Goal: Task Accomplishment & Management: Manage account settings

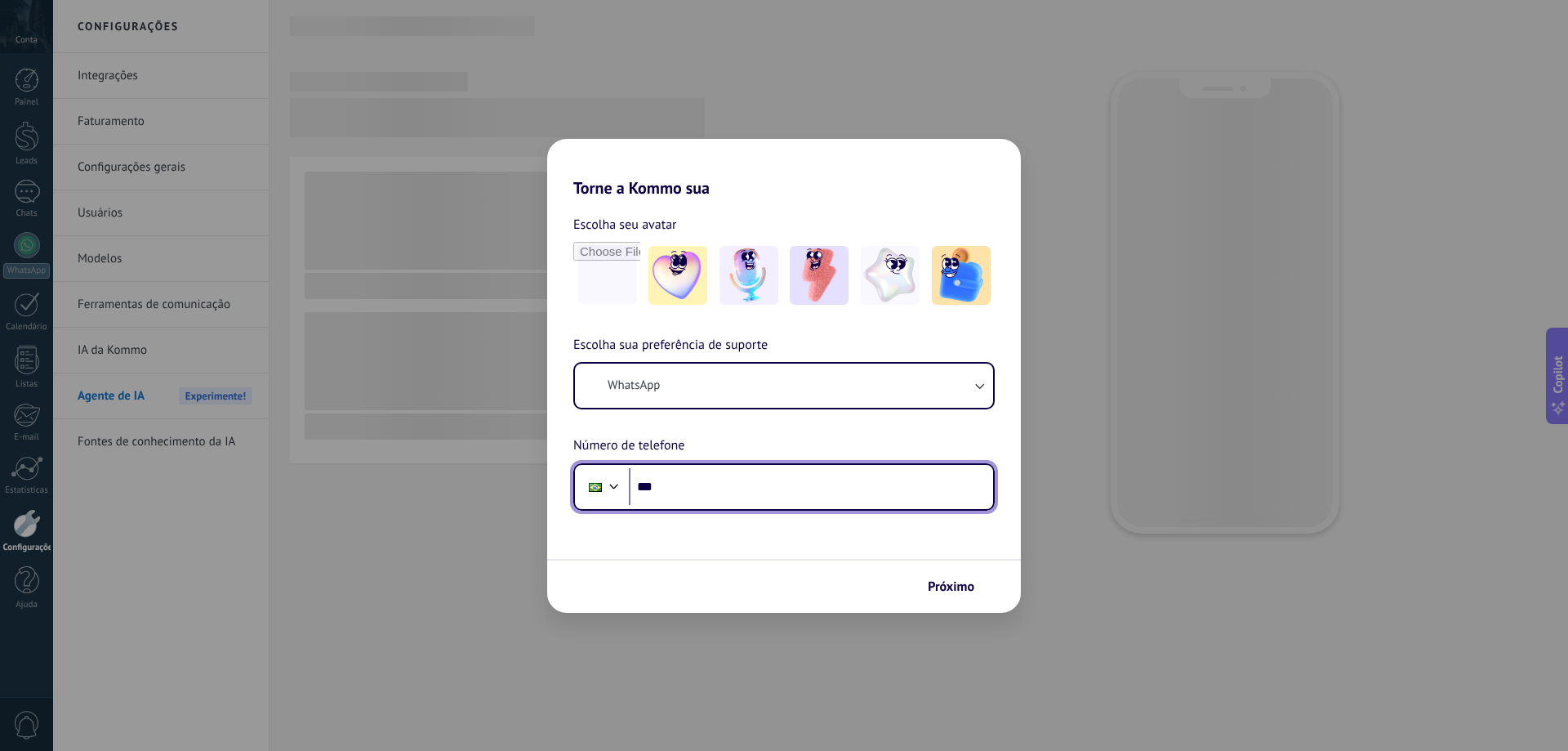
click at [776, 482] on input "***" at bounding box center [811, 487] width 364 height 38
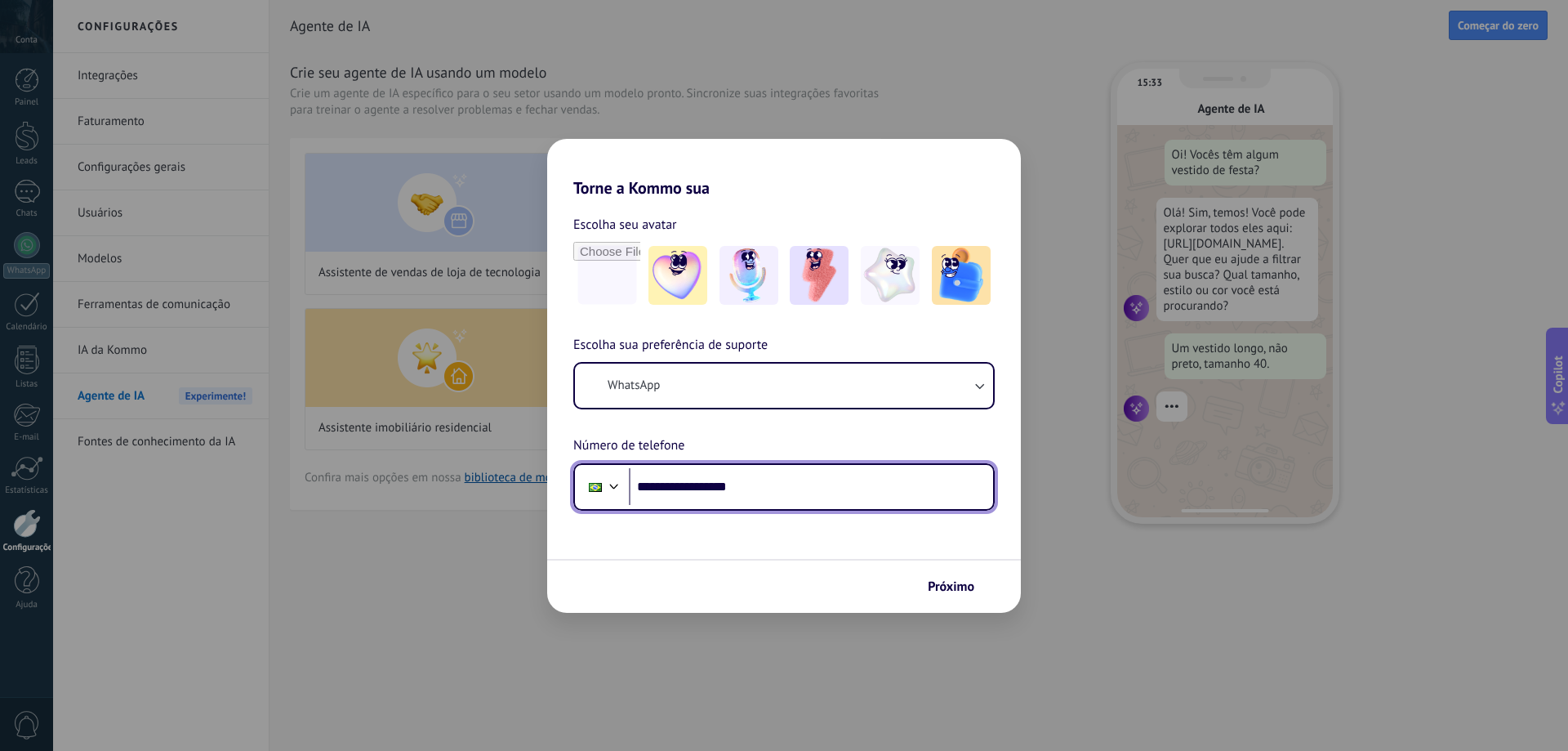
click at [700, 481] on input "**********" at bounding box center [811, 487] width 364 height 38
click at [709, 482] on input "**********" at bounding box center [811, 487] width 364 height 38
type input "**********"
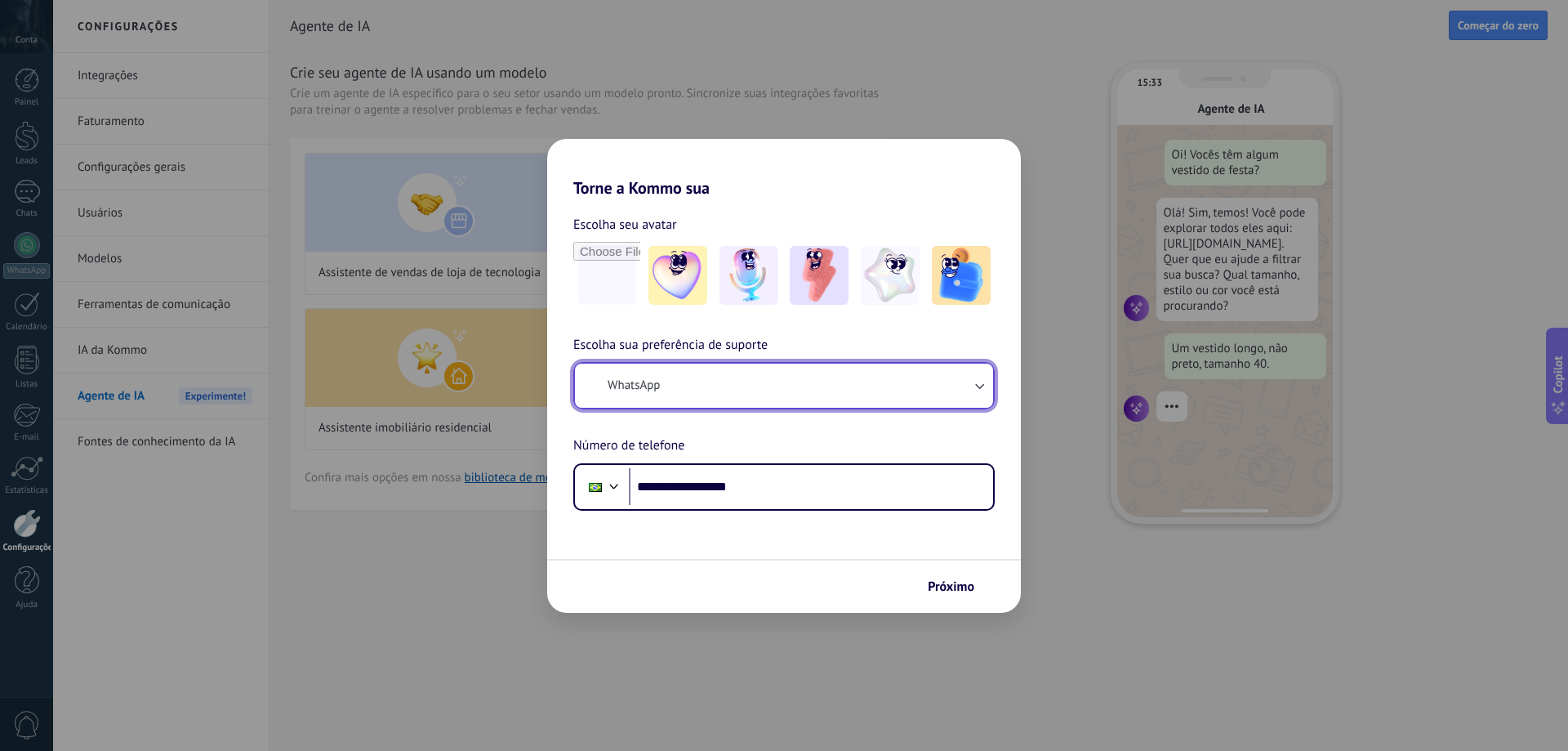
click at [704, 393] on button "WhatsApp" at bounding box center [784, 386] width 418 height 44
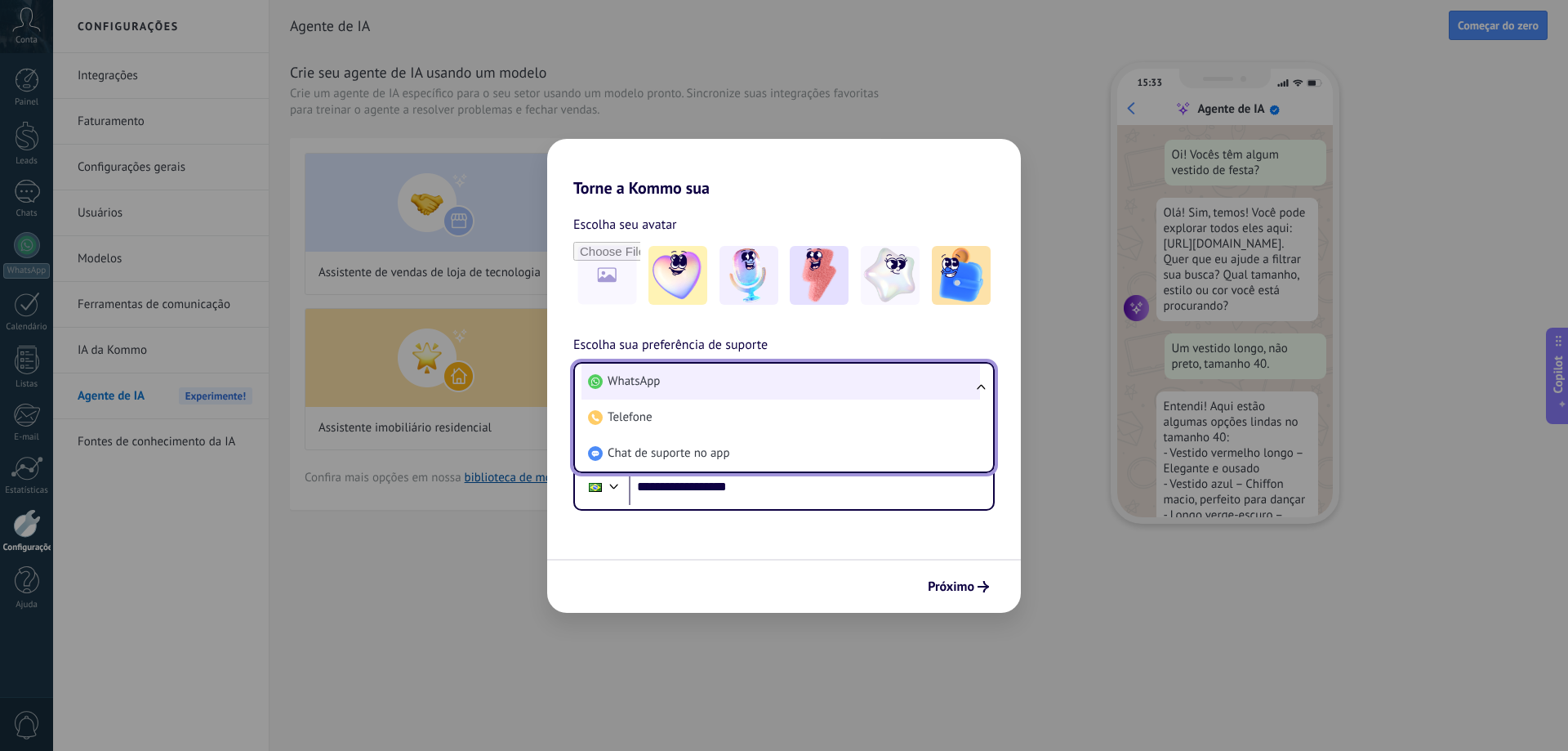
scroll to position [49, 0]
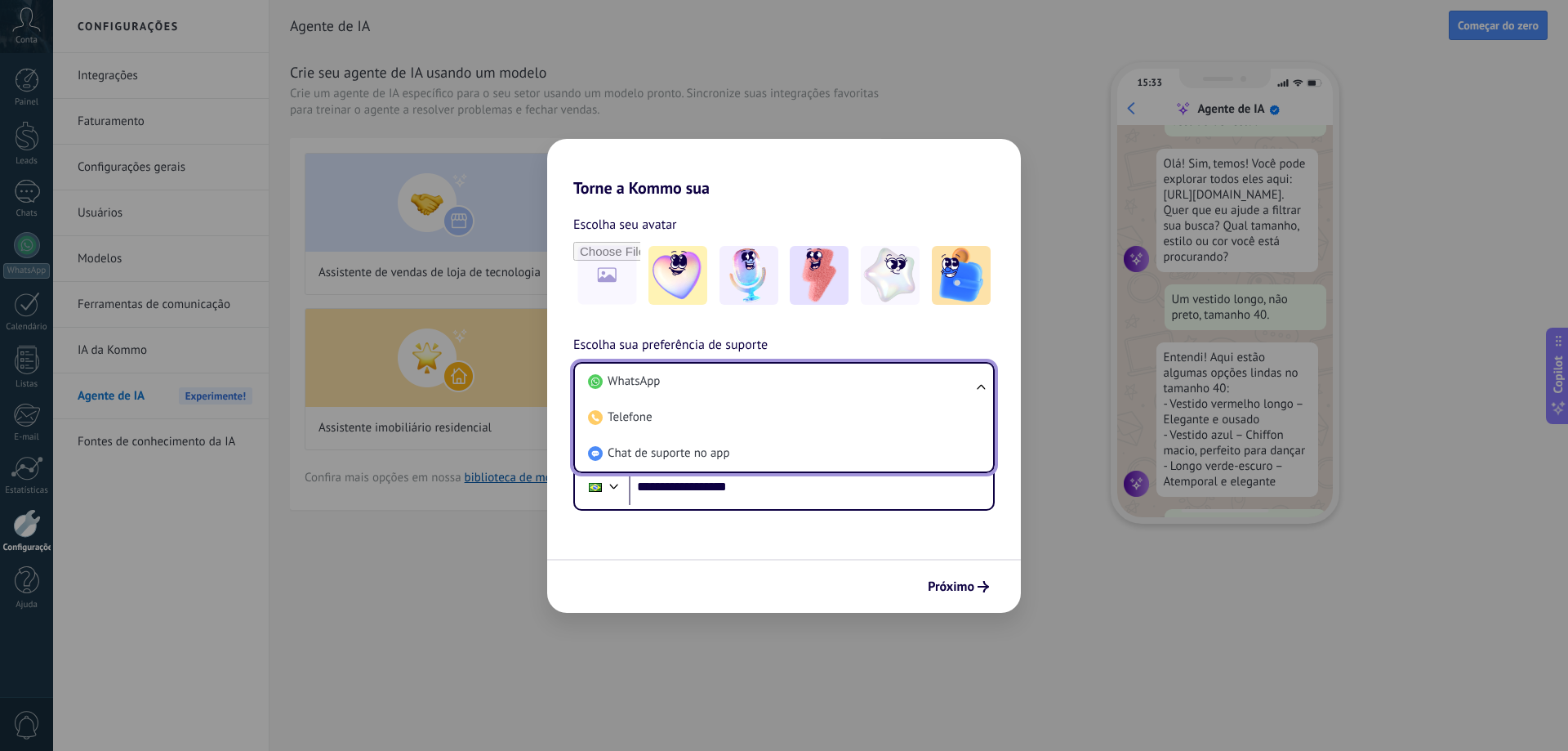
click at [653, 320] on div "**********" at bounding box center [784, 354] width 473 height 313
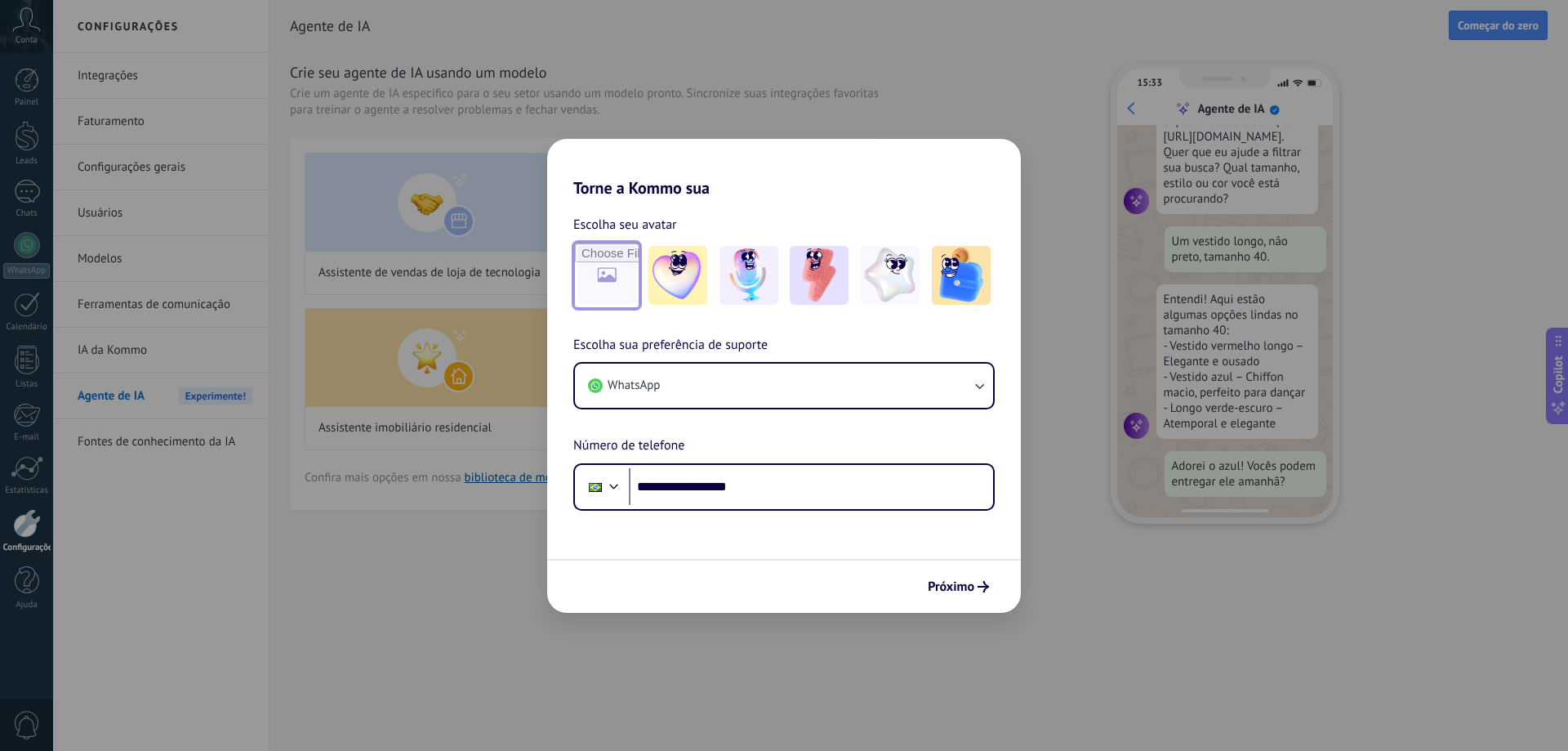
click at [615, 269] on input "file" at bounding box center [607, 276] width 64 height 64
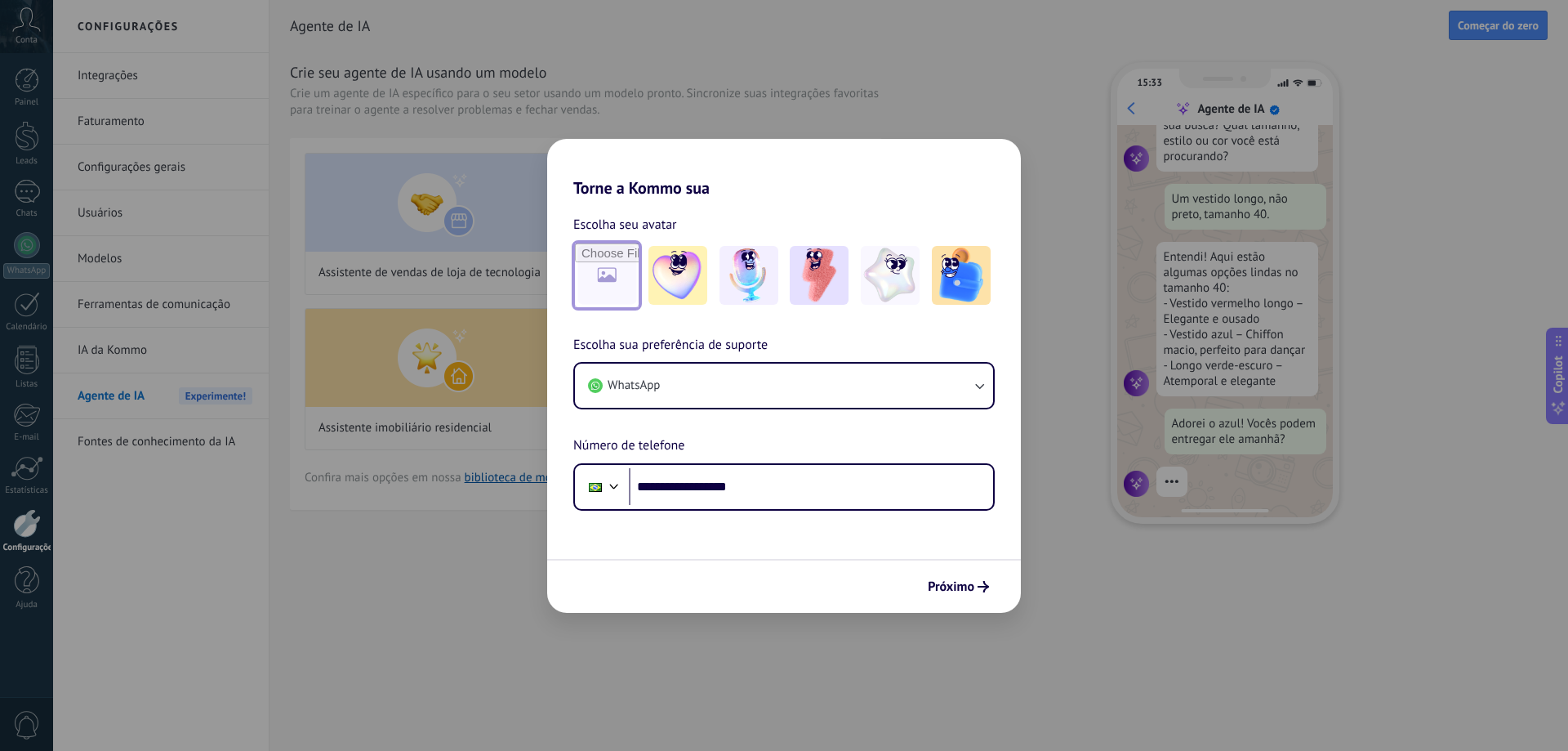
type input "**********"
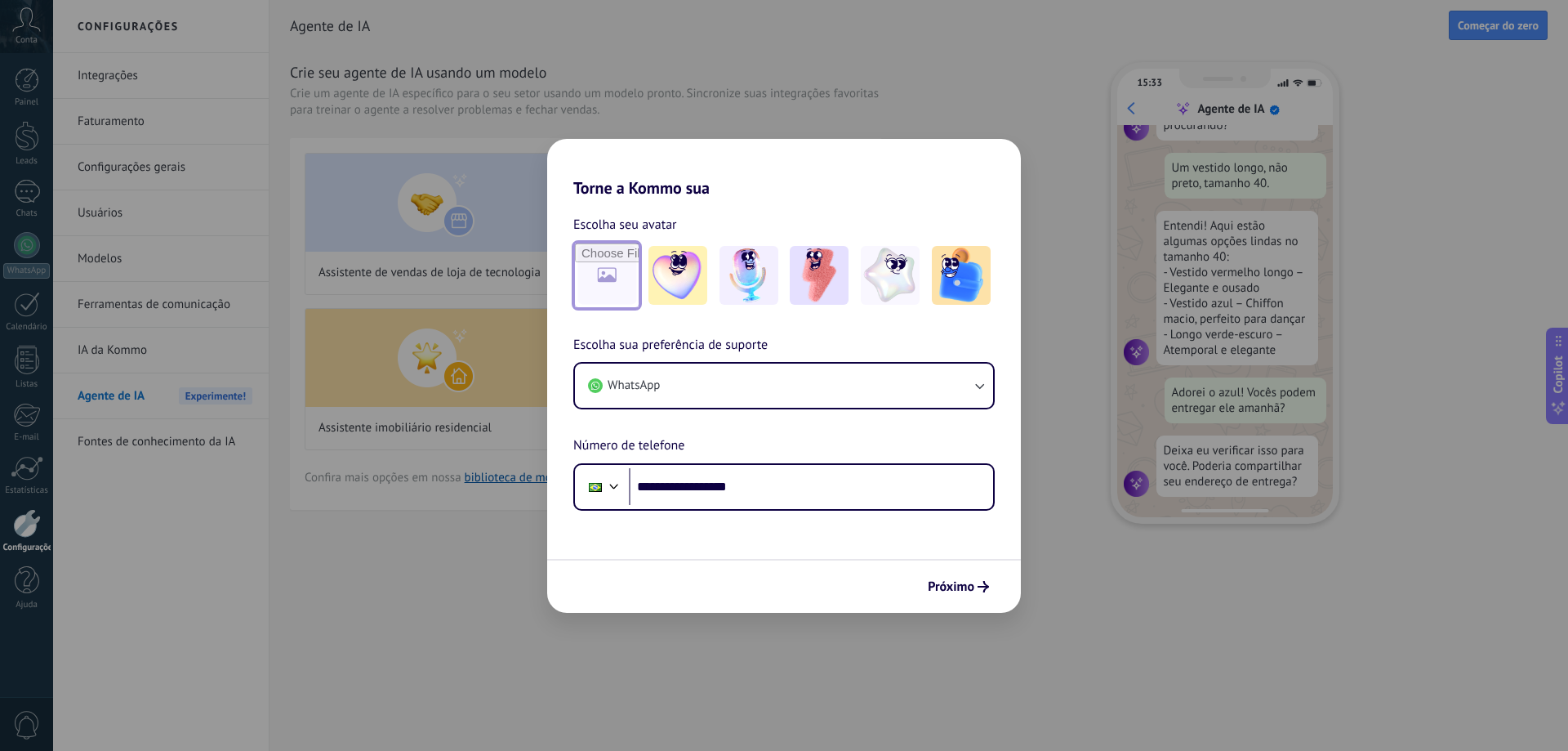
click at [600, 291] on input "file" at bounding box center [607, 276] width 64 height 64
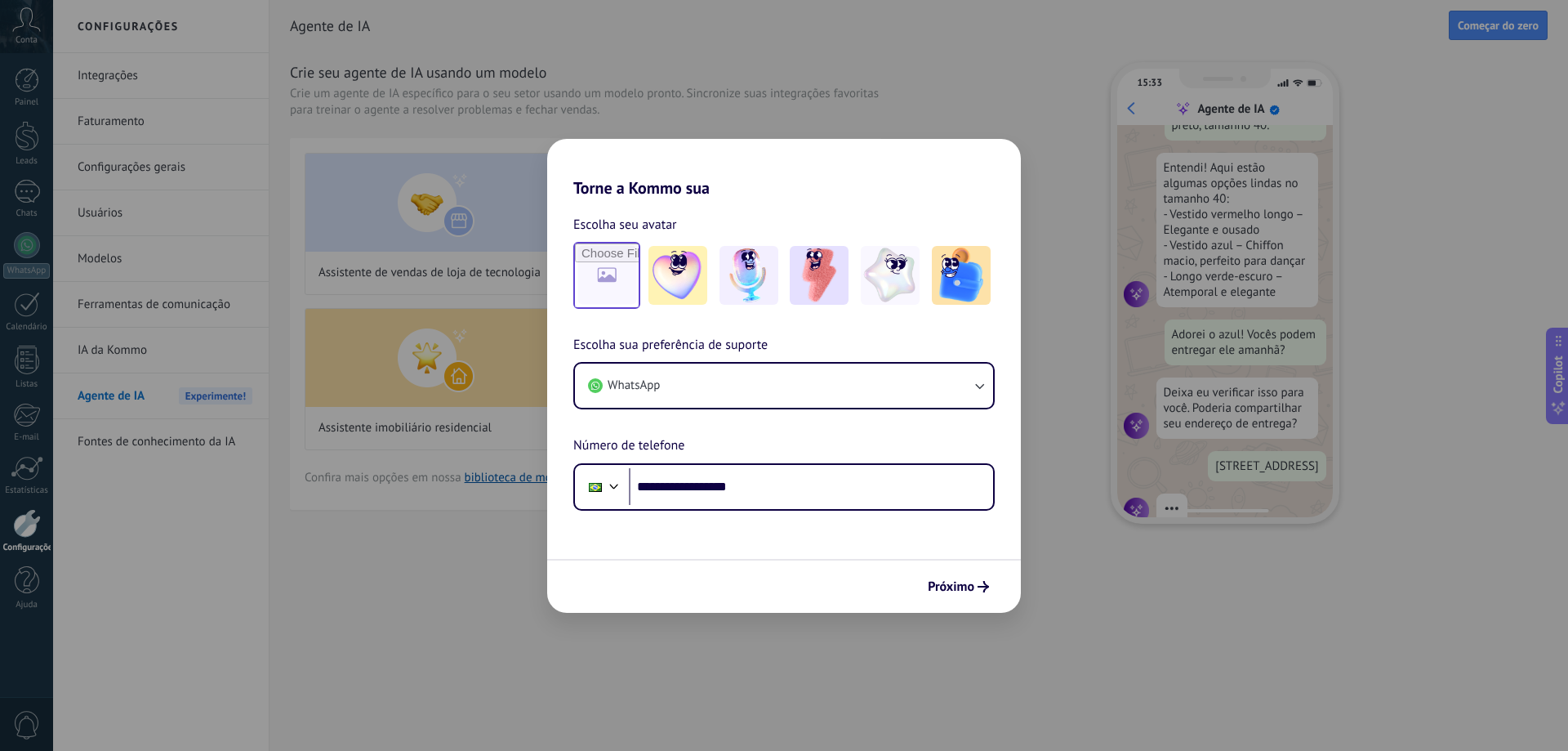
scroll to position [282, 0]
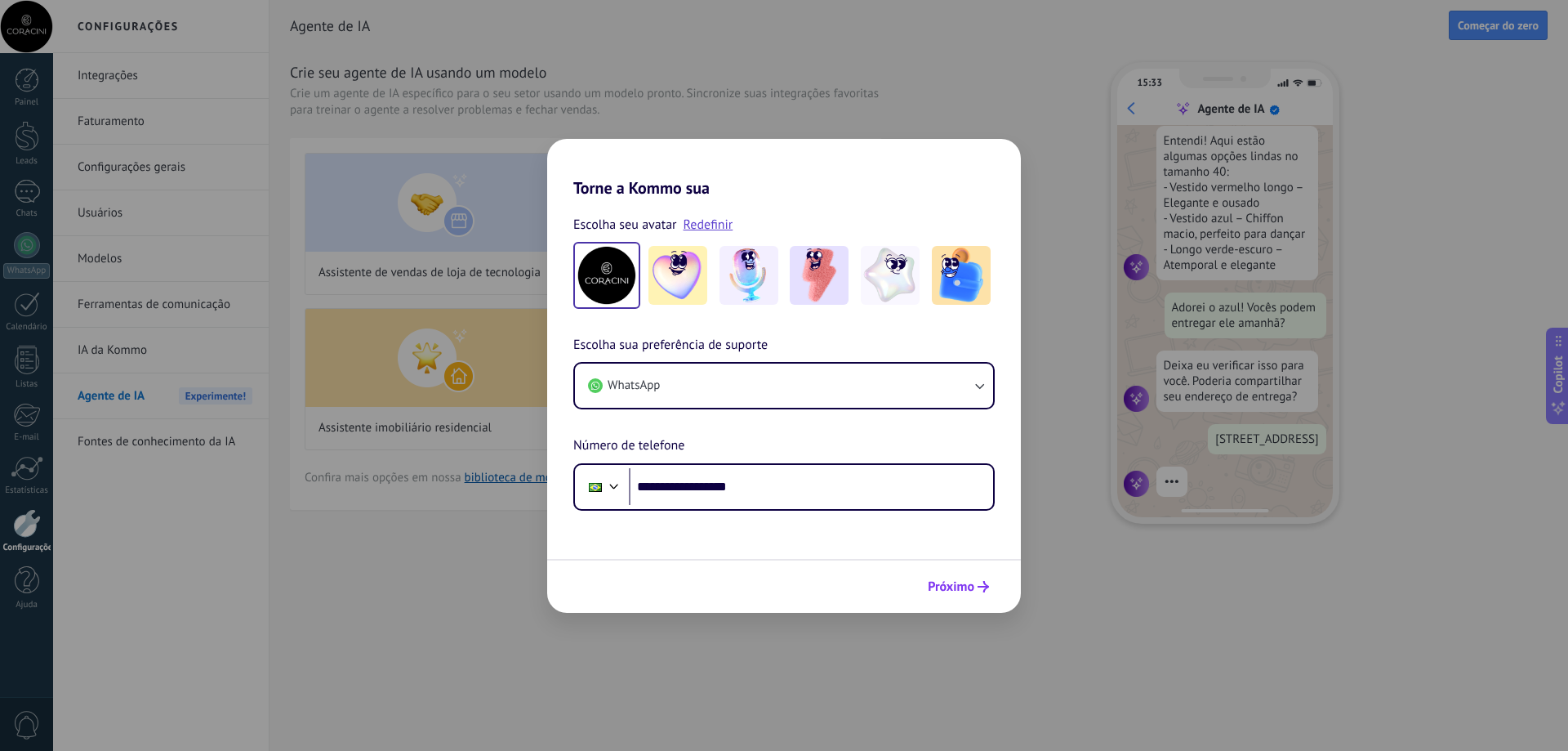
click at [950, 581] on span "Próximo" at bounding box center [951, 587] width 46 height 12
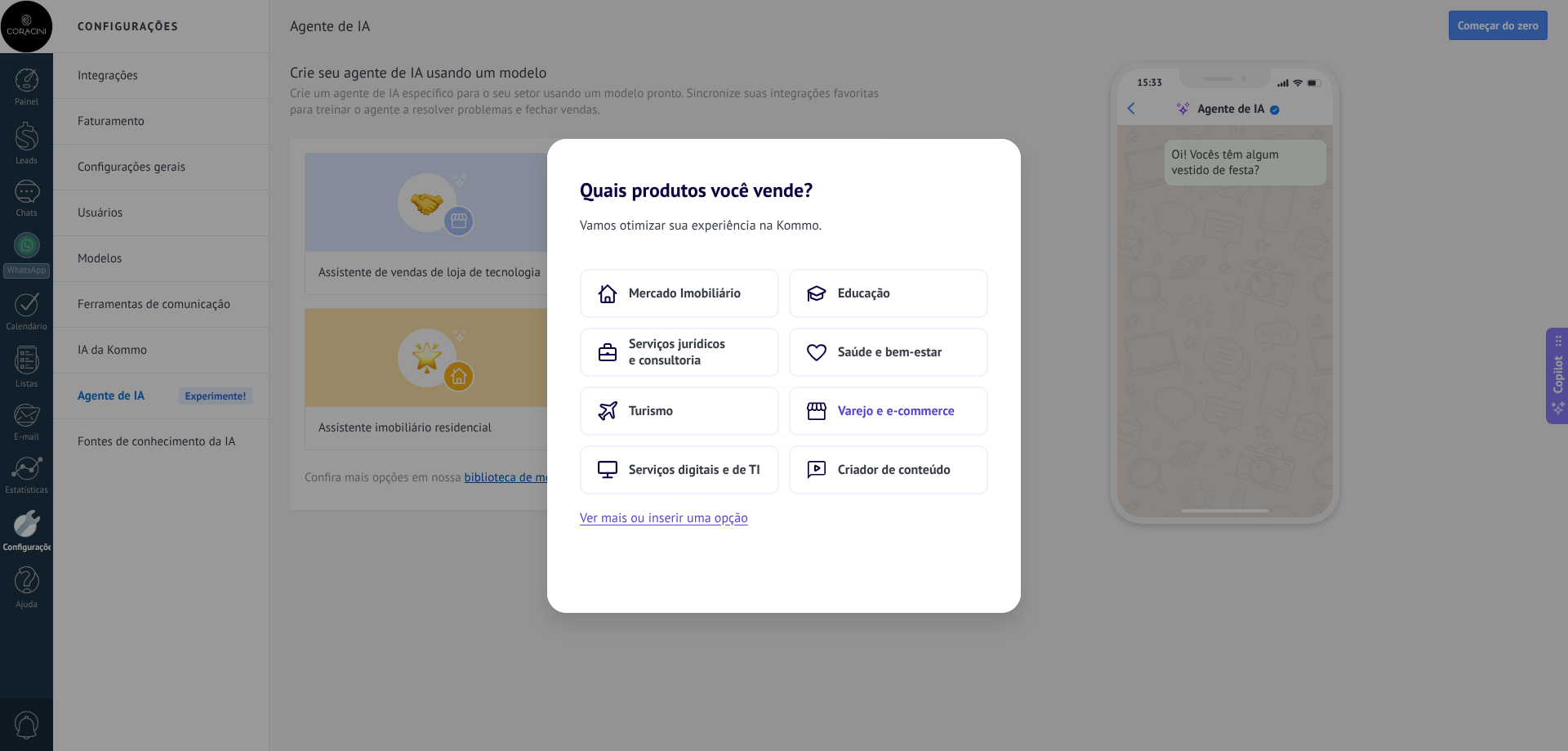
scroll to position [0, 0]
click at [878, 405] on span "Varejo e e-commerce" at bounding box center [895, 411] width 117 height 16
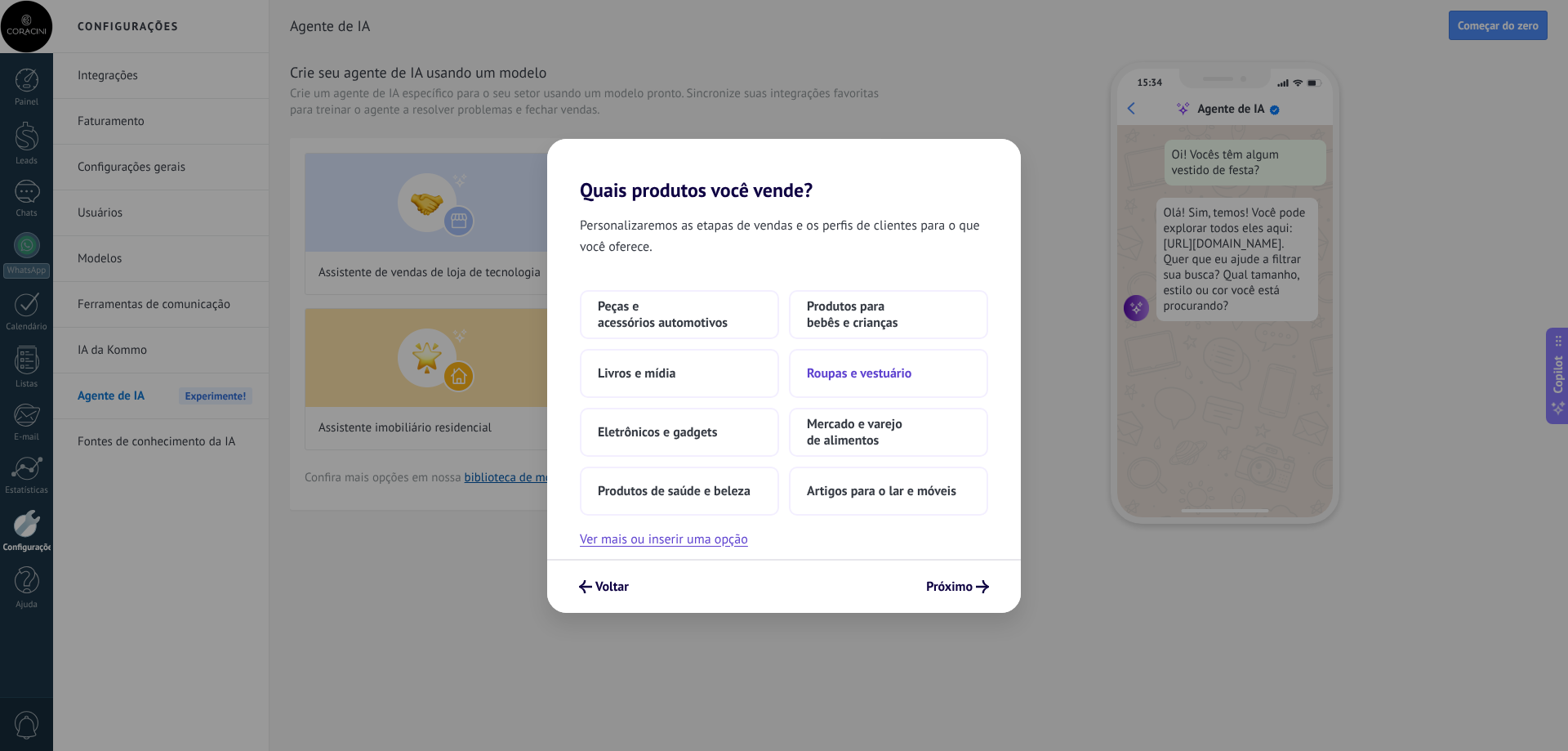
click at [879, 377] on span "Roupas e vestuário" at bounding box center [859, 373] width 104 height 16
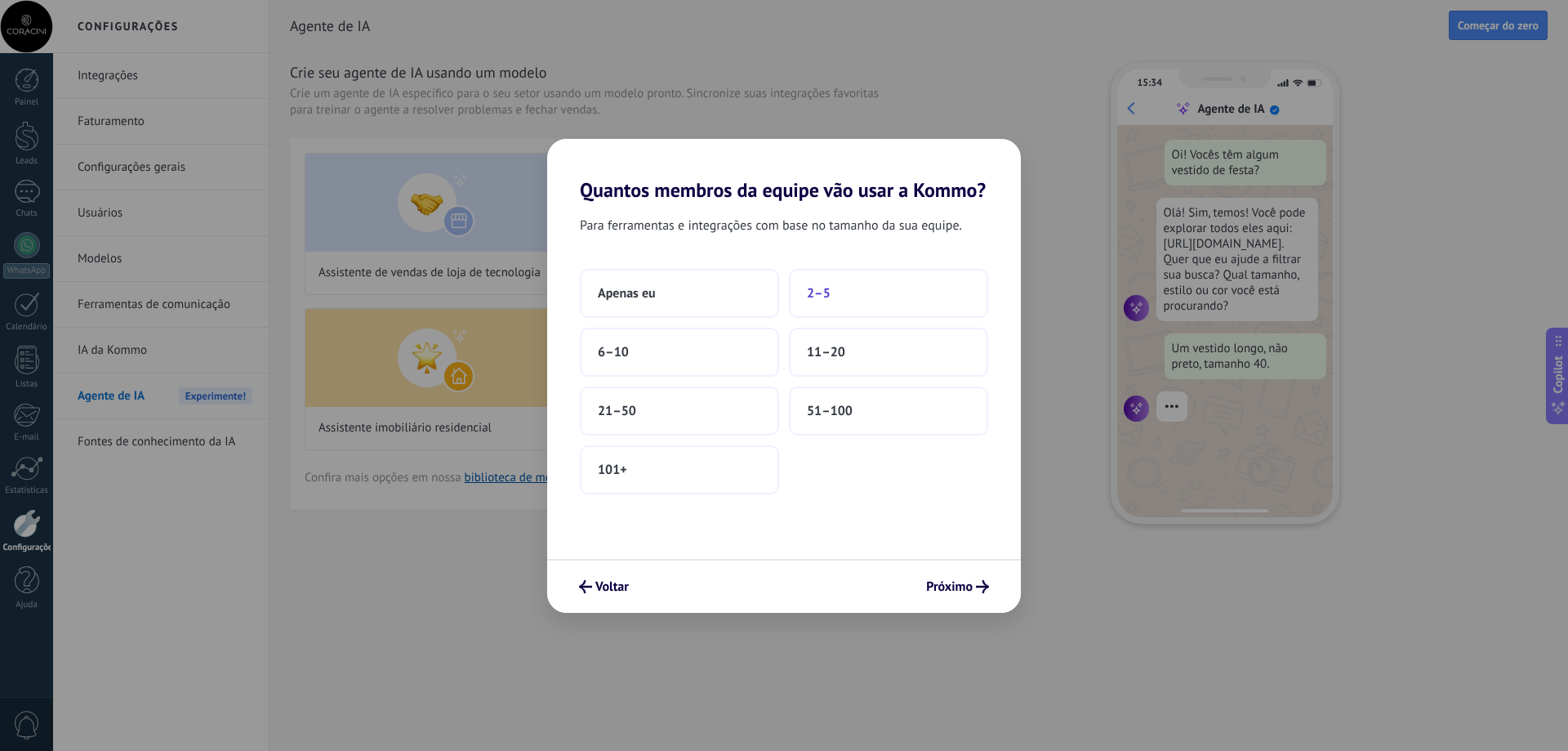
click at [826, 291] on span "2–5" at bounding box center [818, 293] width 24 height 16
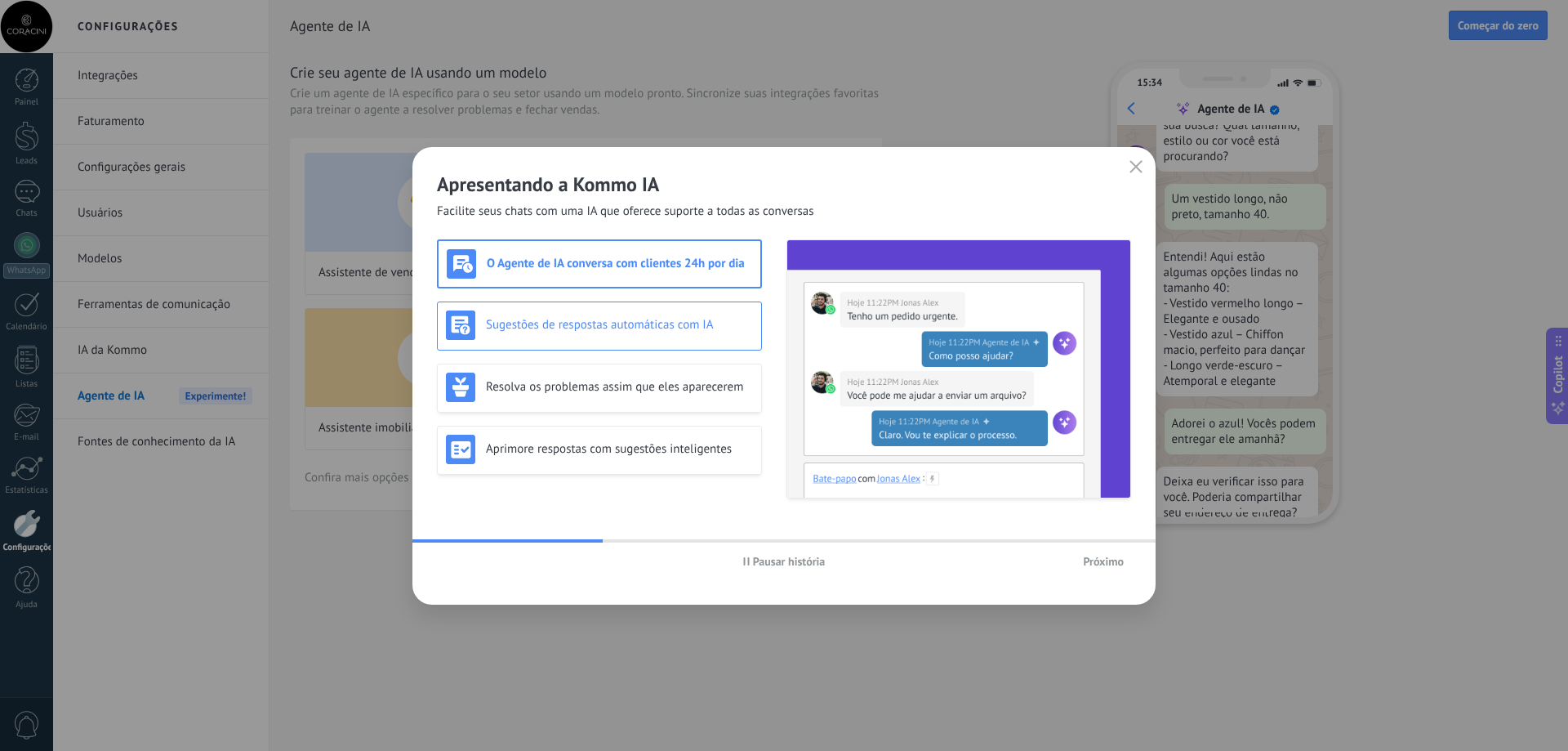
scroll to position [180, 0]
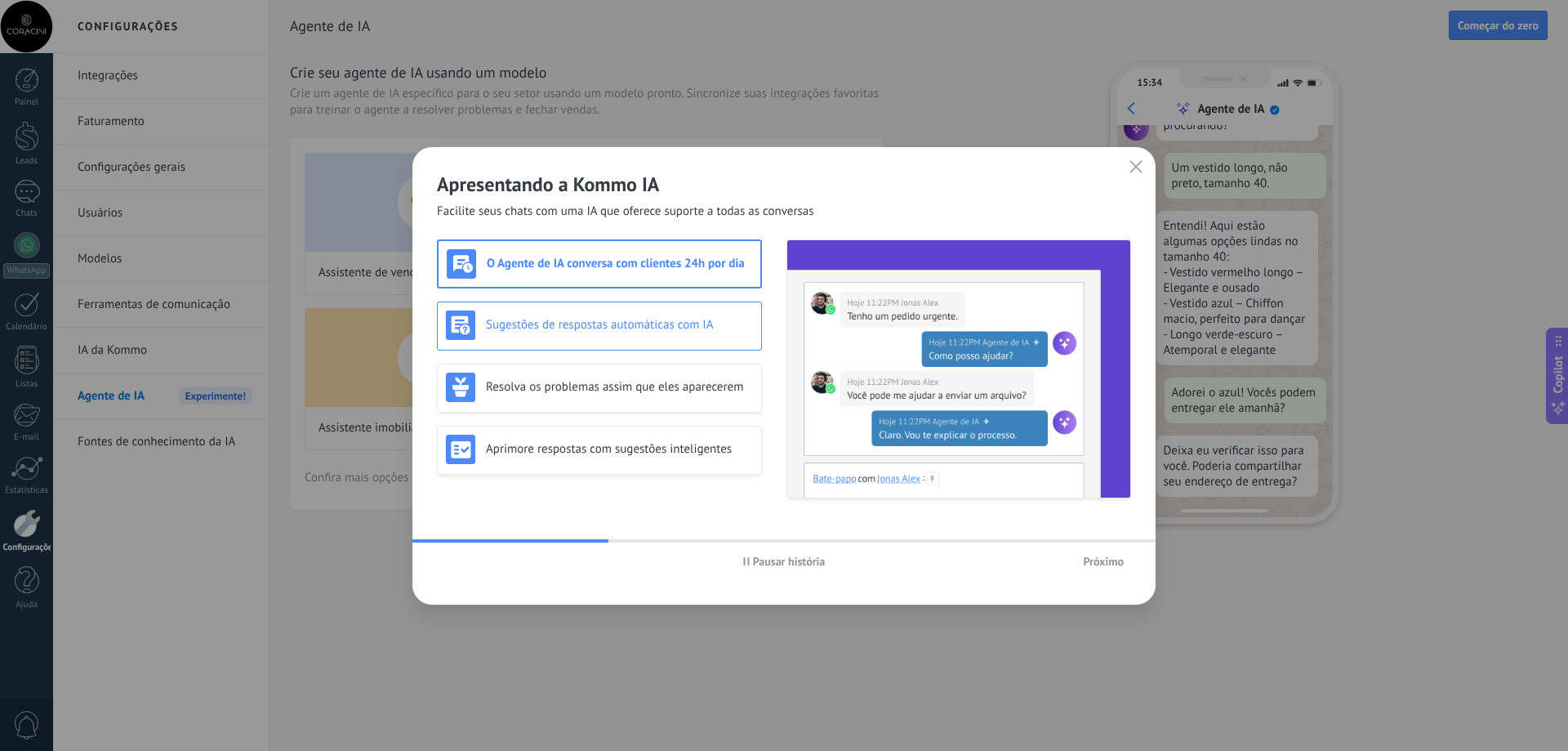
click at [691, 323] on h3 "Sugestões de respostas automáticas com IA" at bounding box center [619, 325] width 267 height 15
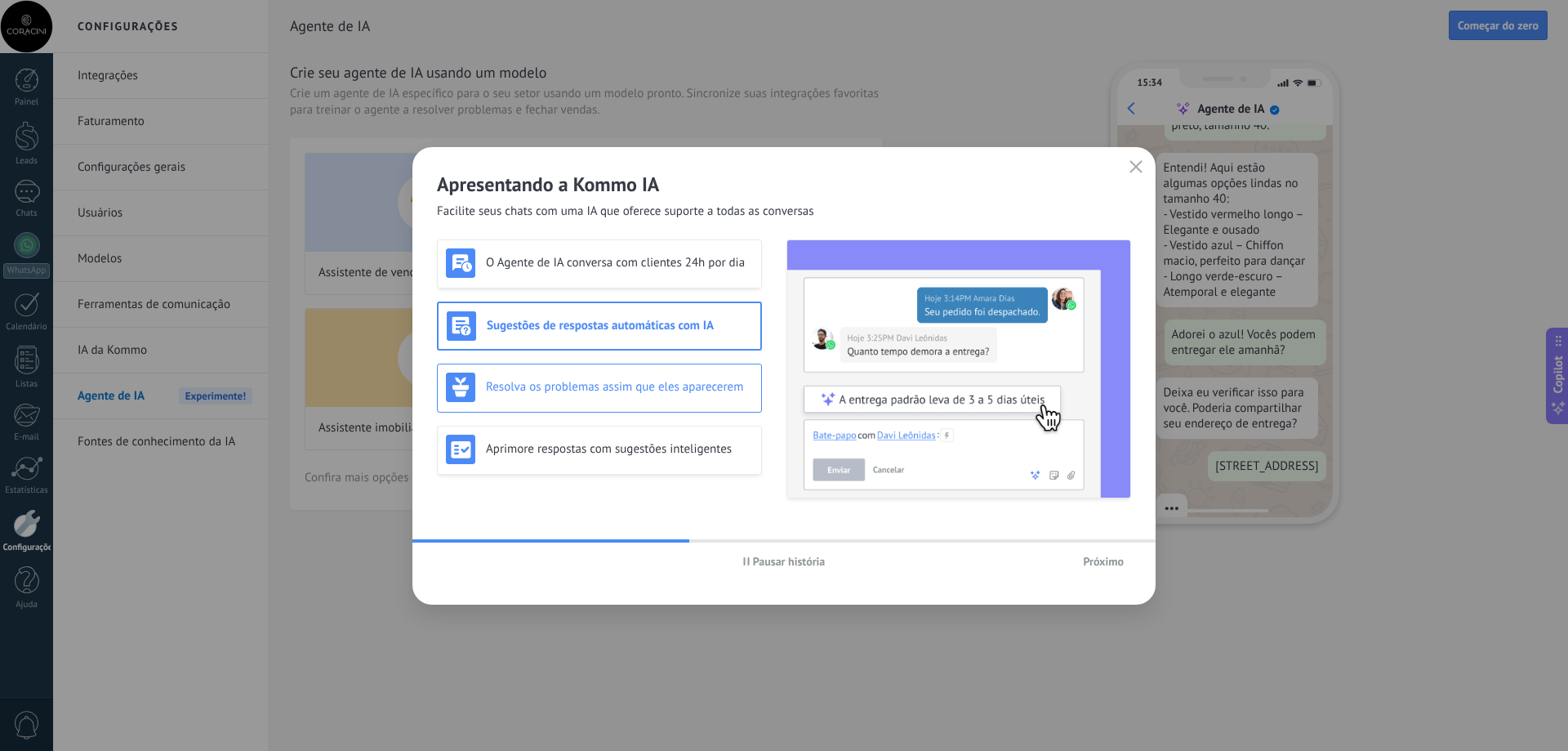
scroll to position [282, 0]
click at [674, 383] on h3 "Resolva os problemas assim que eles aparecerem" at bounding box center [619, 387] width 267 height 15
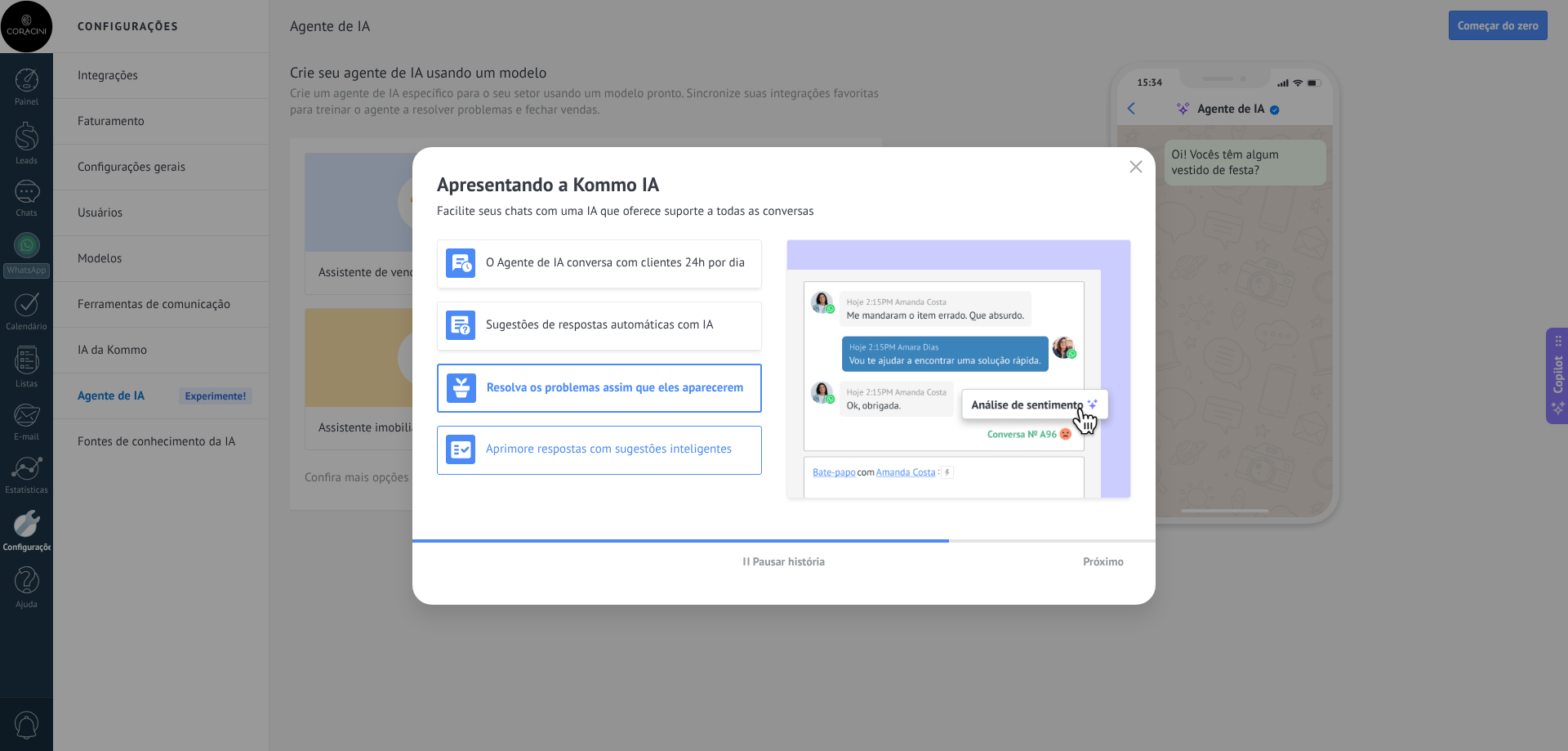
scroll to position [0, 0]
click at [721, 447] on h3 "Aprimore respostas com sugestões inteligentes" at bounding box center [619, 449] width 267 height 15
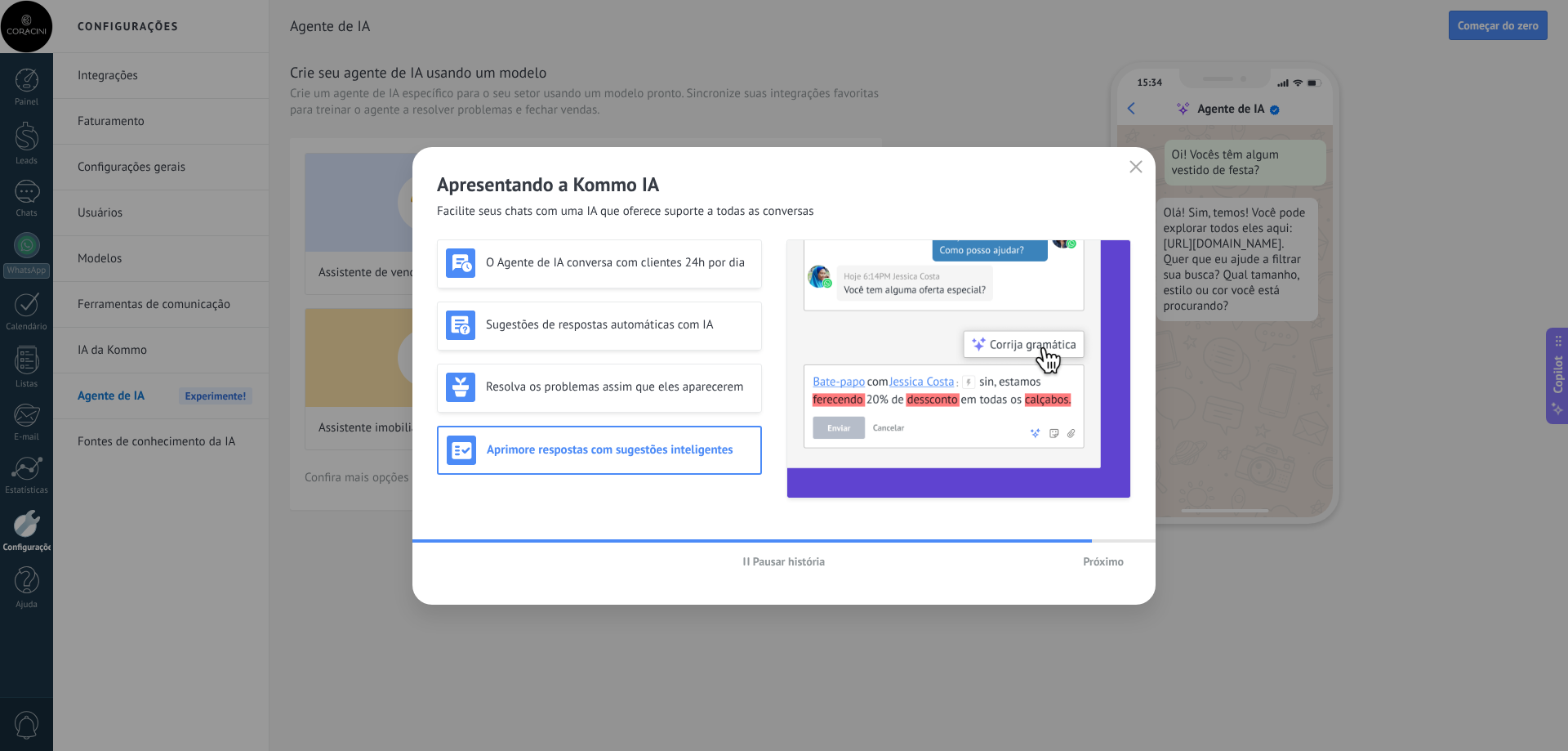
click at [1084, 562] on span "Próximo" at bounding box center [1103, 561] width 40 height 12
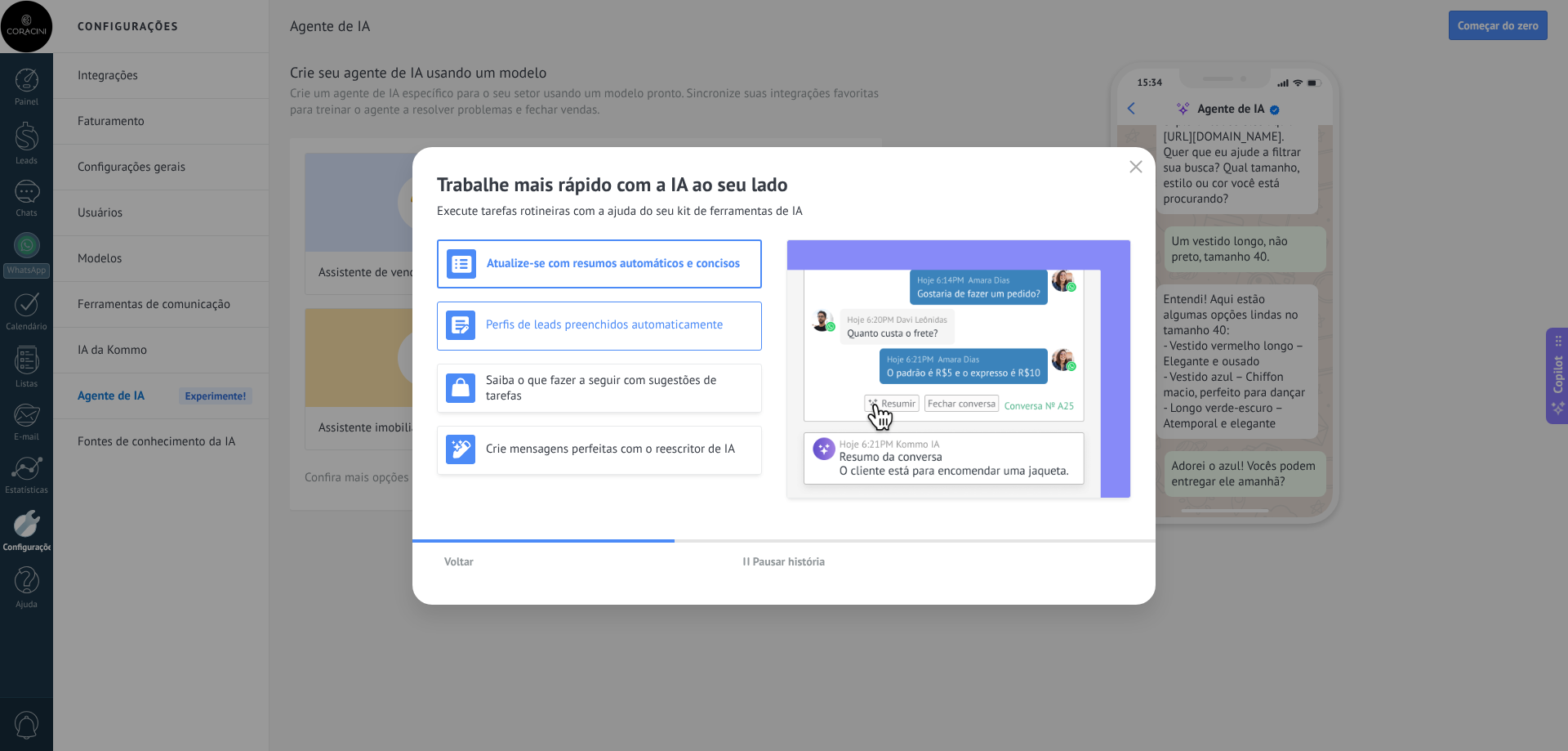
scroll to position [149, 0]
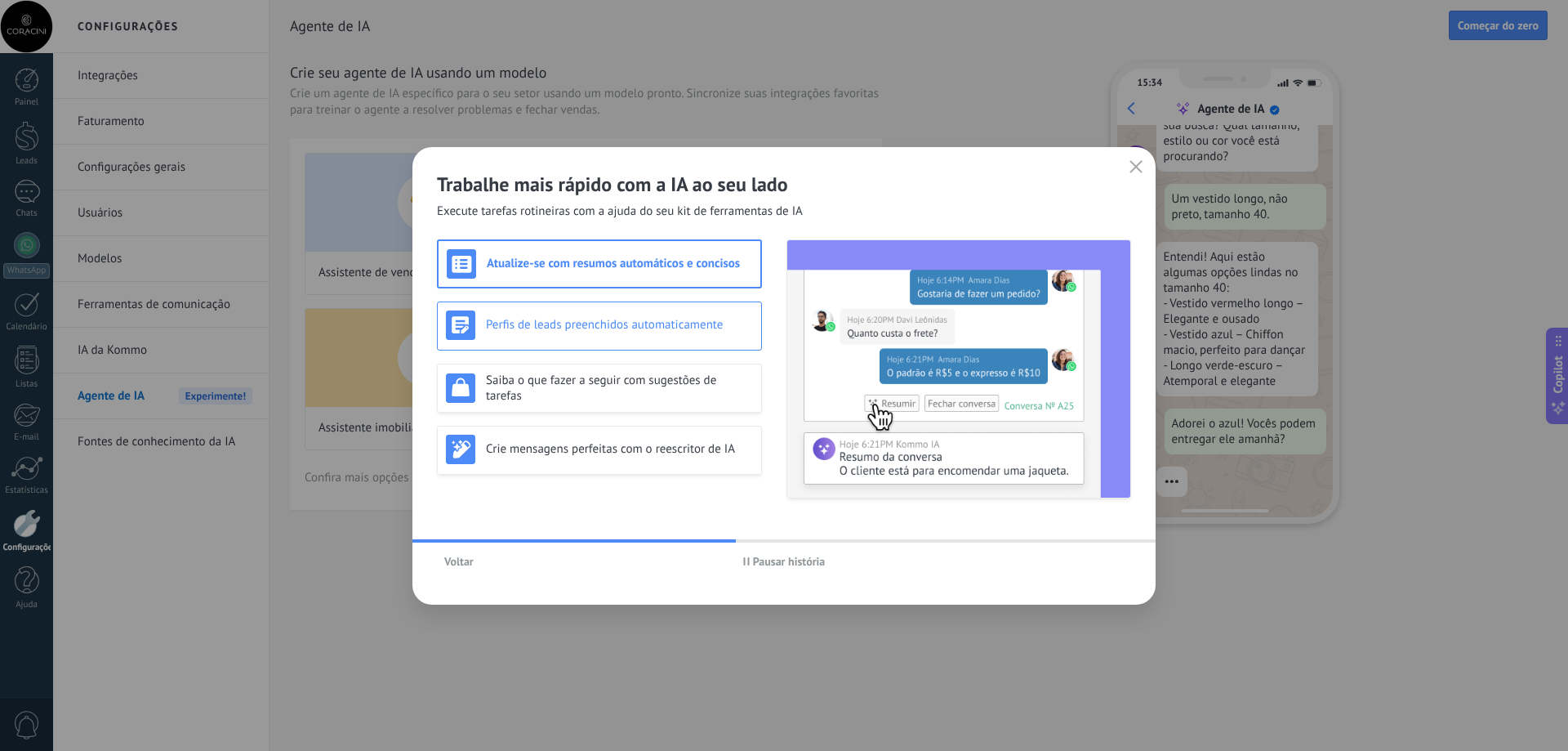
click at [661, 314] on div "Perfis de leads preenchidos automaticamente" at bounding box center [599, 325] width 307 height 30
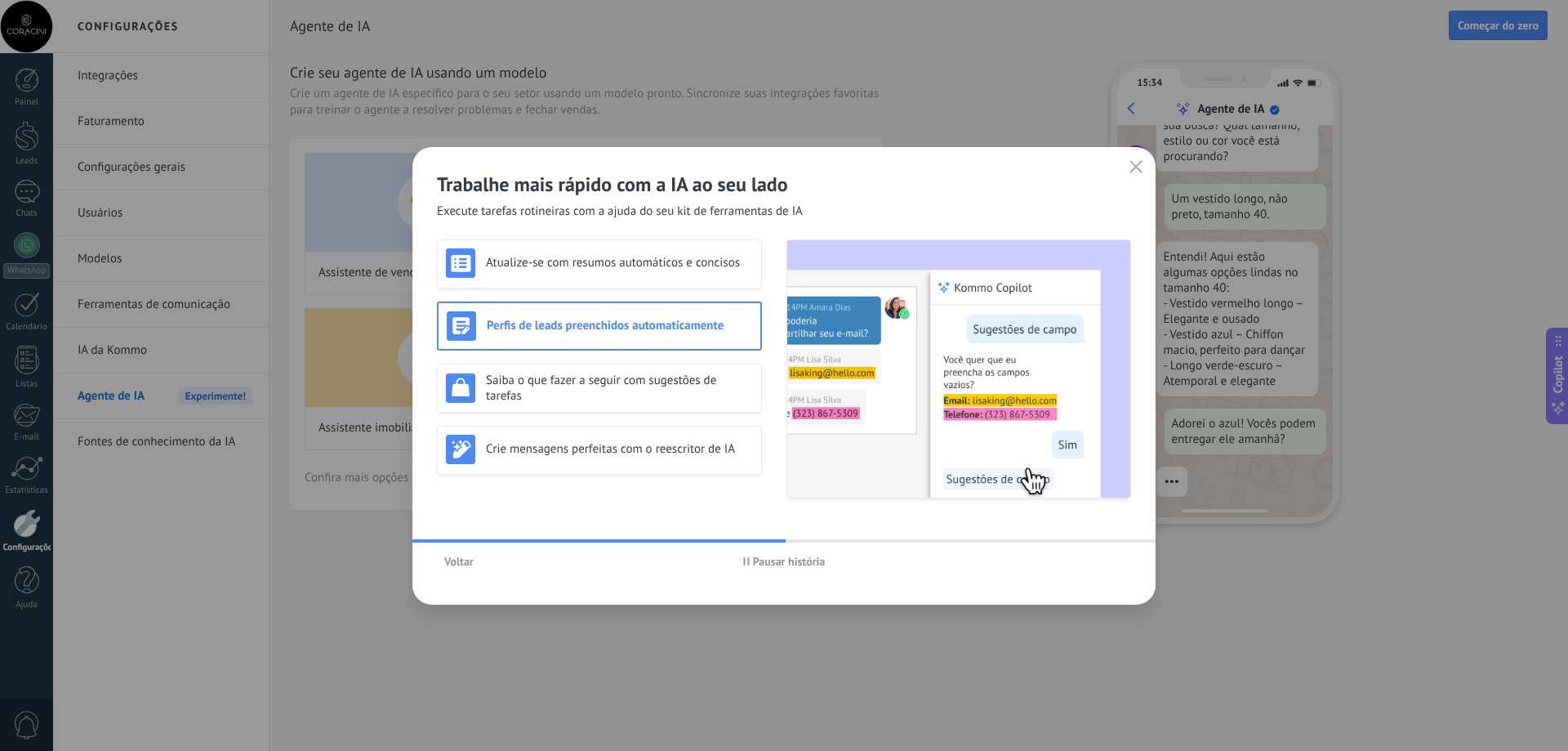
scroll to position [180, 0]
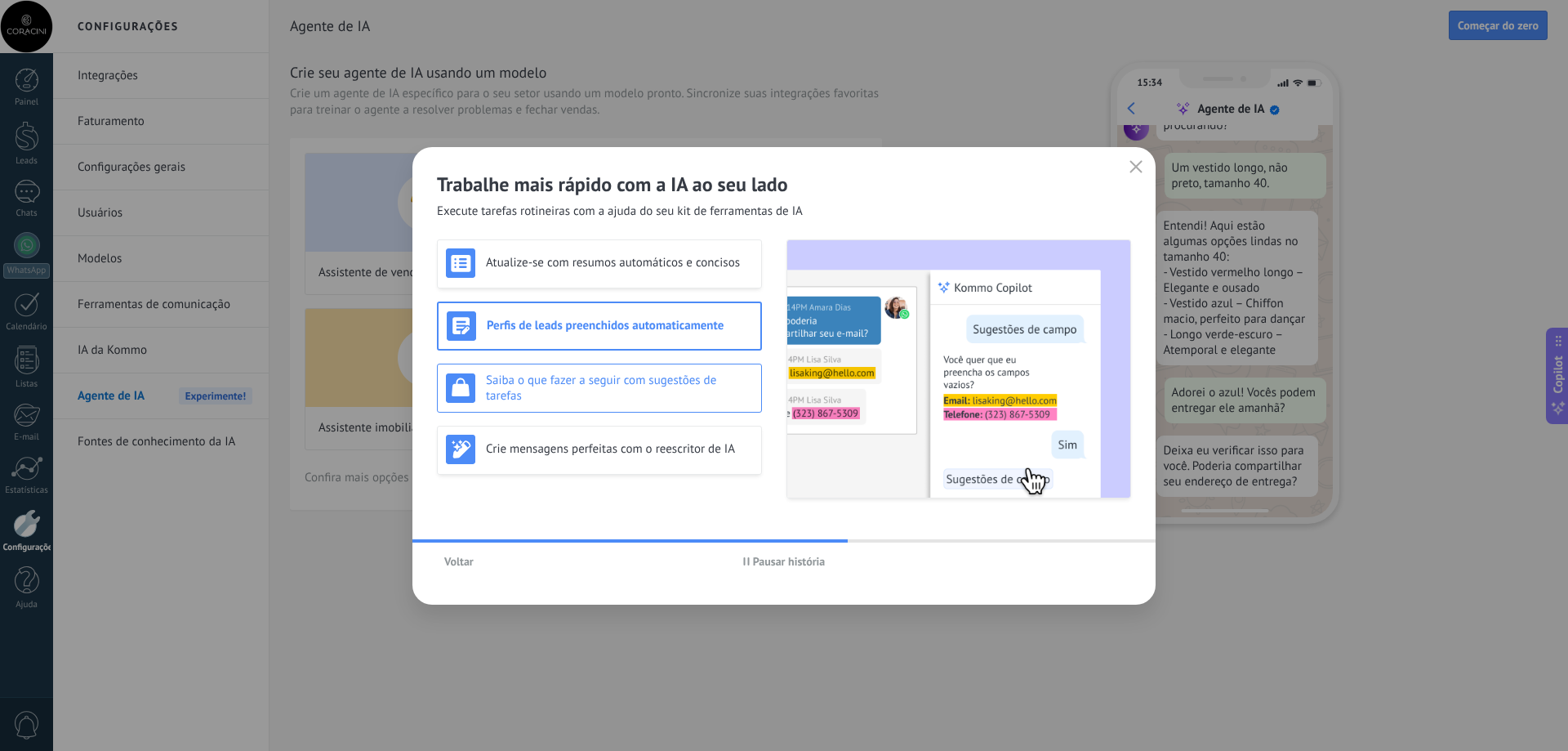
click at [668, 364] on div "Saiba o que fazer a seguir com sugestões de tarefas" at bounding box center [598, 388] width 325 height 49
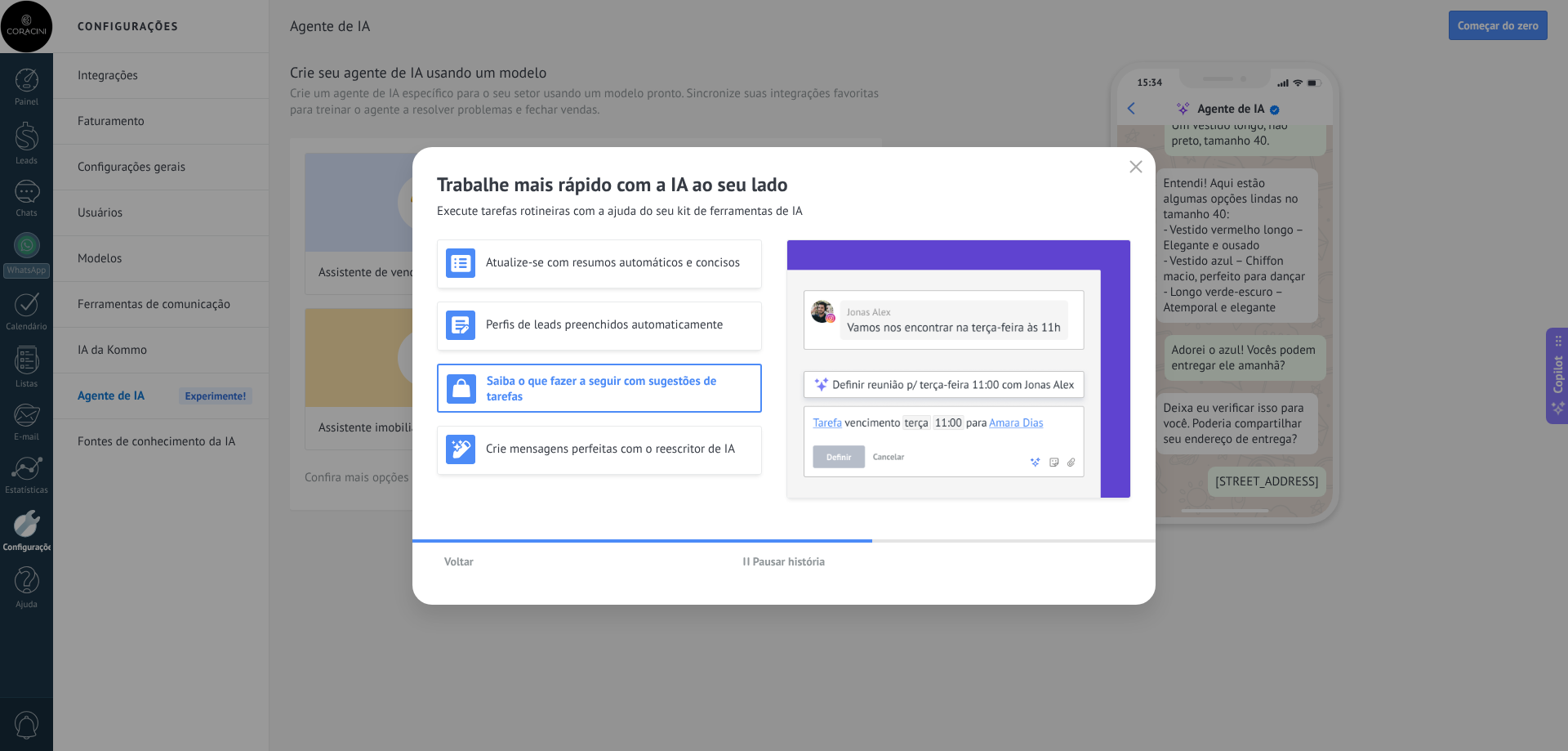
scroll to position [282, 0]
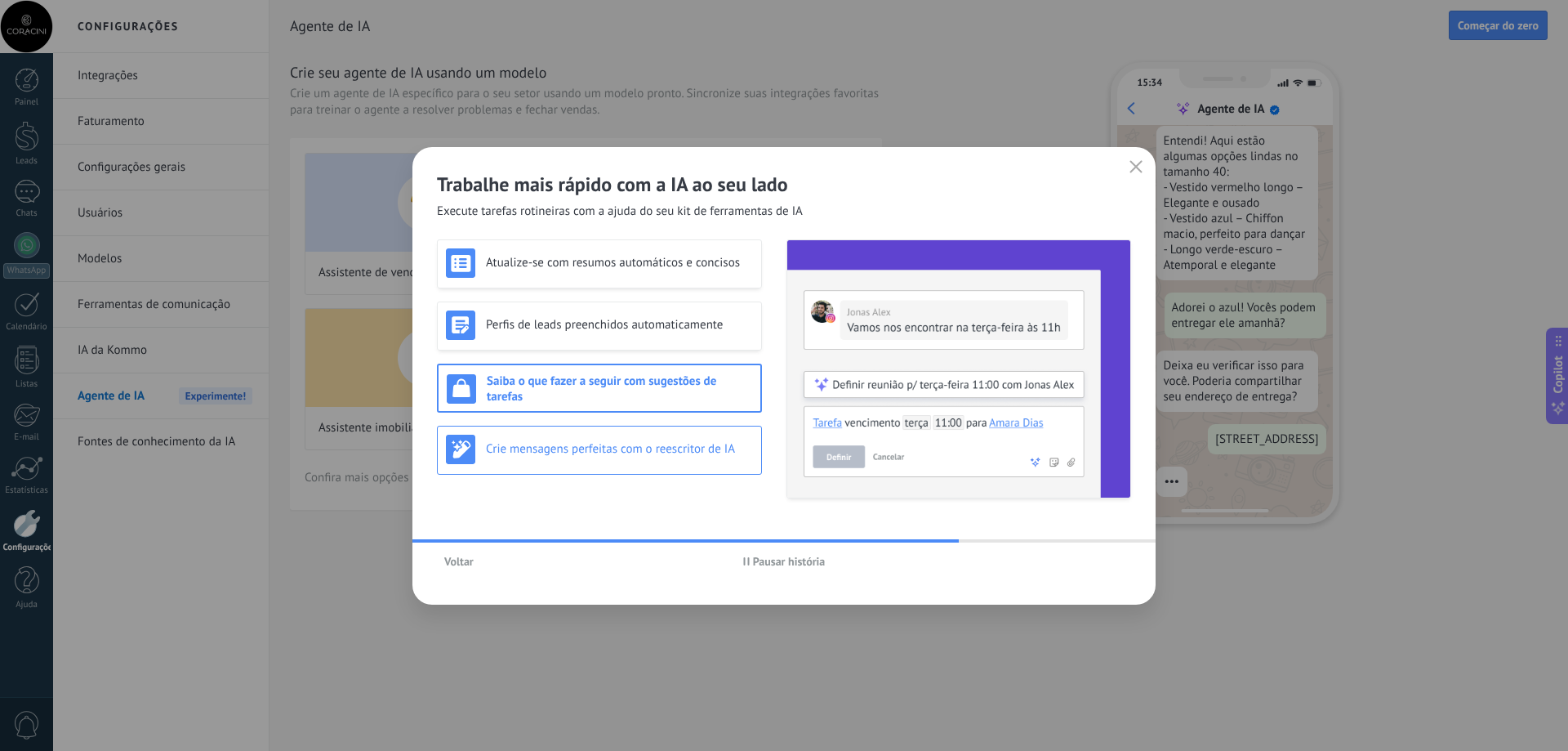
click at [662, 437] on div "Crie mensagens perfeitas com o reescritor de IA" at bounding box center [599, 449] width 307 height 30
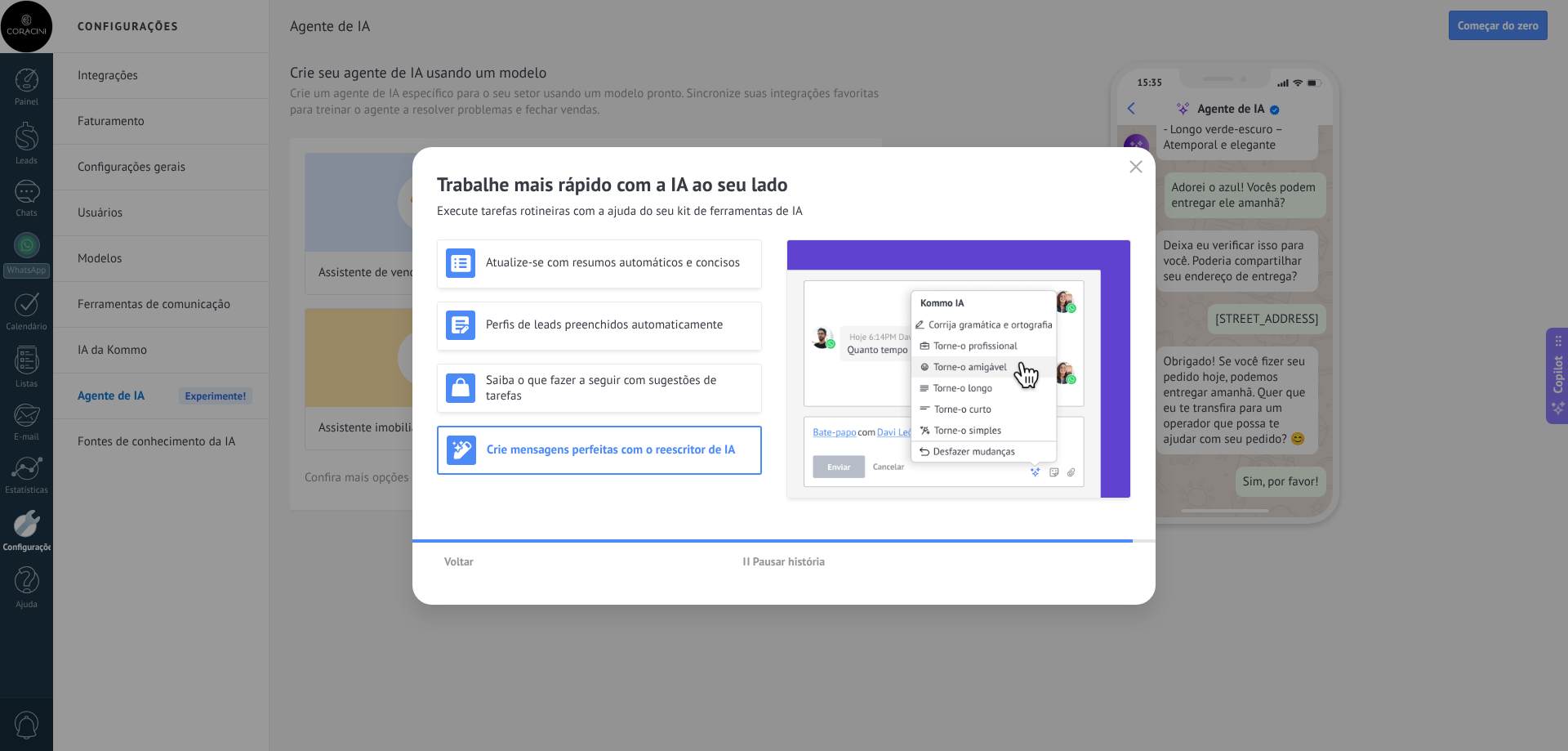
scroll to position [0, 0]
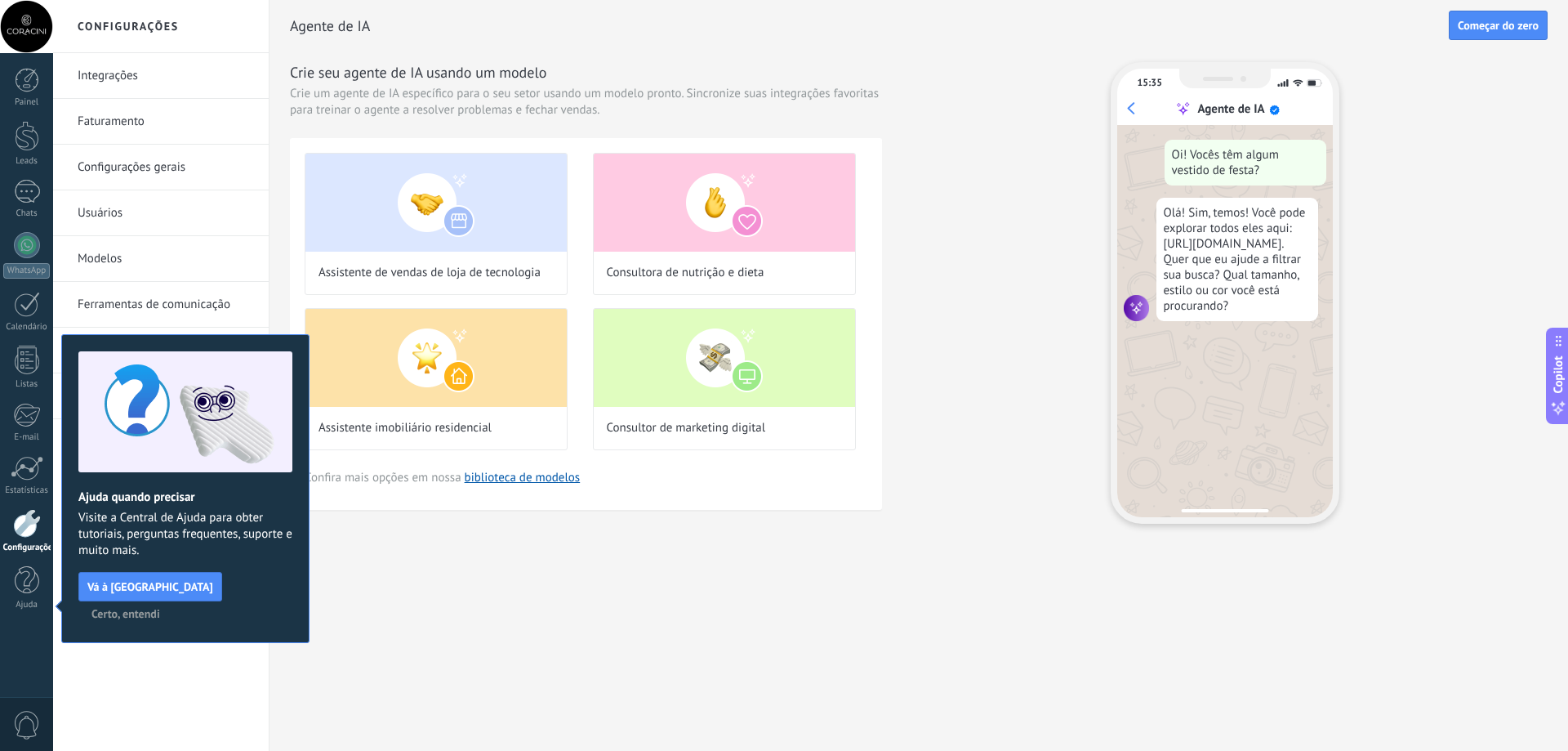
click at [168, 602] on button "Certo, entendi" at bounding box center [125, 613] width 83 height 24
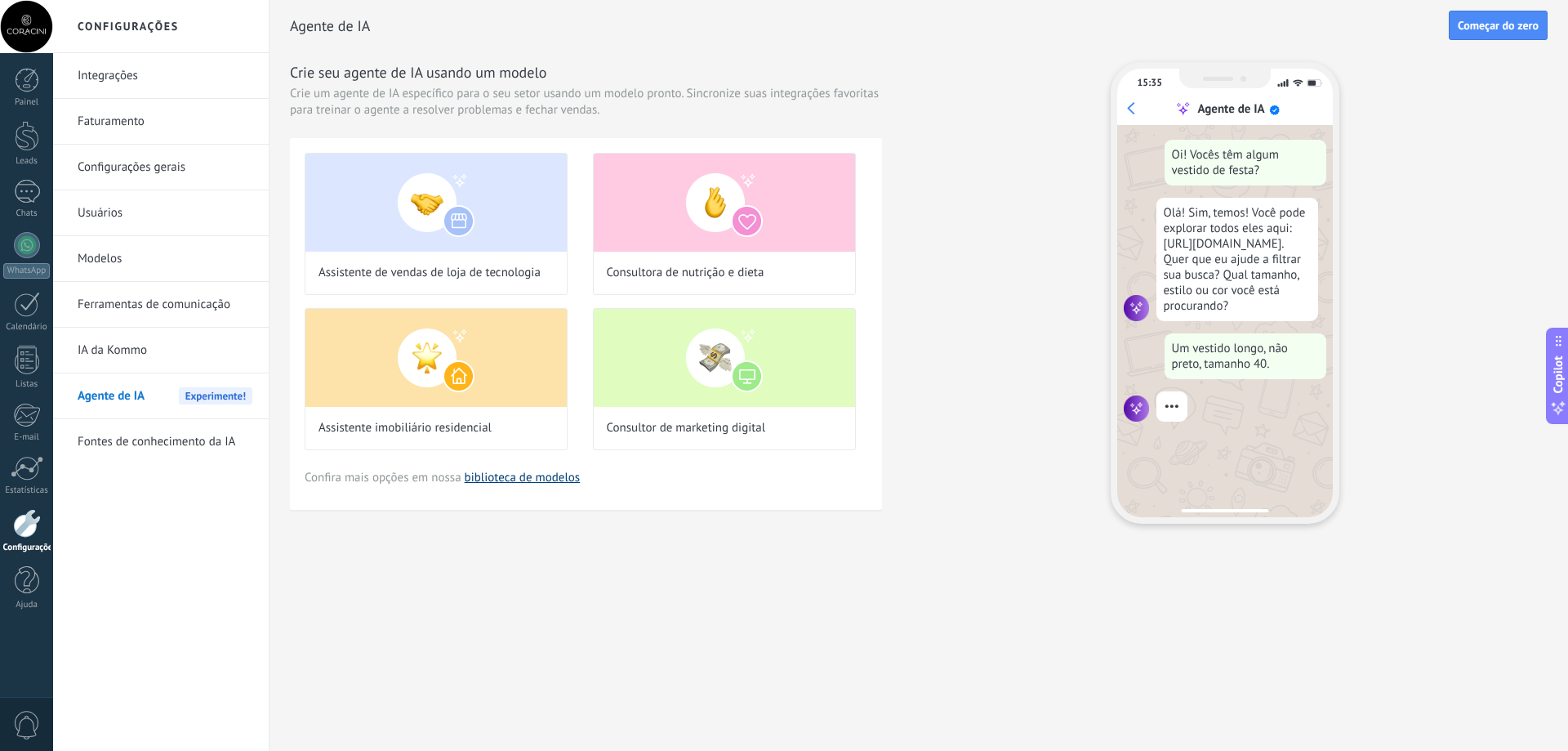
click at [496, 477] on link "biblioteca de modelos" at bounding box center [522, 477] width 116 height 15
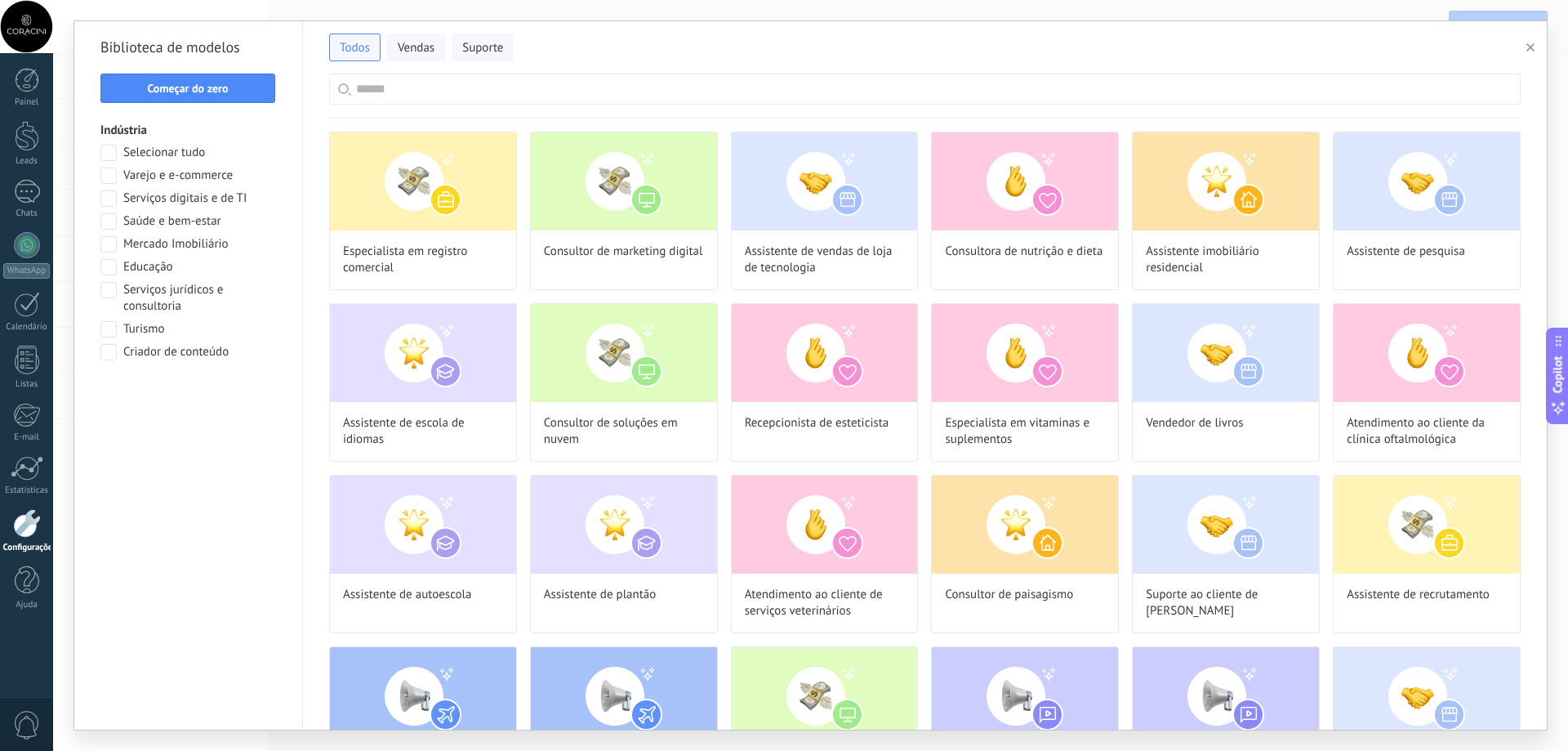
scroll to position [49, 0]
click at [194, 178] on span "Varejo e e-commerce" at bounding box center [178, 175] width 110 height 16
click at [217, 403] on button "Aplicar" at bounding box center [188, 394] width 175 height 30
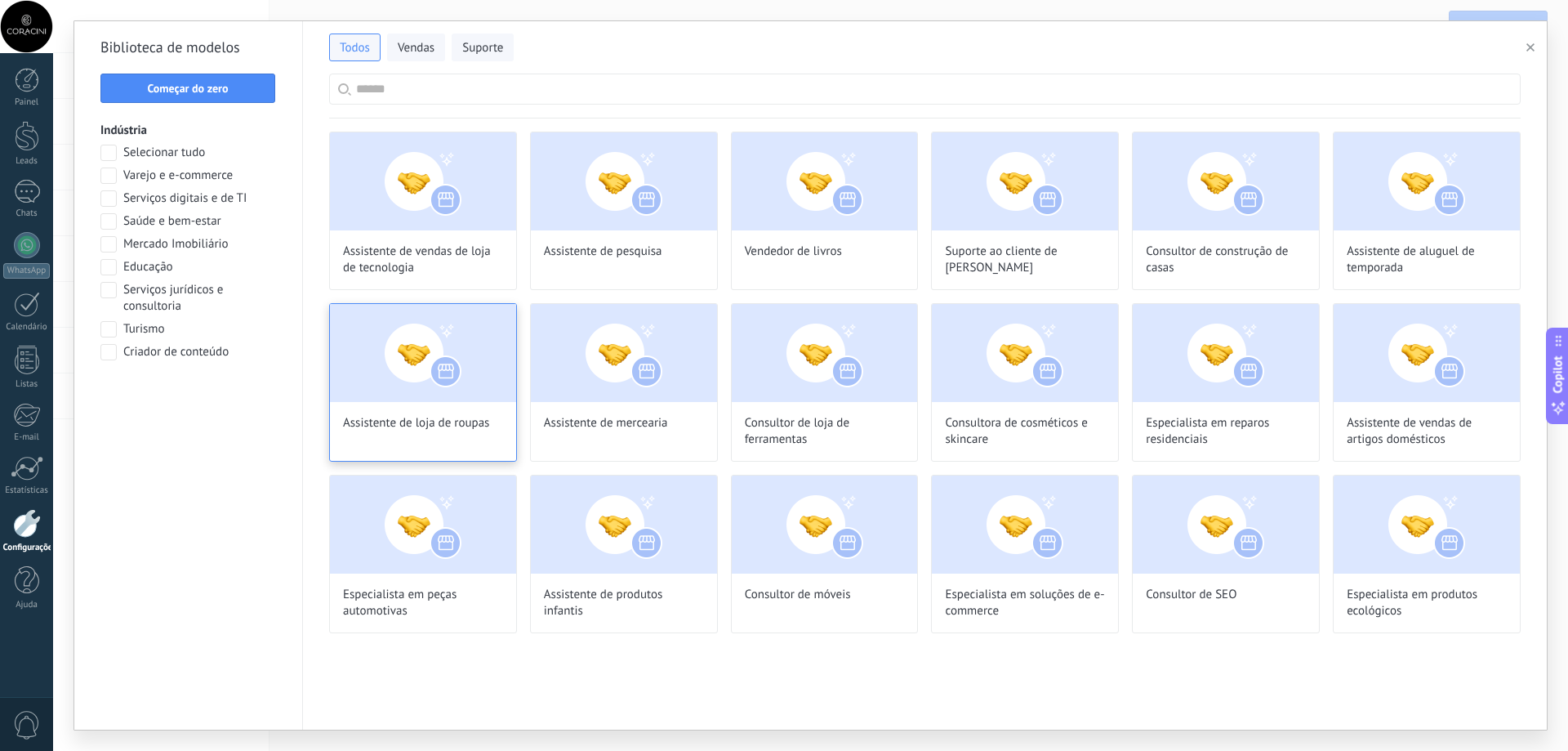
scroll to position [282, 0]
click at [457, 407] on div "Assistente de loja de roupas" at bounding box center [423, 382] width 188 height 158
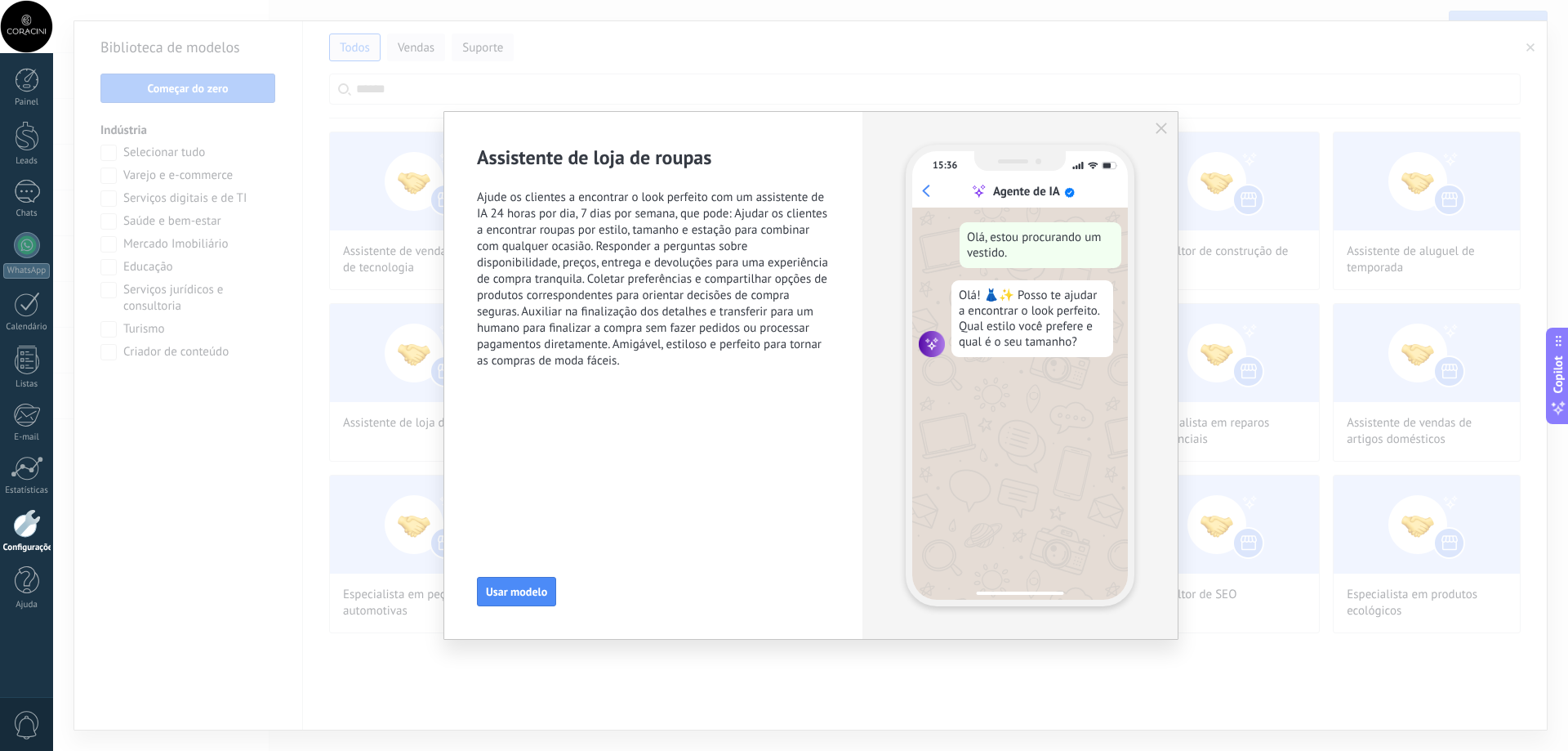
scroll to position [0, 0]
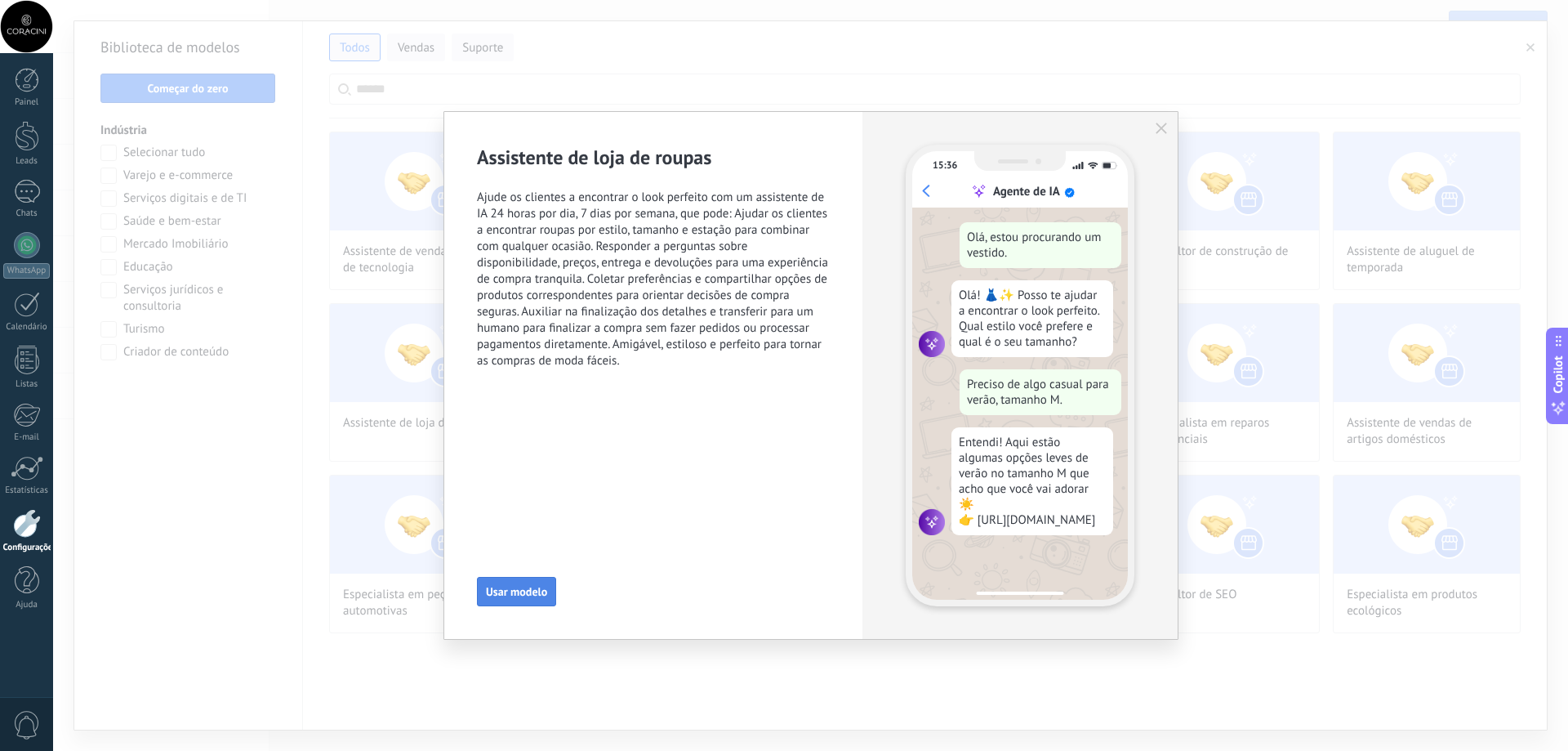
click at [496, 586] on span "Usar modelo" at bounding box center [517, 592] width 62 height 12
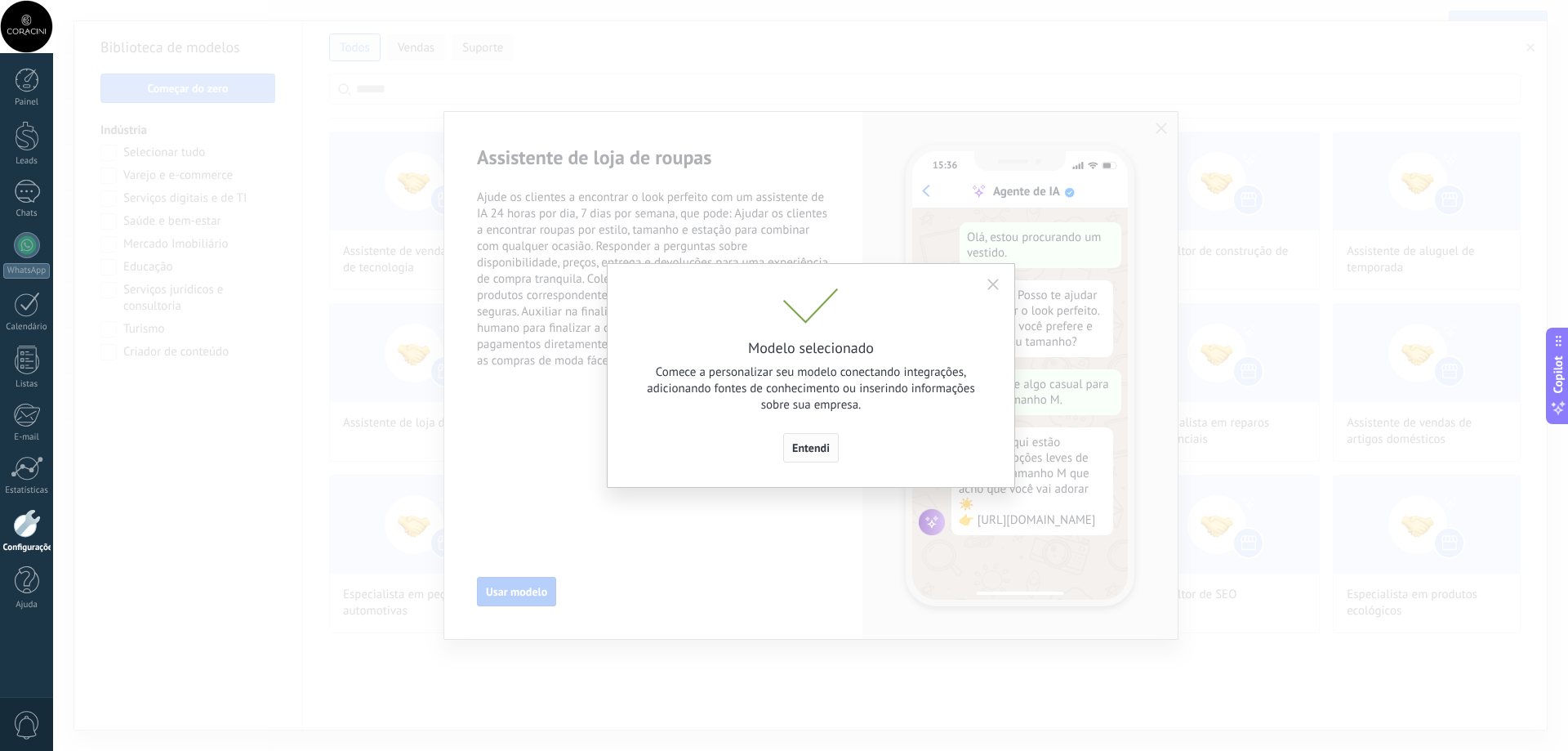
click at [798, 450] on span "Entendi" at bounding box center [811, 447] width 38 height 12
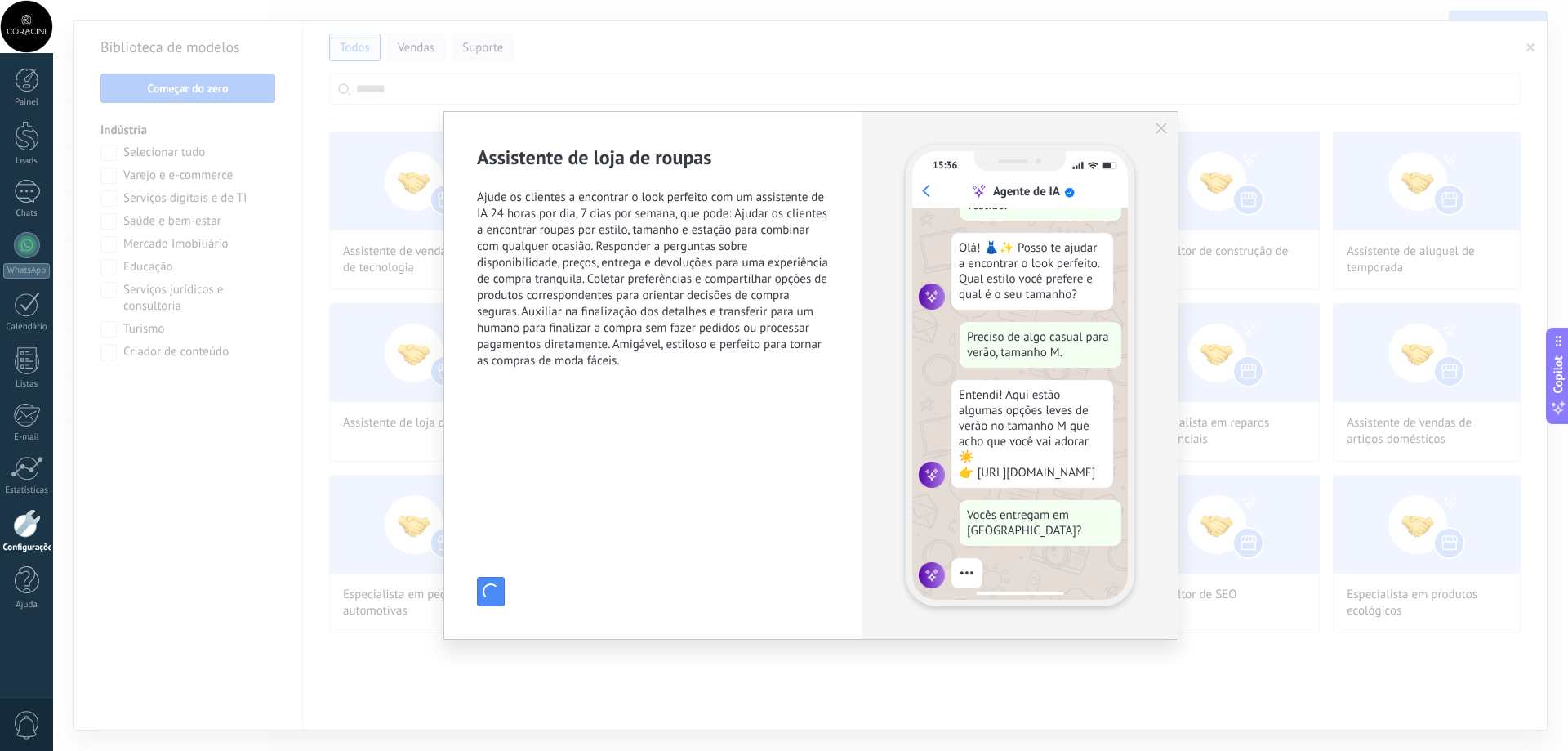
scroll to position [90, 0]
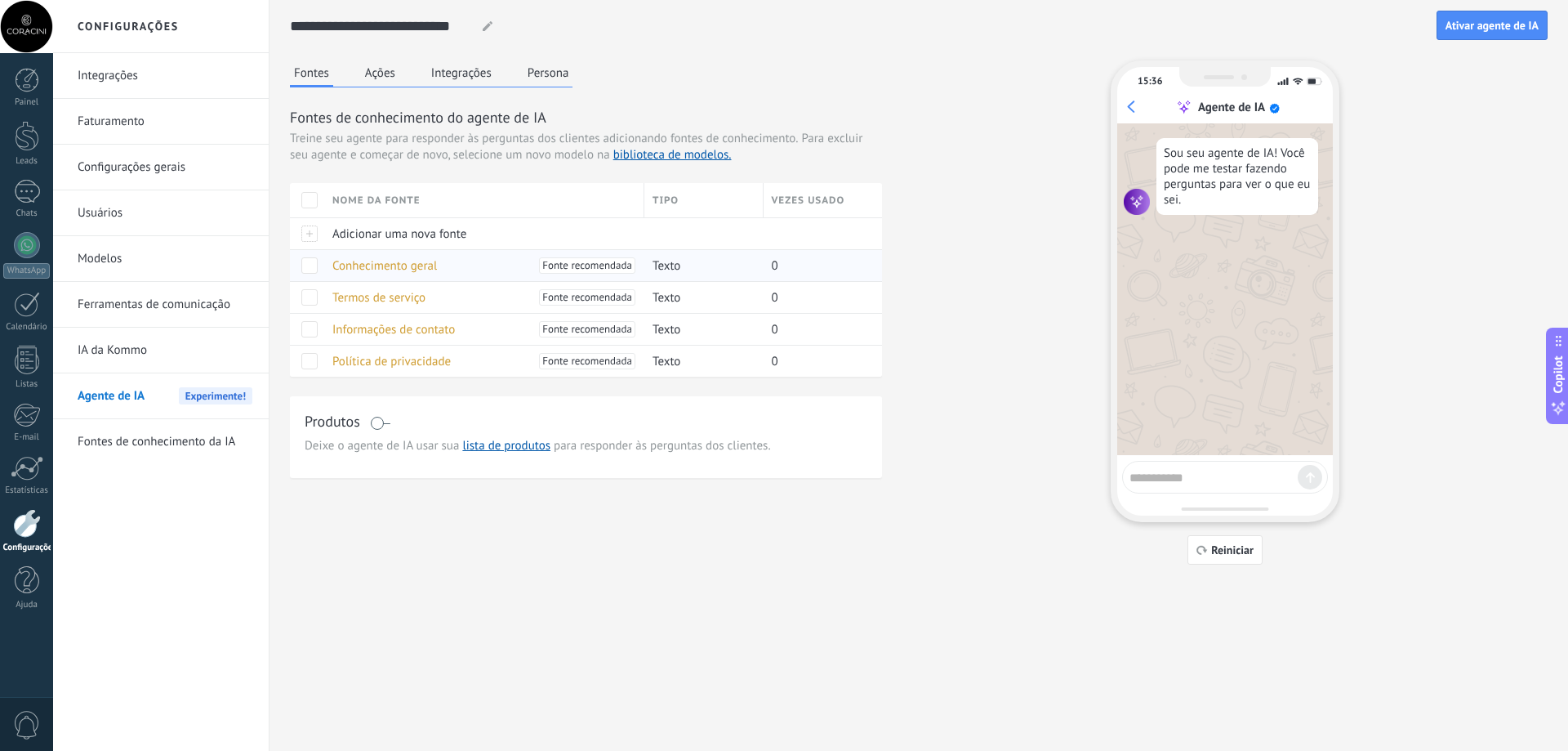
click at [458, 259] on div "Conhecimento geral Fonte recomendada" at bounding box center [480, 265] width 312 height 31
click at [393, 262] on span "Conhecimento geral" at bounding box center [385, 266] width 104 height 15
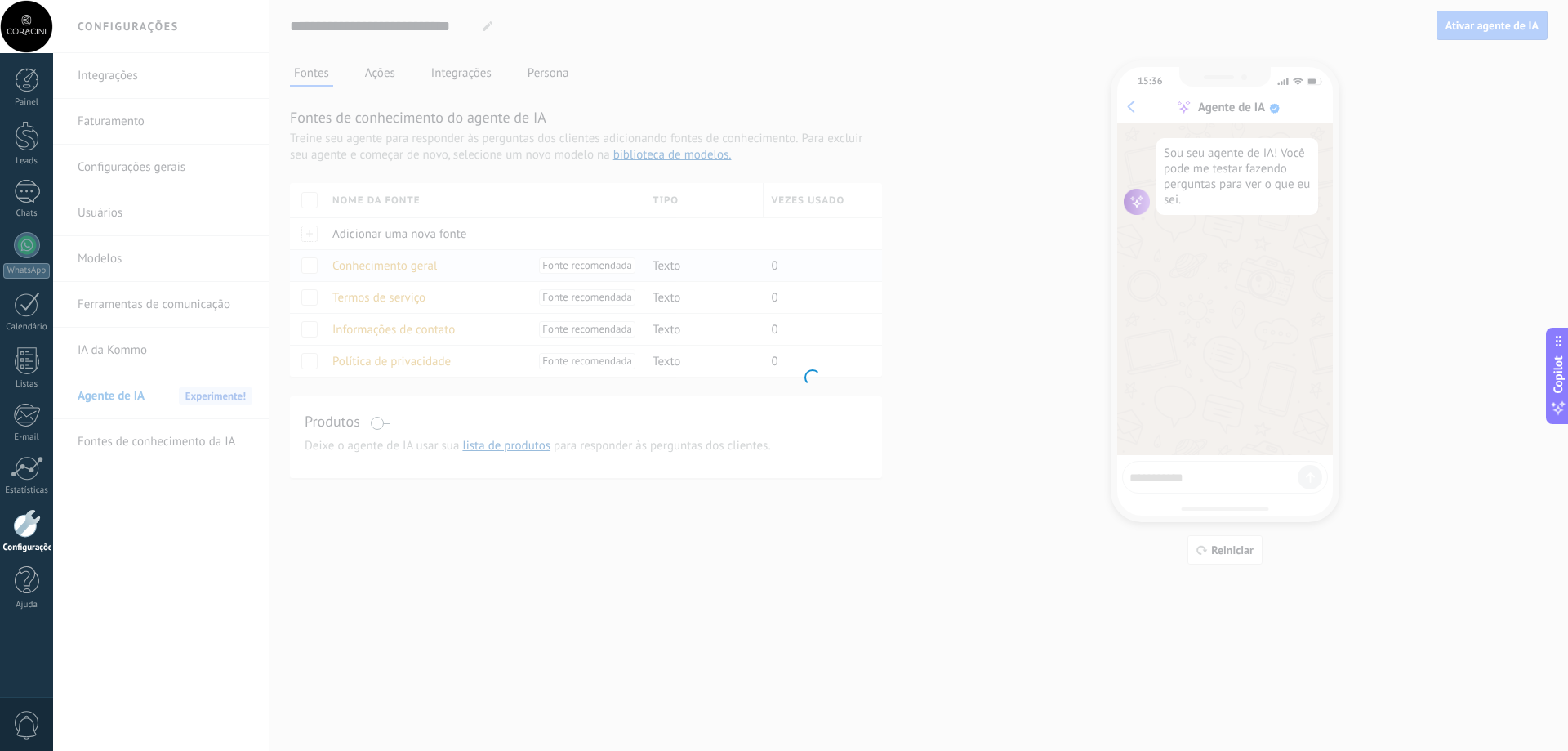
type input "**********"
type textarea "**********"
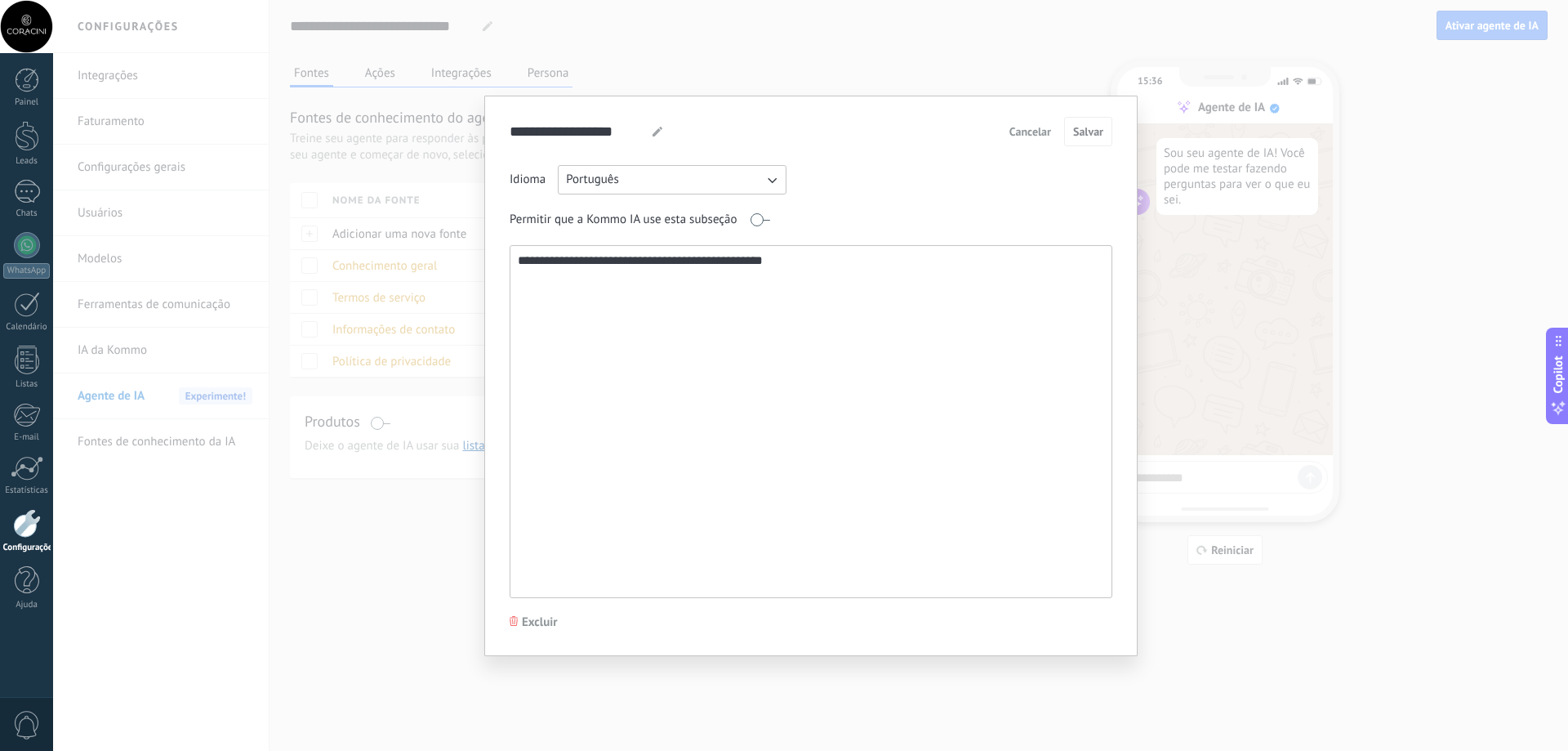
click at [1023, 137] on span "Cancelar" at bounding box center [1029, 131] width 41 height 12
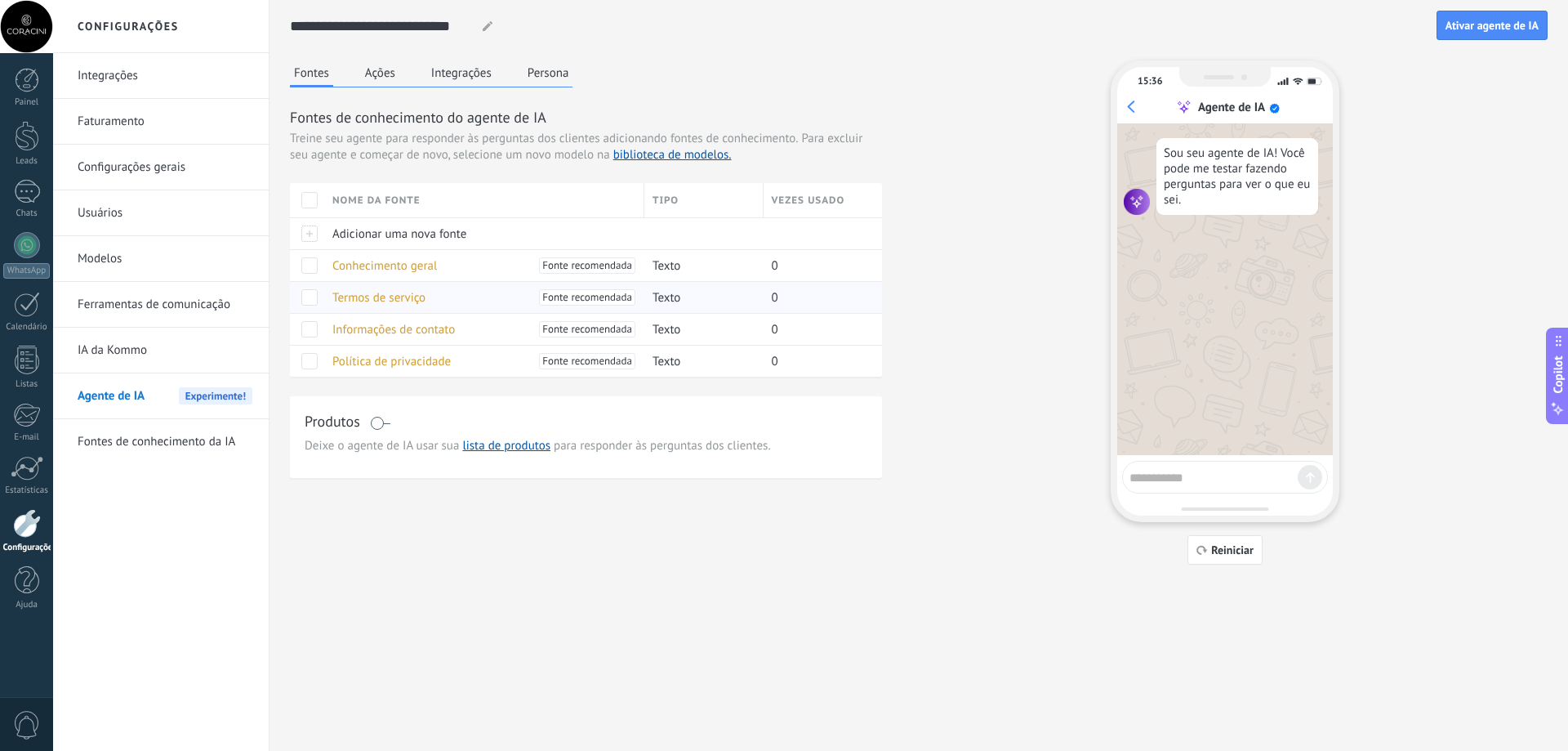
click at [396, 303] on span "Termos de serviço" at bounding box center [379, 298] width 93 height 15
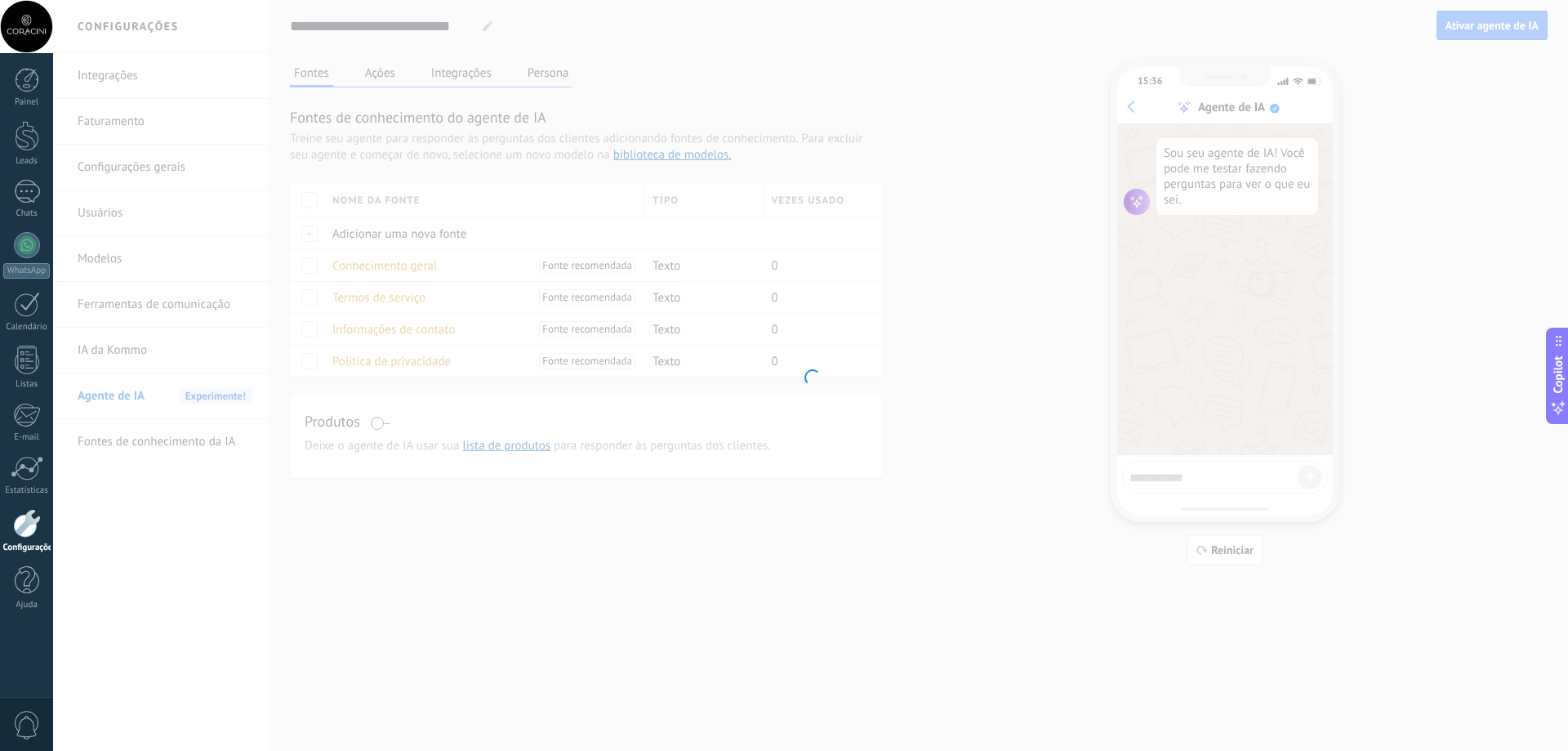
type input "**********"
type textarea "**********"
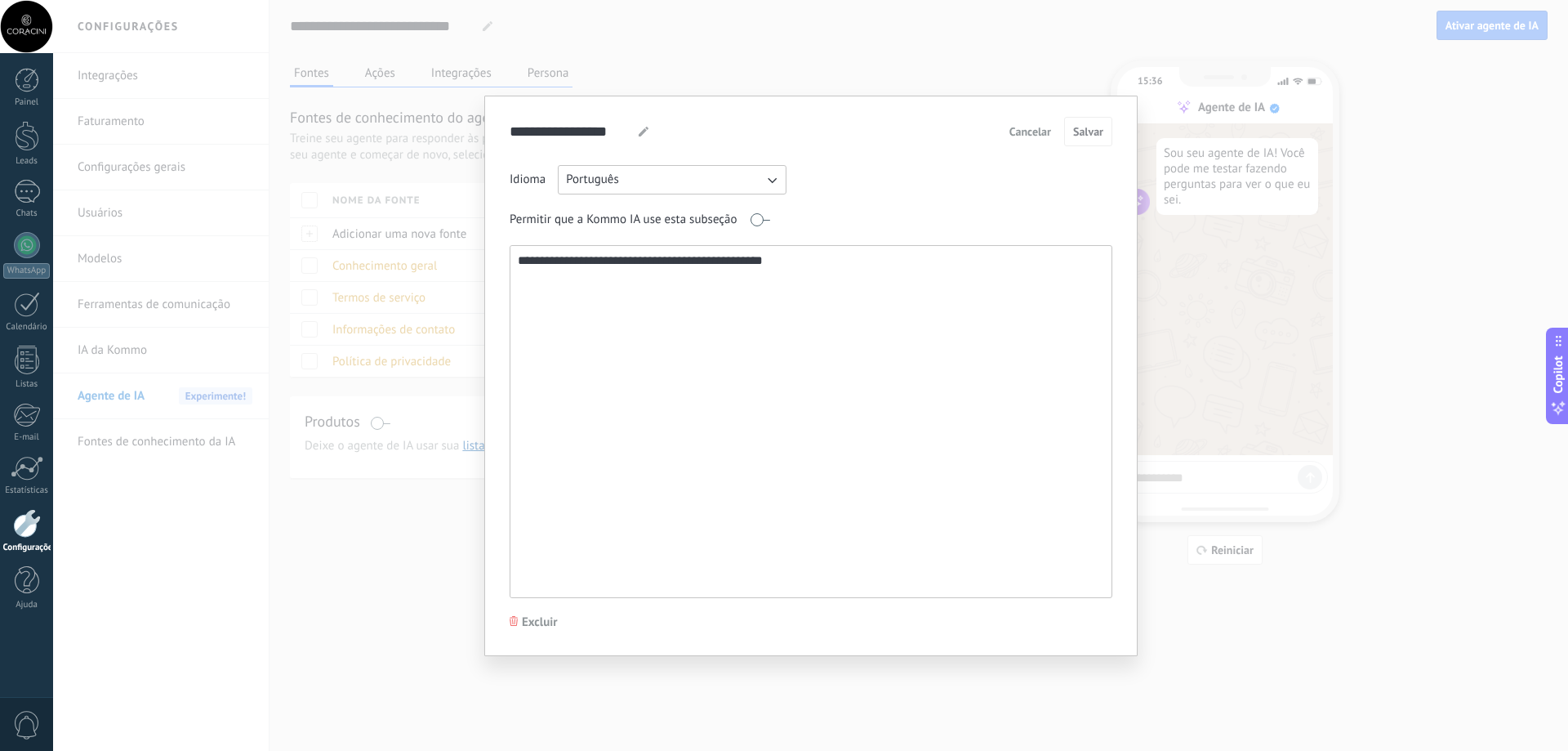
click at [1028, 130] on span "Cancelar" at bounding box center [1029, 131] width 41 height 12
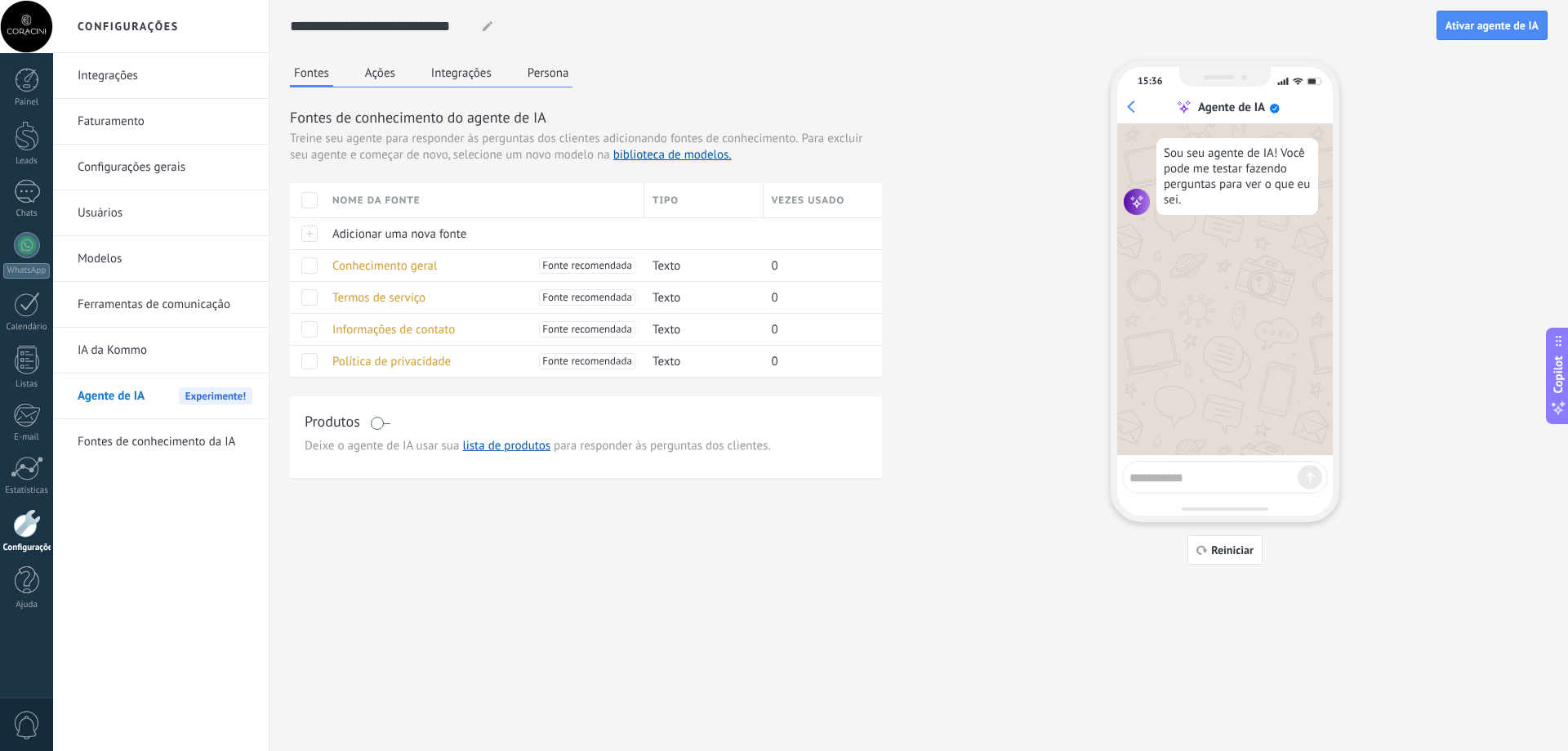
click at [404, 72] on div "Fontes Ações Integrações Persona" at bounding box center [431, 74] width 282 height 27
click at [391, 71] on button "Ações" at bounding box center [381, 72] width 39 height 24
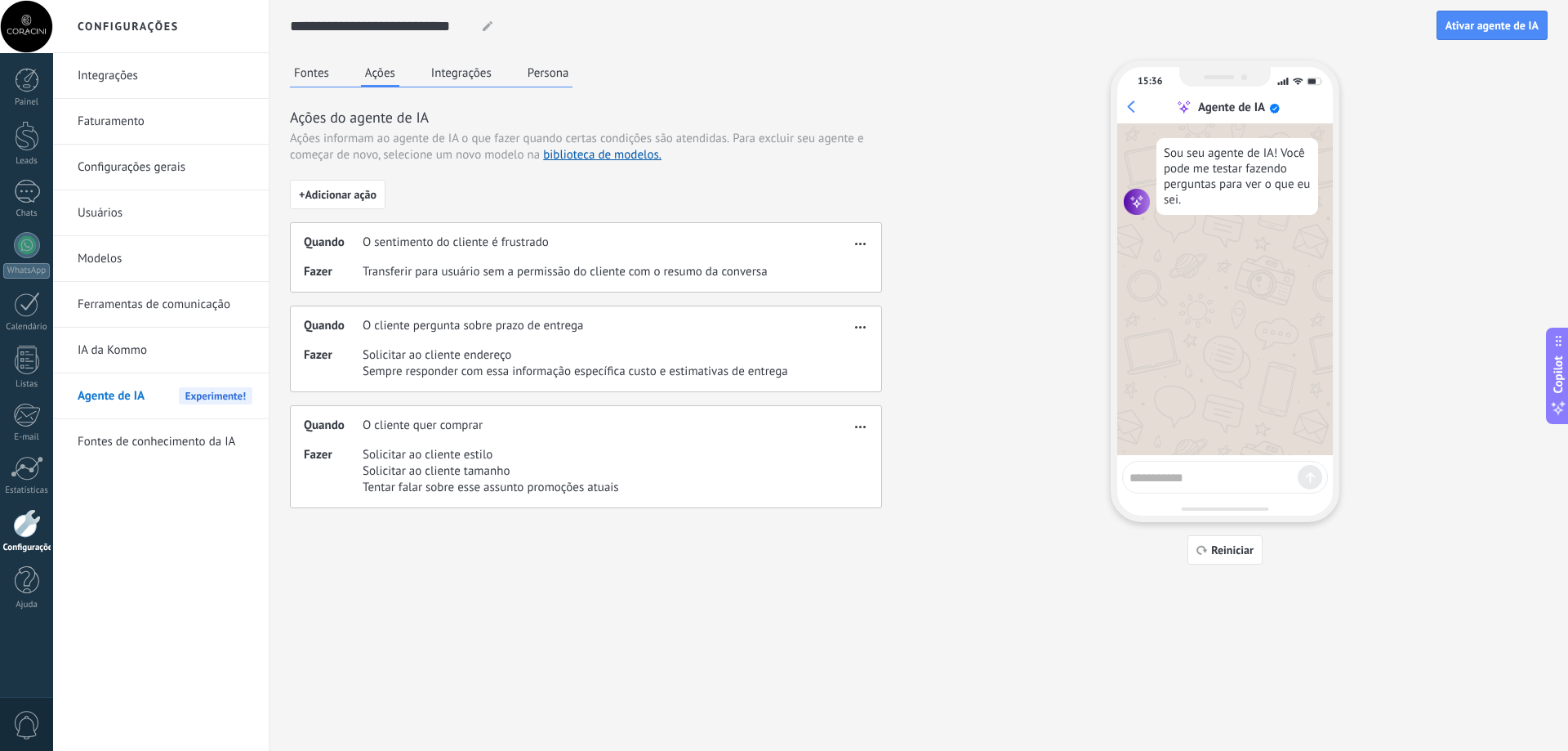
click at [868, 321] on button "button" at bounding box center [860, 324] width 18 height 19
click at [849, 349] on span "Editar" at bounding box center [836, 351] width 31 height 16
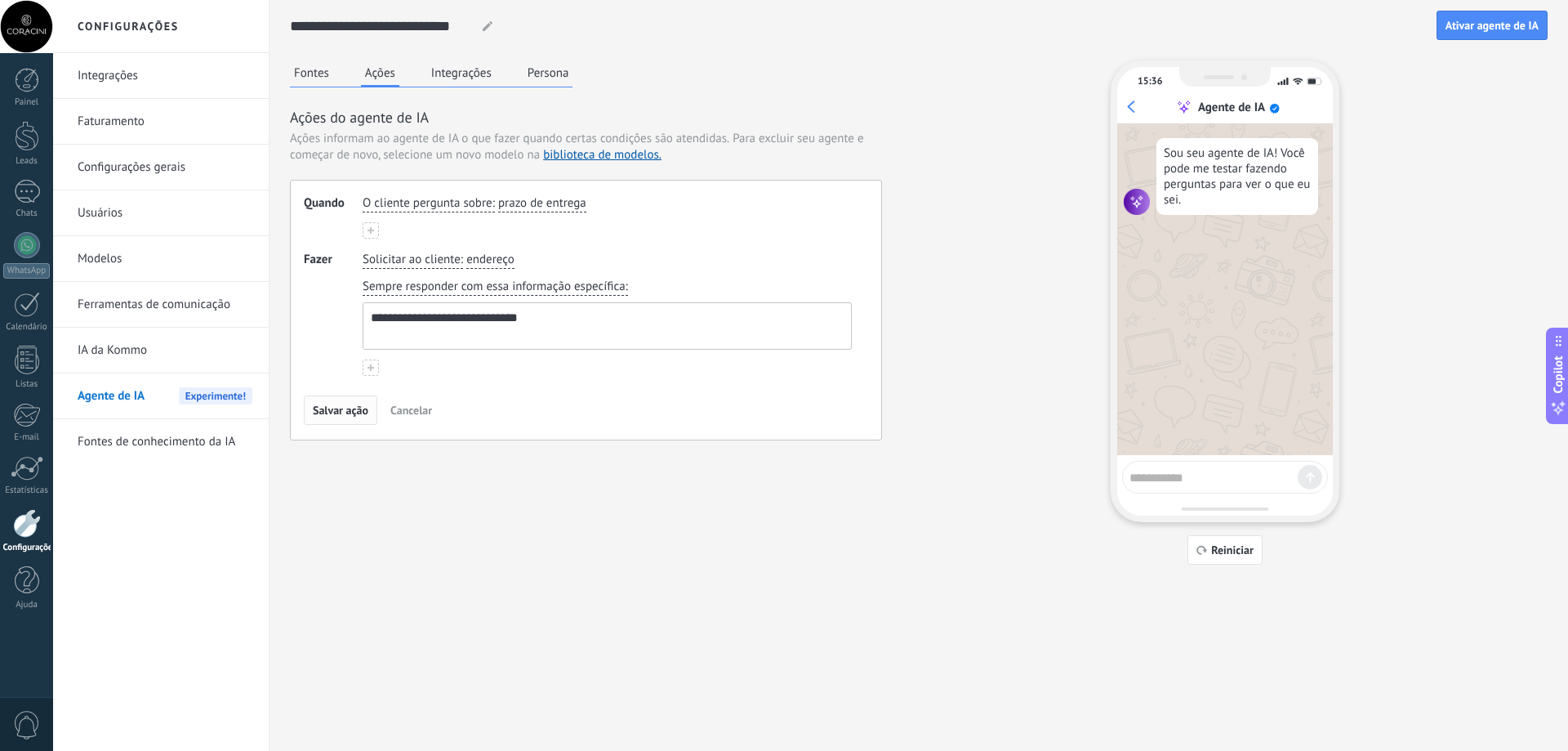
click at [354, 411] on span "Salvar ação" at bounding box center [341, 410] width 56 height 12
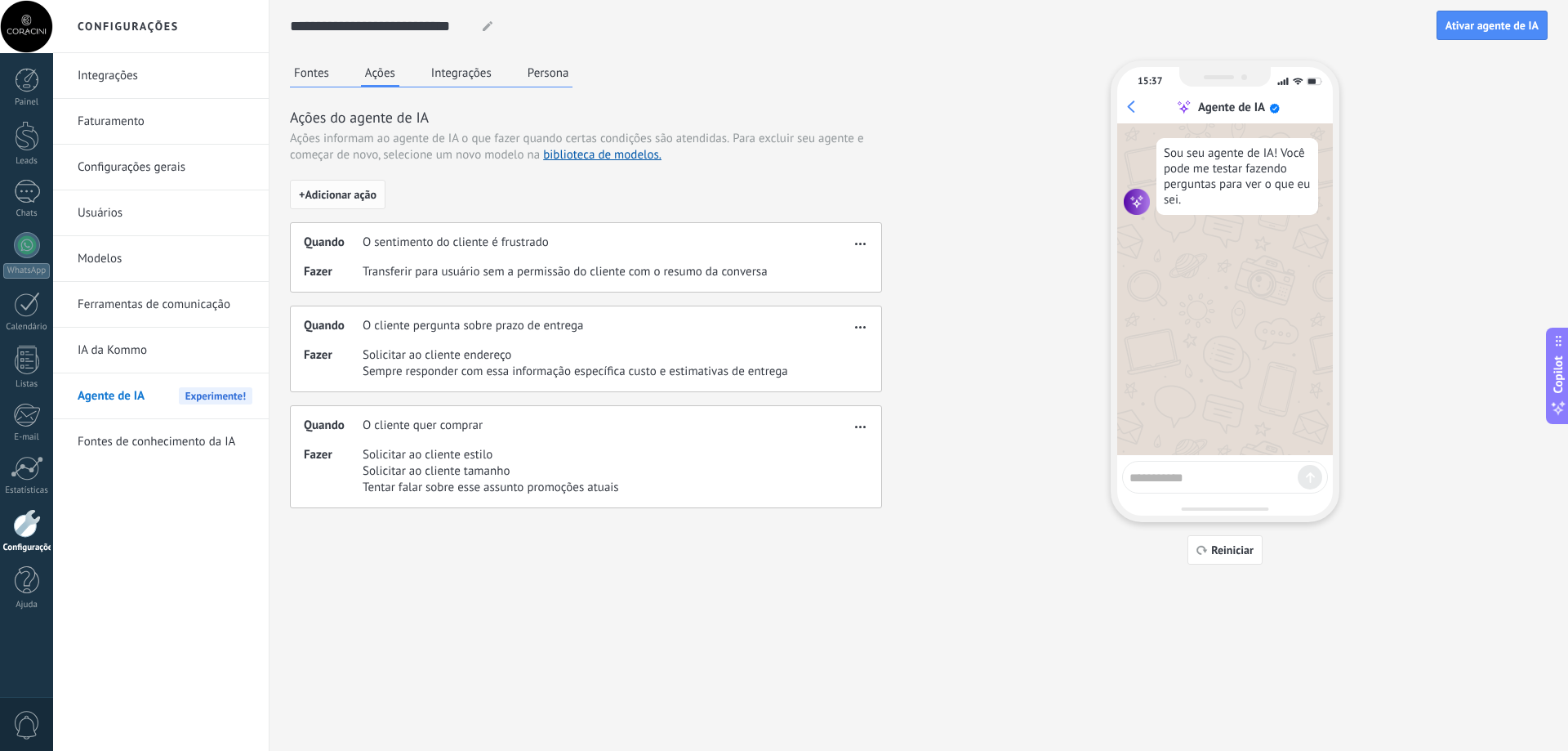
click at [345, 197] on span "+ Adicionar ação" at bounding box center [337, 195] width 78 height 12
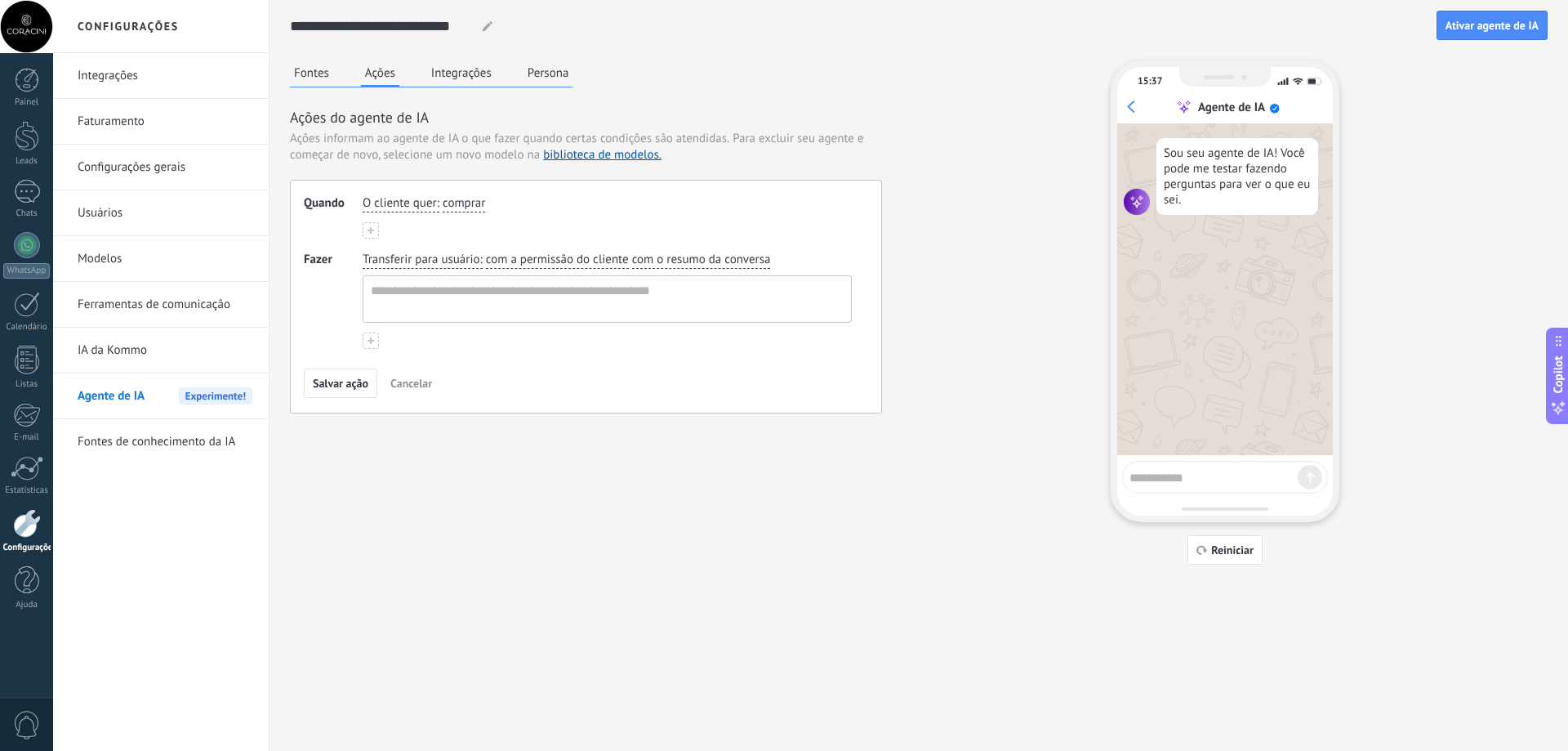
click at [378, 226] on button at bounding box center [370, 229] width 16 height 16
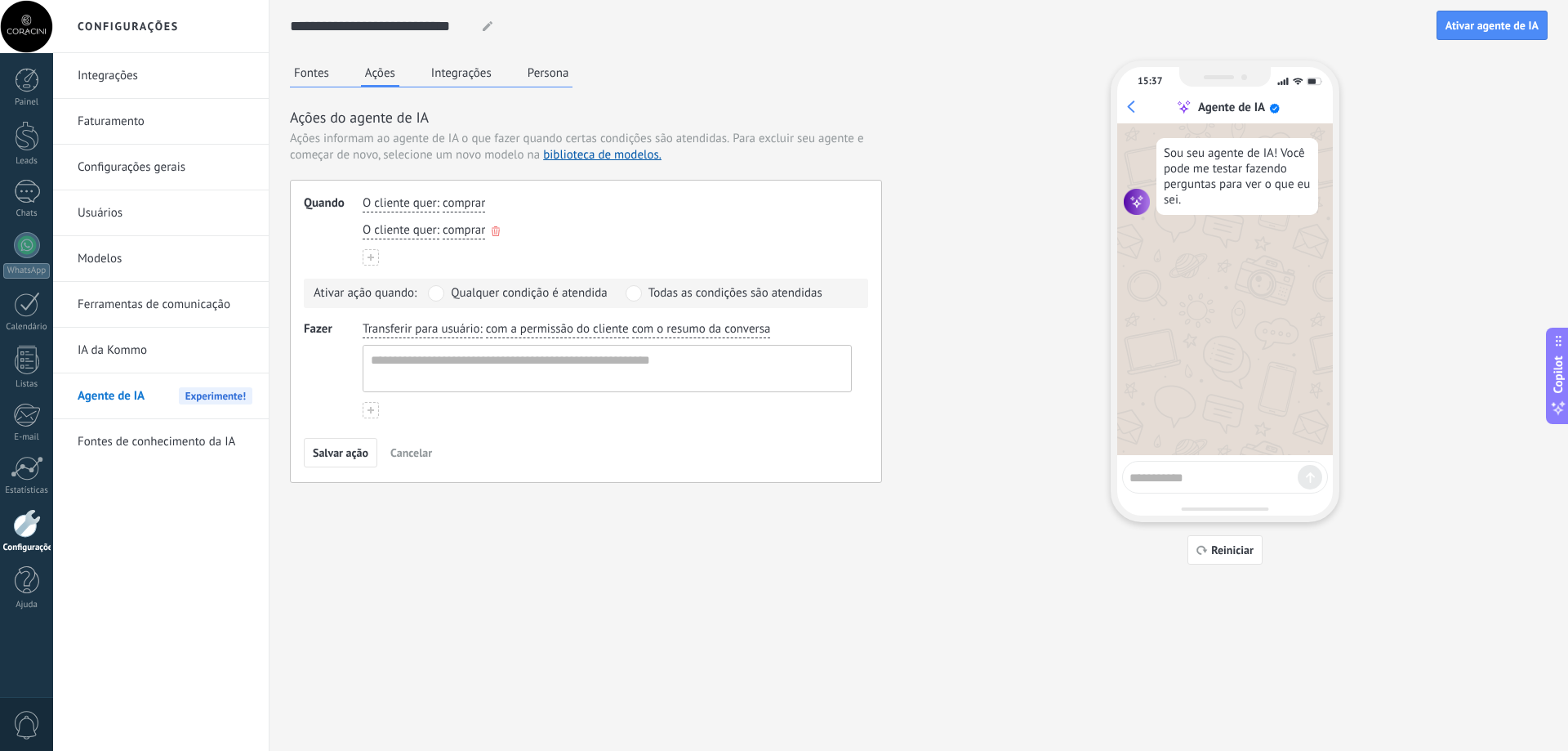
click at [490, 232] on div "O cliente quer : comprar" at bounding box center [607, 230] width 495 height 24
click at [498, 226] on button "button" at bounding box center [495, 230] width 8 height 13
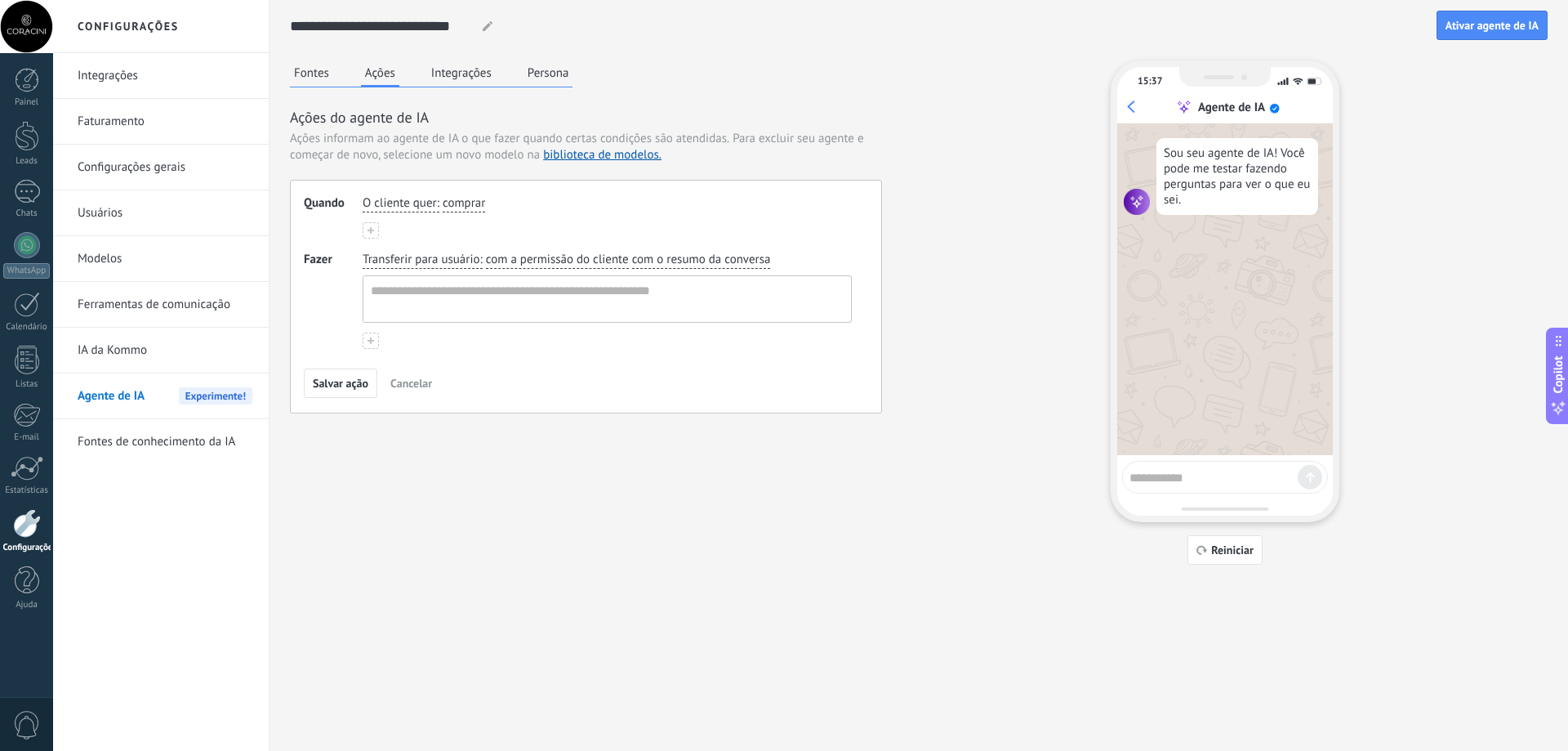
click at [368, 228] on icon at bounding box center [370, 230] width 7 height 7
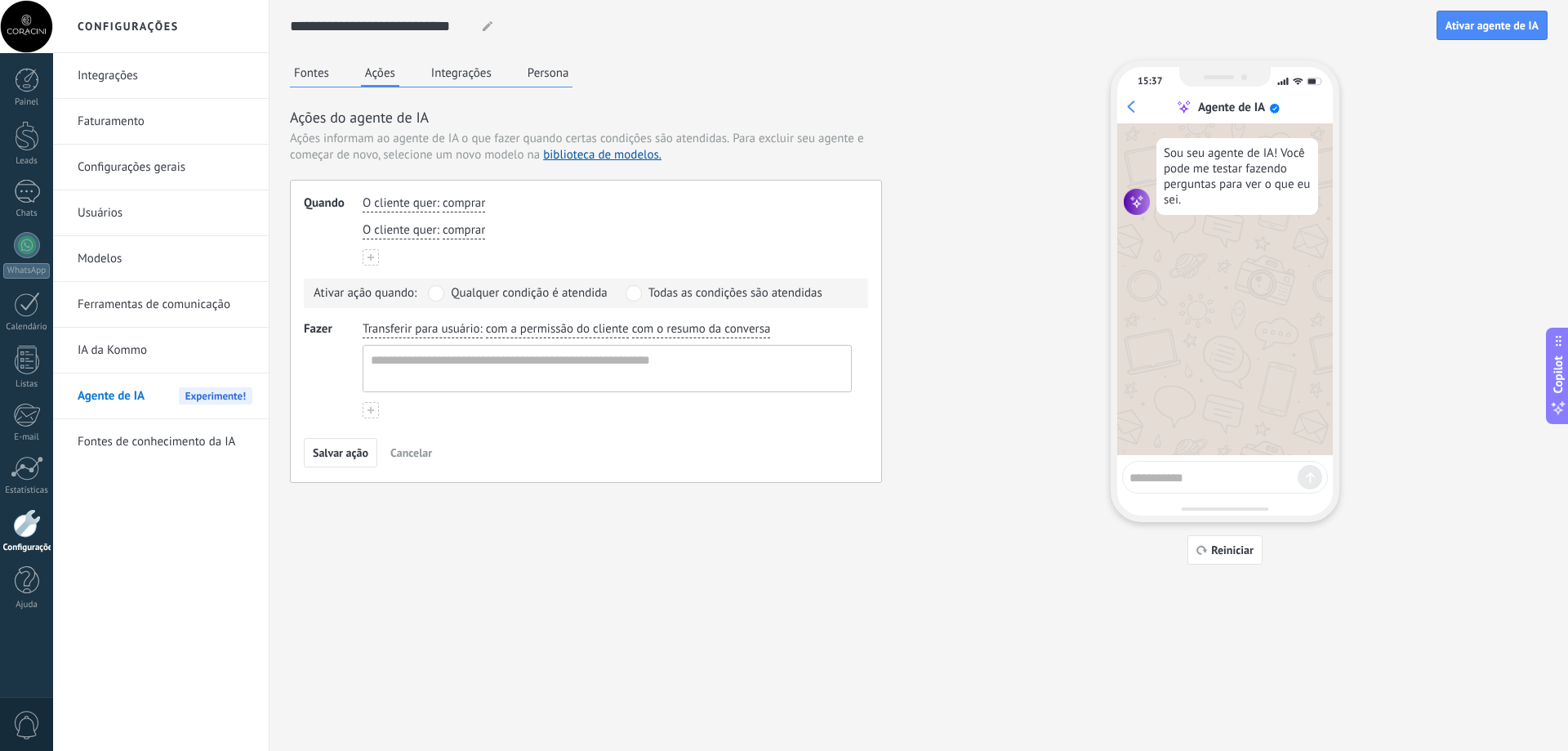
click at [551, 294] on span "Qualquer condição é atendida" at bounding box center [529, 293] width 156 height 16
click at [633, 292] on span at bounding box center [633, 293] width 16 height 16
click at [397, 454] on span "Cancelar" at bounding box center [411, 453] width 41 height 12
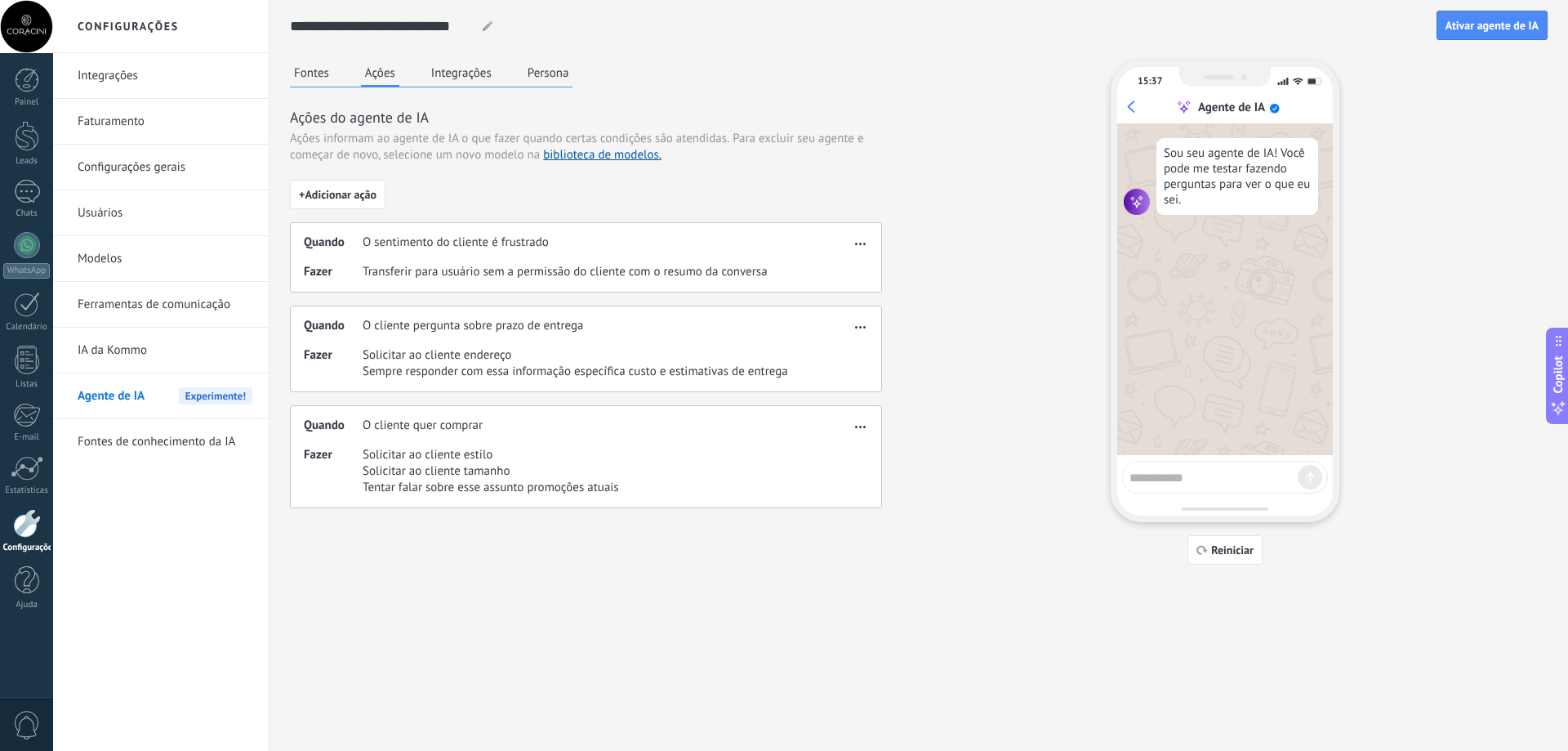
click at [453, 72] on button "Integrações" at bounding box center [461, 72] width 68 height 24
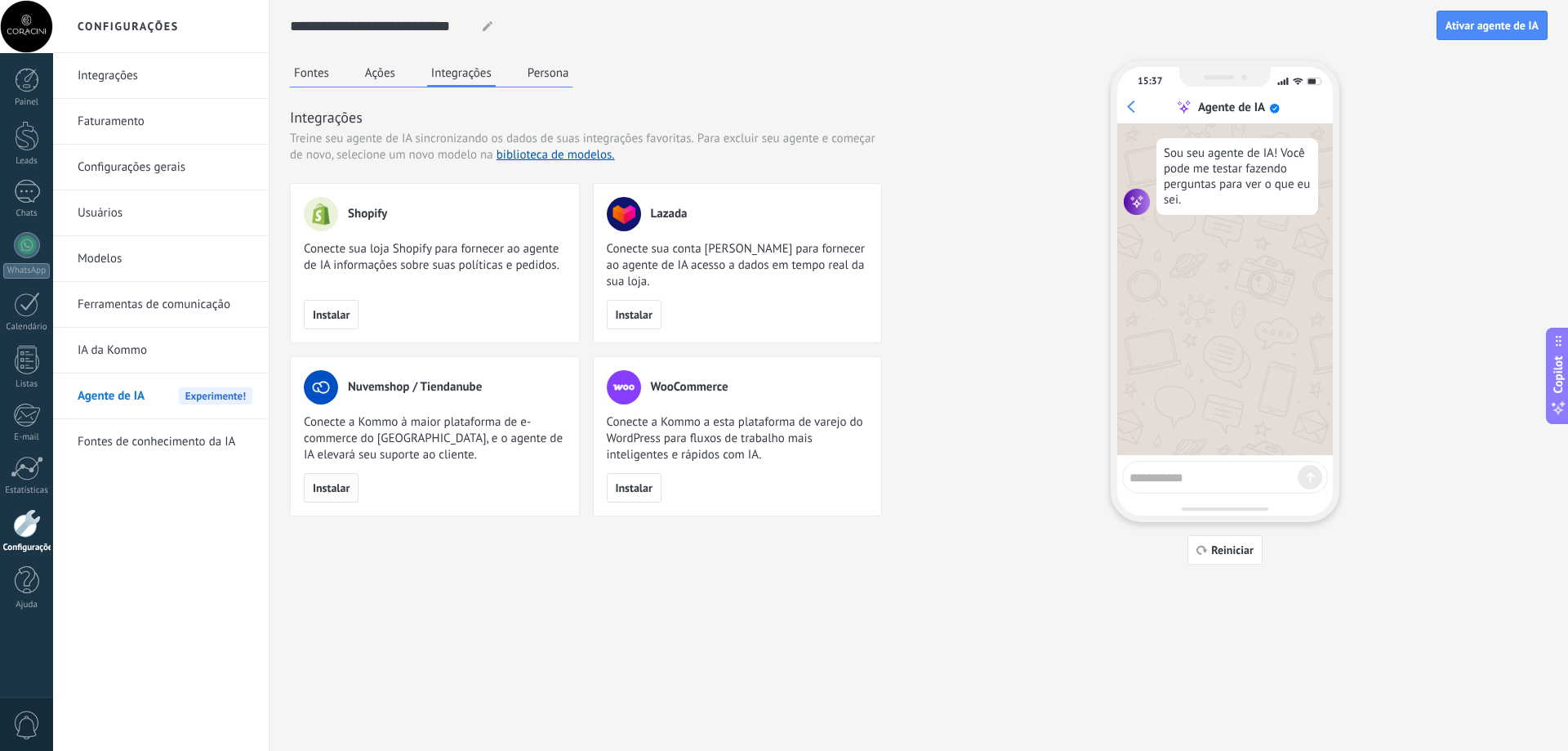
click at [335, 488] on span "Instalar" at bounding box center [332, 488] width 37 height 12
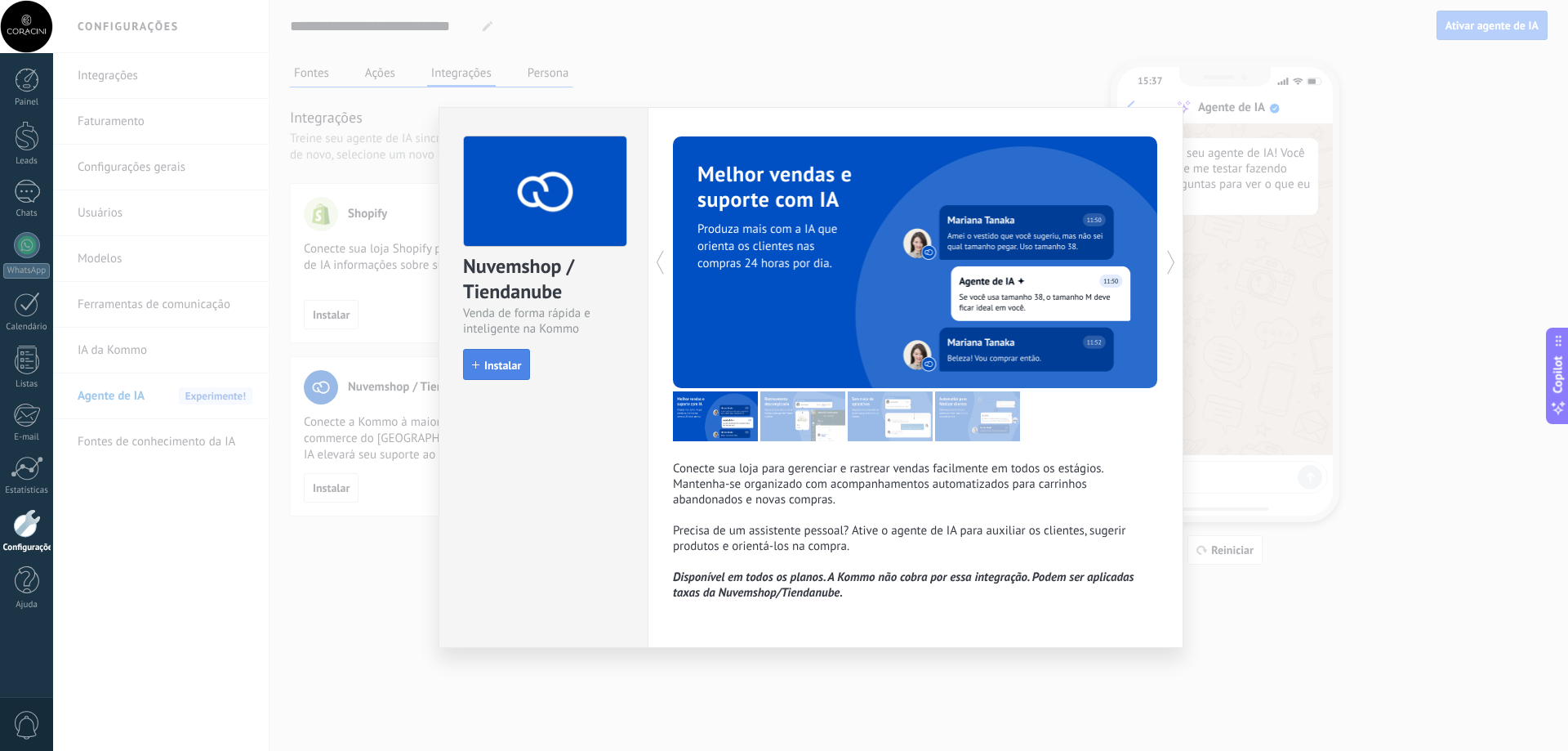
click at [505, 365] on span "Instalar" at bounding box center [503, 365] width 37 height 12
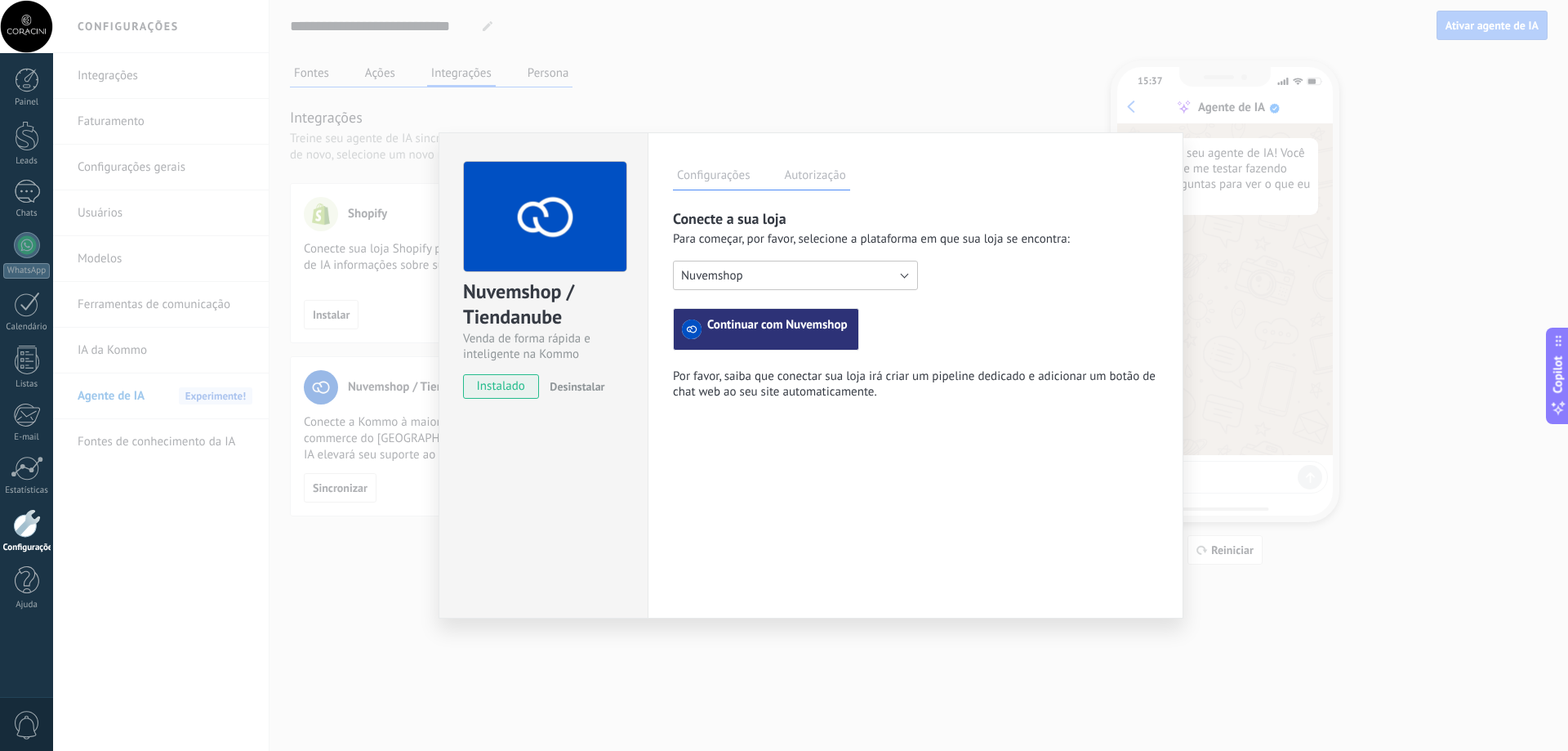
click at [811, 271] on button "Nuvemshop" at bounding box center [795, 275] width 245 height 30
click at [811, 271] on span "Nuvemshop" at bounding box center [787, 276] width 249 height 15
click at [792, 340] on button "Continuar com Nuvemshop" at bounding box center [765, 329] width 186 height 42
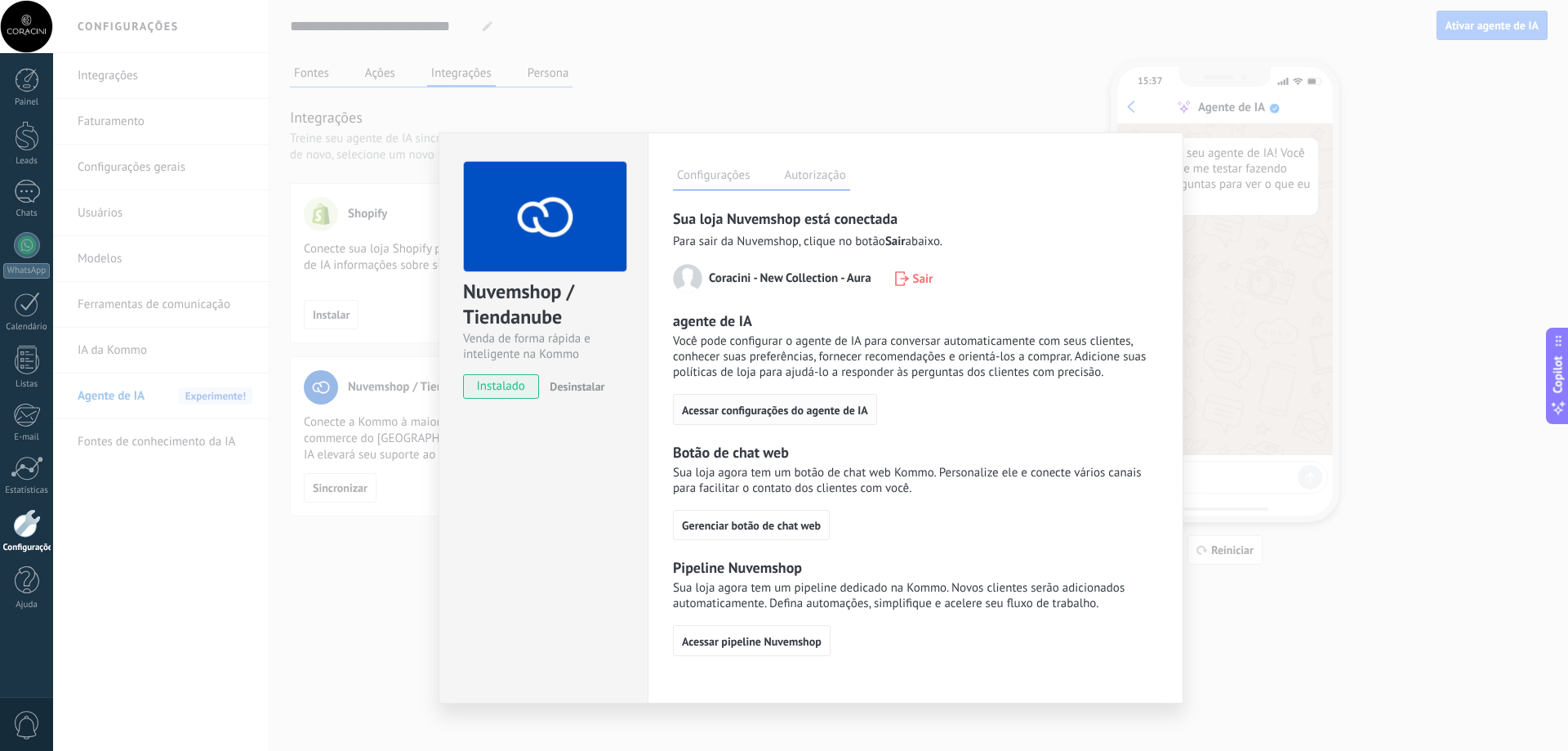
click at [804, 419] on button "Acessar configurações do agente de IA" at bounding box center [775, 409] width 204 height 31
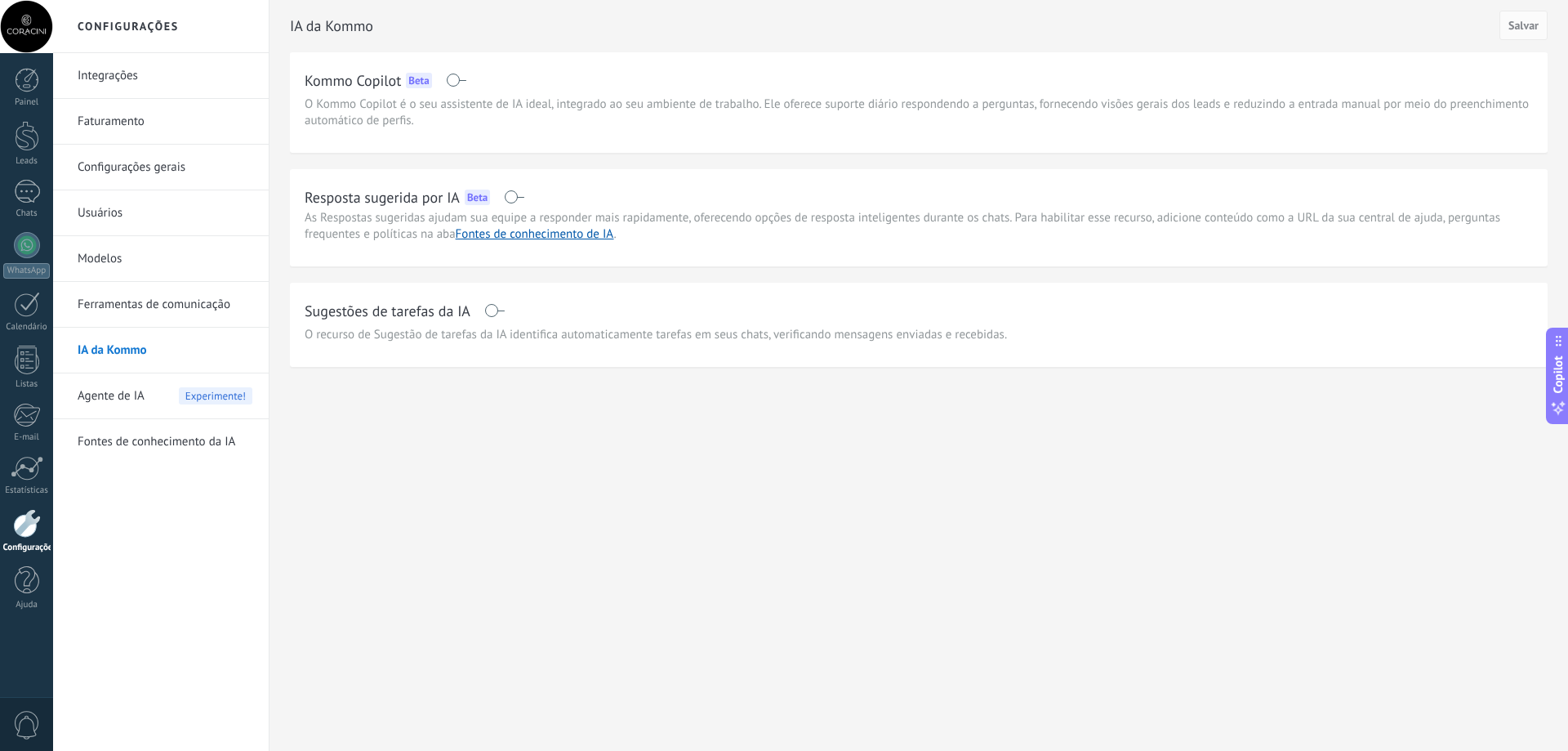
click at [518, 194] on span at bounding box center [514, 197] width 20 height 13
click at [495, 308] on span at bounding box center [494, 310] width 20 height 13
click at [391, 389] on div "IA da Kommo Cancelar Salvar Kommo Copilot Beta O Kommo Copilot é o seu assisten…" at bounding box center [918, 218] width 1298 height 437
click at [1516, 30] on span "Salvar" at bounding box center [1523, 25] width 30 height 12
click at [169, 390] on div "Agente de IA Experimente!" at bounding box center [165, 395] width 174 height 45
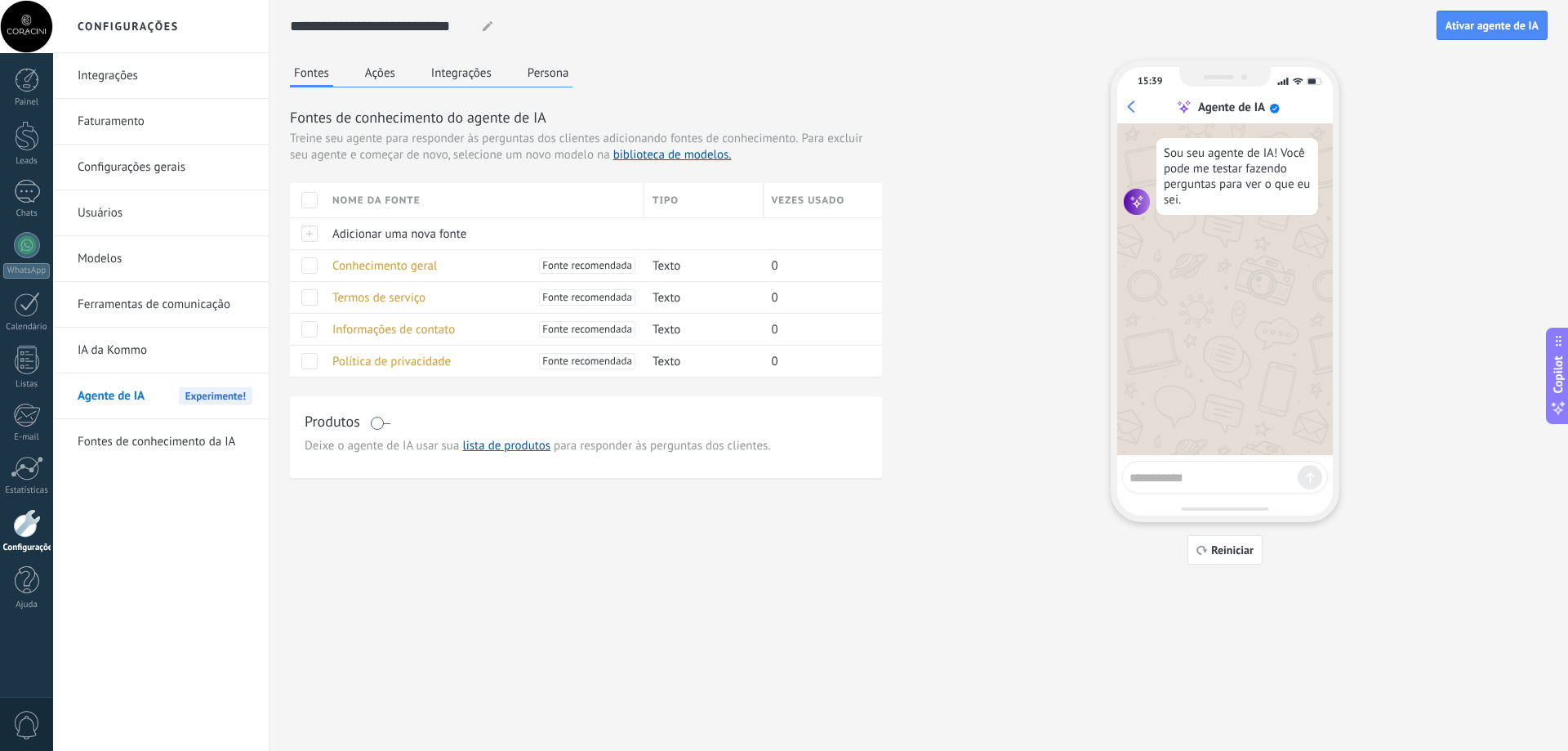
click at [452, 67] on button "Integrações" at bounding box center [461, 72] width 68 height 24
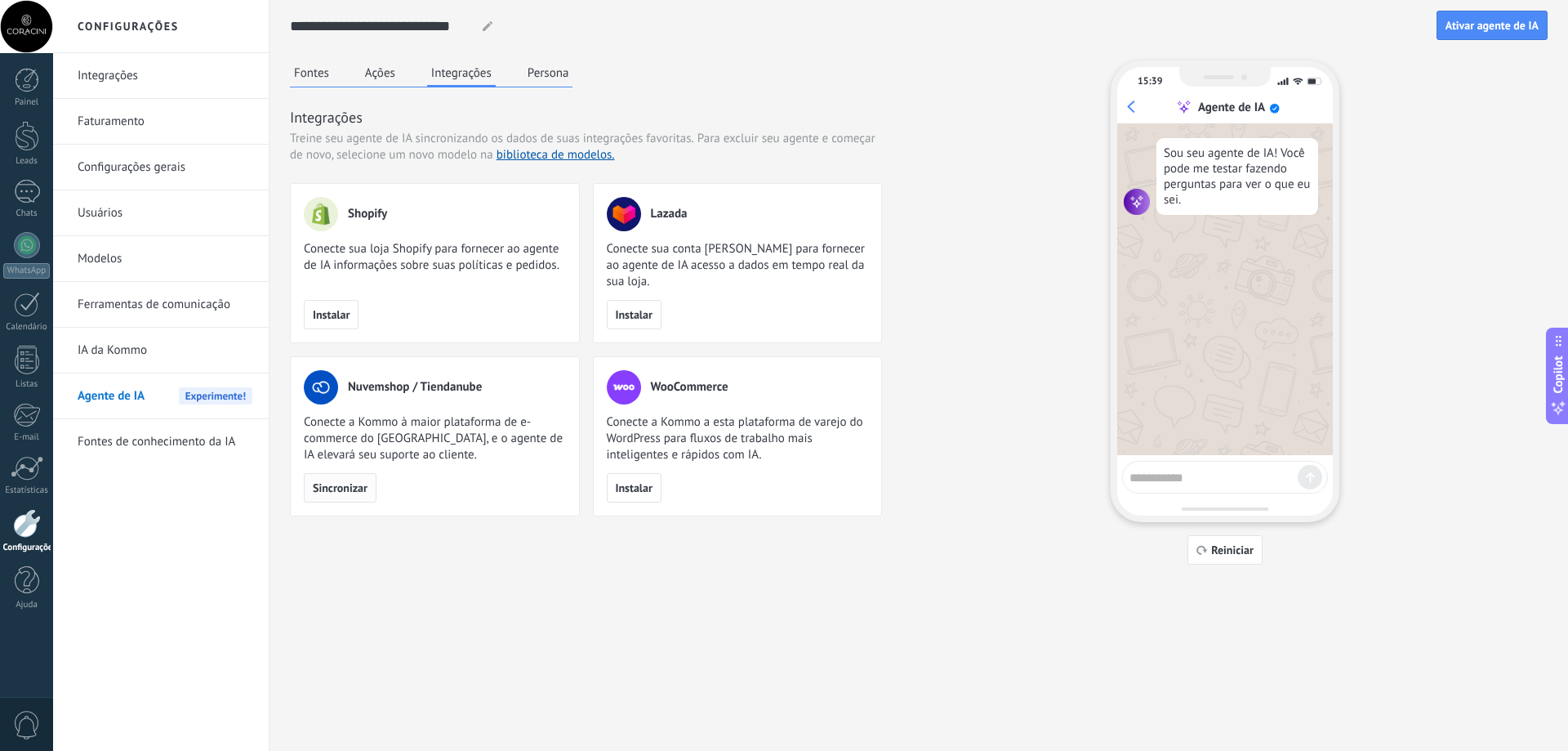
click at [345, 492] on span "Sincronizar" at bounding box center [340, 488] width 55 height 12
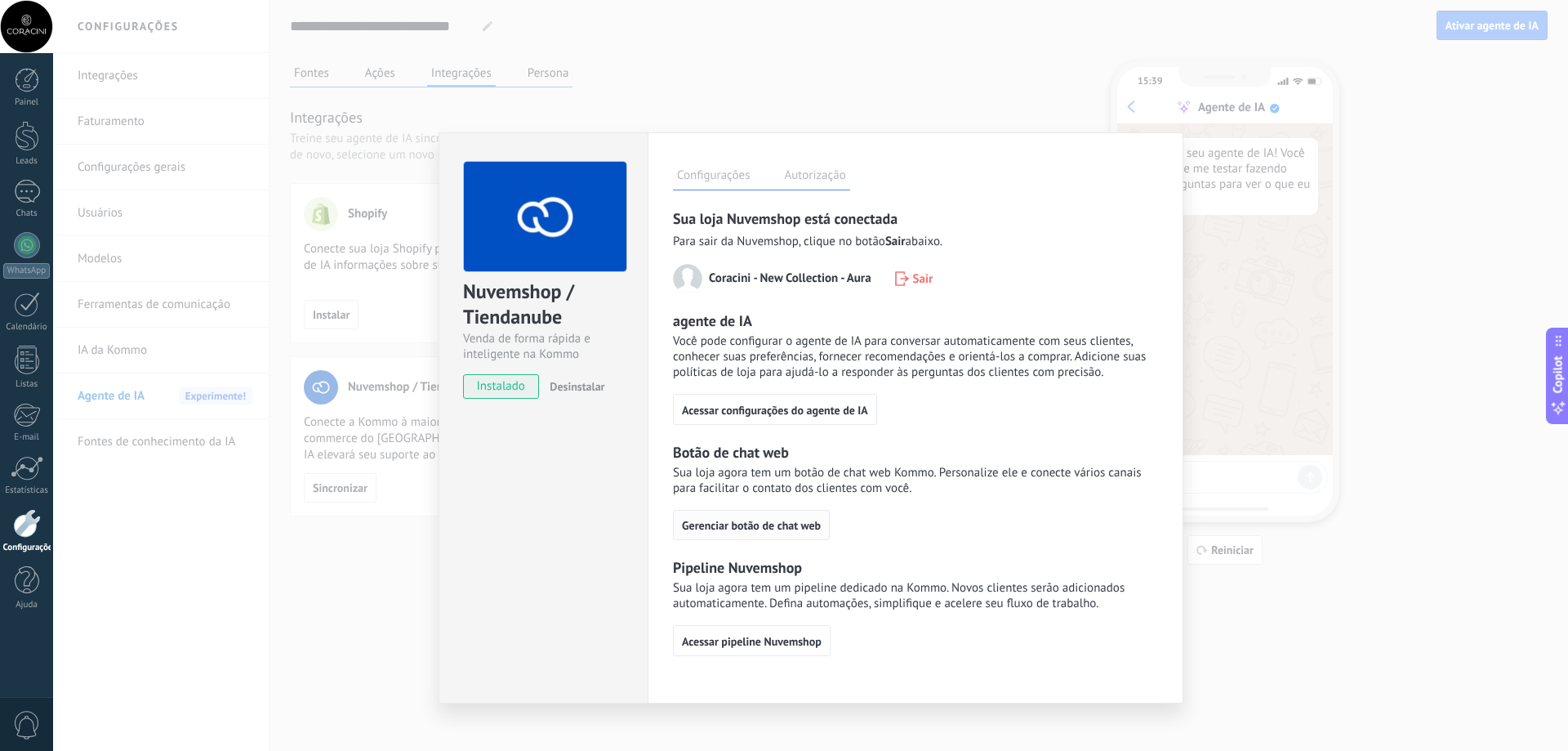
click at [765, 524] on span "Gerenciar botão de chat web" at bounding box center [752, 525] width 139 height 12
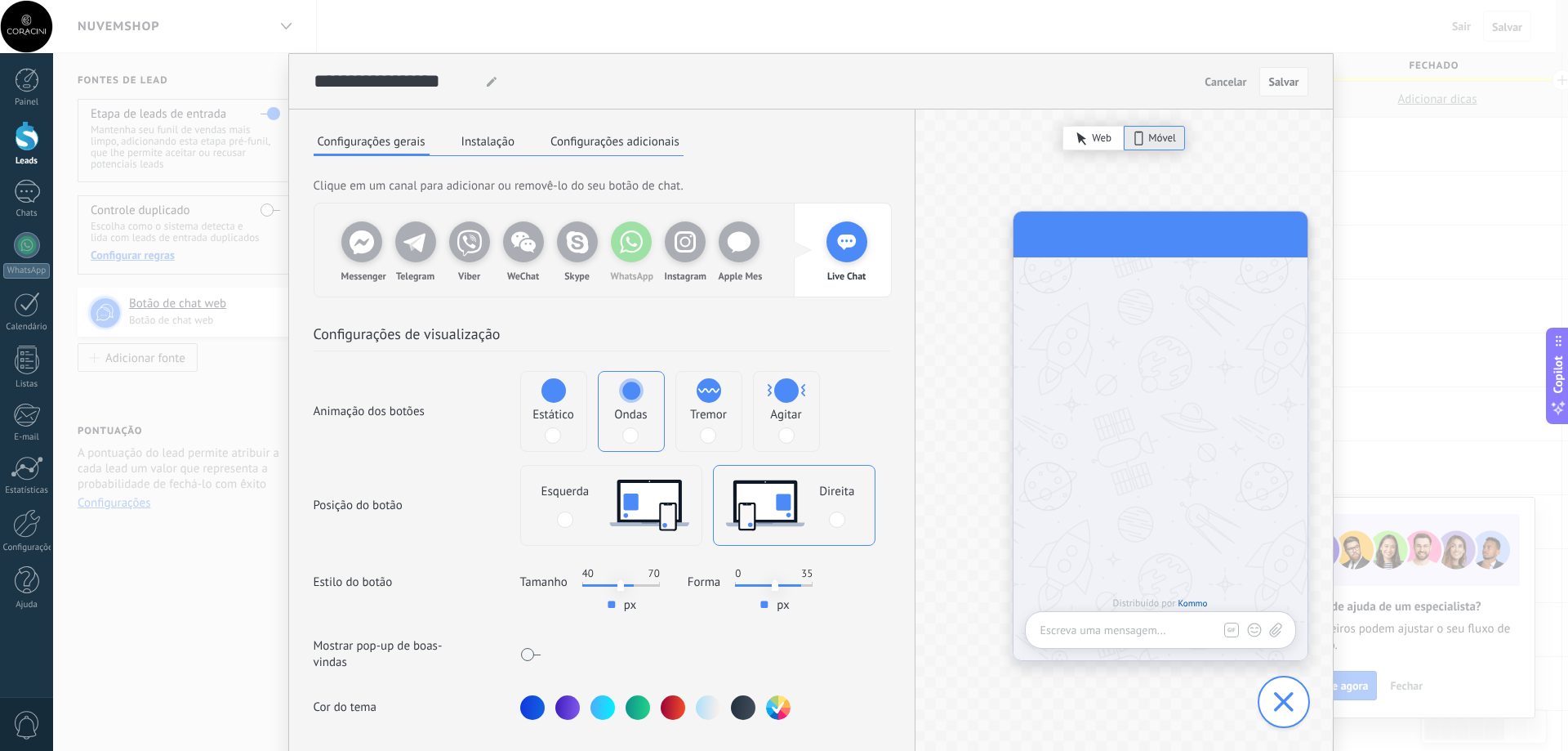
click at [628, 258] on div "WhatsApp" at bounding box center [631, 242] width 40 height 40
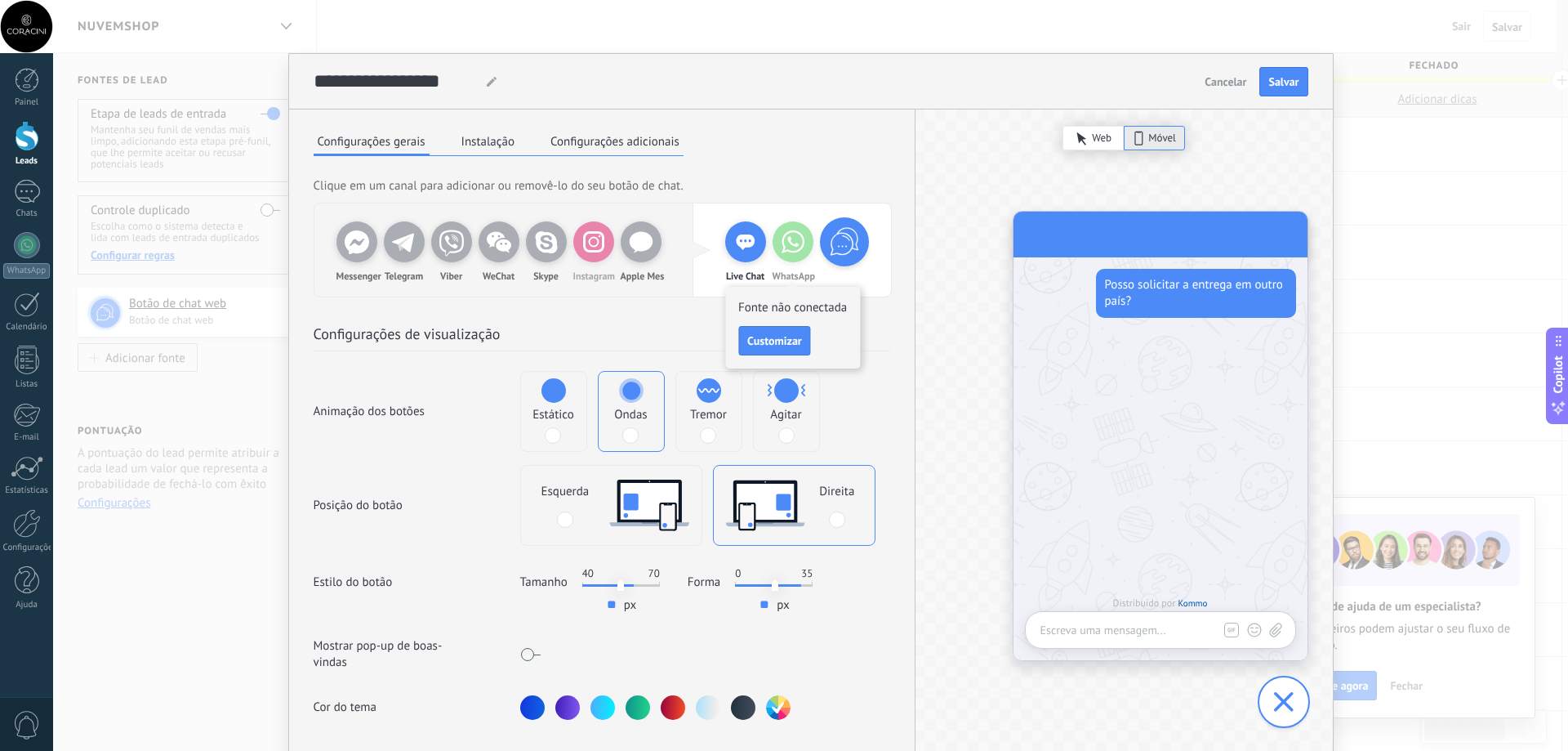
click at [590, 252] on use at bounding box center [593, 242] width 18 height 18
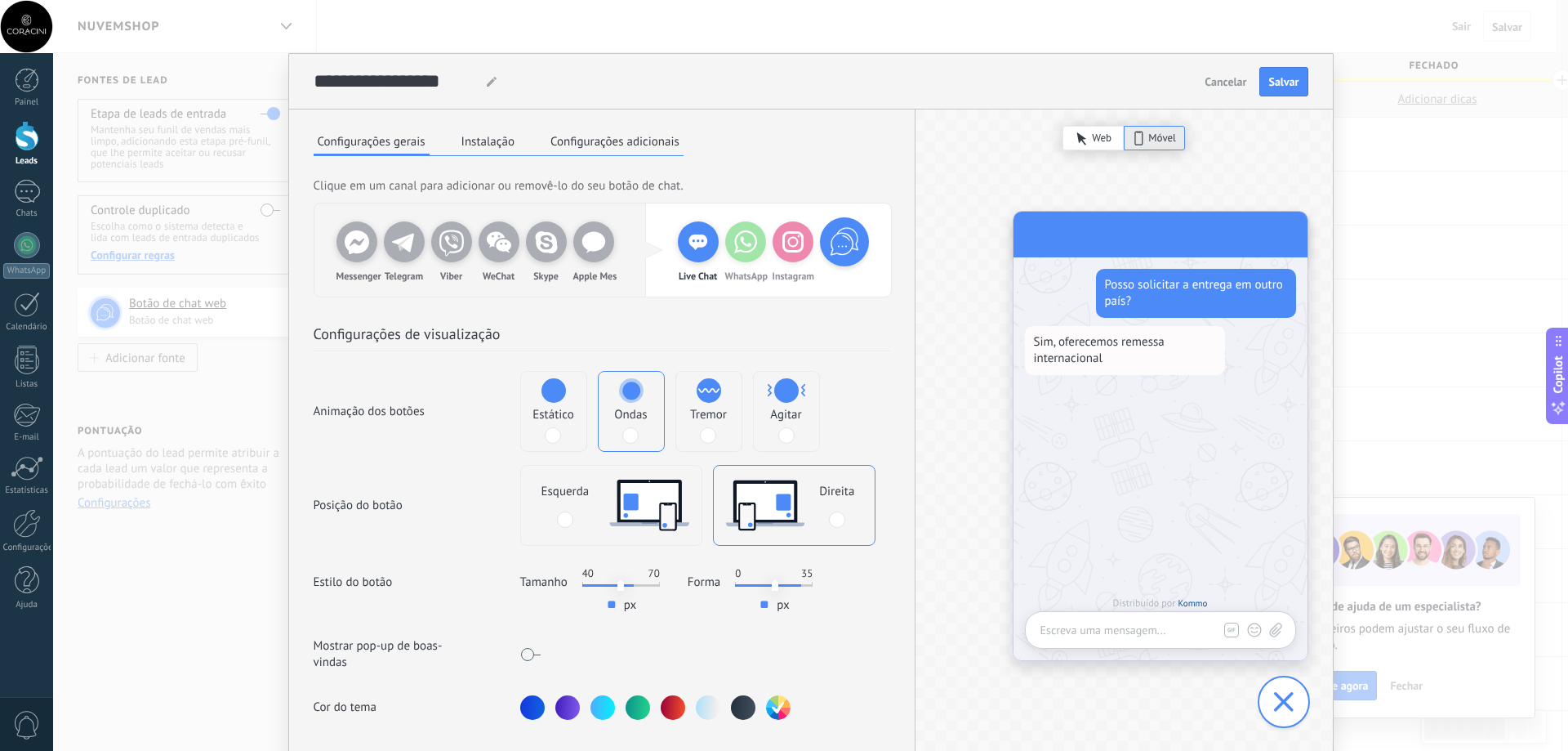
click at [794, 255] on icon at bounding box center [793, 242] width 33 height 33
click at [738, 253] on icon at bounding box center [746, 242] width 33 height 33
click at [736, 257] on icon at bounding box center [746, 242] width 33 height 33
click at [700, 250] on div "Live Chat" at bounding box center [698, 242] width 40 height 40
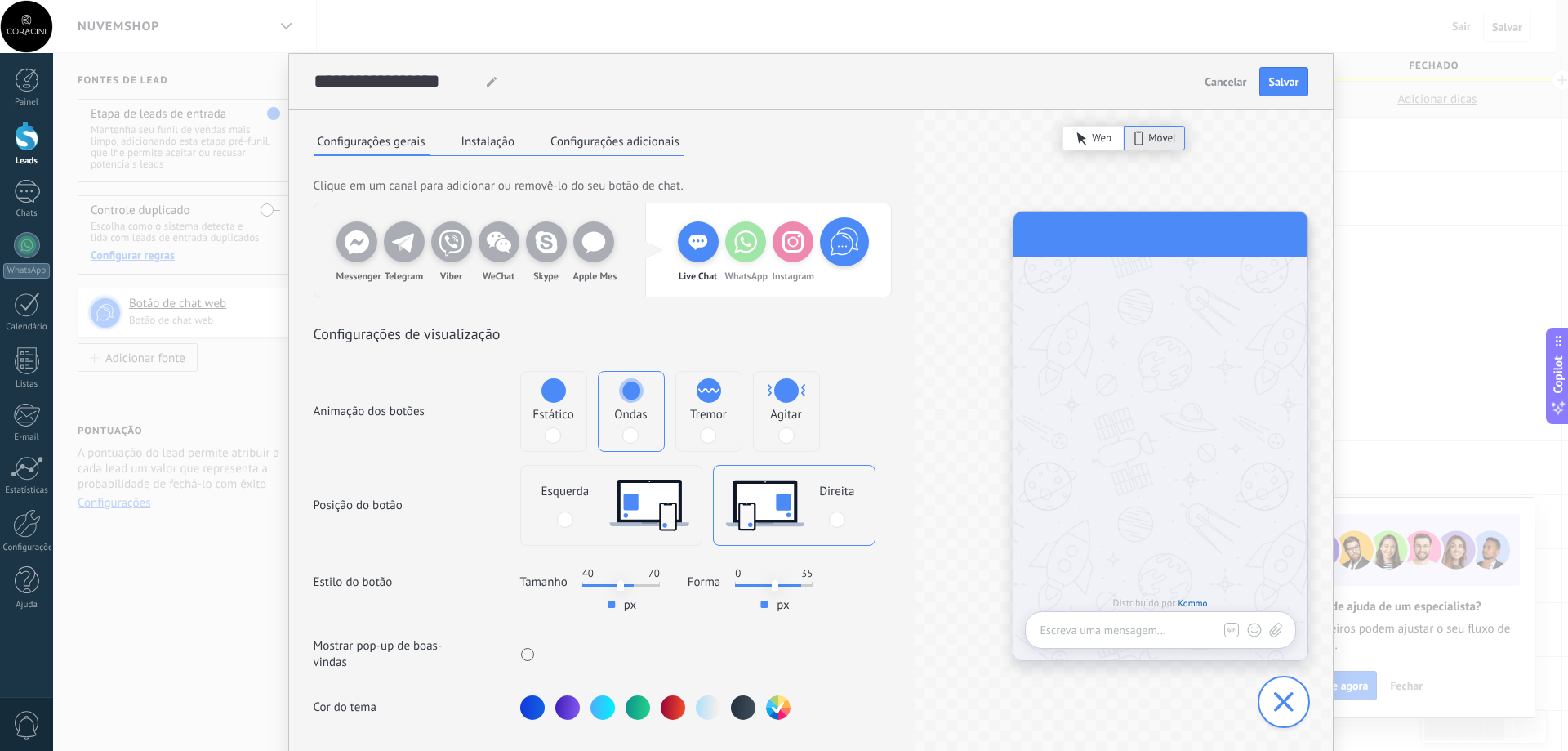
click at [689, 255] on div "Live Chat" at bounding box center [698, 242] width 40 height 40
click at [737, 255] on icon at bounding box center [746, 242] width 33 height 33
click at [745, 337] on span "Customizar" at bounding box center [727, 340] width 55 height 12
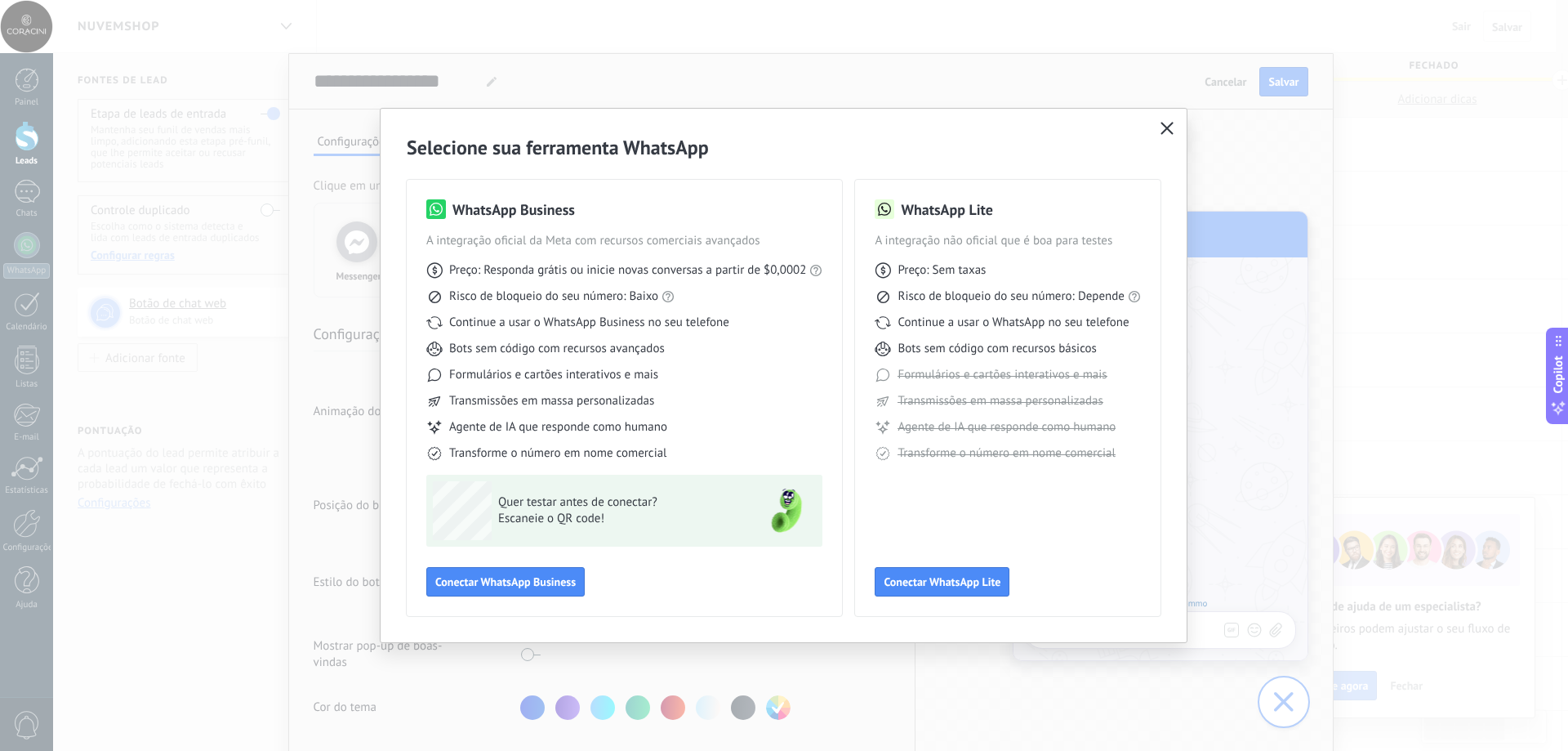
click at [1164, 137] on button "button" at bounding box center [1167, 129] width 21 height 23
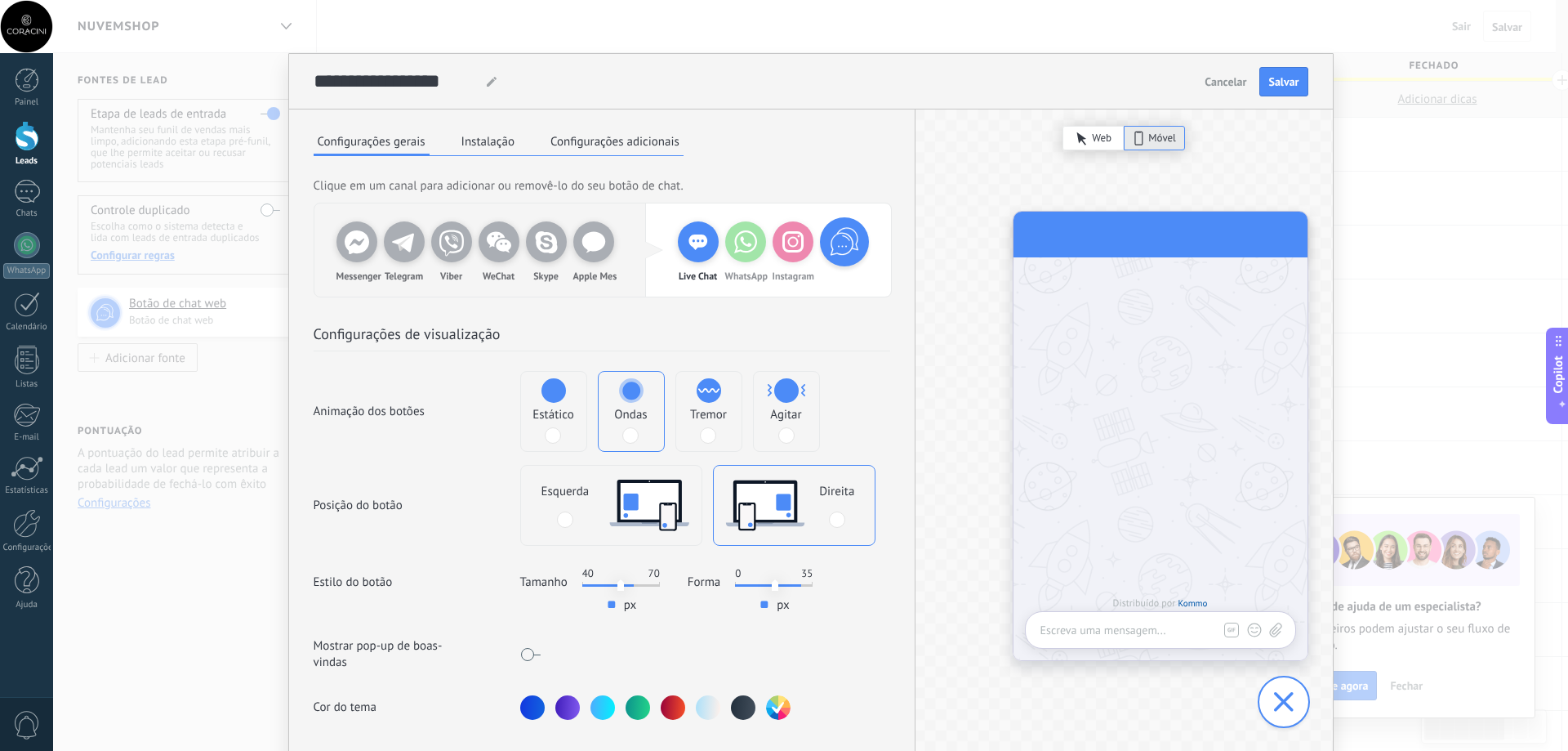
click at [798, 264] on div "Instagram" at bounding box center [793, 250] width 40 height 57
click at [693, 245] on use at bounding box center [697, 242] width 18 height 15
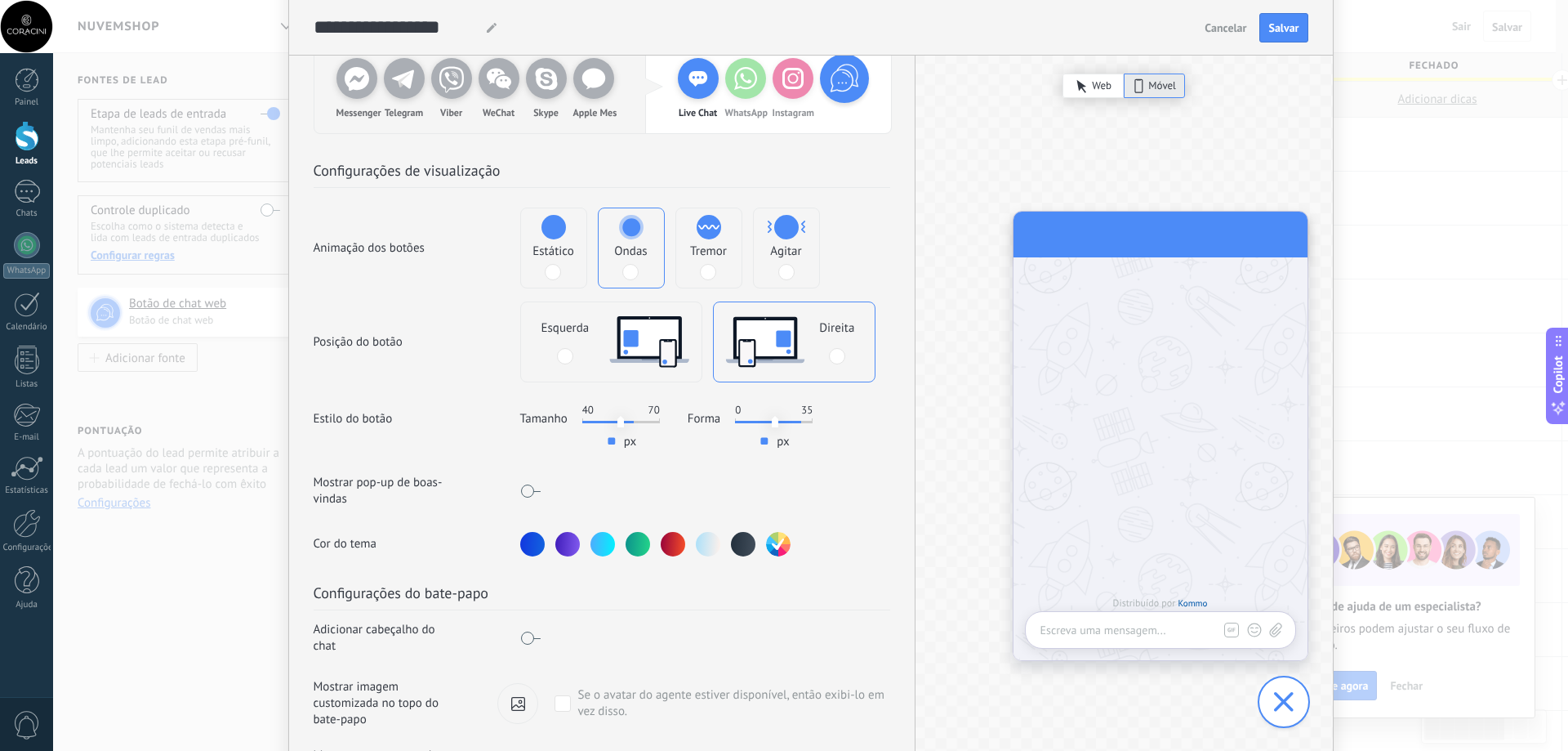
click at [661, 361] on use at bounding box center [650, 341] width 79 height 51
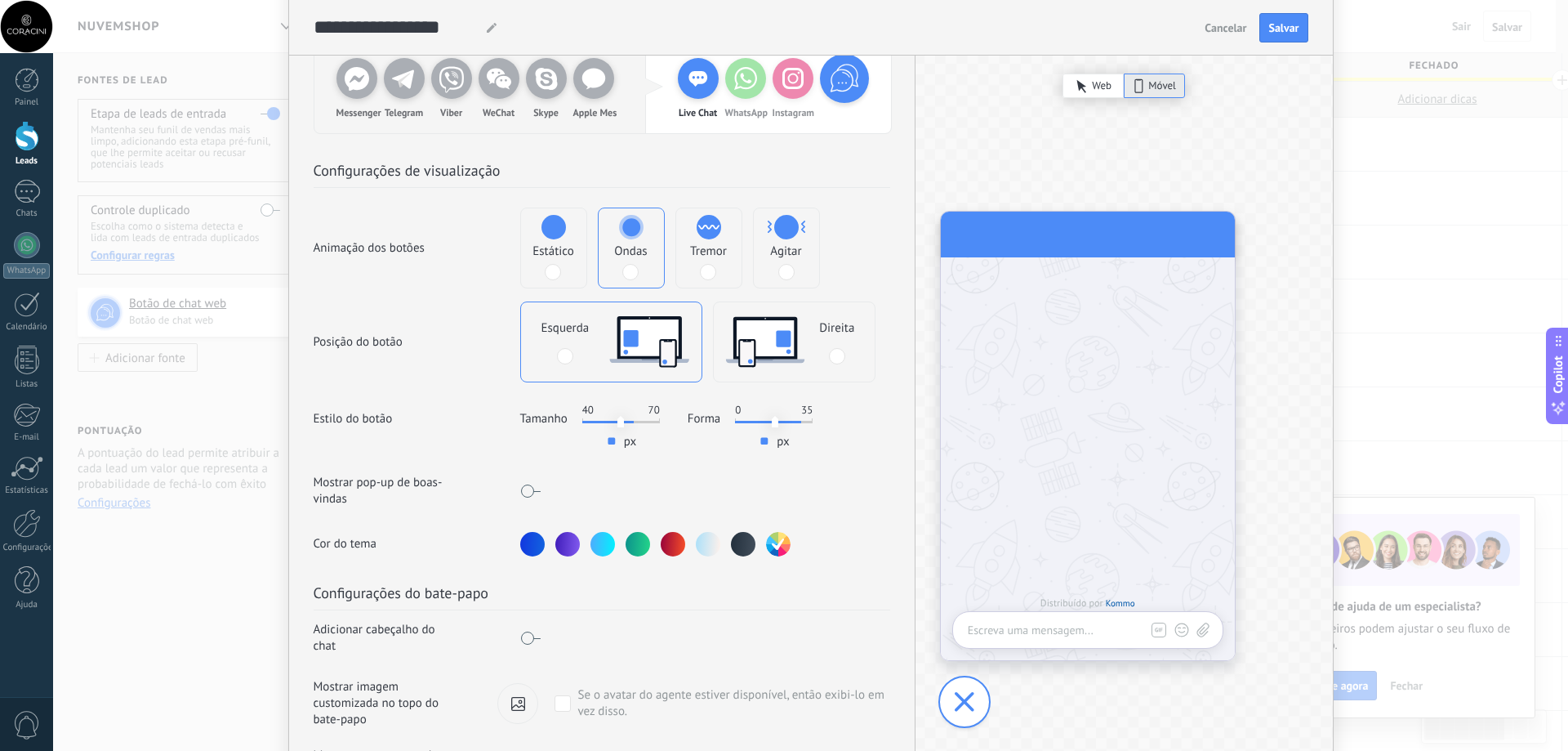
click at [823, 354] on div "Direita" at bounding box center [837, 342] width 35 height 44
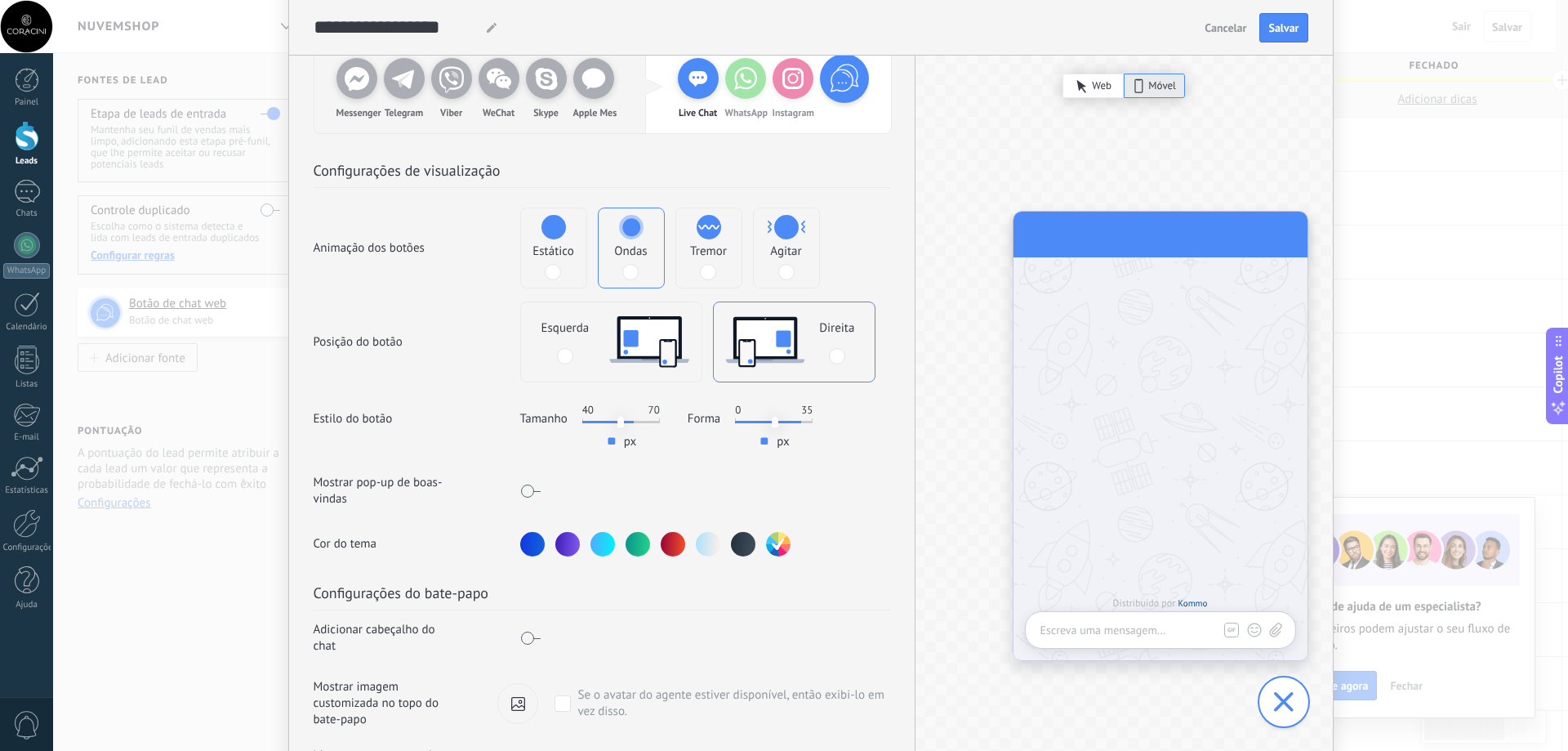
click at [606, 545] on div at bounding box center [602, 544] width 24 height 24
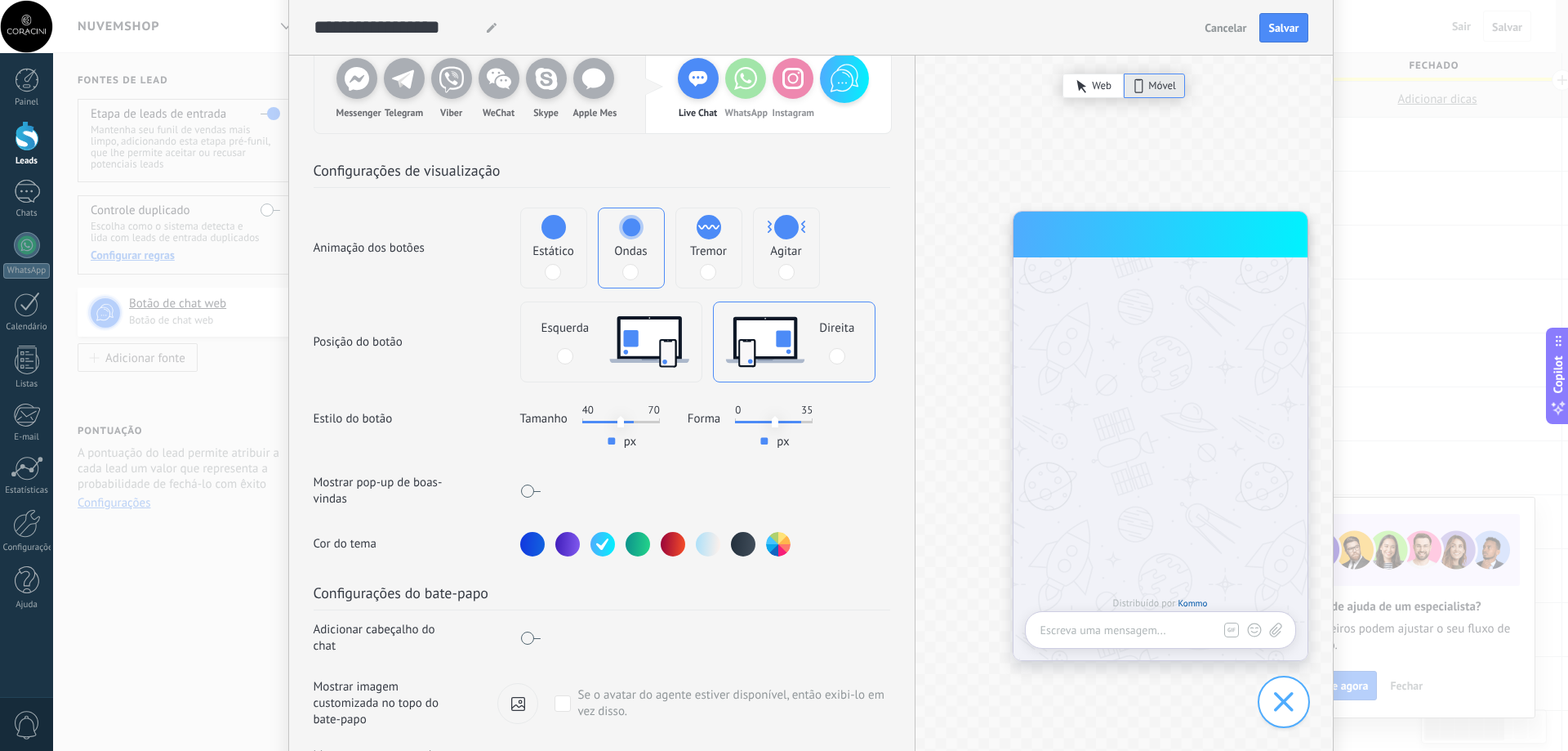
click at [736, 551] on div at bounding box center [742, 544] width 24 height 24
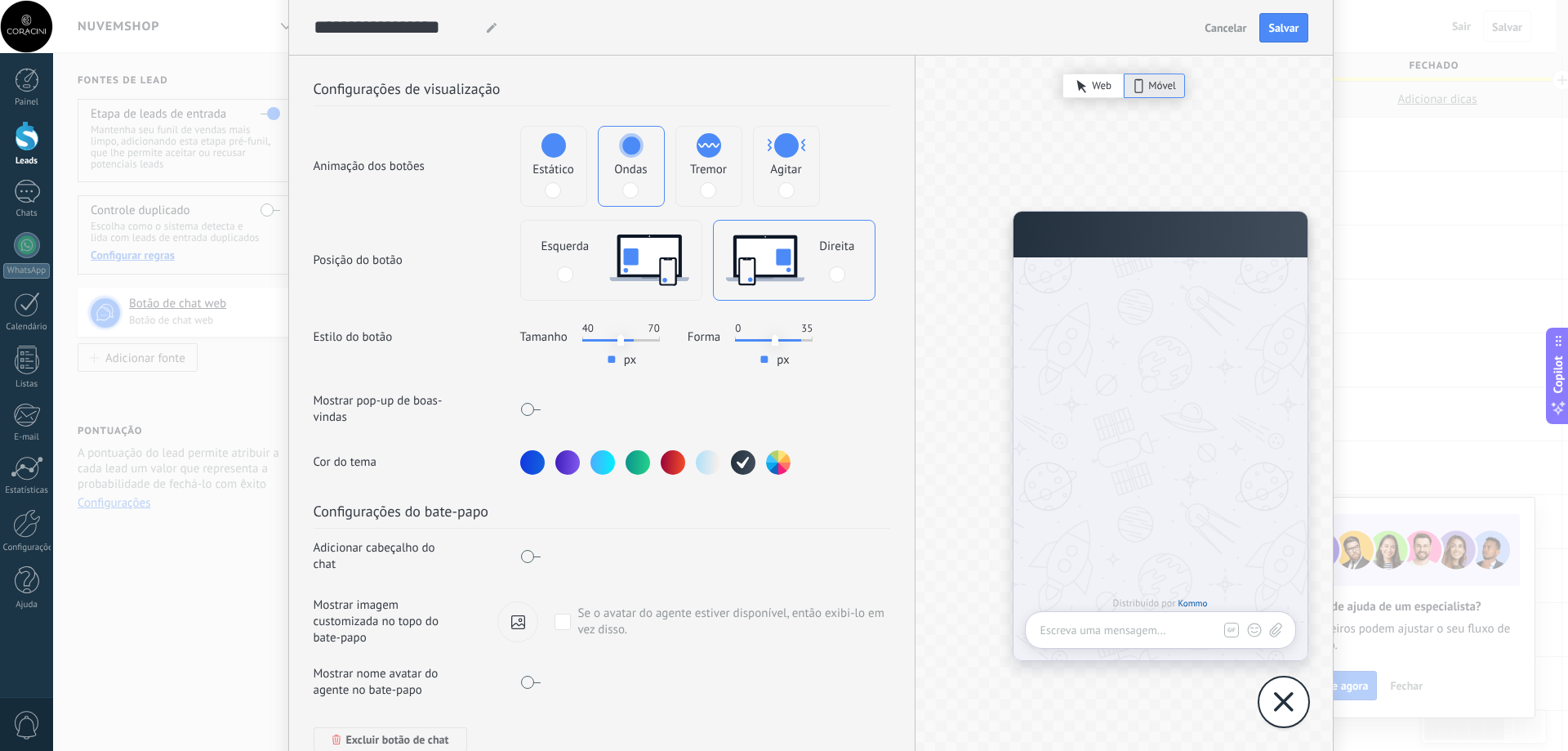
scroll to position [327, 0]
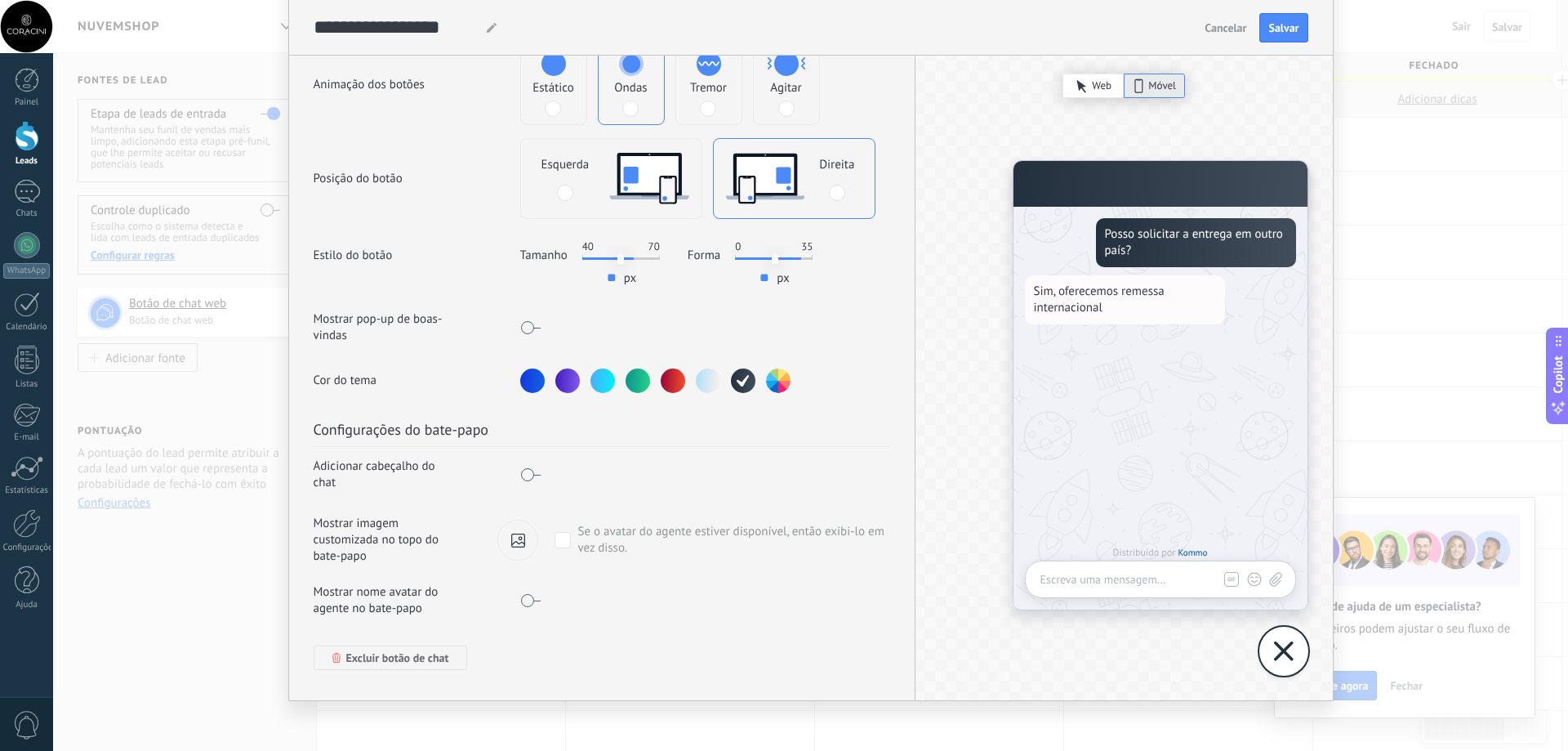
click at [527, 476] on span at bounding box center [530, 475] width 20 height 13
click at [599, 479] on input "**********" at bounding box center [696, 473] width 287 height 26
drag, startPoint x: 640, startPoint y: 479, endPoint x: 453, endPoint y: 479, distance: 187.0
click at [453, 479] on div "Adicionar cabeçalho do chat ********" at bounding box center [601, 474] width 576 height 30
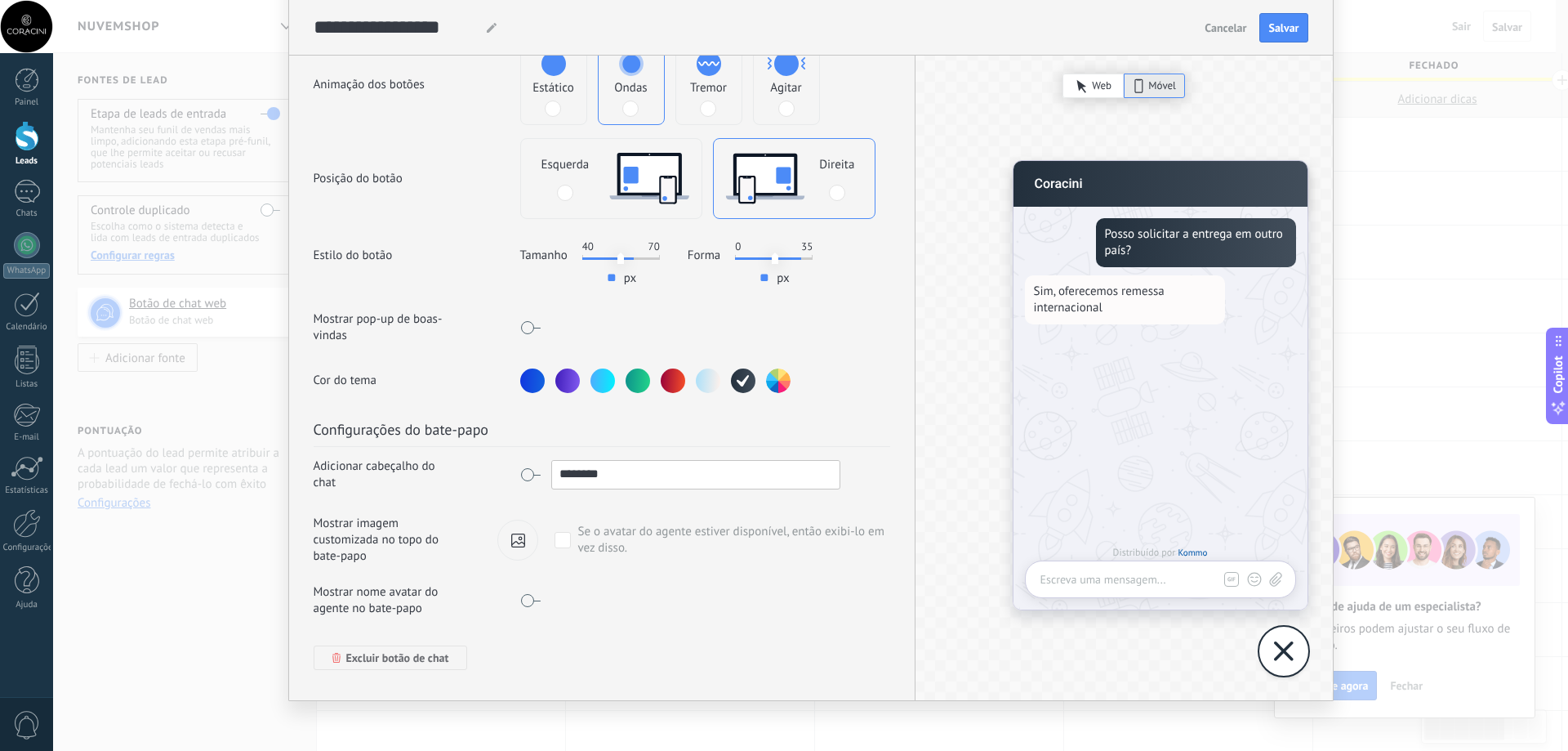
type input "*"
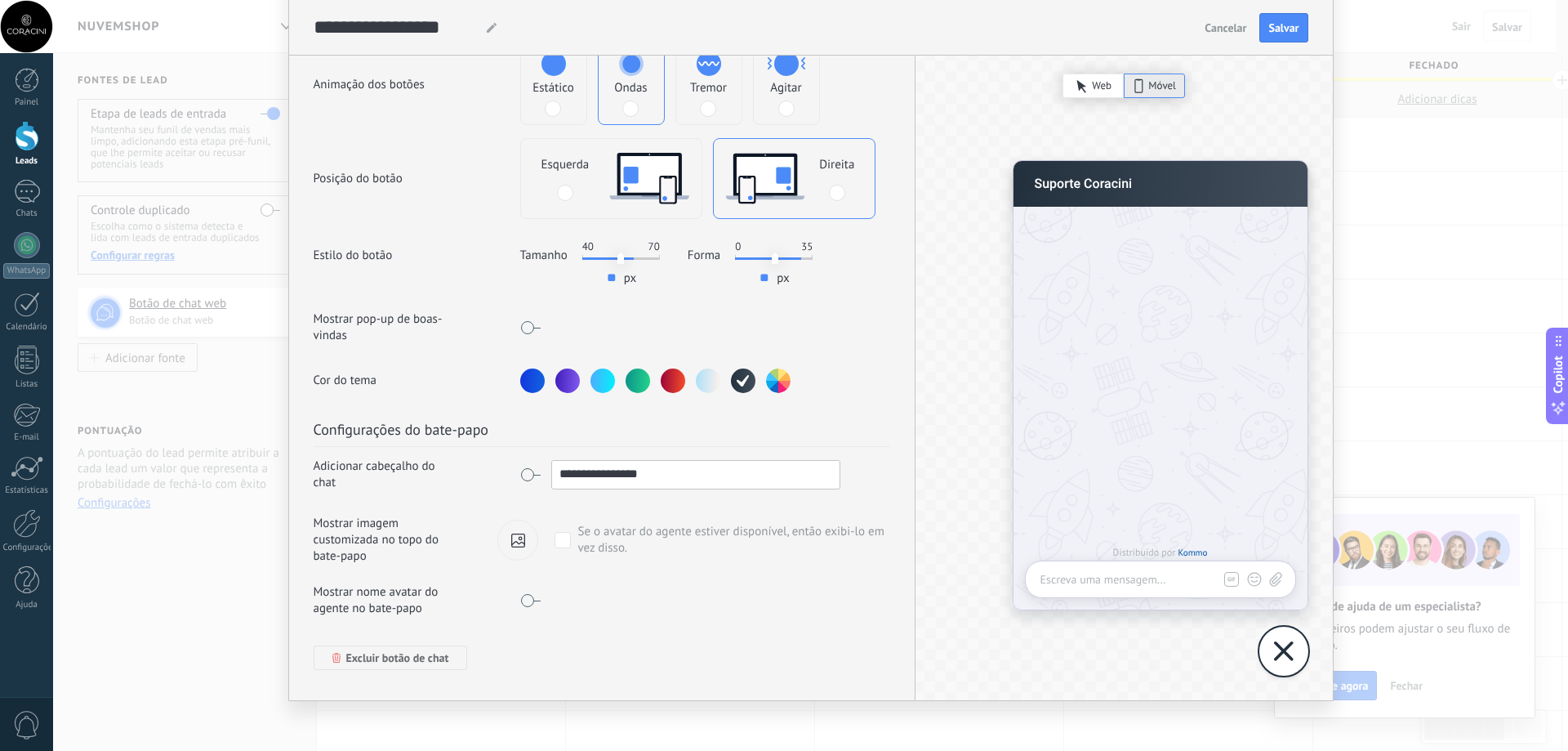
type input "**********"
click at [517, 538] on icon at bounding box center [518, 540] width 13 height 13
click at [0, 0] on input "file" at bounding box center [0, 0] width 0 height 0
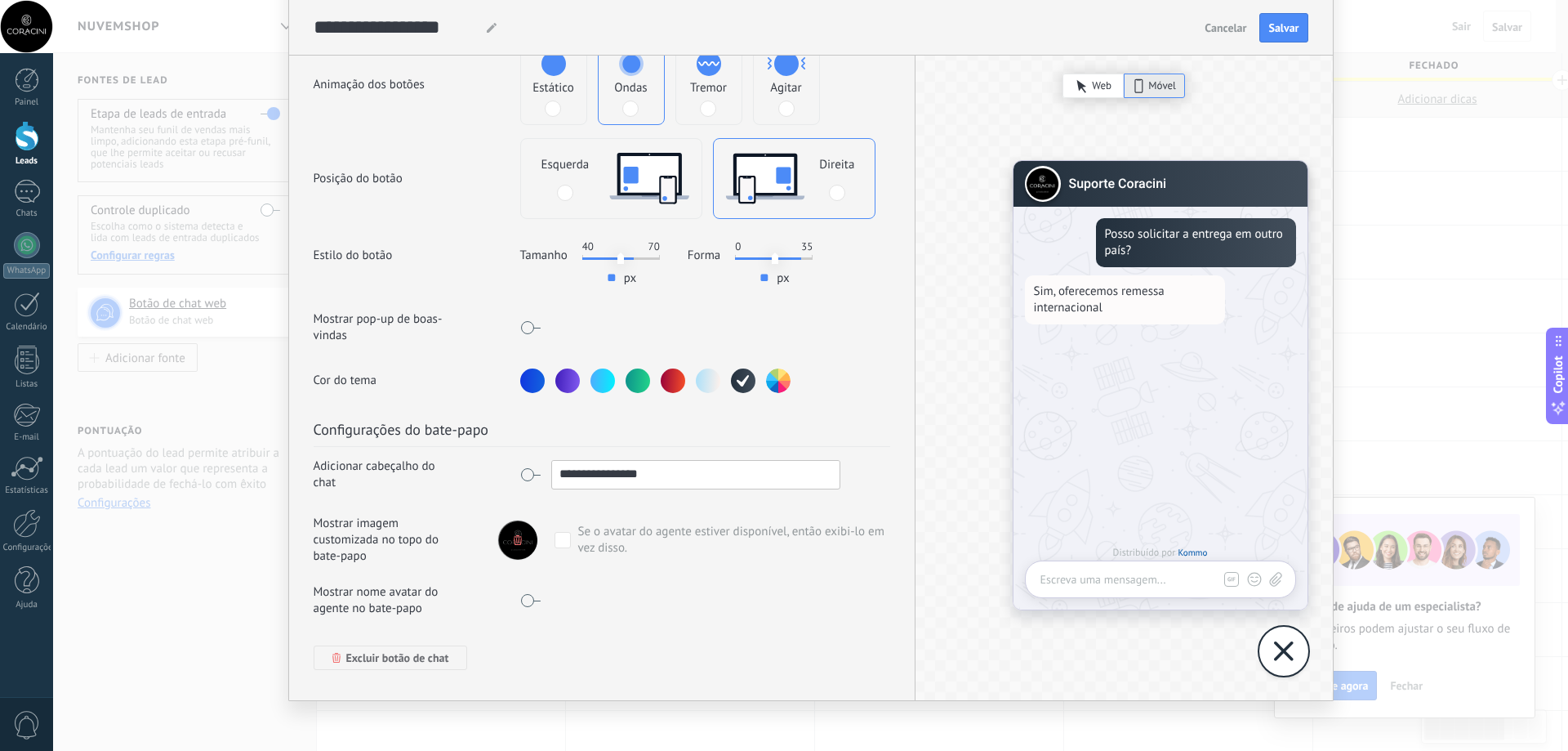
click at [521, 603] on span at bounding box center [530, 601] width 20 height 13
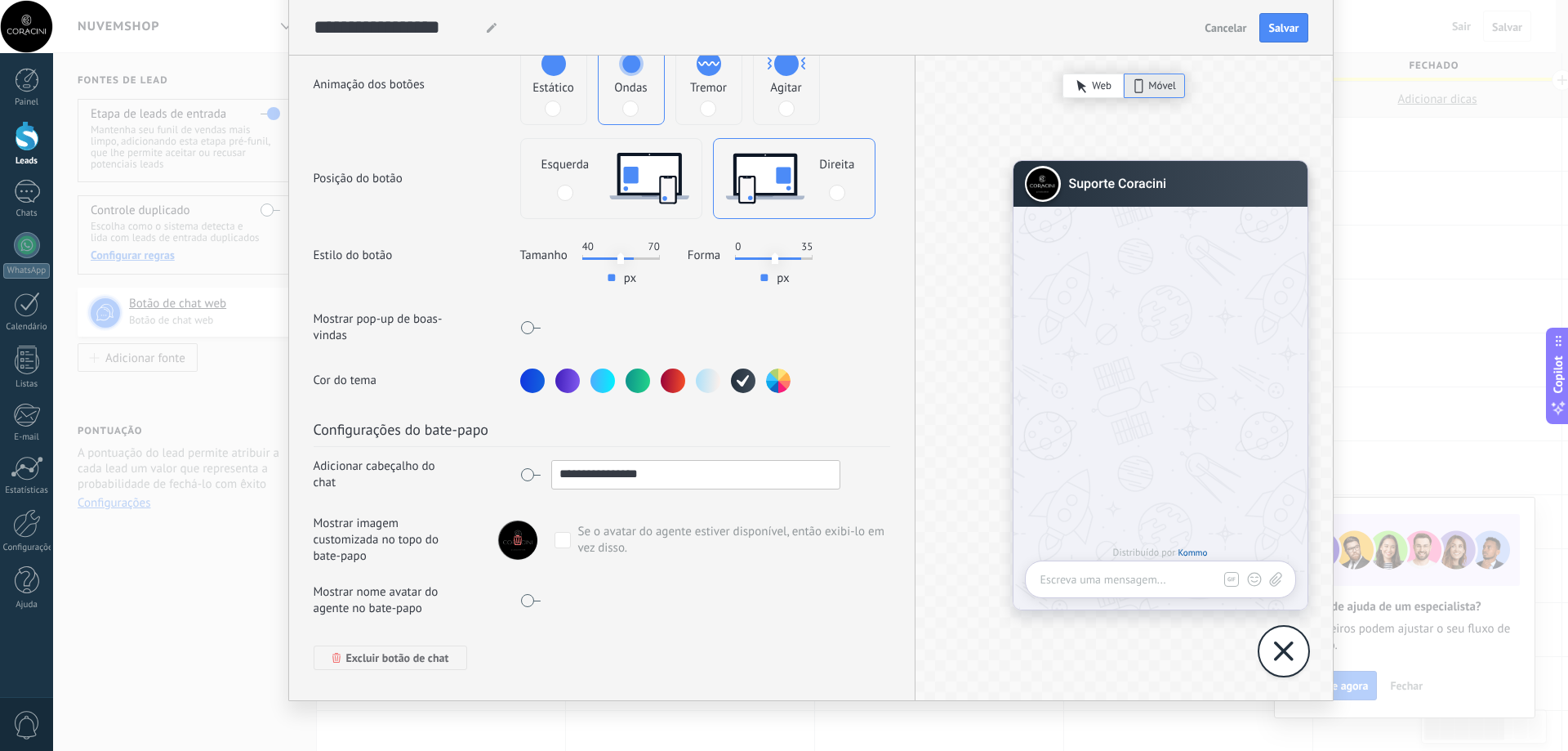
click at [521, 603] on span at bounding box center [530, 601] width 20 height 13
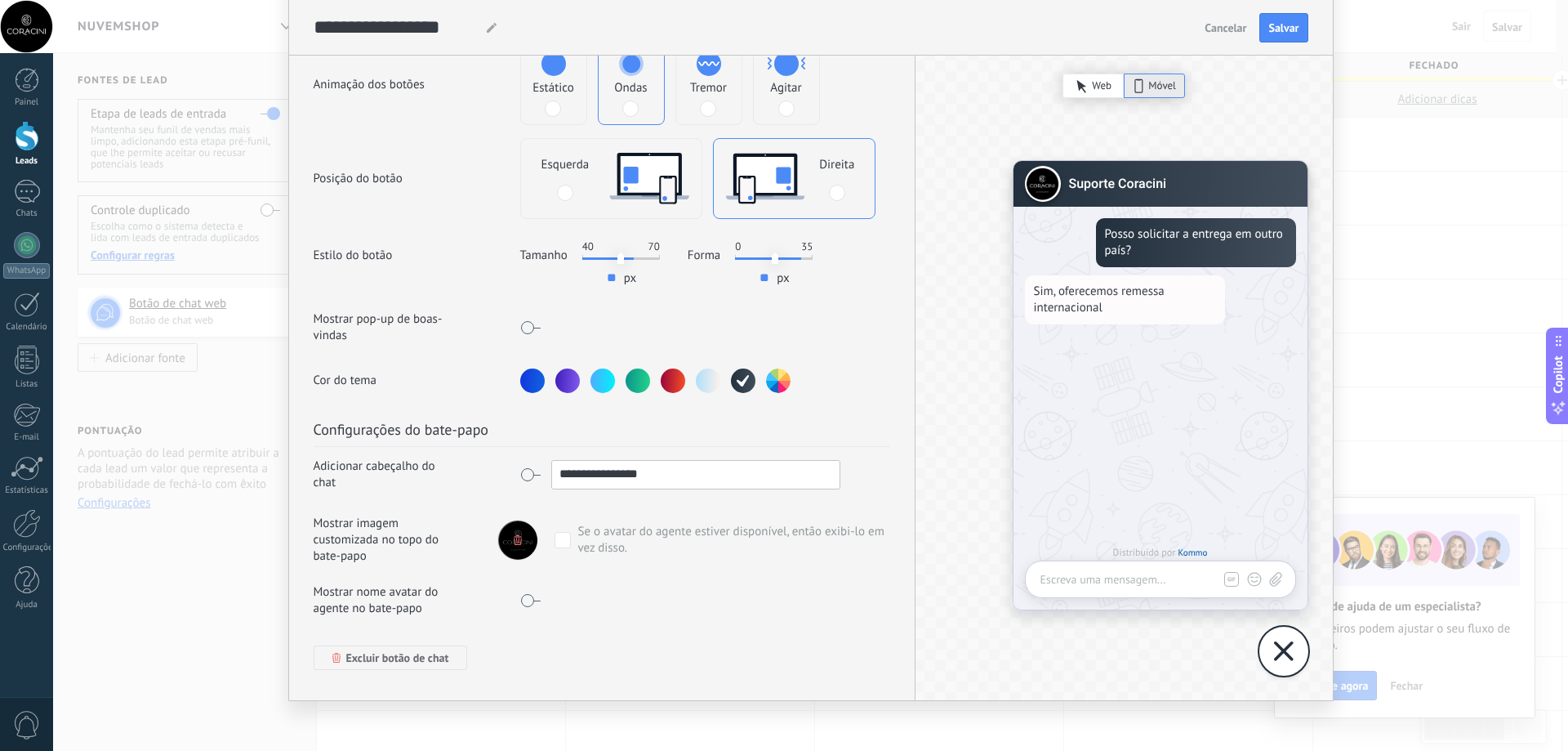
scroll to position [0, 0]
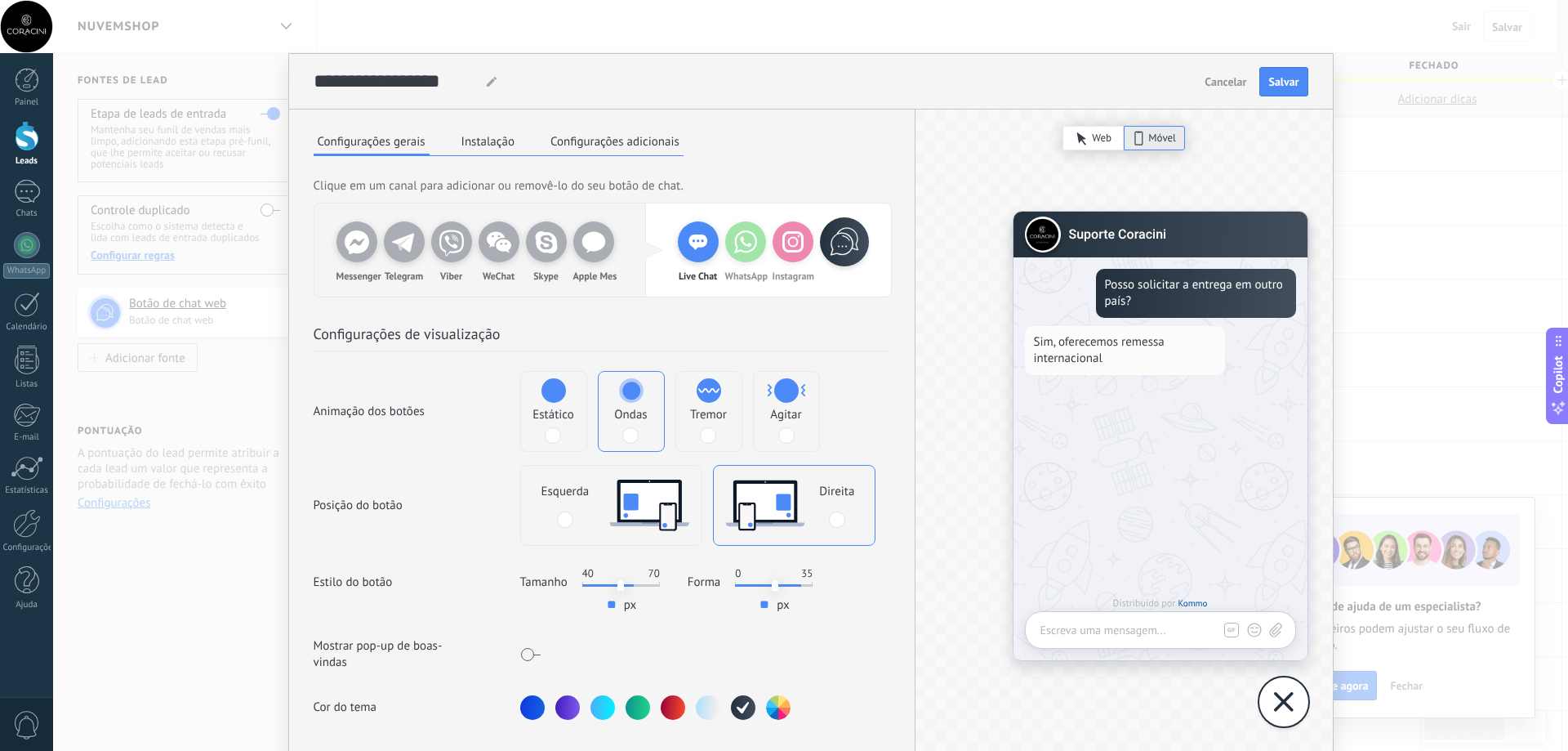
click at [800, 250] on icon at bounding box center [793, 242] width 33 height 33
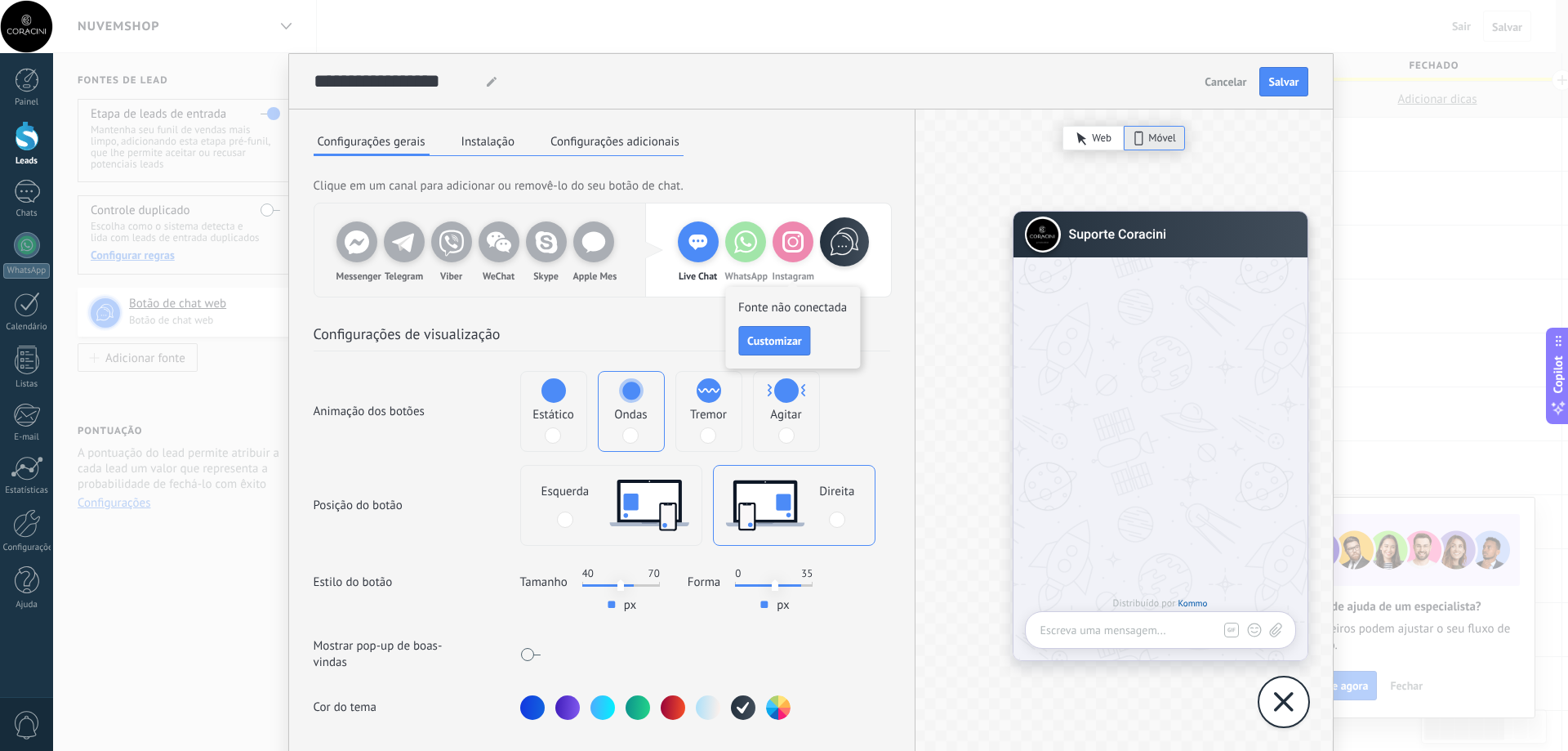
click at [732, 254] on icon at bounding box center [746, 242] width 33 height 33
click at [711, 242] on div "Live Chat" at bounding box center [698, 242] width 40 height 40
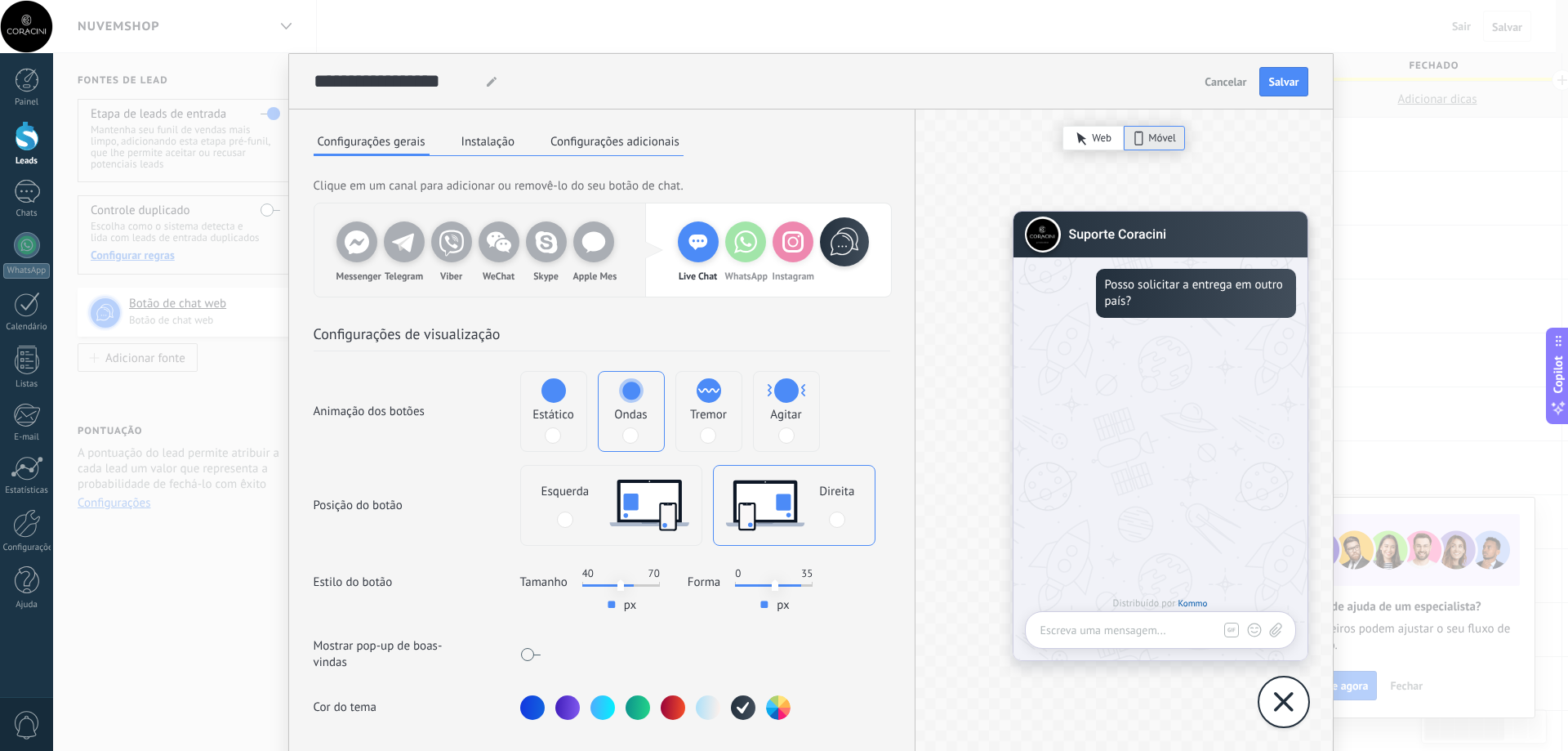
click at [1094, 137] on span "Web" at bounding box center [1102, 138] width 19 height 16
click at [1148, 137] on span "Móvel" at bounding box center [1161, 138] width 28 height 16
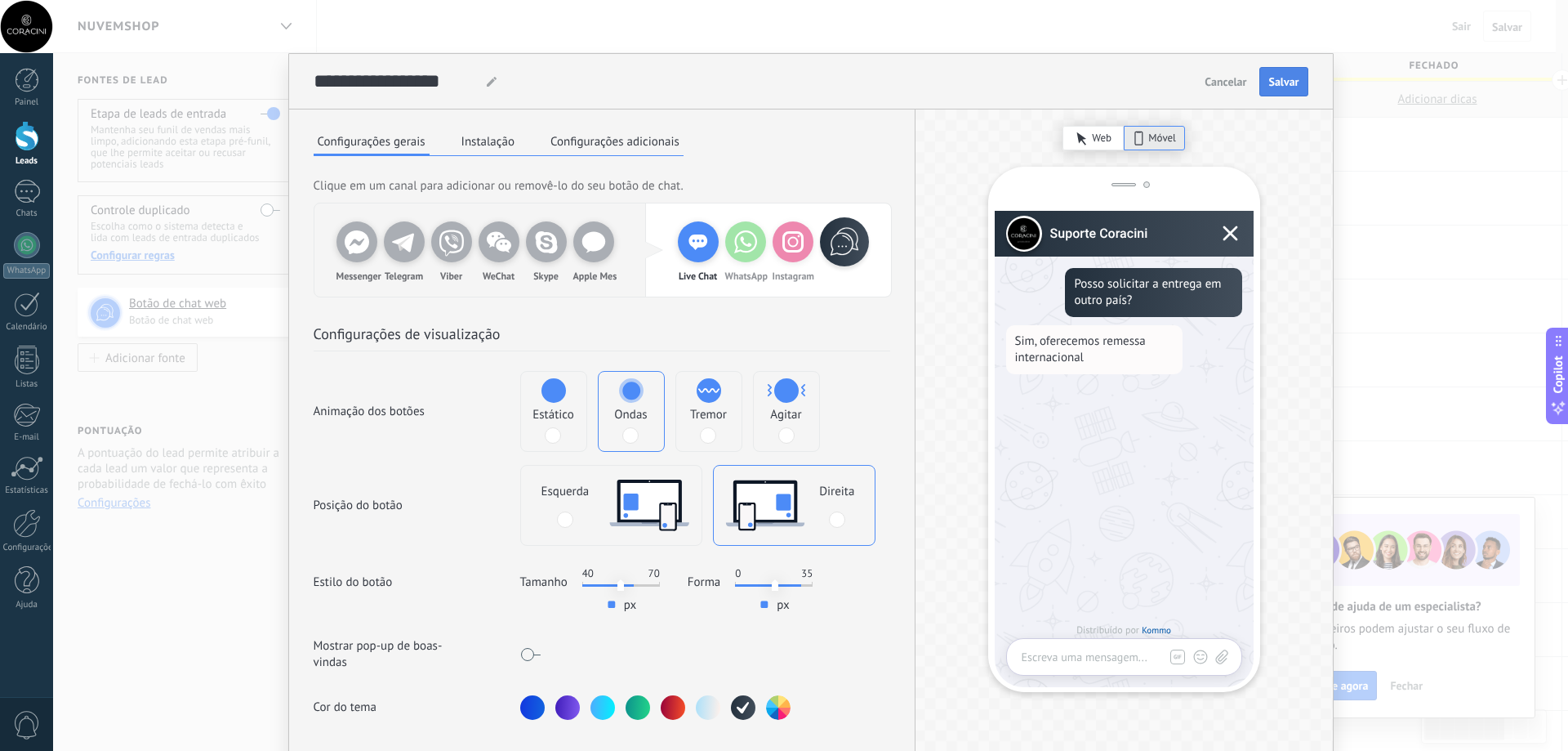
click at [1287, 77] on span "Salvar" at bounding box center [1283, 82] width 30 height 12
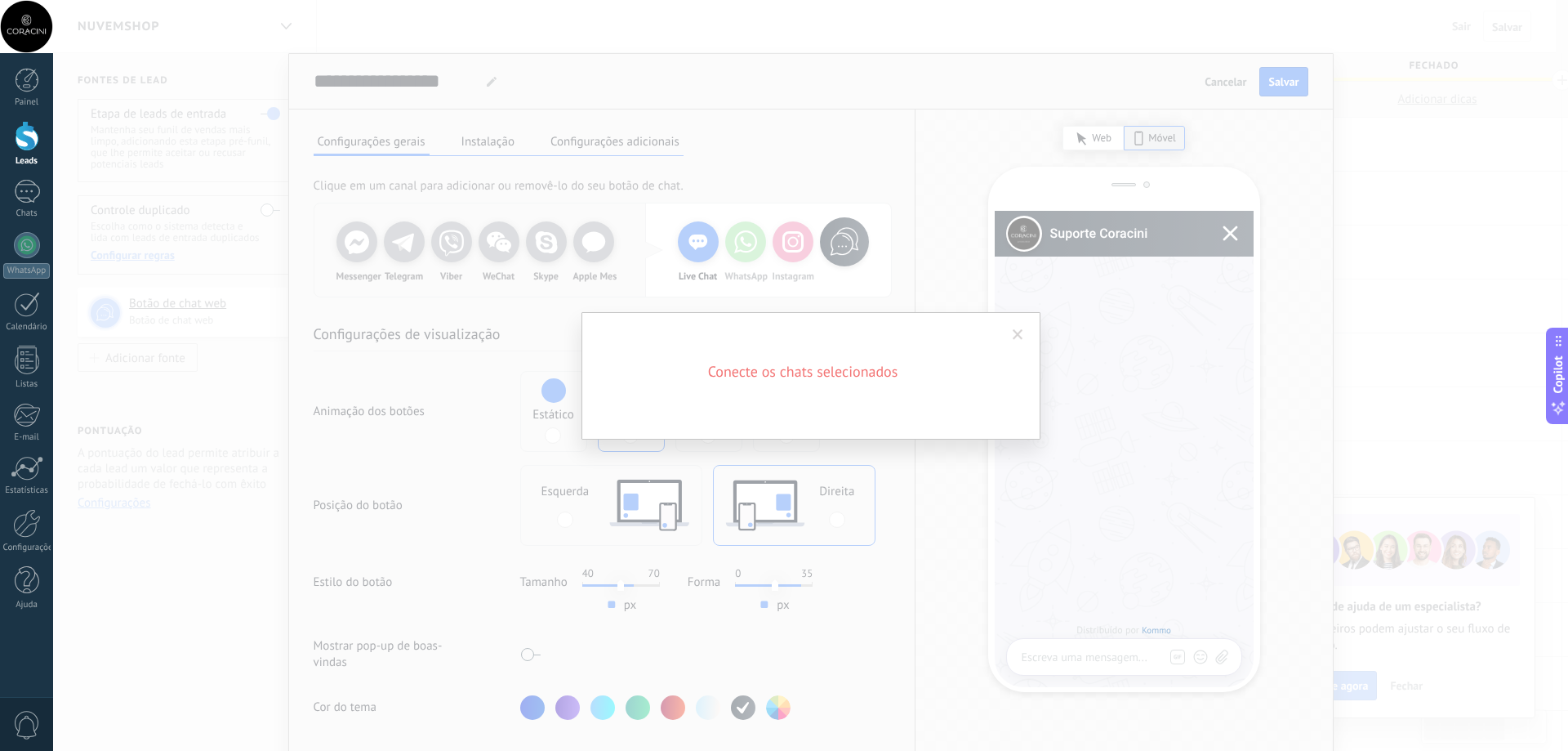
click at [1018, 333] on span at bounding box center [1018, 335] width 11 height 12
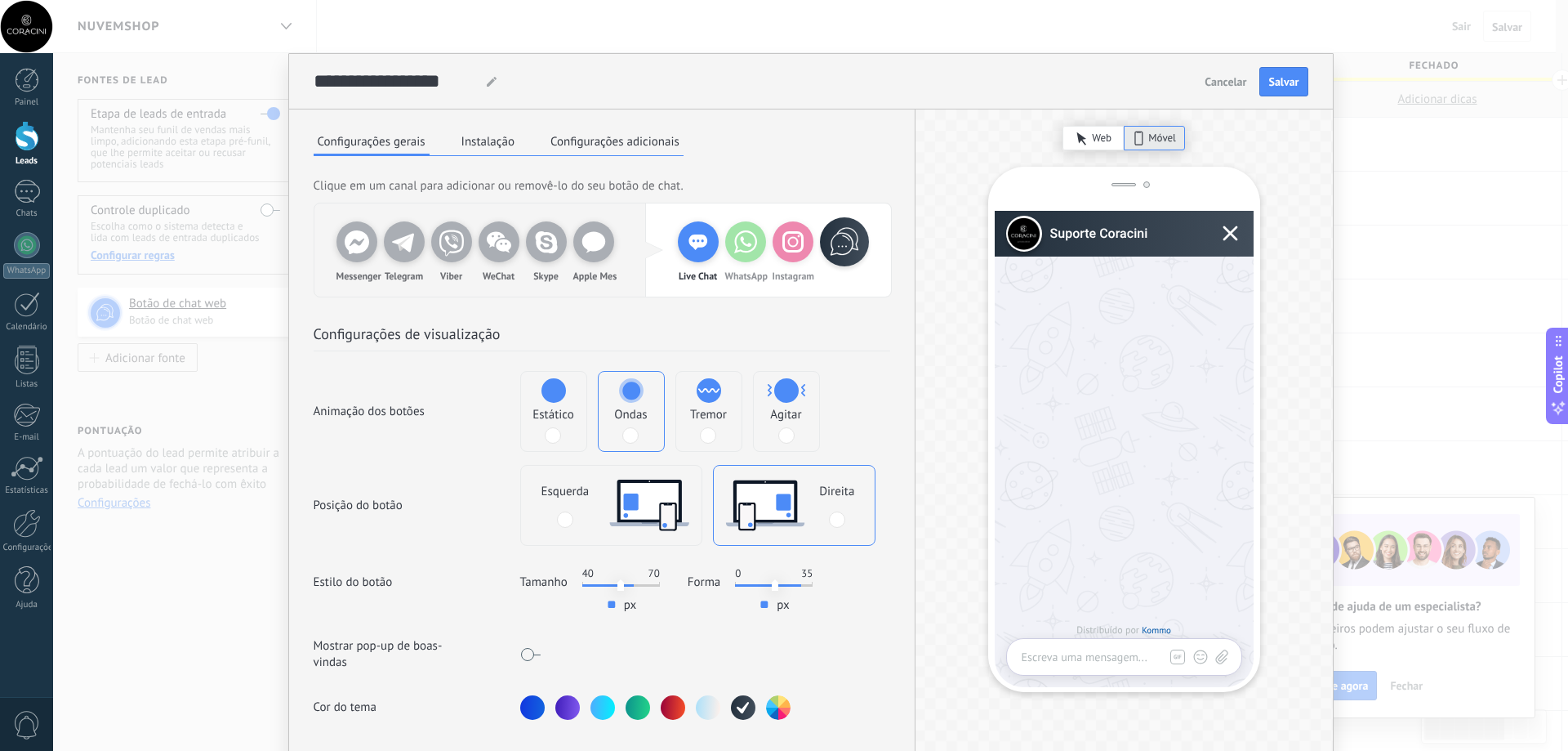
click at [745, 255] on icon at bounding box center [746, 242] width 33 height 33
click at [697, 249] on icon at bounding box center [698, 242] width 19 height 15
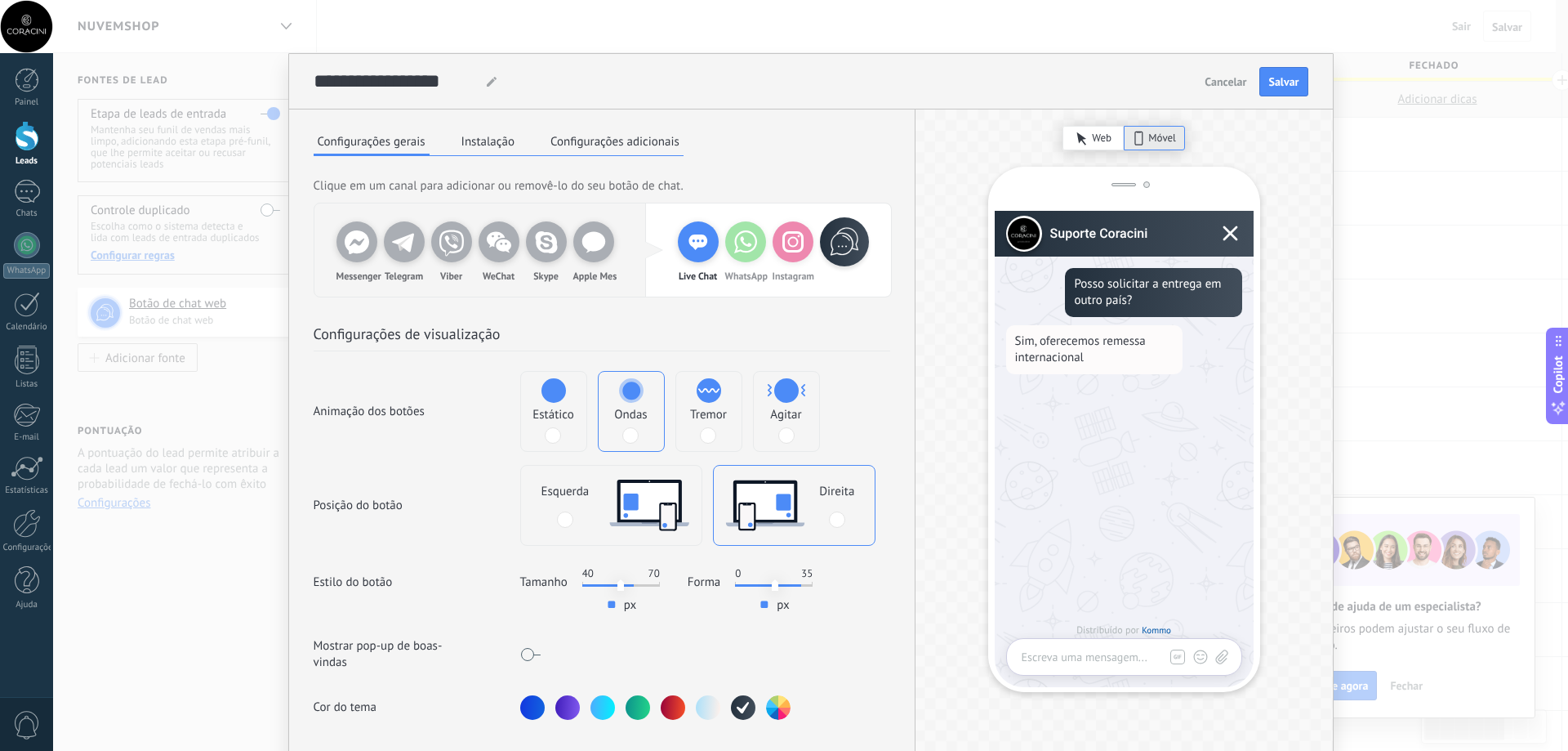
click at [485, 137] on button "Instalação" at bounding box center [489, 141] width 62 height 24
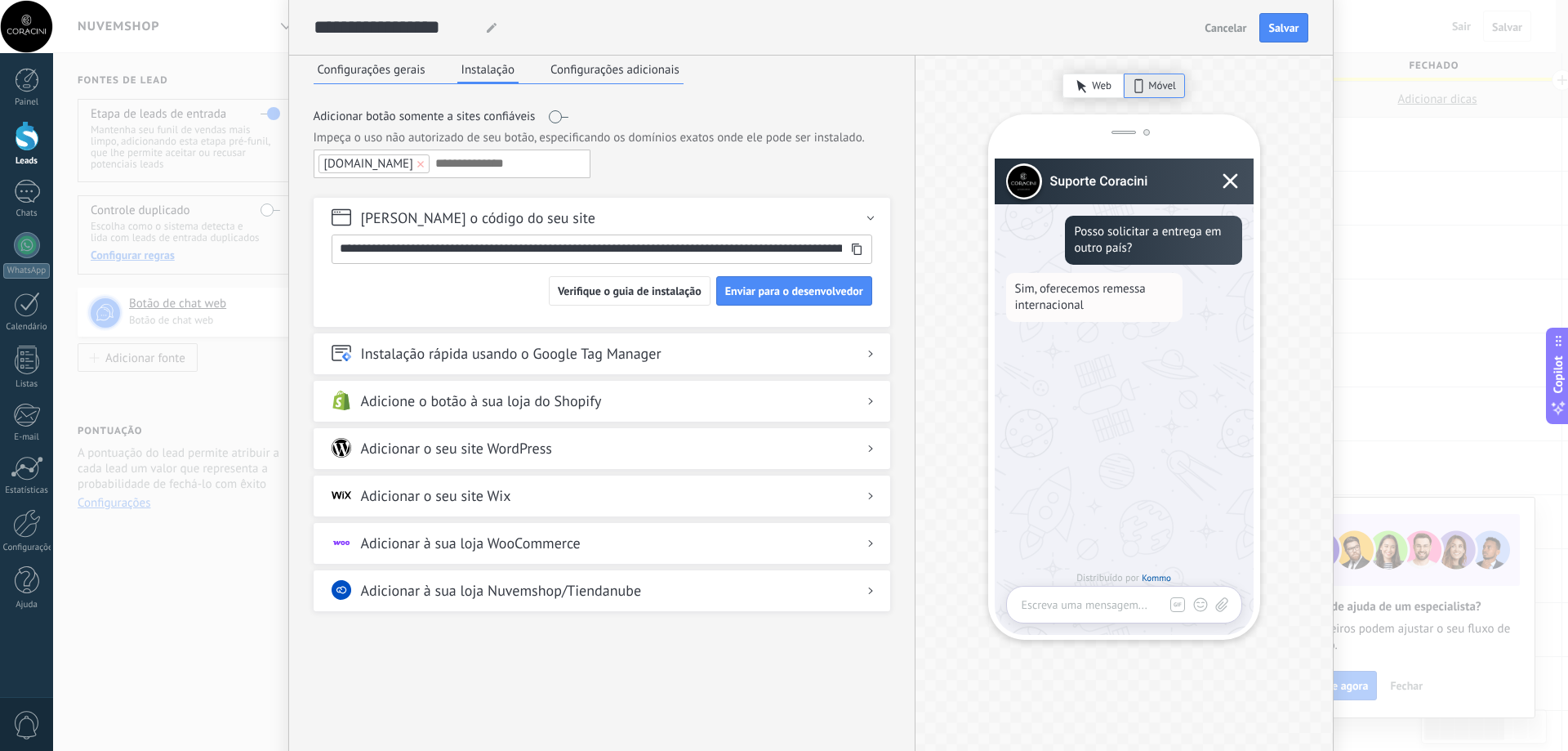
scroll to position [82, 0]
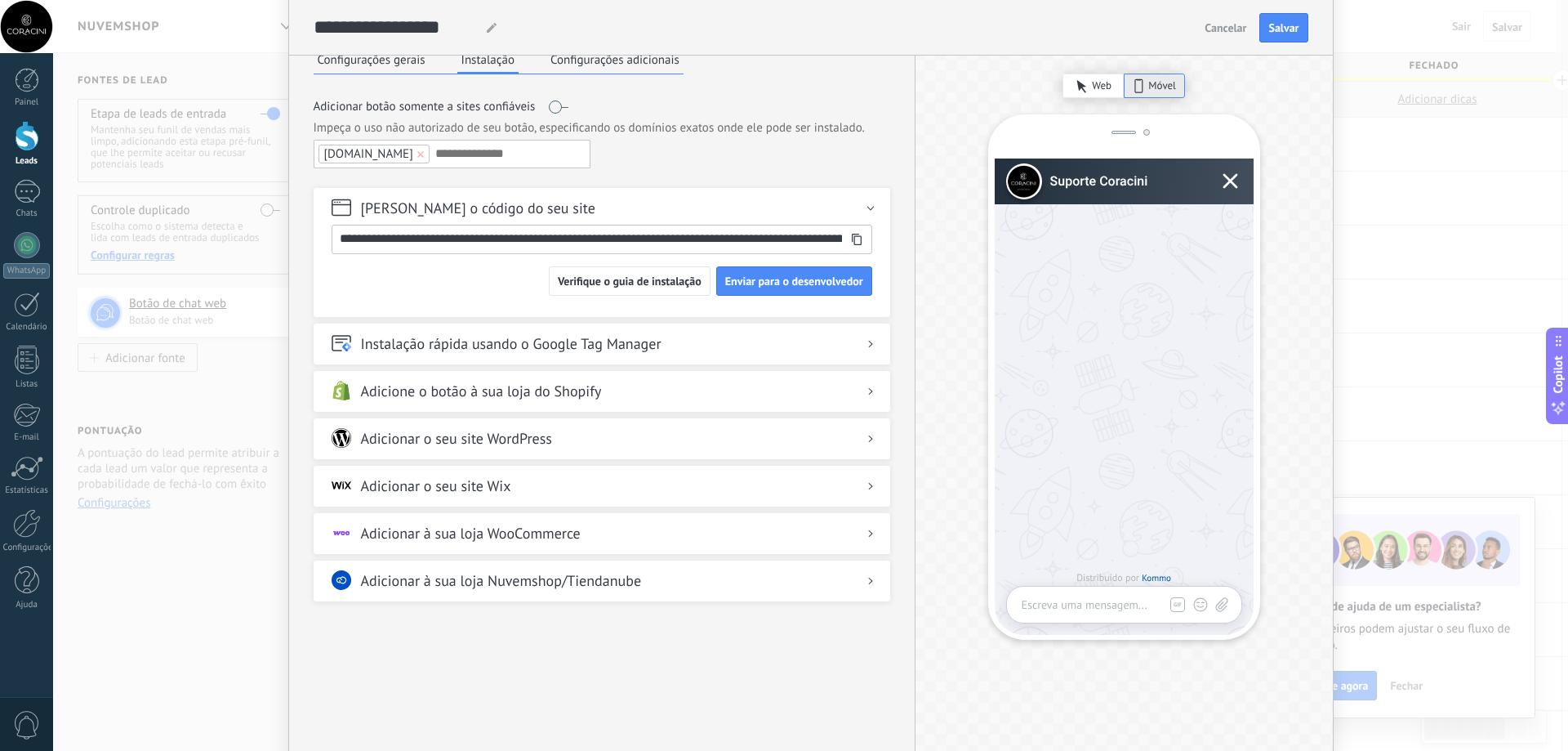
click at [697, 597] on div "Adicionar à sua loja Nuvemshop/Tiendanube" at bounding box center [601, 578] width 576 height 37
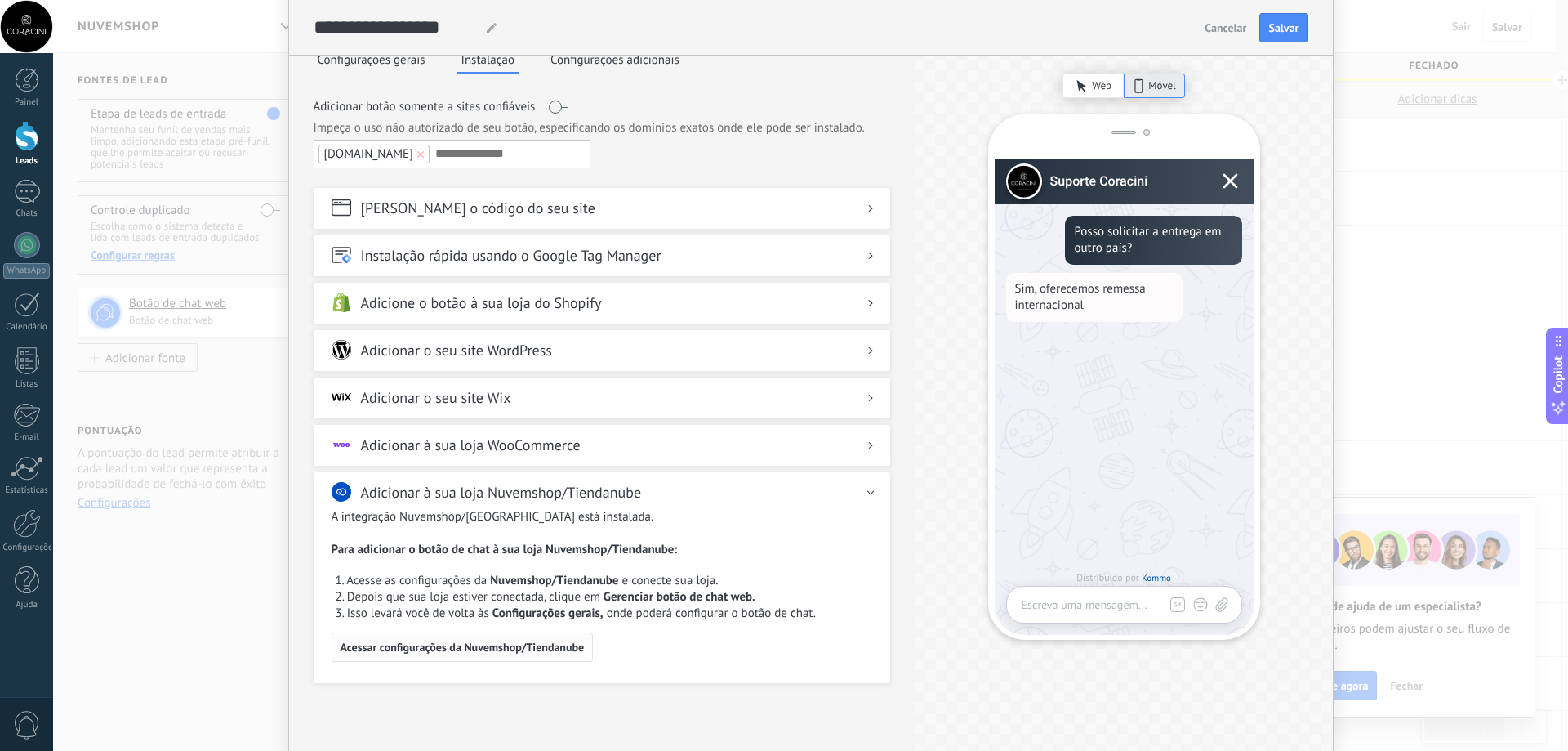
click at [478, 659] on button "Acessar configurações da Nuvemshop/Tiendanube" at bounding box center [463, 647] width 262 height 30
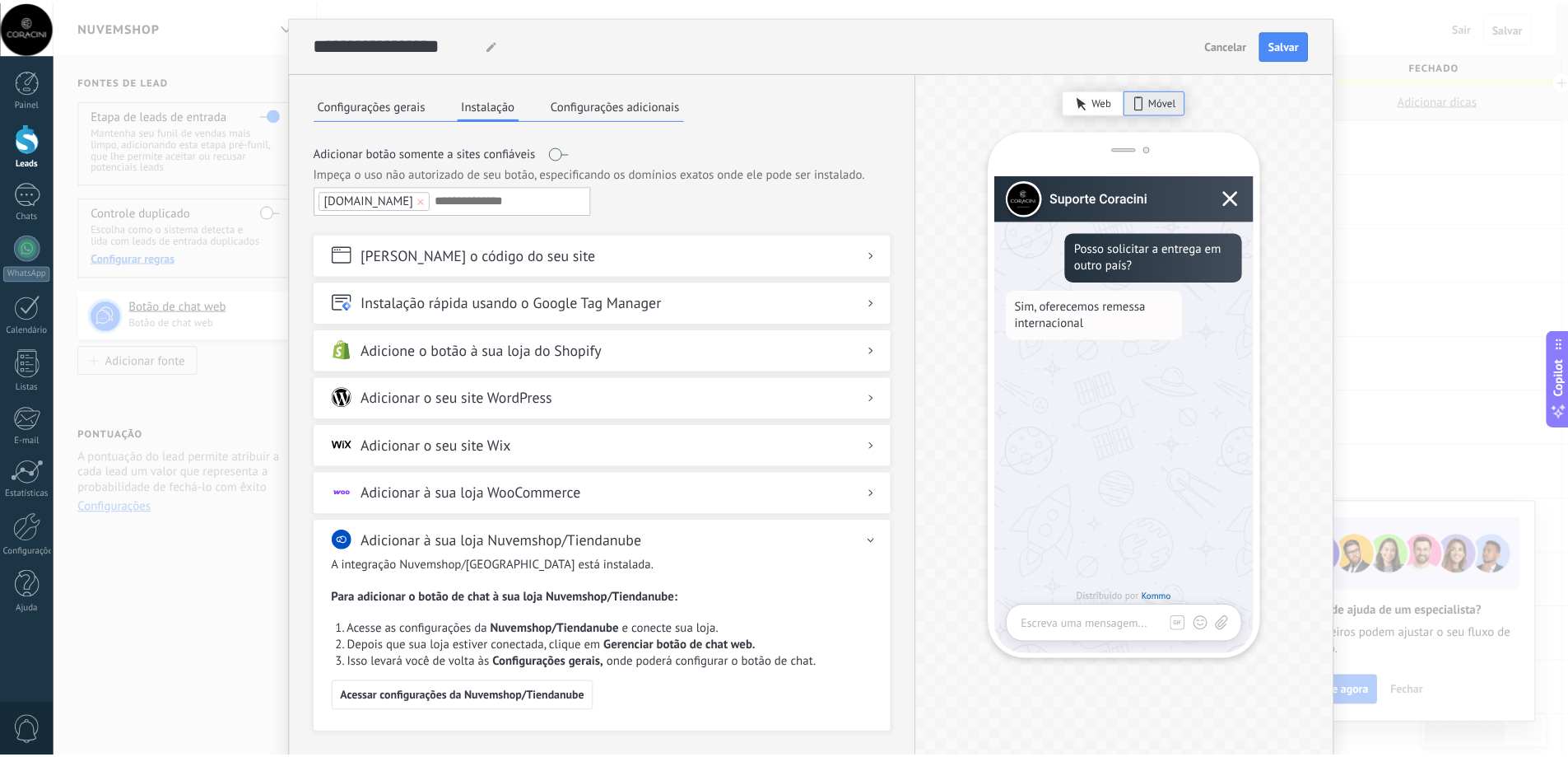
scroll to position [0, 0]
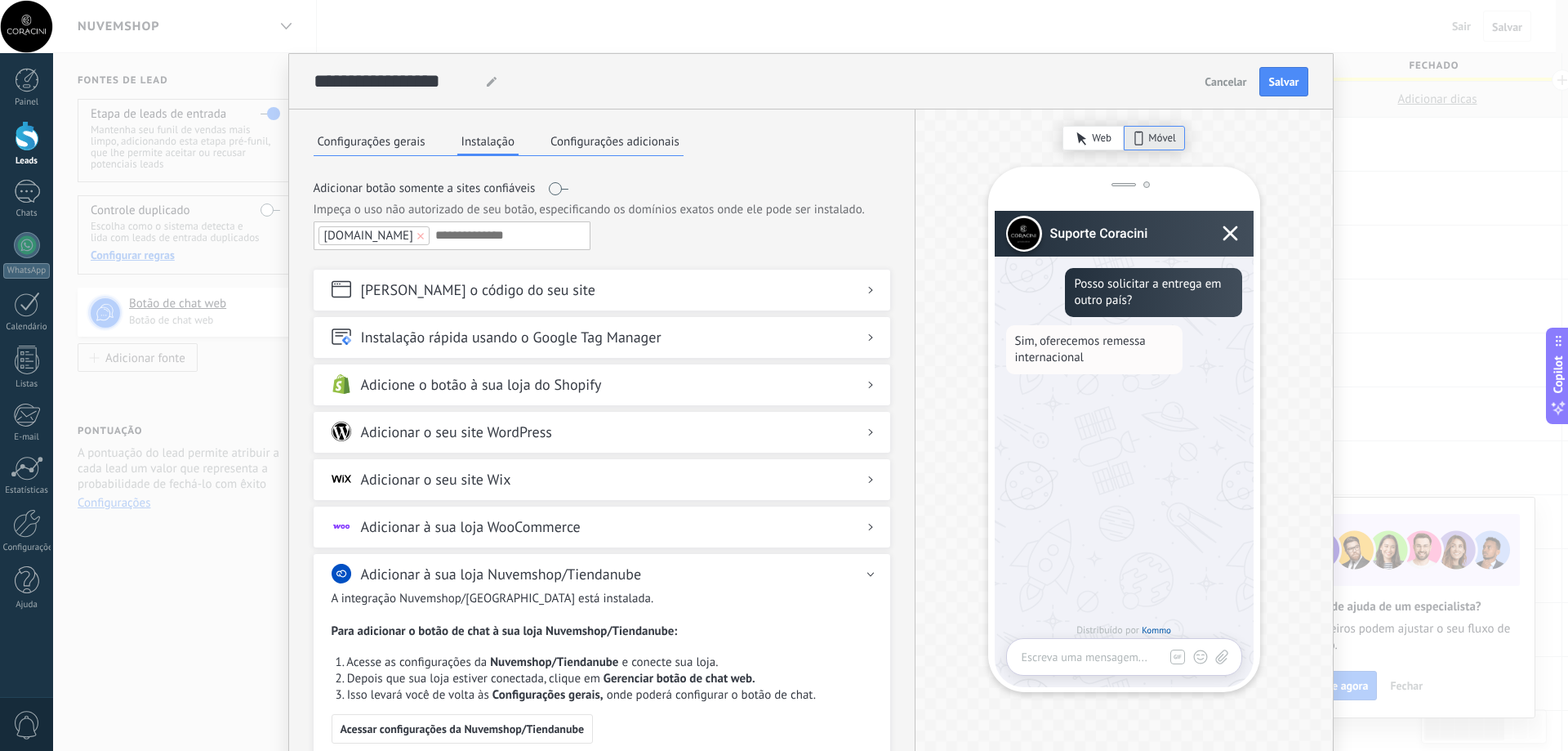
click at [625, 133] on button "Configurações adicionais" at bounding box center [615, 141] width 137 height 24
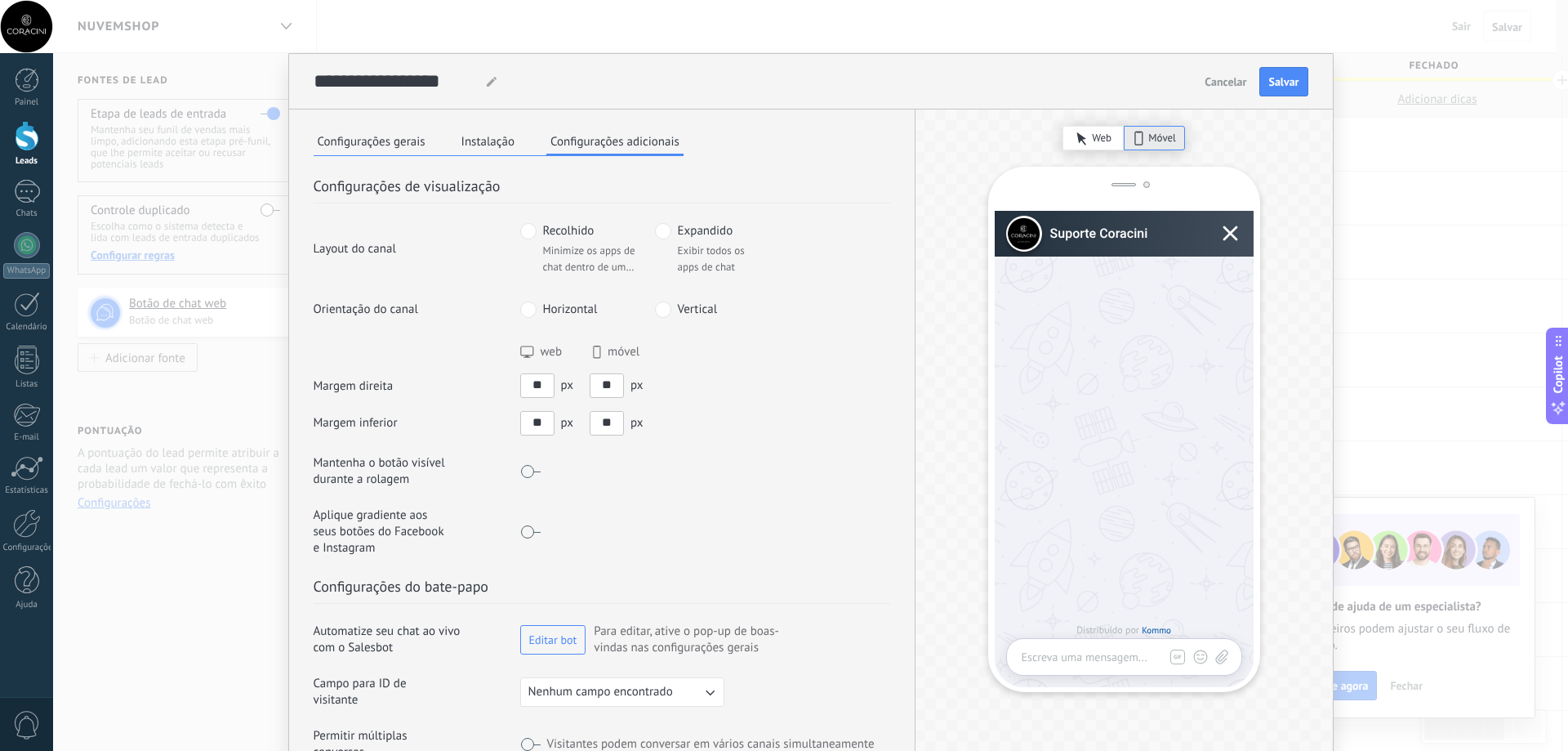
click at [1223, 83] on span "Cancelar" at bounding box center [1225, 82] width 41 height 12
click at [1207, 82] on span "Cancelar" at bounding box center [1225, 82] width 41 height 12
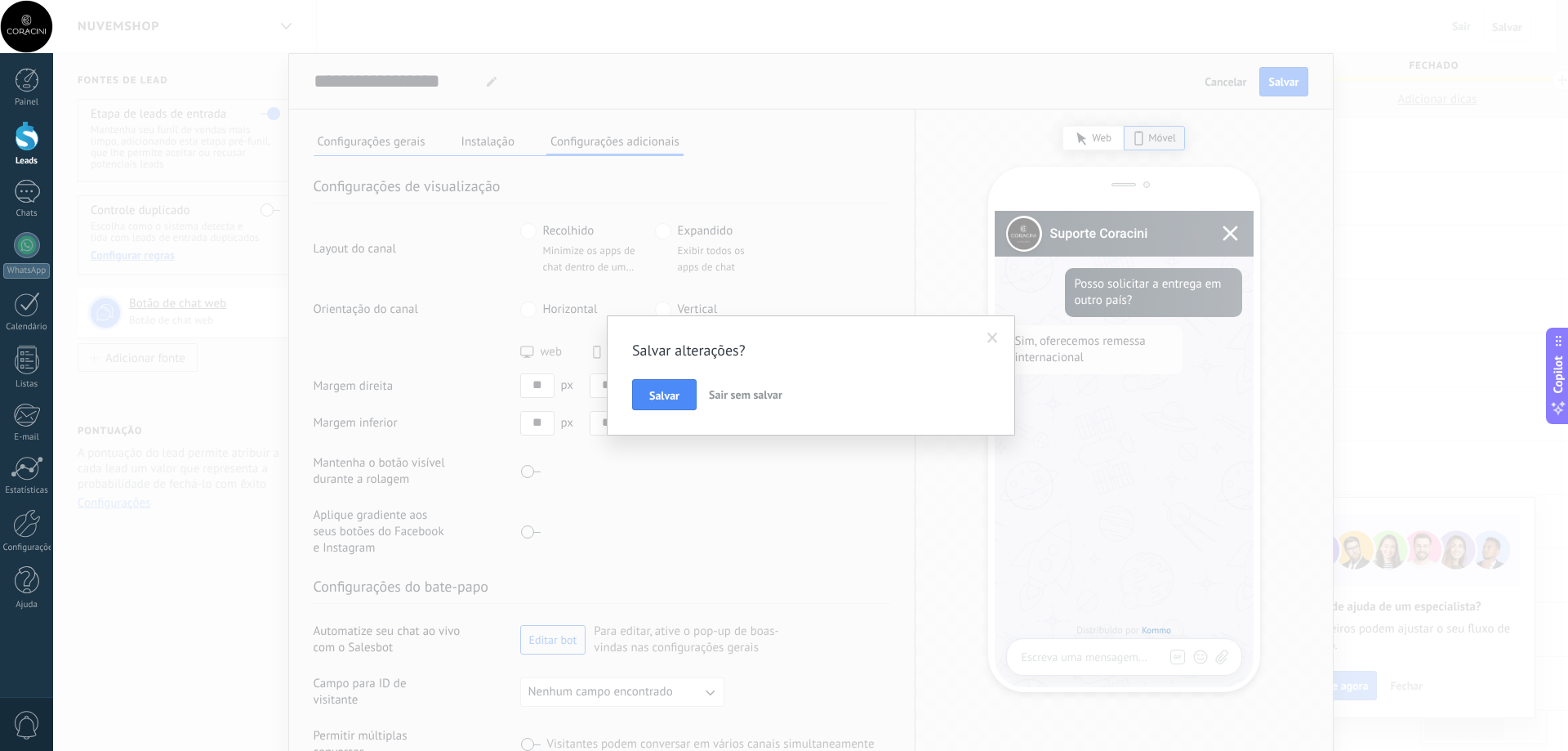
click at [731, 393] on span "Sair sem salvar" at bounding box center [746, 394] width 73 height 14
click at [731, 393] on div "Salvar alterações? Salvar Sair sem salvar" at bounding box center [811, 375] width 1515 height 751
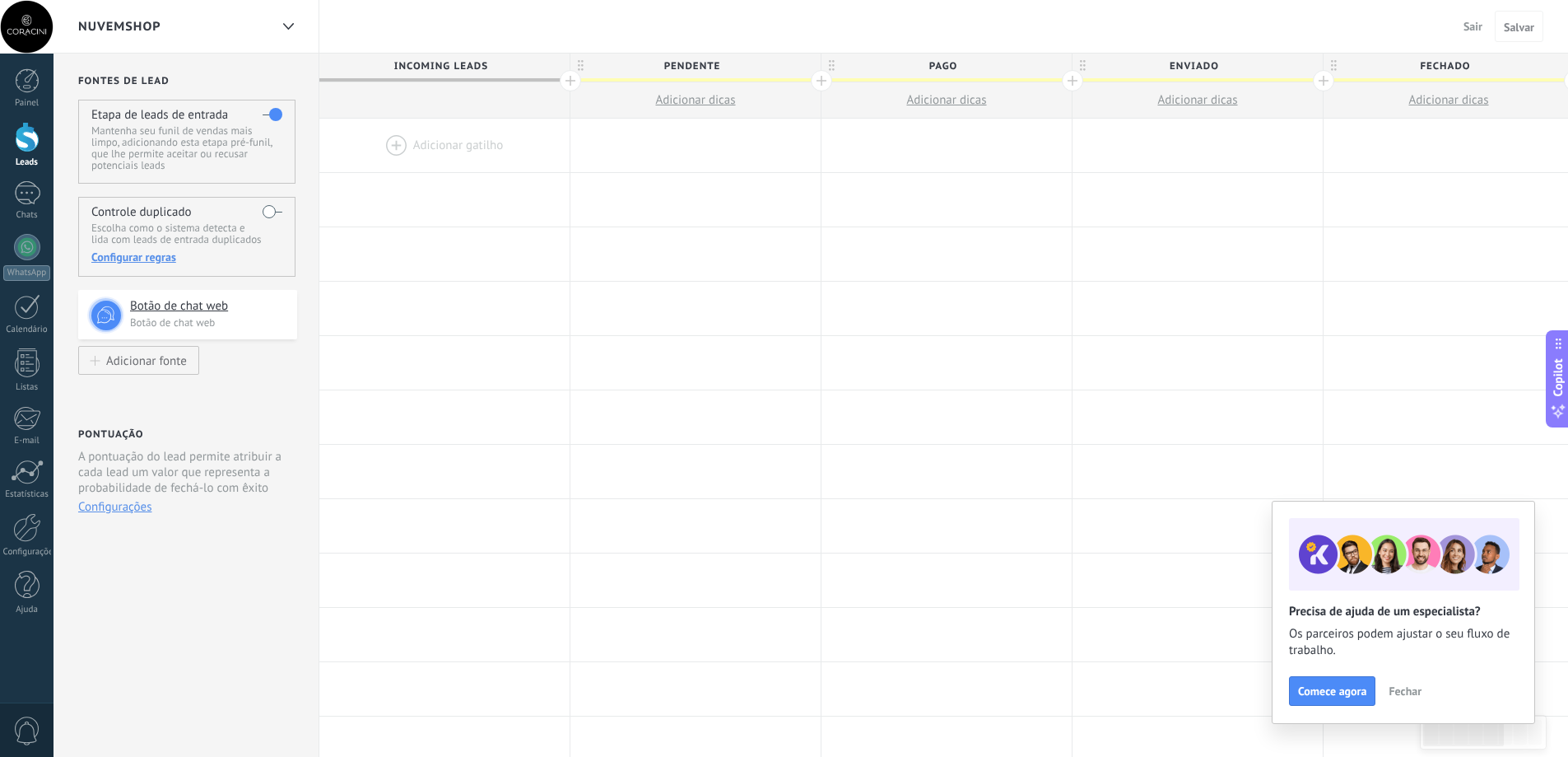
click at [155, 15] on div "Nuvemshop" at bounding box center [174, 26] width 191 height 52
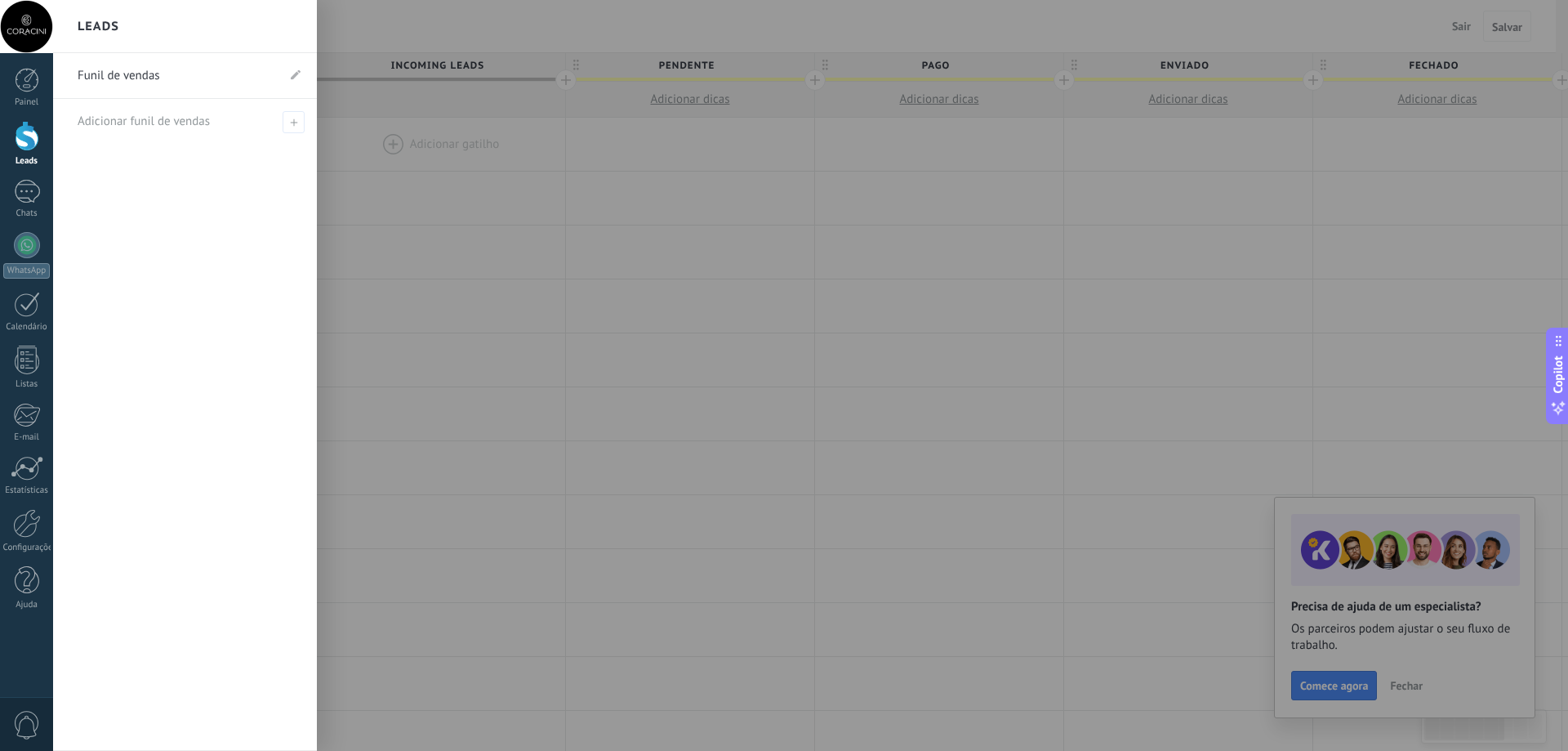
click at [105, 29] on h2 "Leads" at bounding box center [98, 26] width 41 height 51
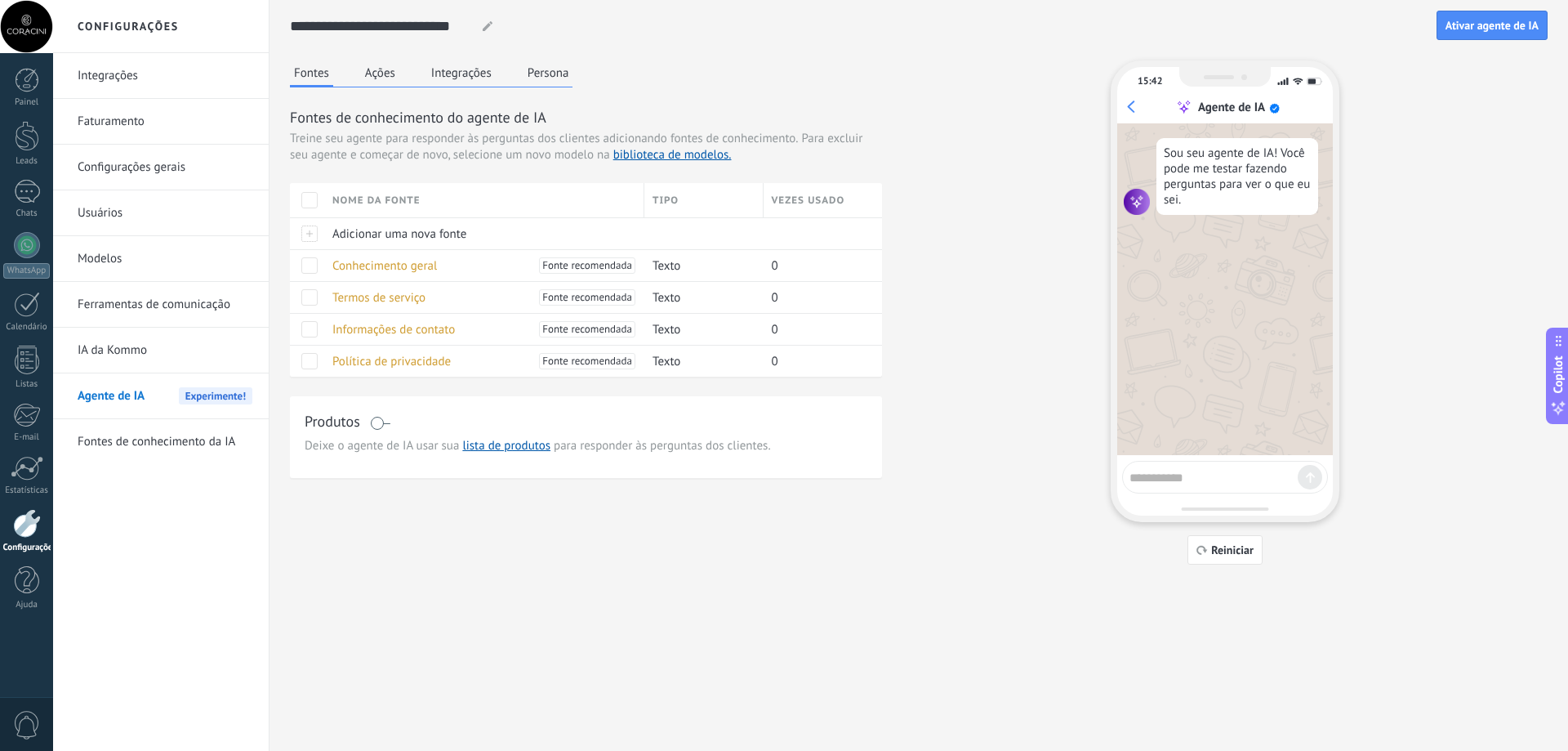
click at [544, 67] on button "Persona" at bounding box center [548, 72] width 50 height 24
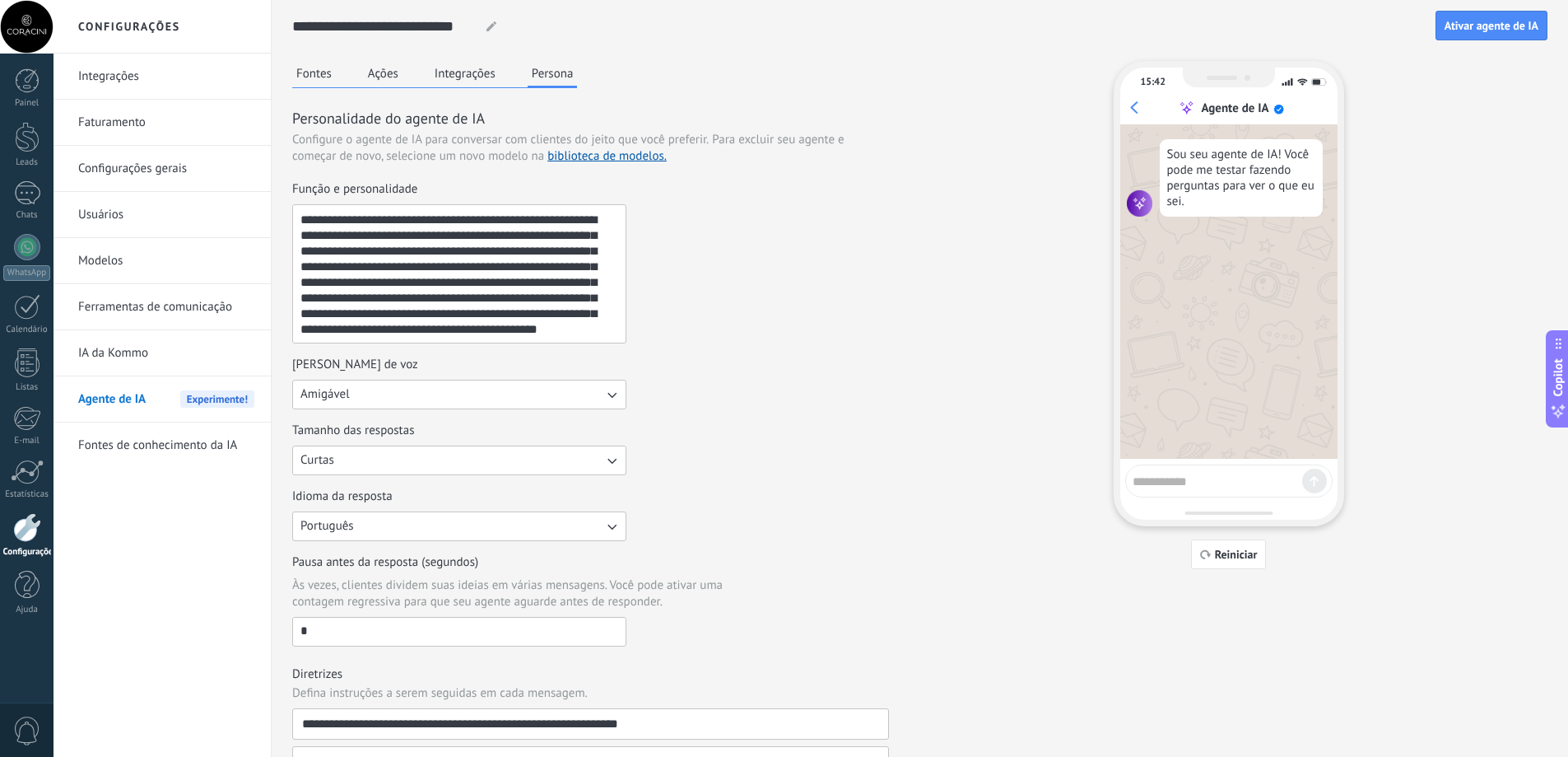
click at [502, 74] on div "Fontes Ações Integrações Persona" at bounding box center [434, 75] width 285 height 27
click at [481, 75] on button "Integrações" at bounding box center [464, 73] width 69 height 24
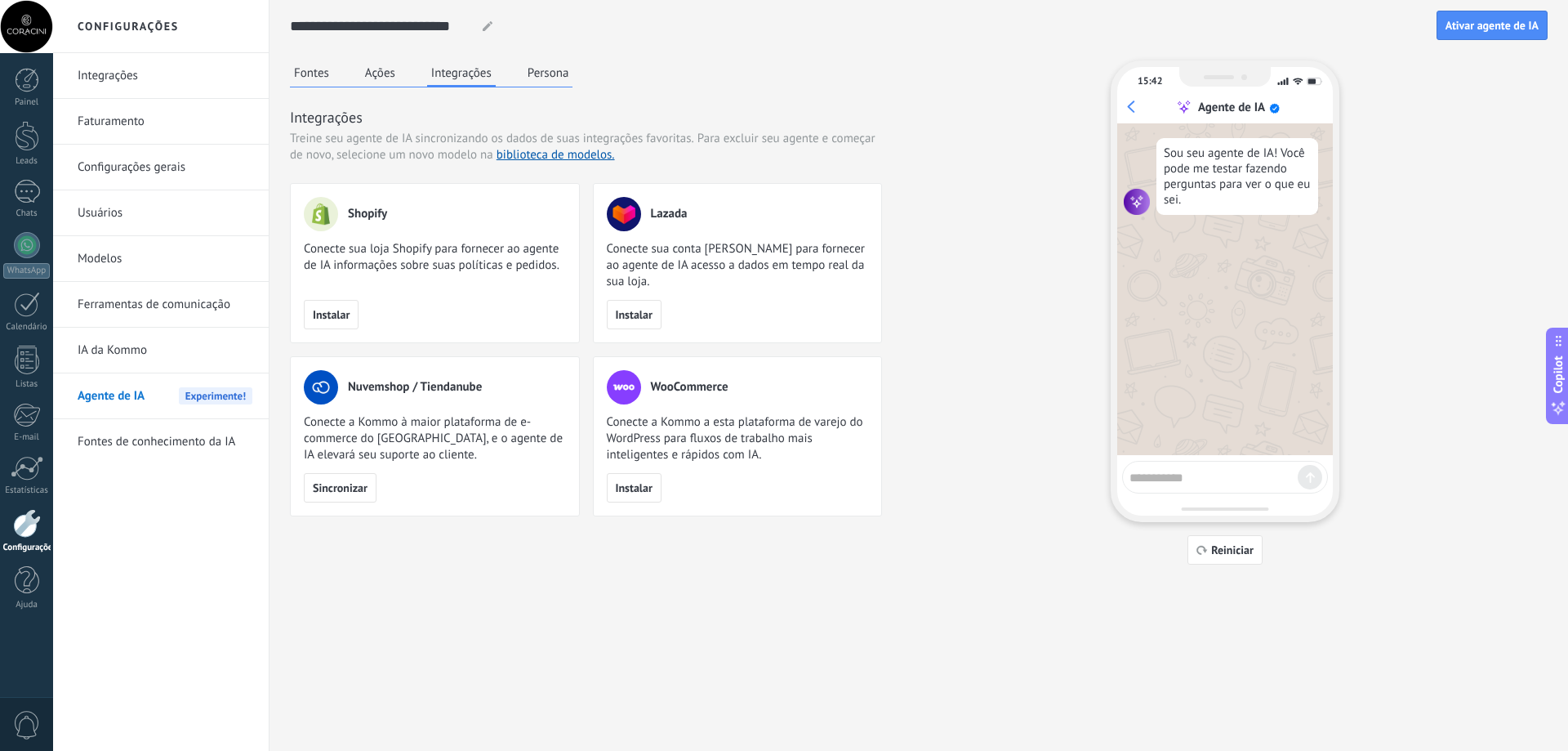
click at [546, 67] on button "Persona" at bounding box center [548, 72] width 50 height 24
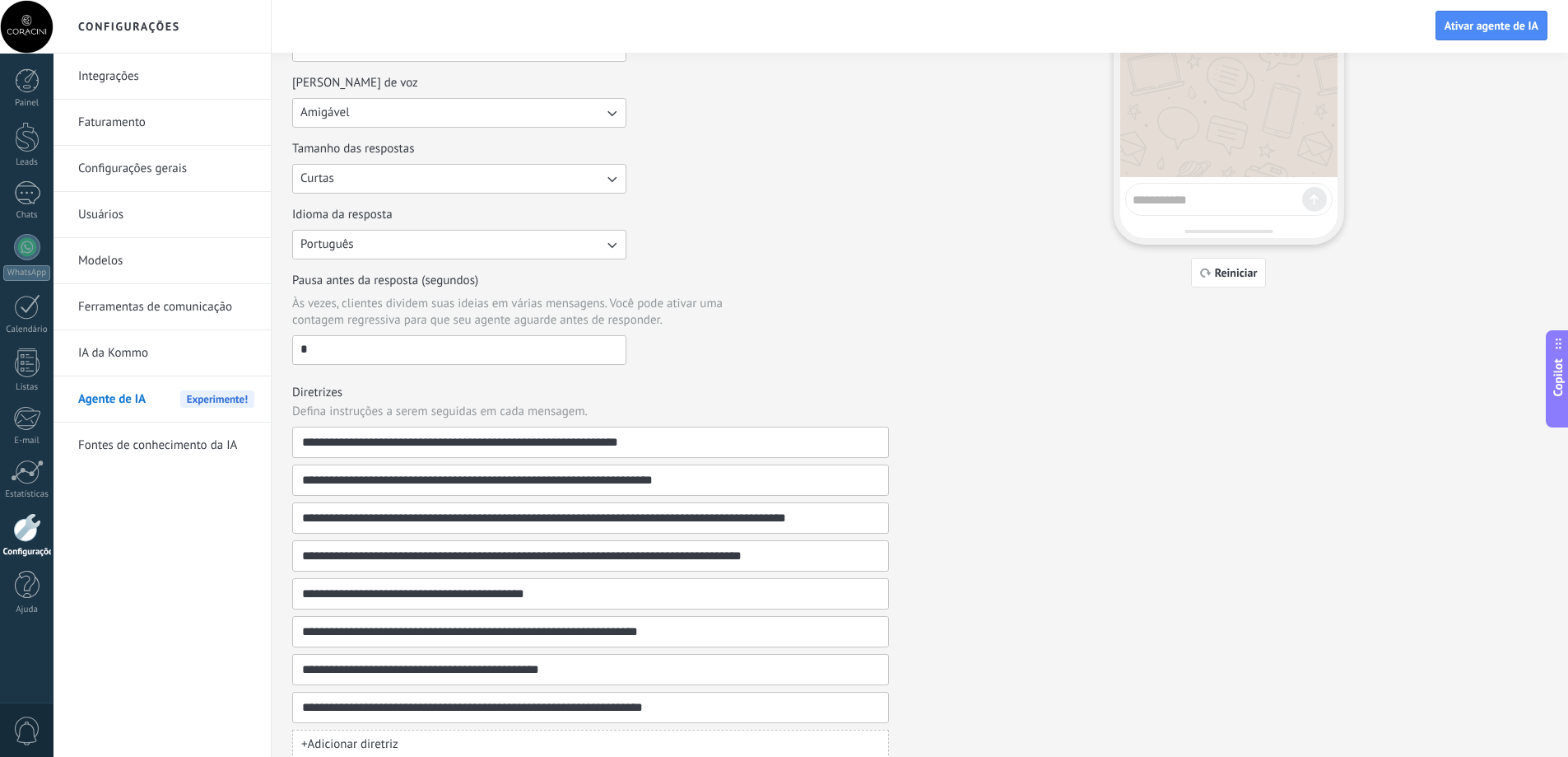
scroll to position [173, 0]
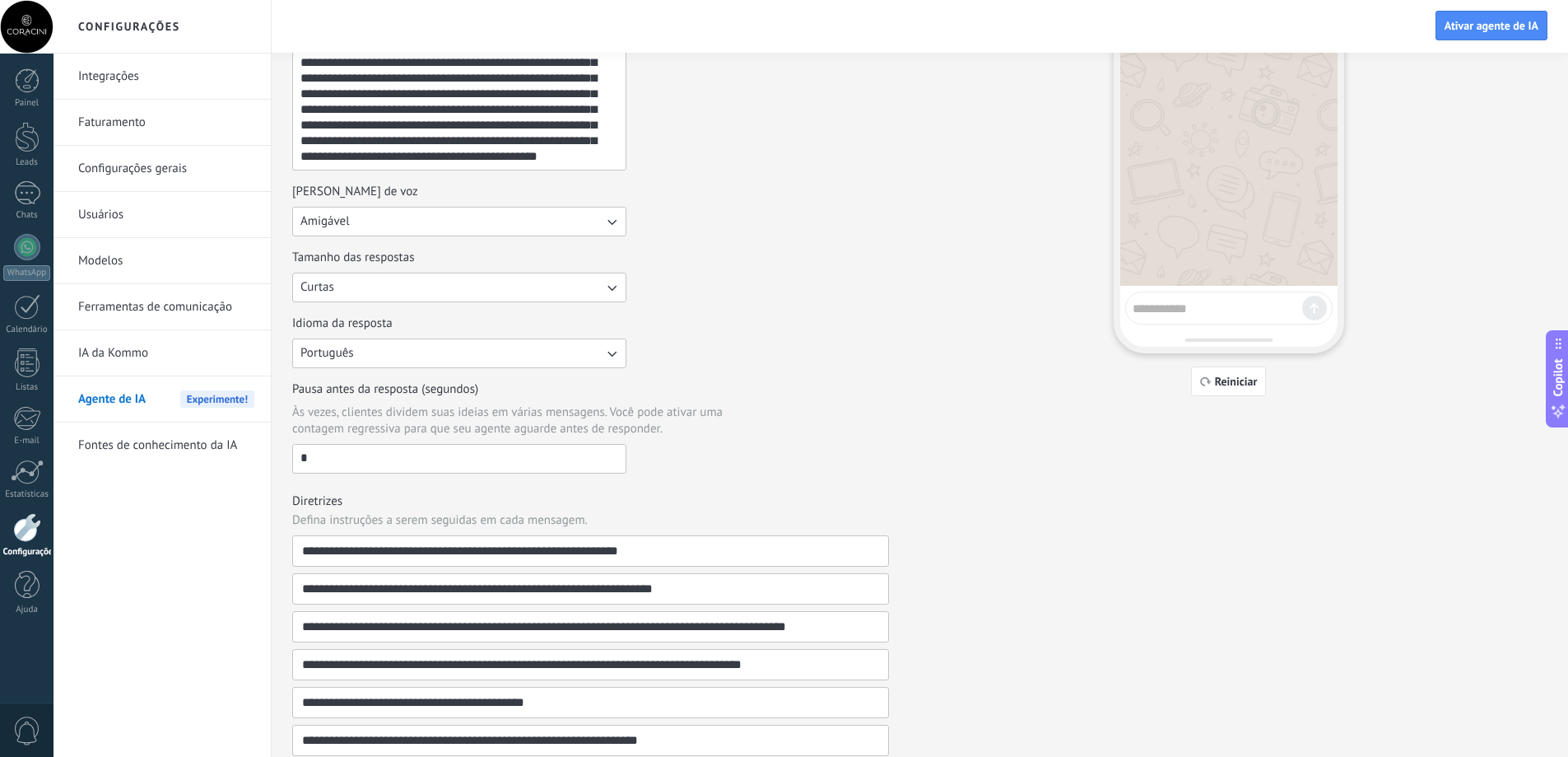
click at [490, 463] on input "*" at bounding box center [460, 458] width 332 height 26
click at [780, 259] on div "Tamanho das respostas Curtas" at bounding box center [591, 276] width 597 height 52
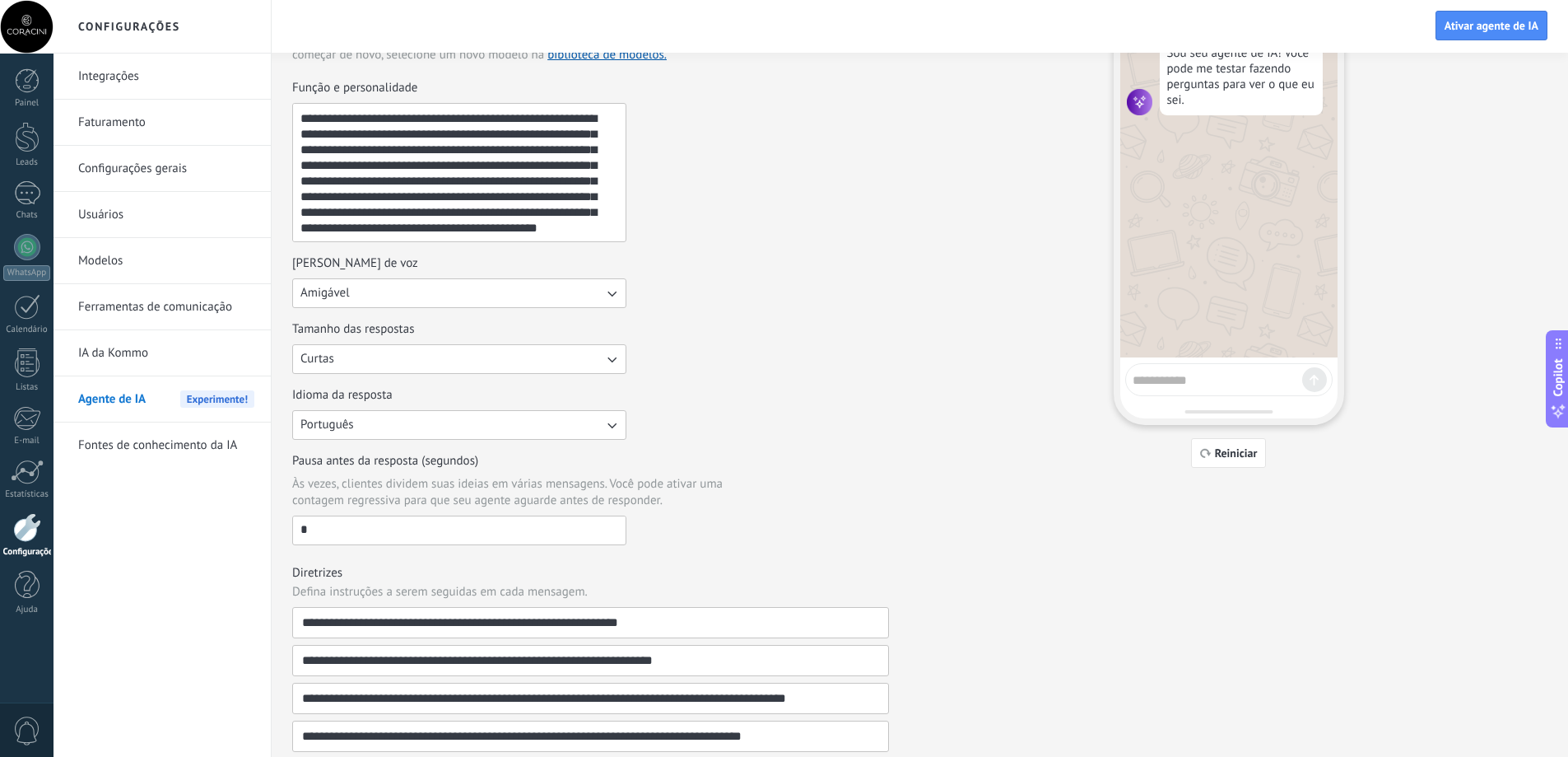
scroll to position [8, 0]
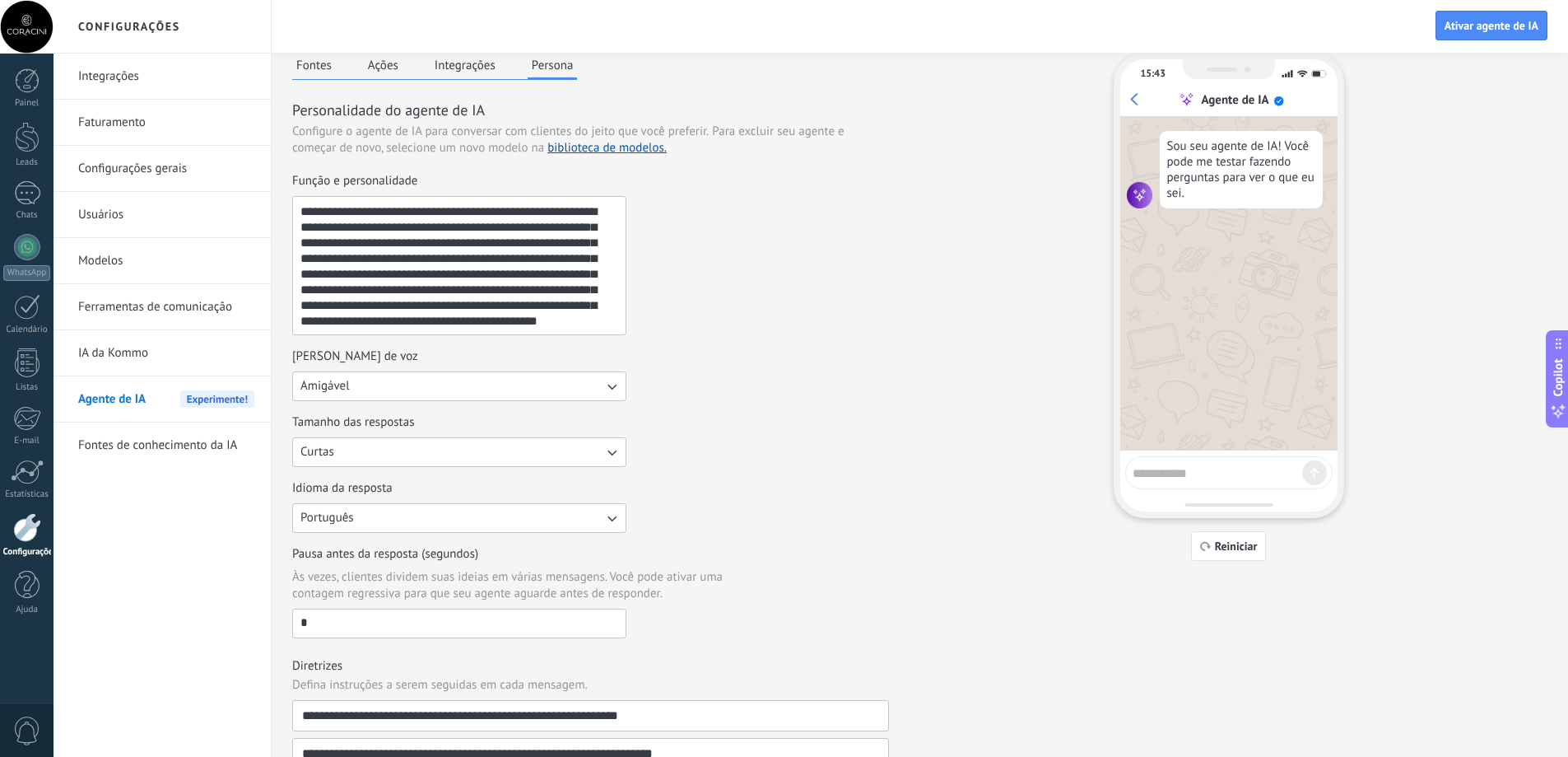
click at [220, 457] on link "Fontes de conhecimento da IA" at bounding box center [166, 445] width 176 height 46
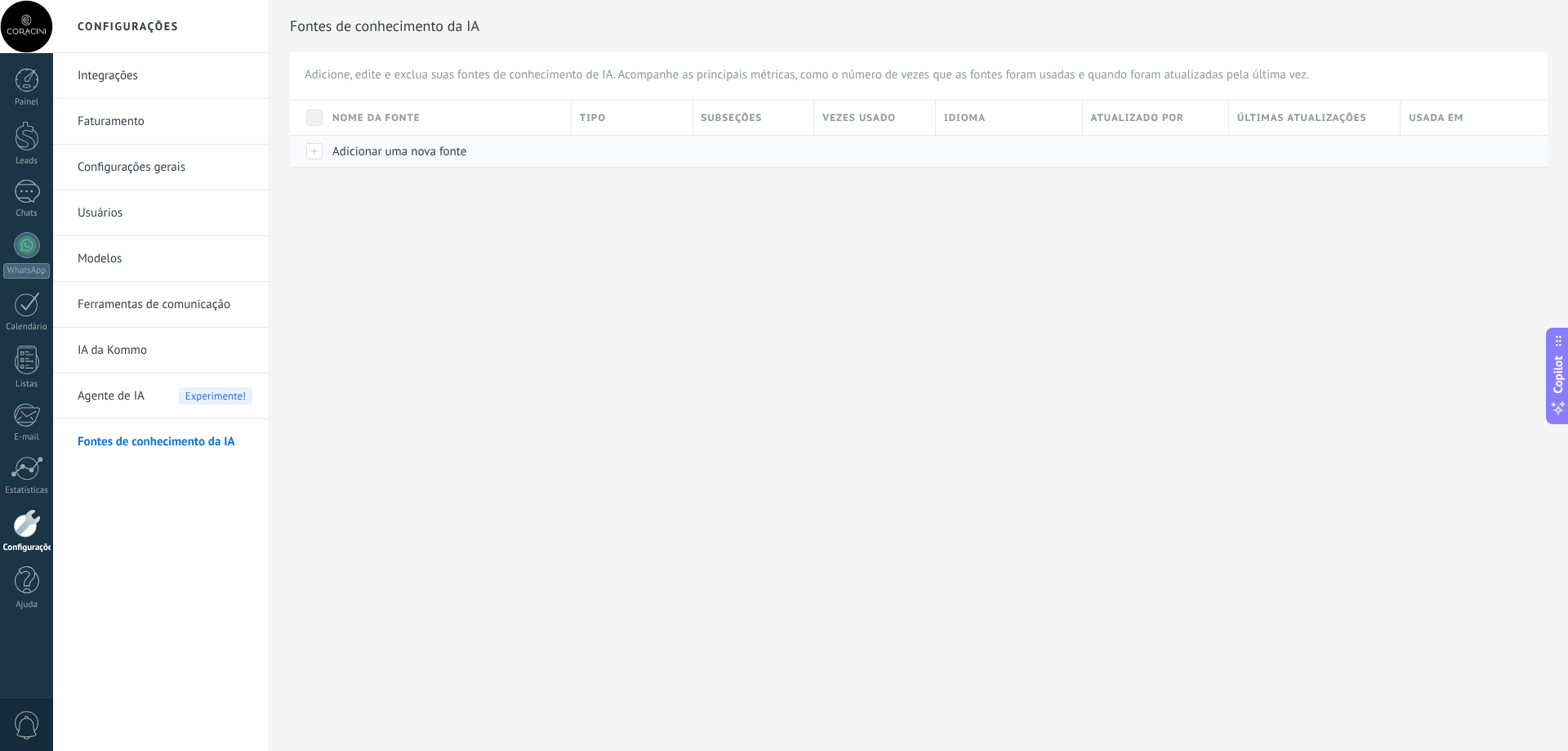
click at [353, 148] on span "Adicionar uma nova fonte" at bounding box center [399, 151] width 134 height 15
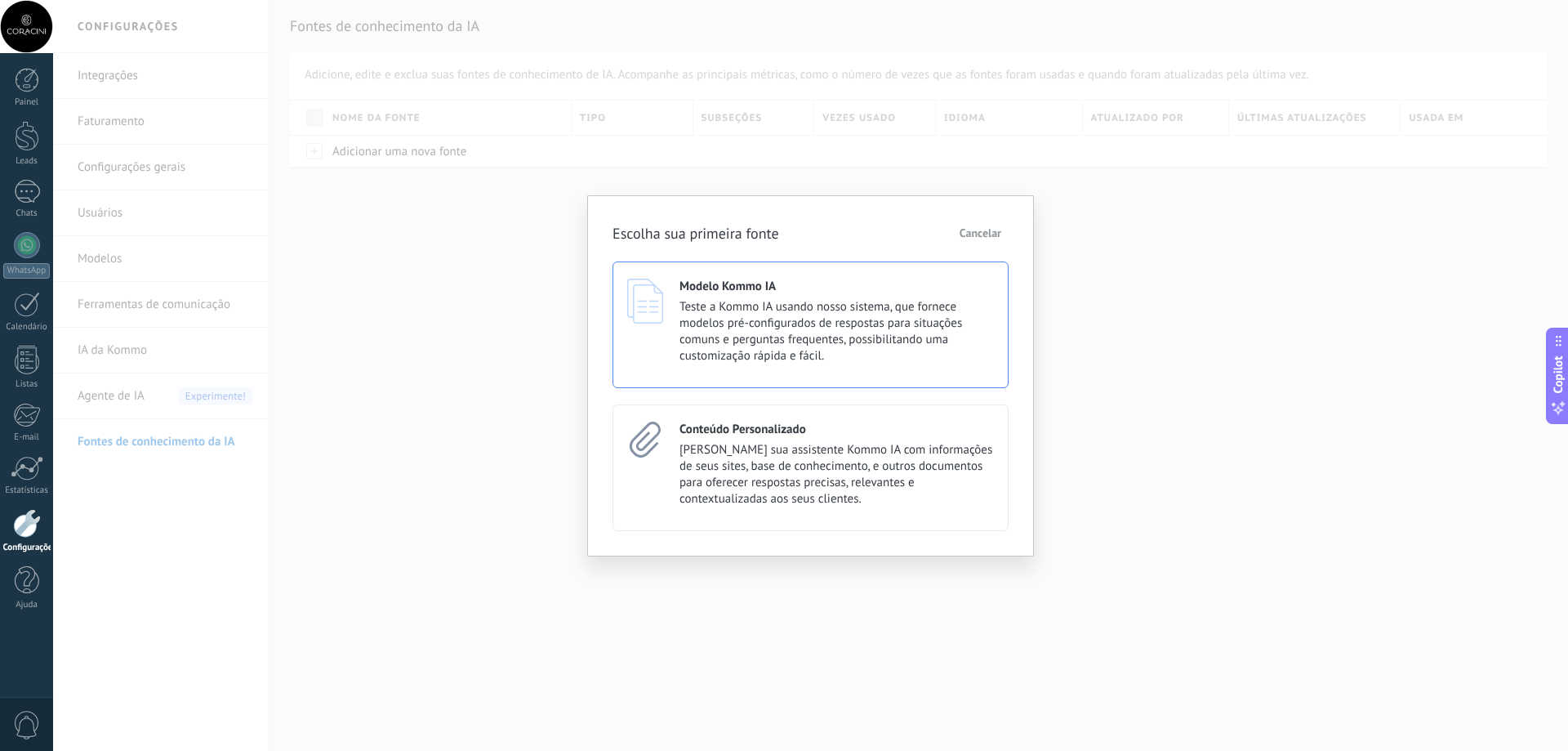
click at [869, 340] on span "Teste a Kommo IA usando nosso sistema, que fornece modelos pré-configurados de …" at bounding box center [837, 332] width 314 height 66
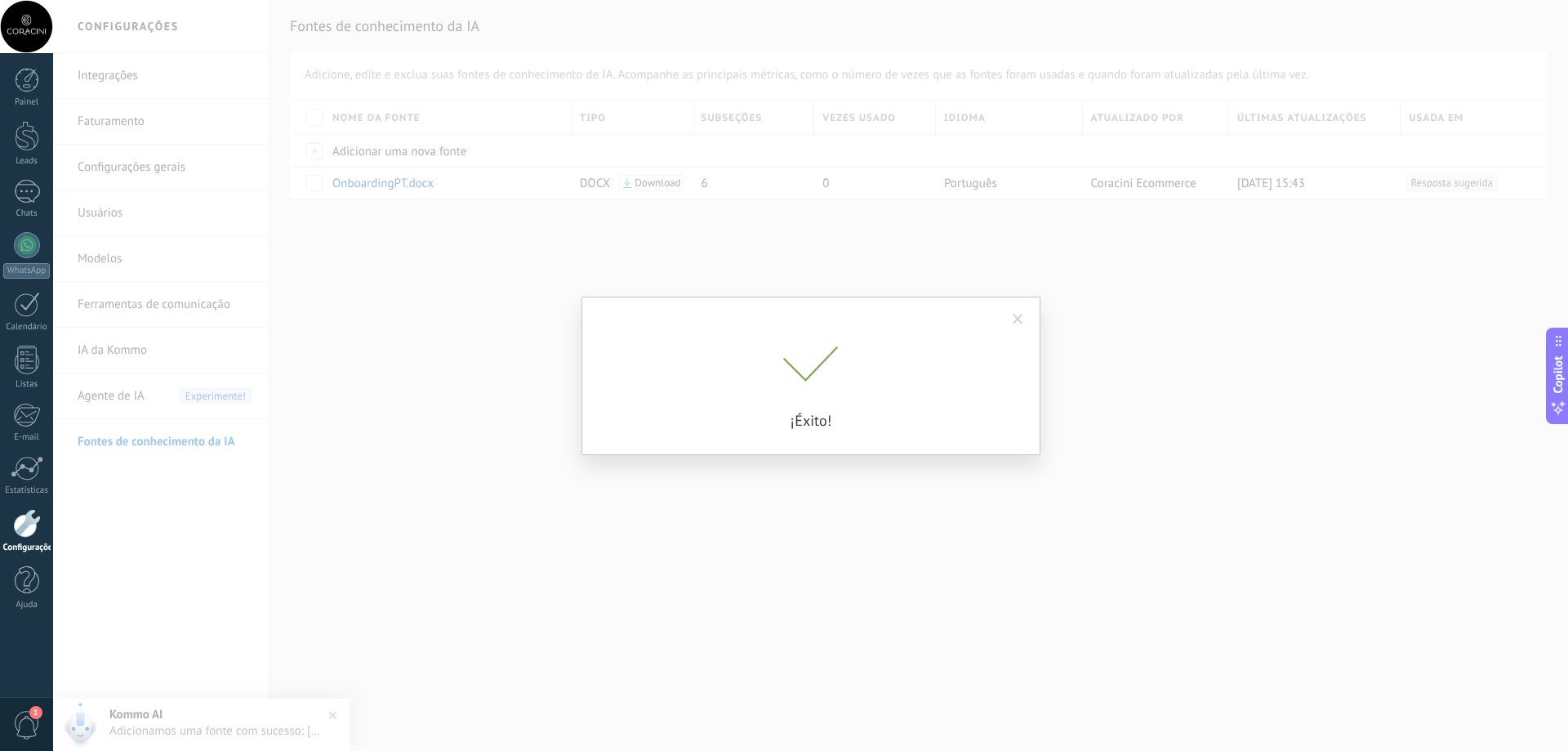
click at [1014, 320] on span at bounding box center [1018, 319] width 11 height 12
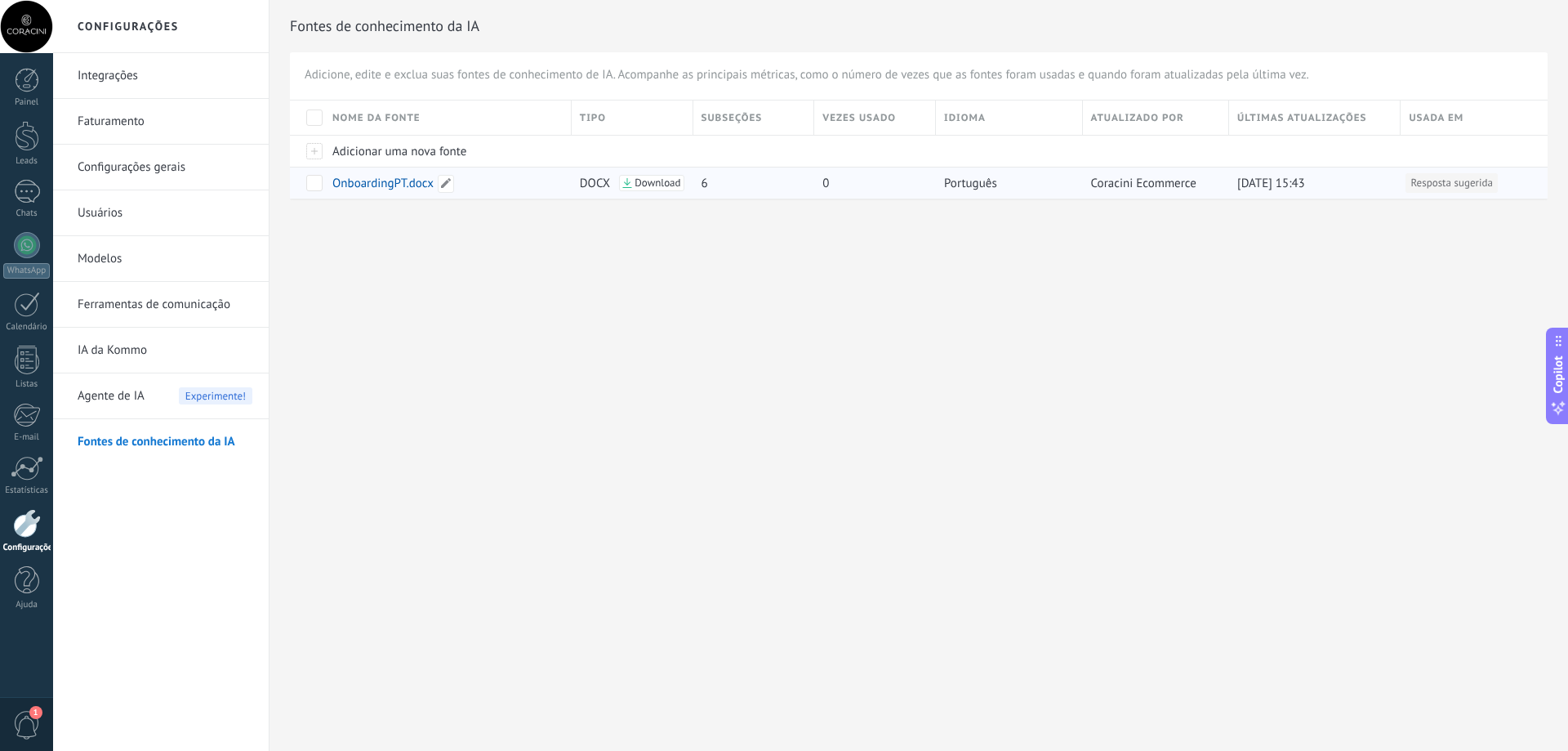
click at [404, 185] on span "OnboardingPT.docx" at bounding box center [383, 183] width 101 height 15
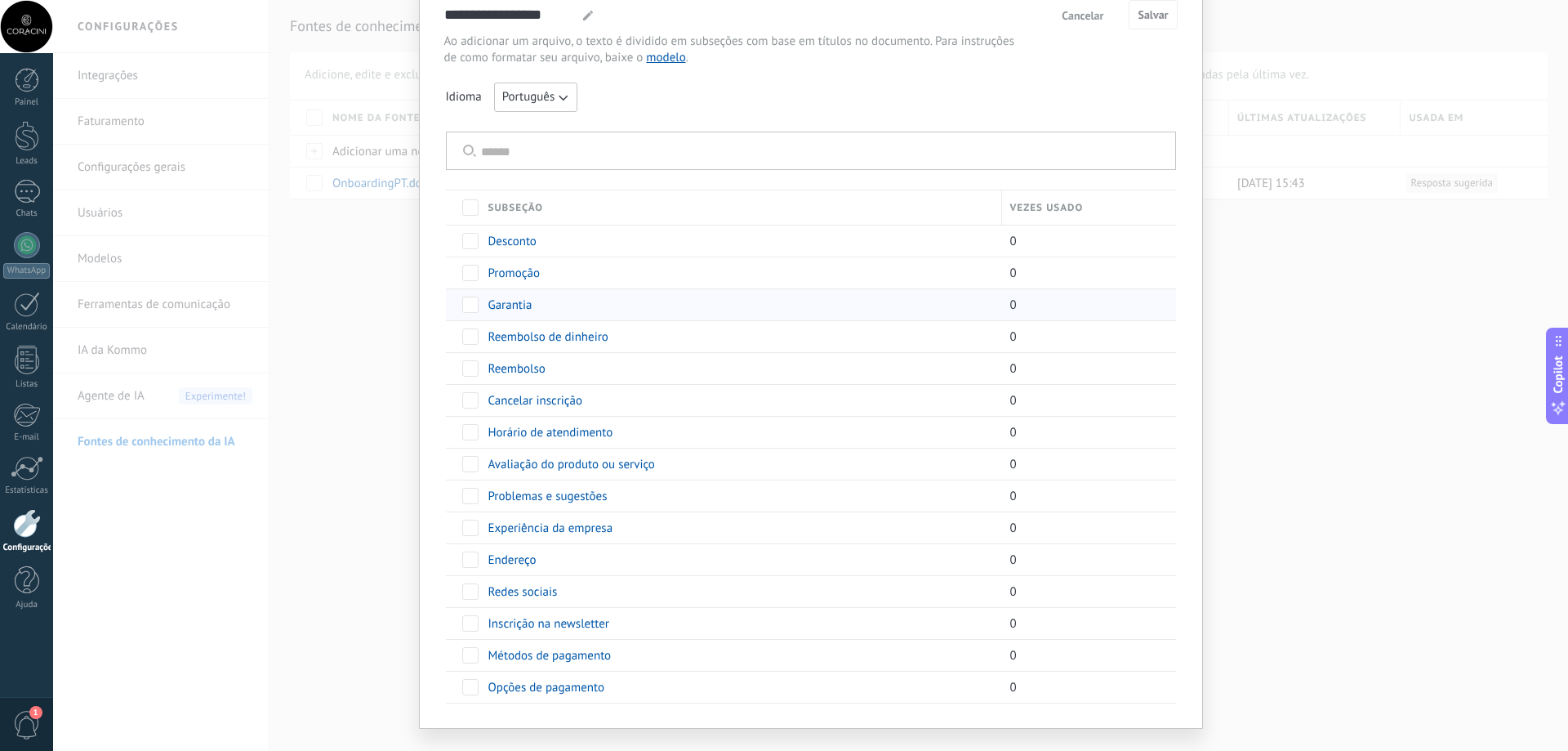
scroll to position [82, 0]
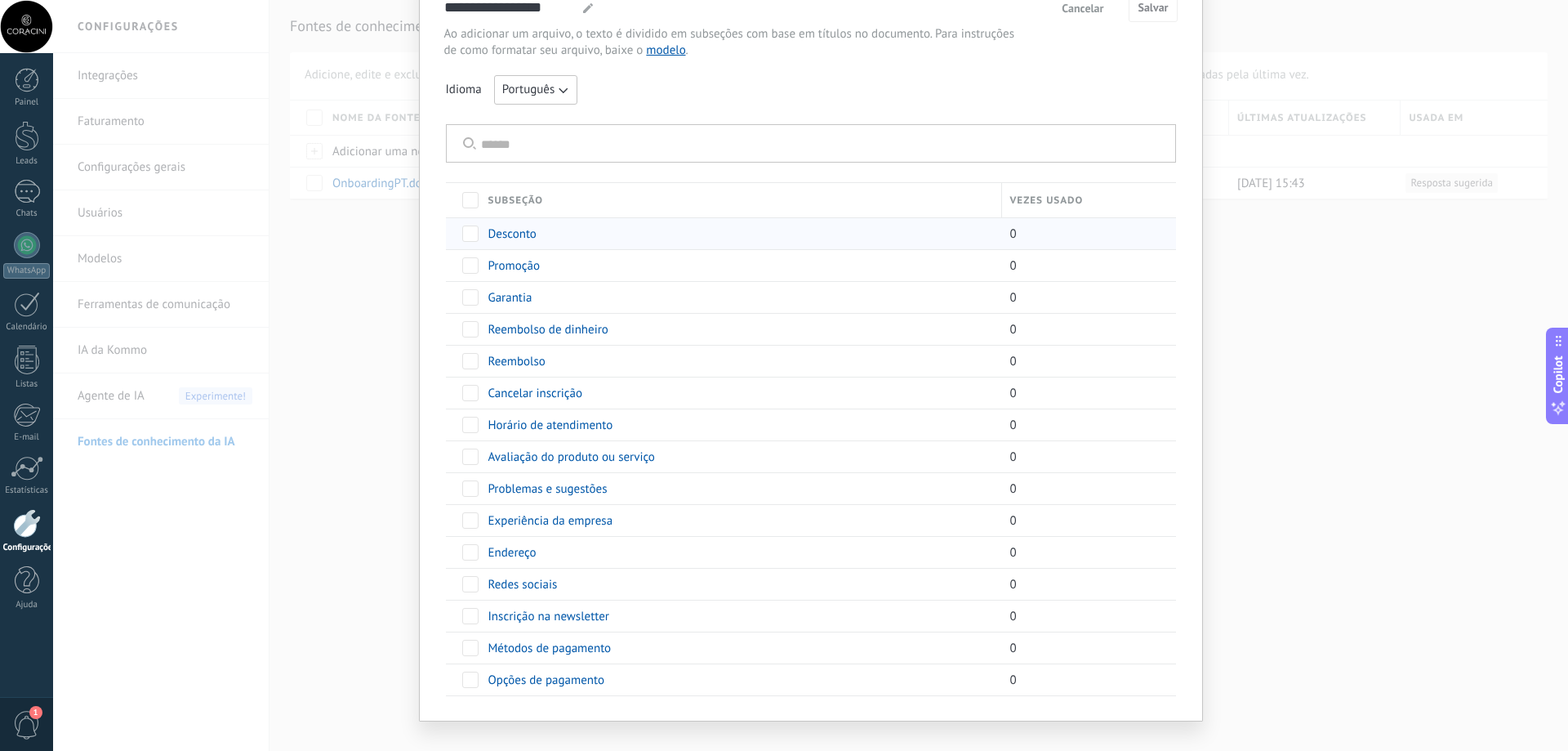
click at [526, 238] on span "Desconto" at bounding box center [513, 234] width 48 height 15
click at [525, 238] on span "Desconto" at bounding box center [513, 234] width 48 height 15
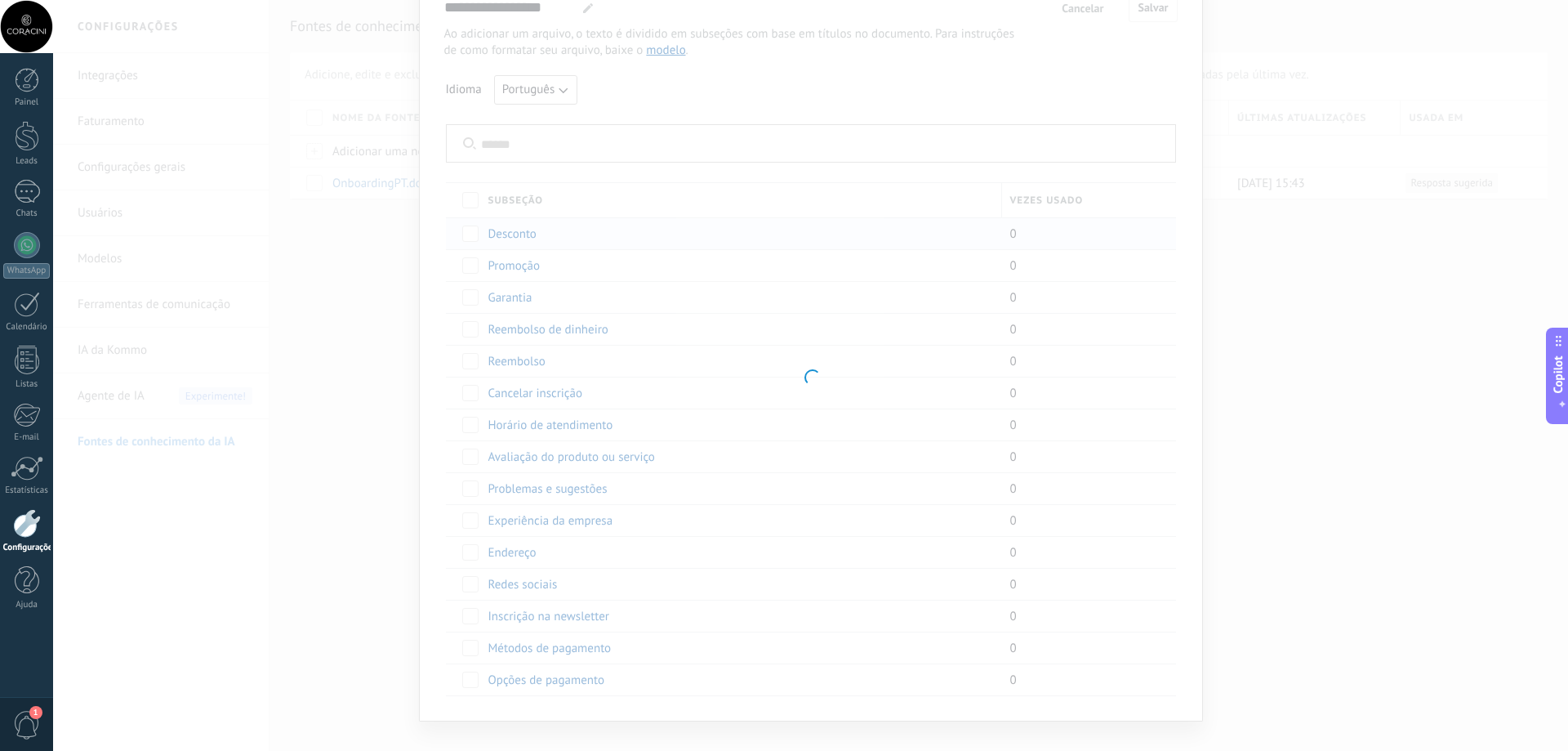
type input "********"
type textarea "**********"
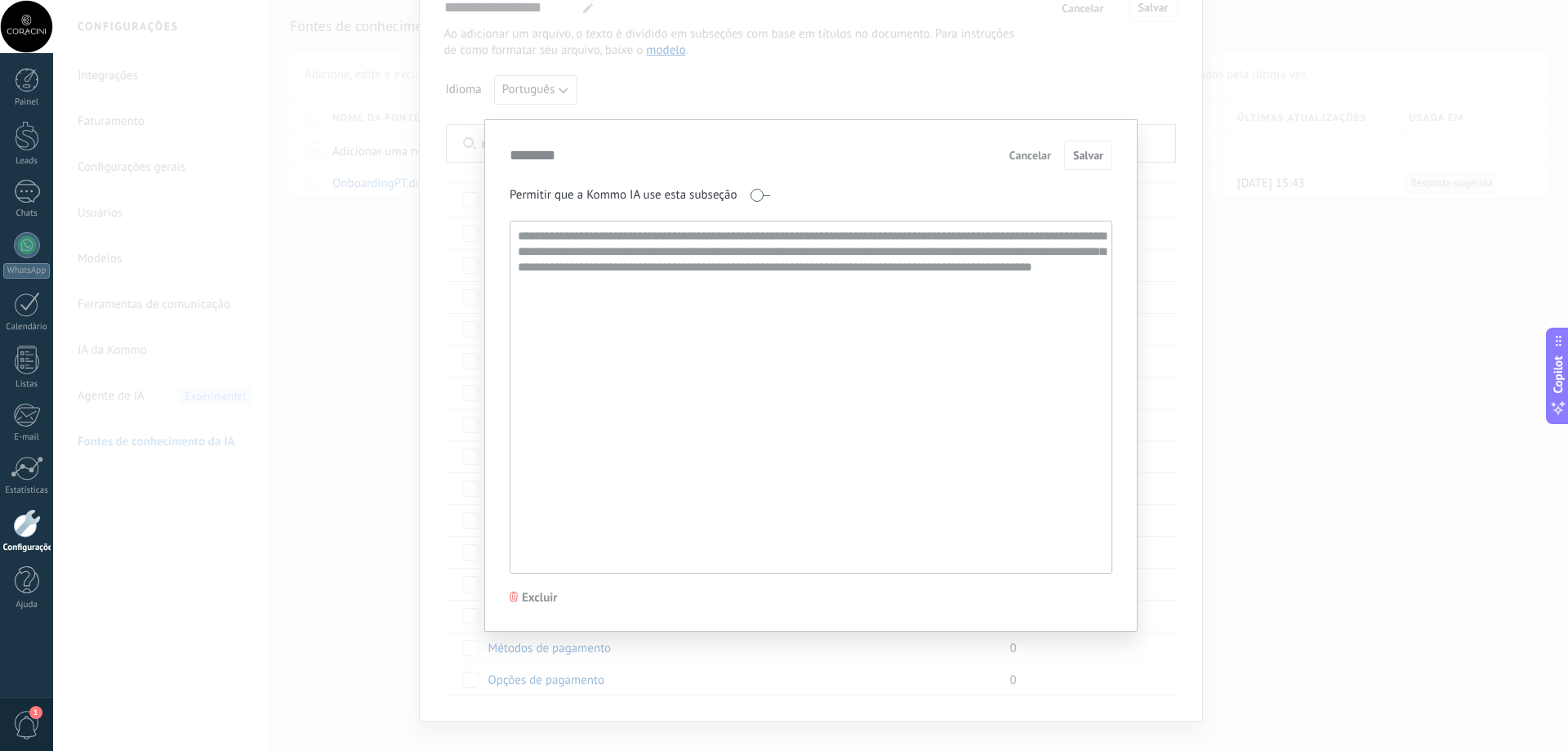
click at [1051, 145] on button "Cancelar" at bounding box center [1030, 154] width 56 height 24
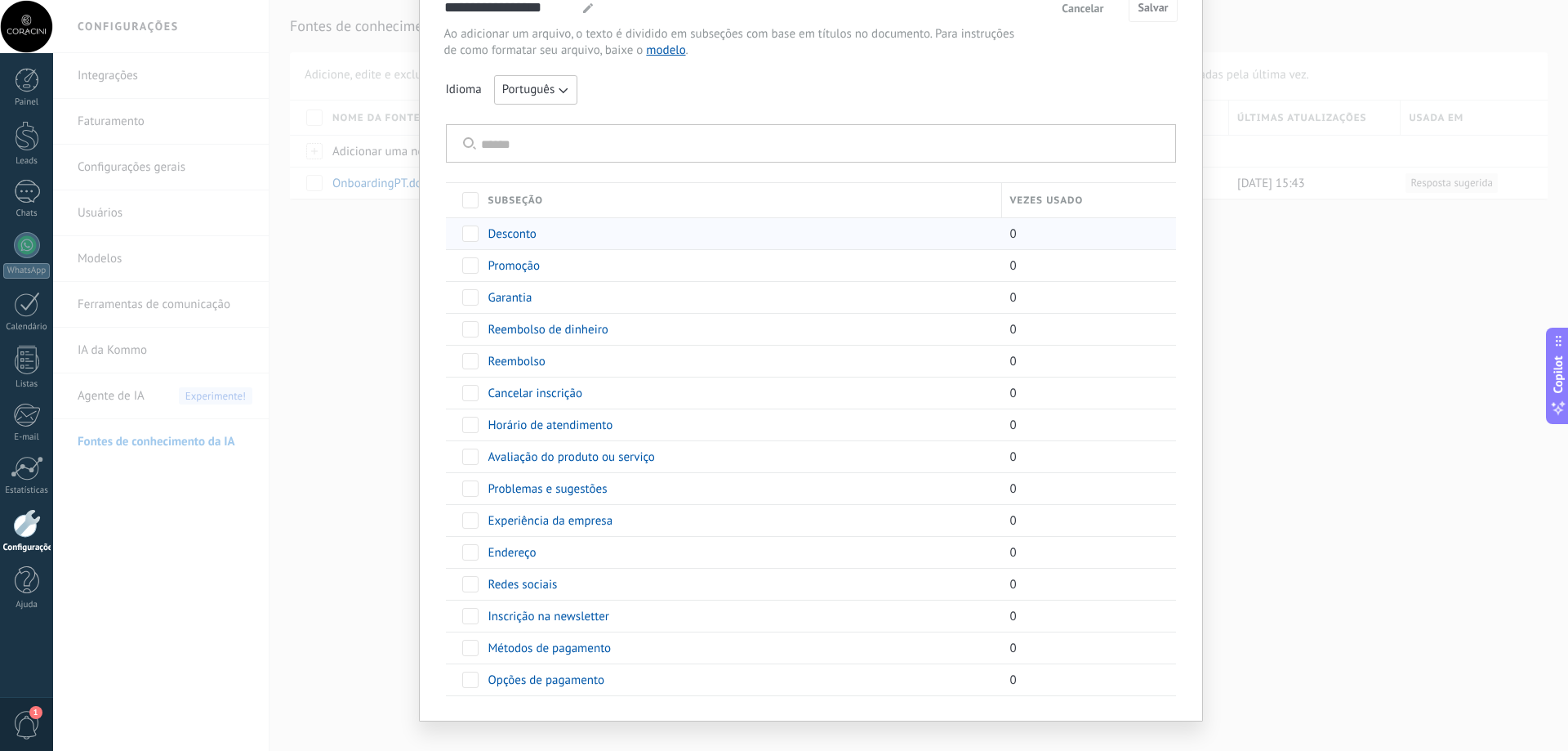
click at [698, 233] on div "Desconto" at bounding box center [736, 233] width 514 height 31
click at [518, 231] on span "Desconto" at bounding box center [513, 234] width 48 height 15
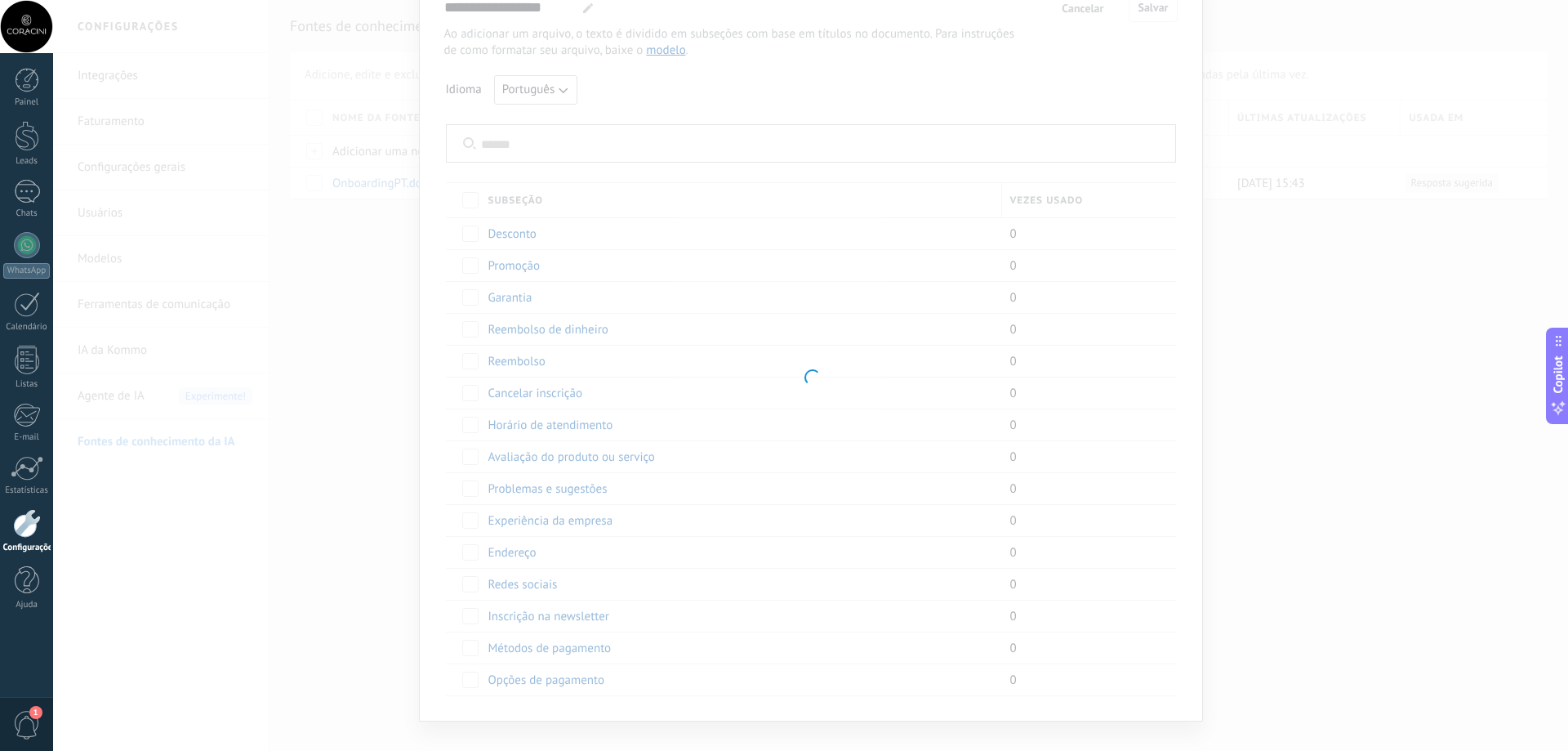
type input "********"
type textarea "**********"
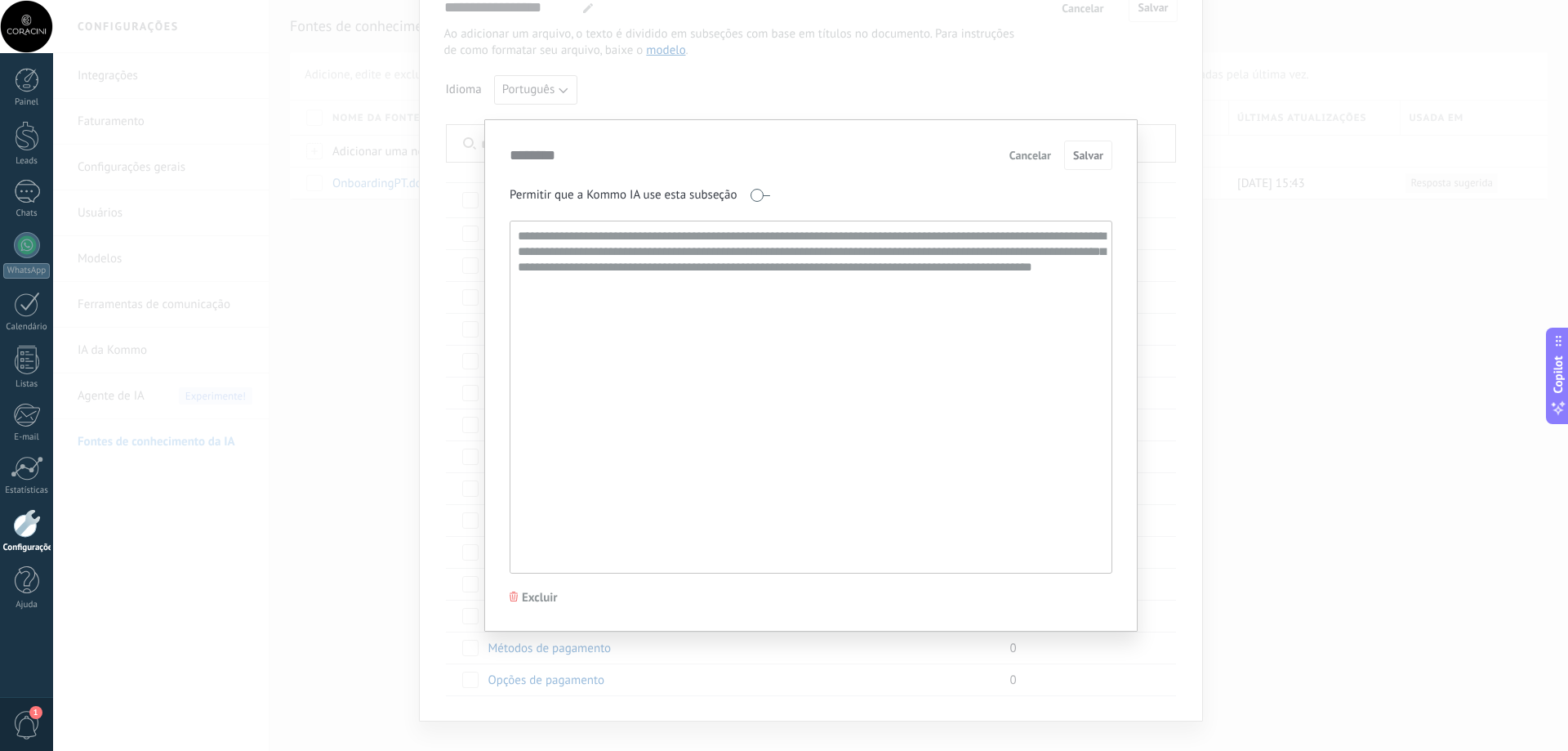
click at [1029, 151] on span "Cancelar" at bounding box center [1029, 155] width 41 height 12
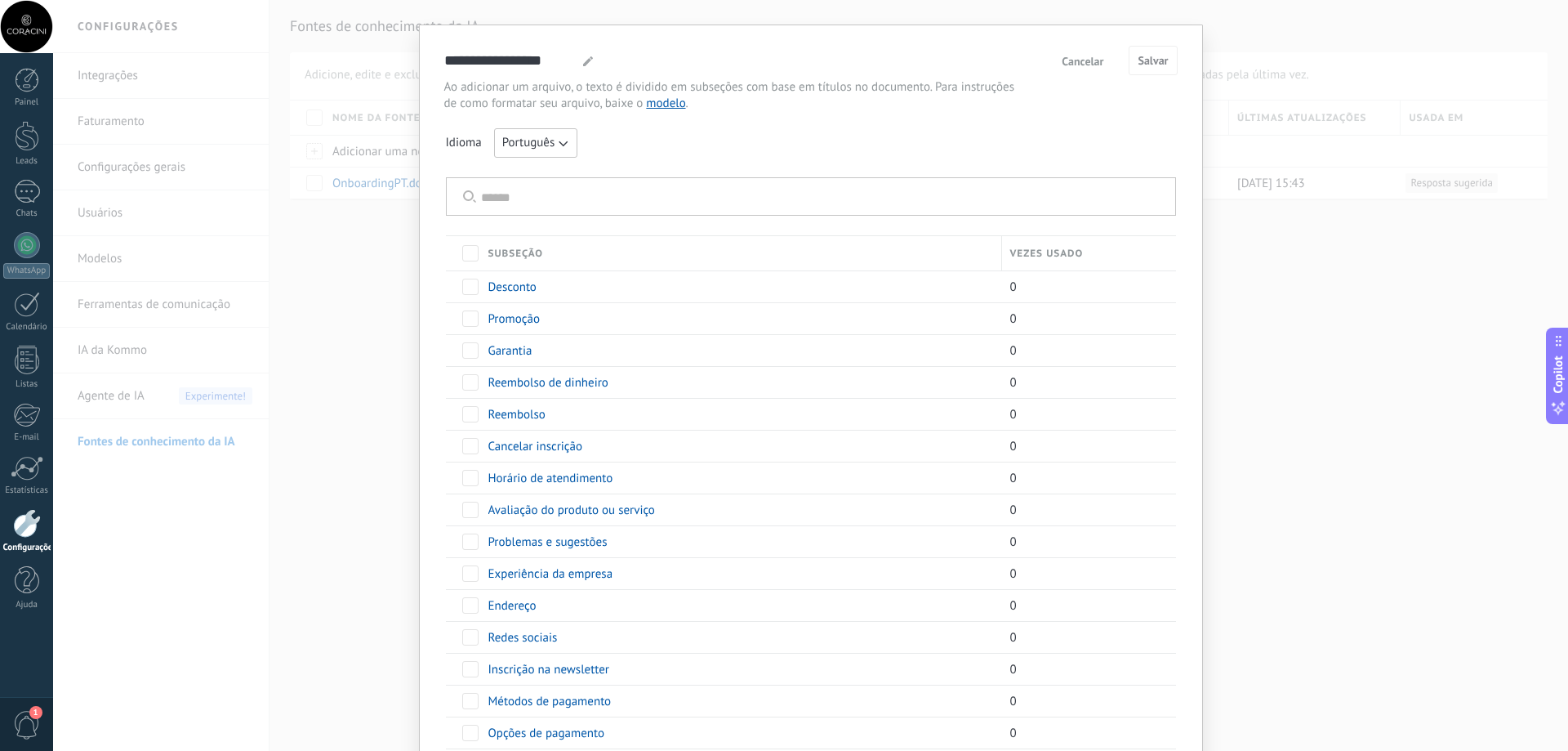
scroll to position [0, 0]
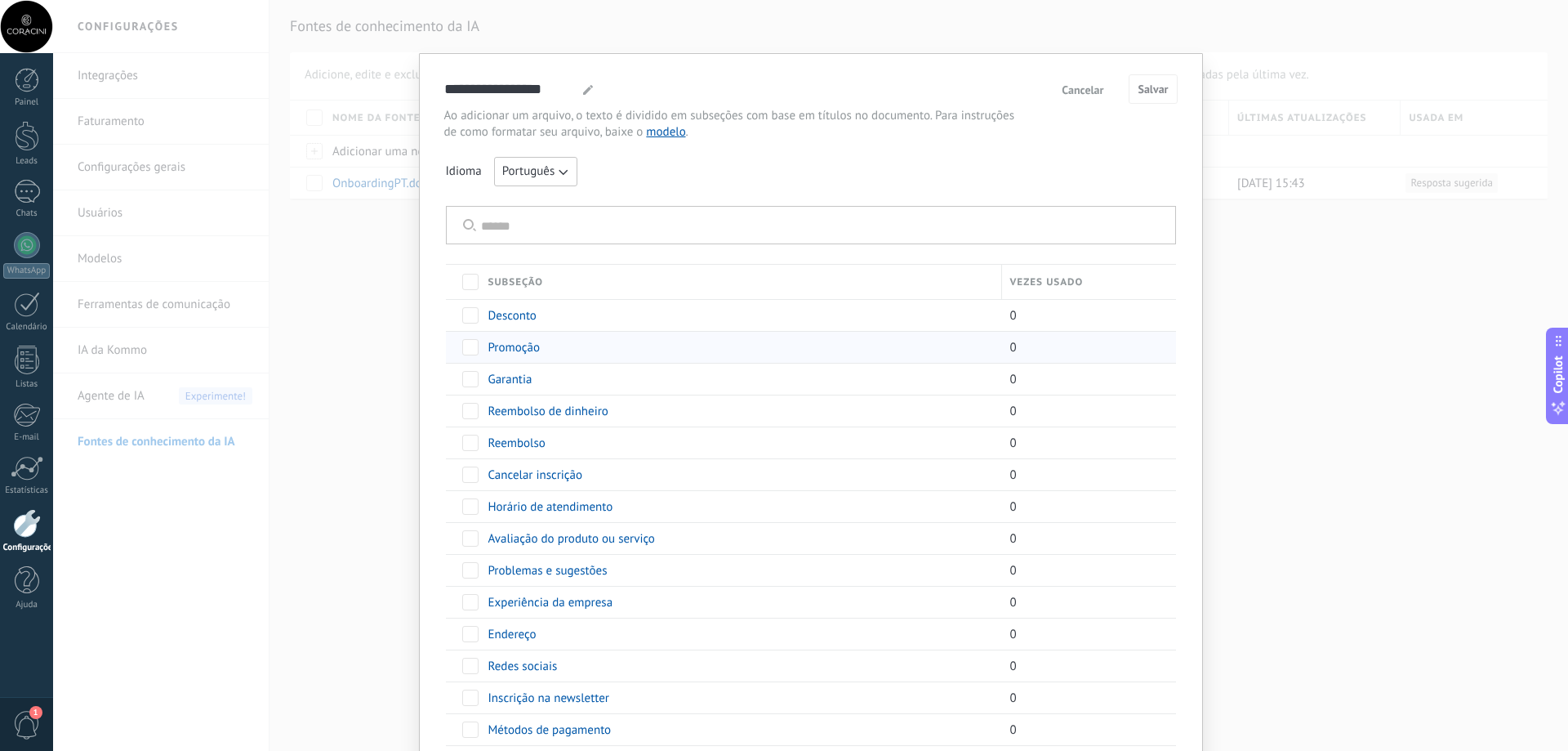
click at [522, 345] on span "Promoção" at bounding box center [514, 348] width 51 height 15
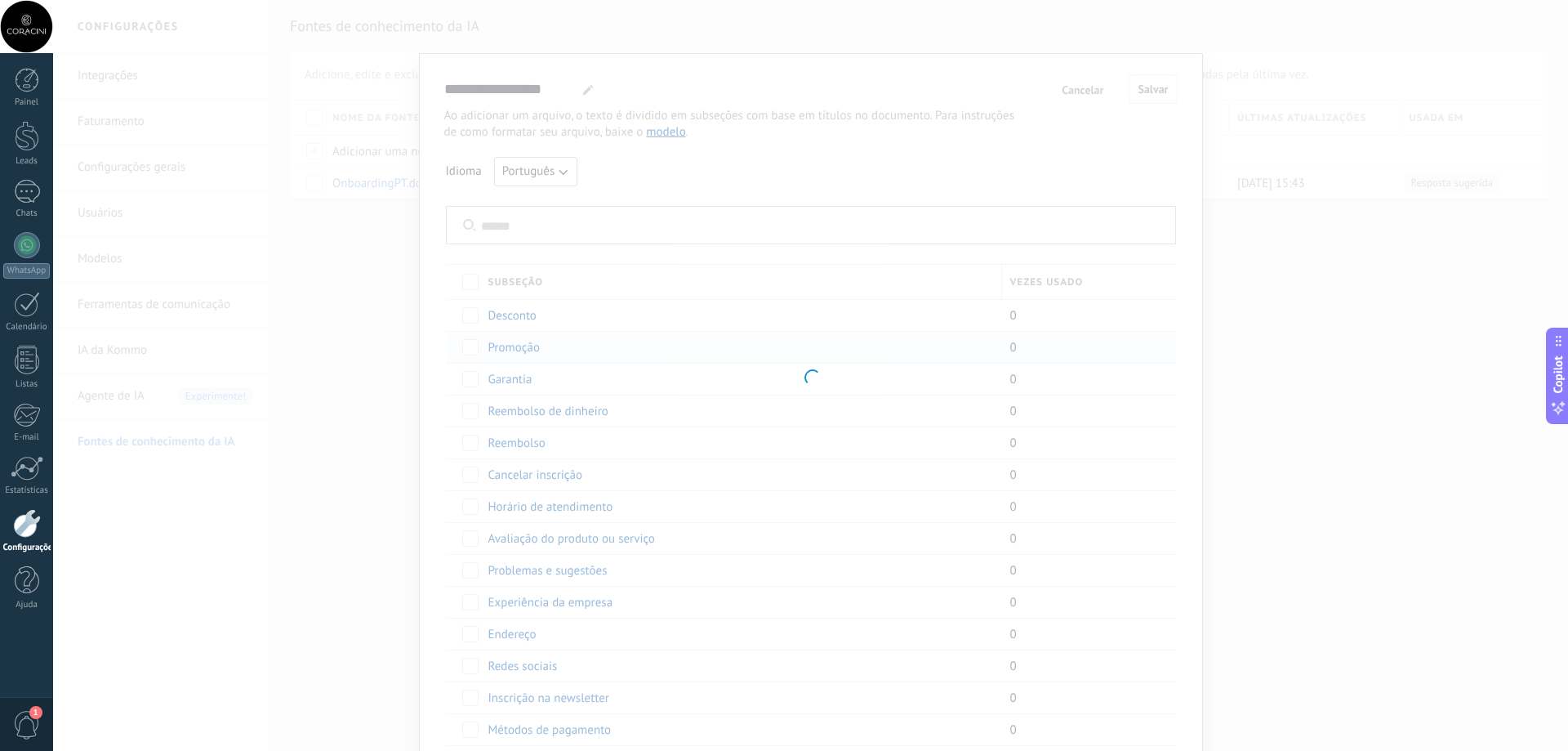
type input "********"
type textarea "**********"
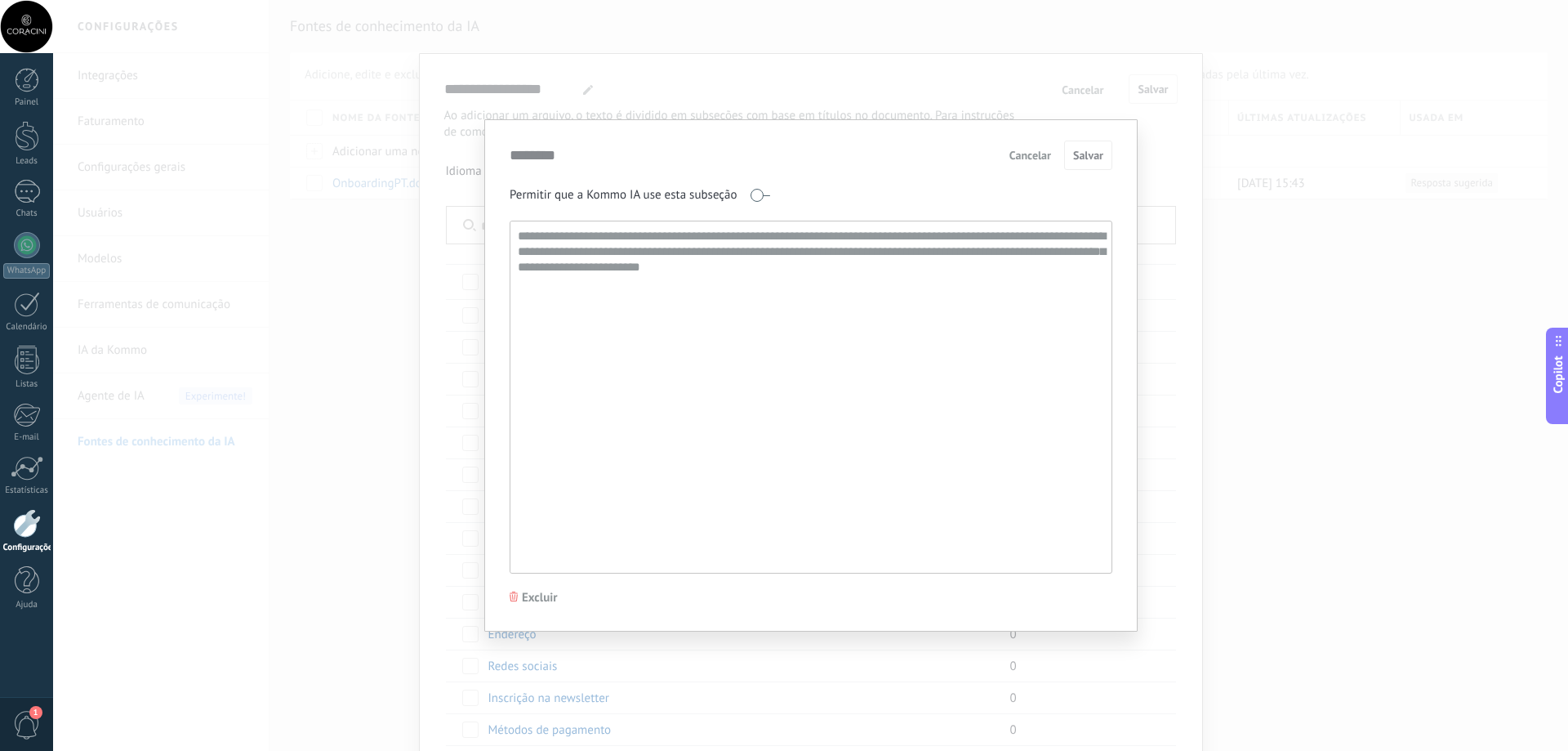
click at [1036, 152] on span "Cancelar" at bounding box center [1029, 155] width 41 height 12
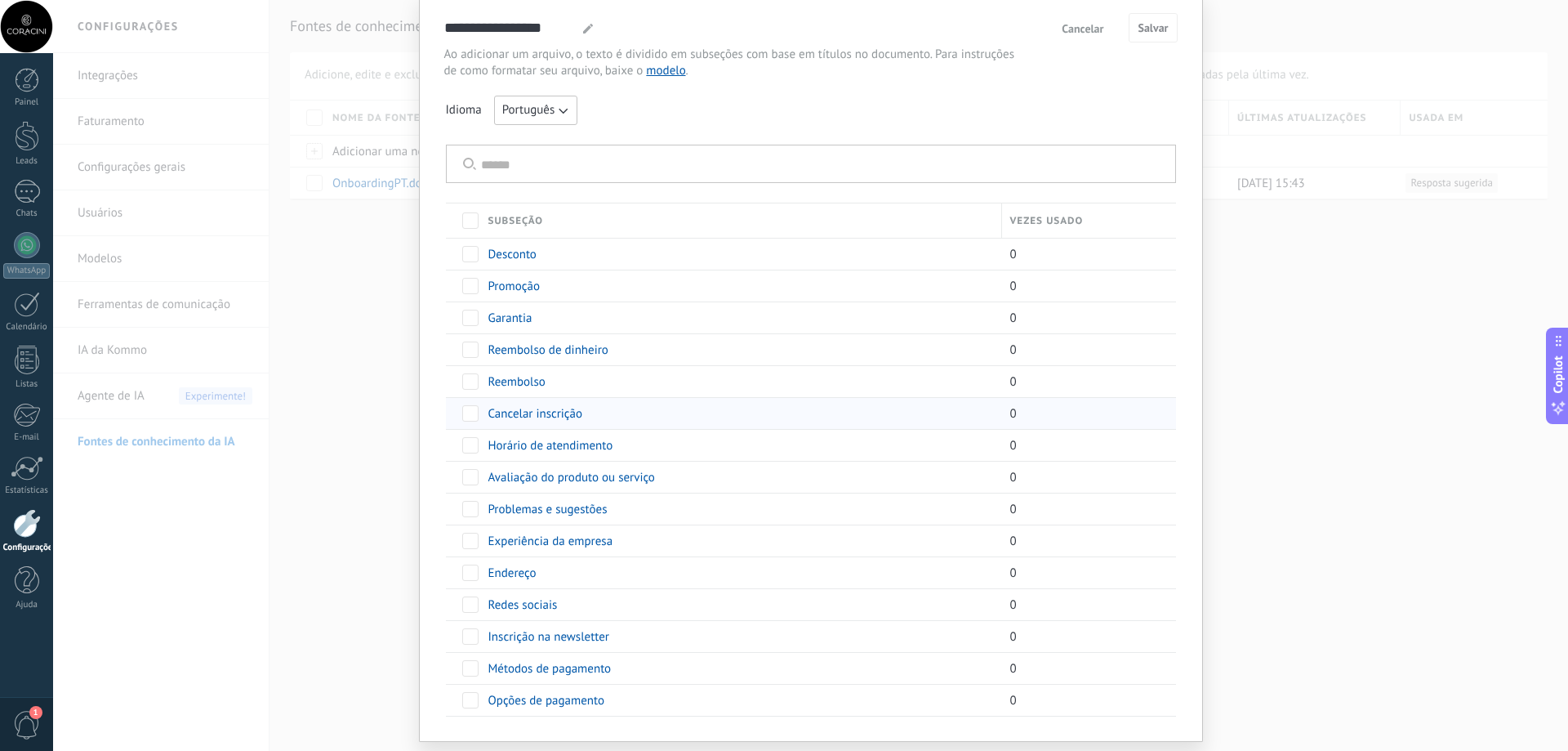
scroll to position [105, 0]
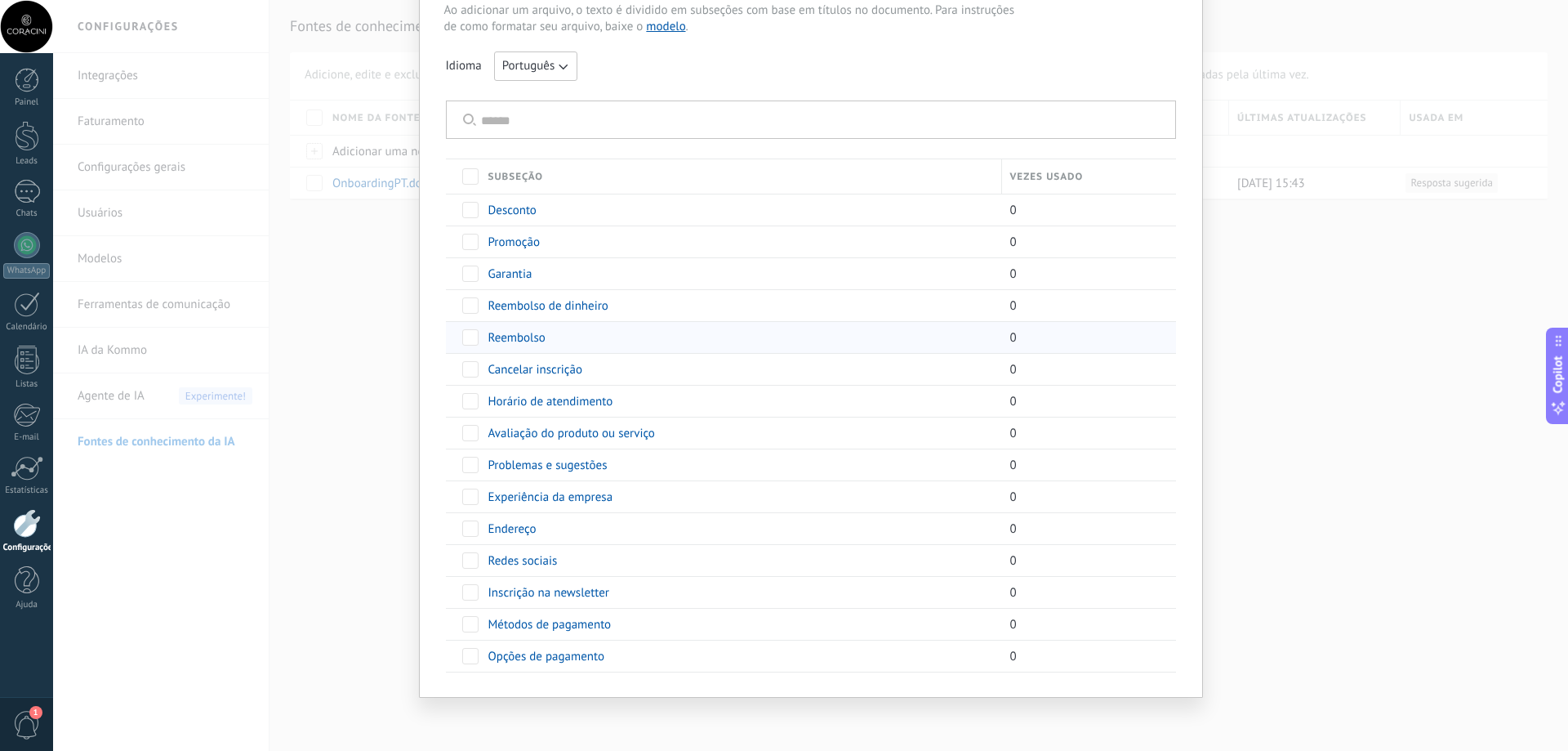
click at [510, 342] on span "Reembolso" at bounding box center [517, 337] width 57 height 15
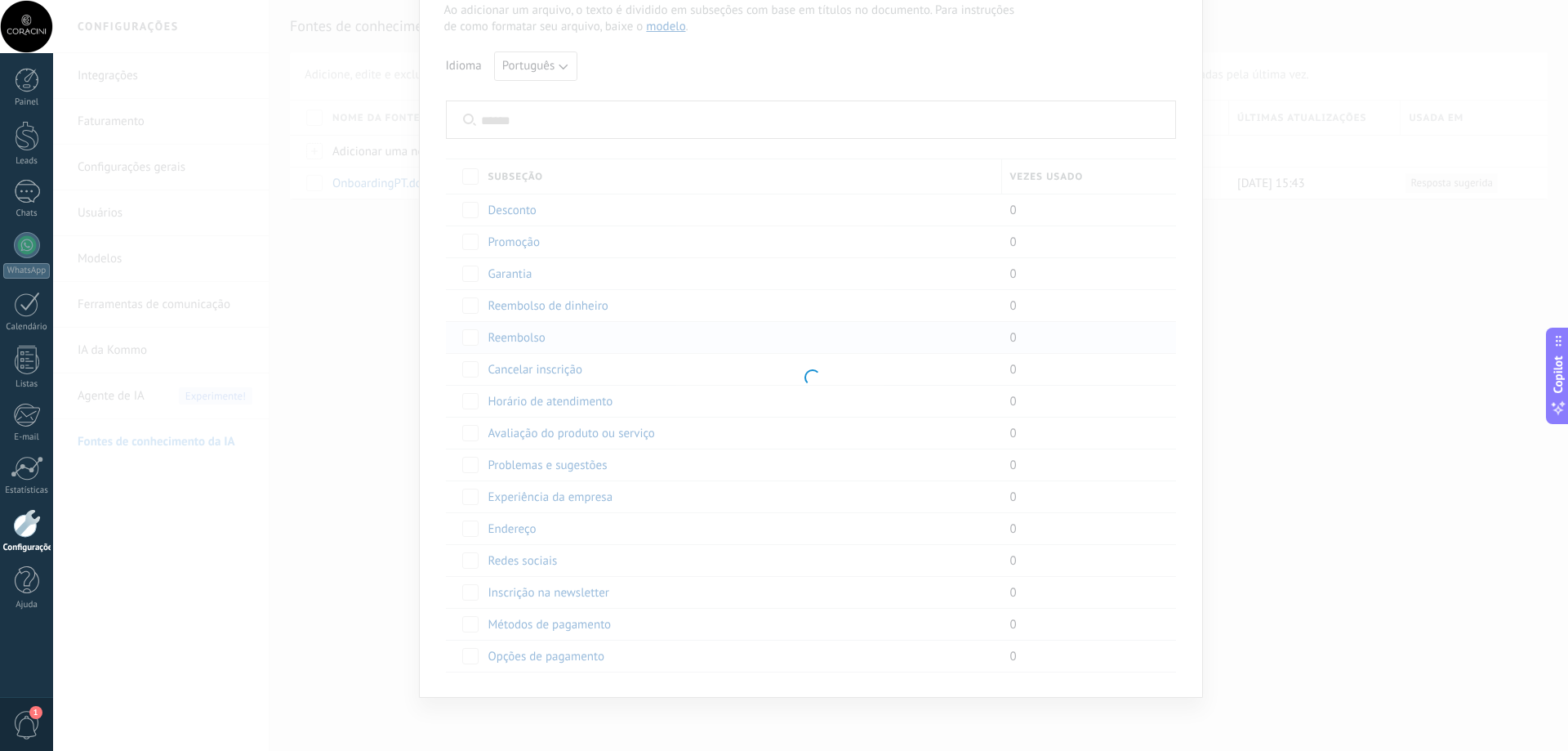
type input "*********"
type textarea "**********"
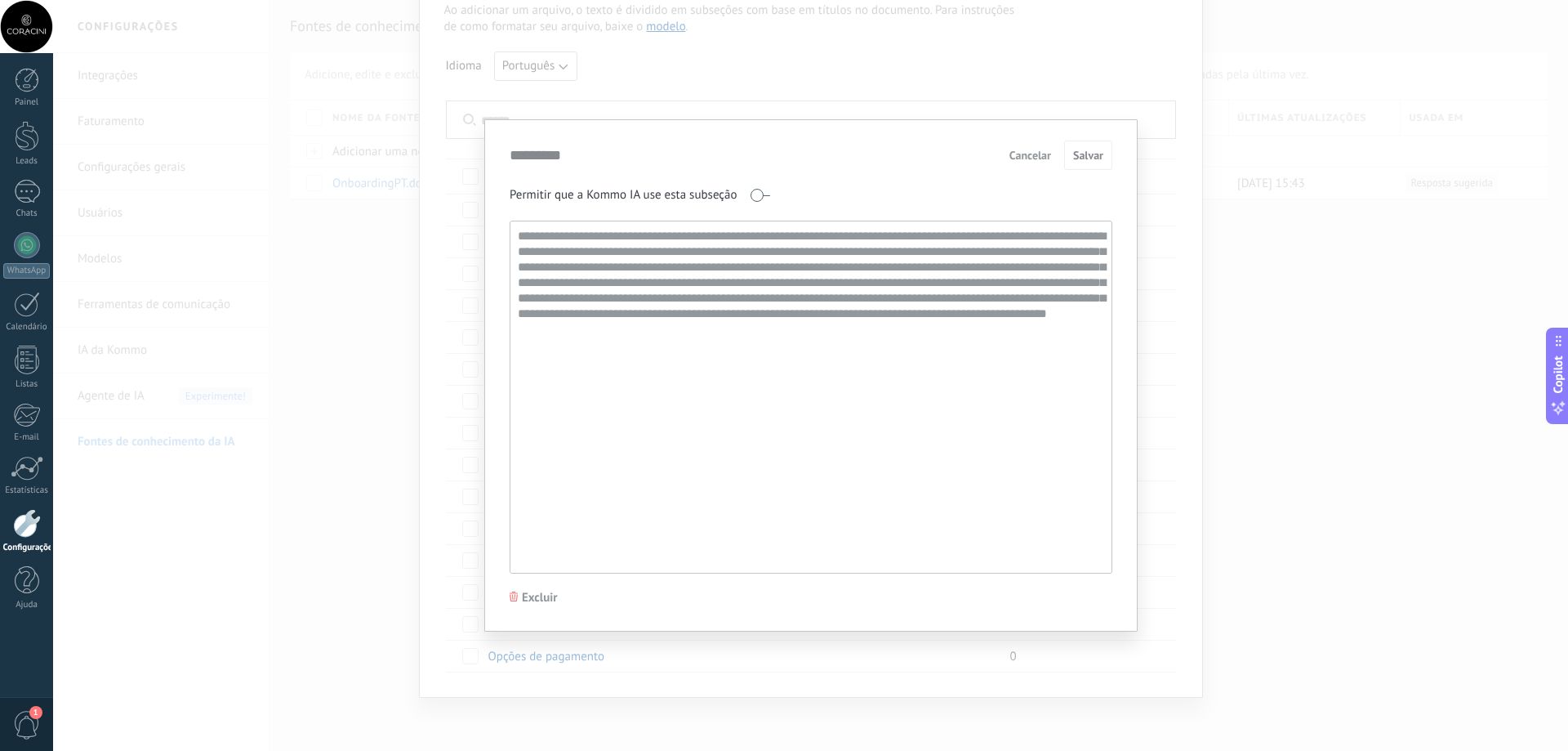
click at [1042, 158] on span "Cancelar" at bounding box center [1029, 155] width 41 height 12
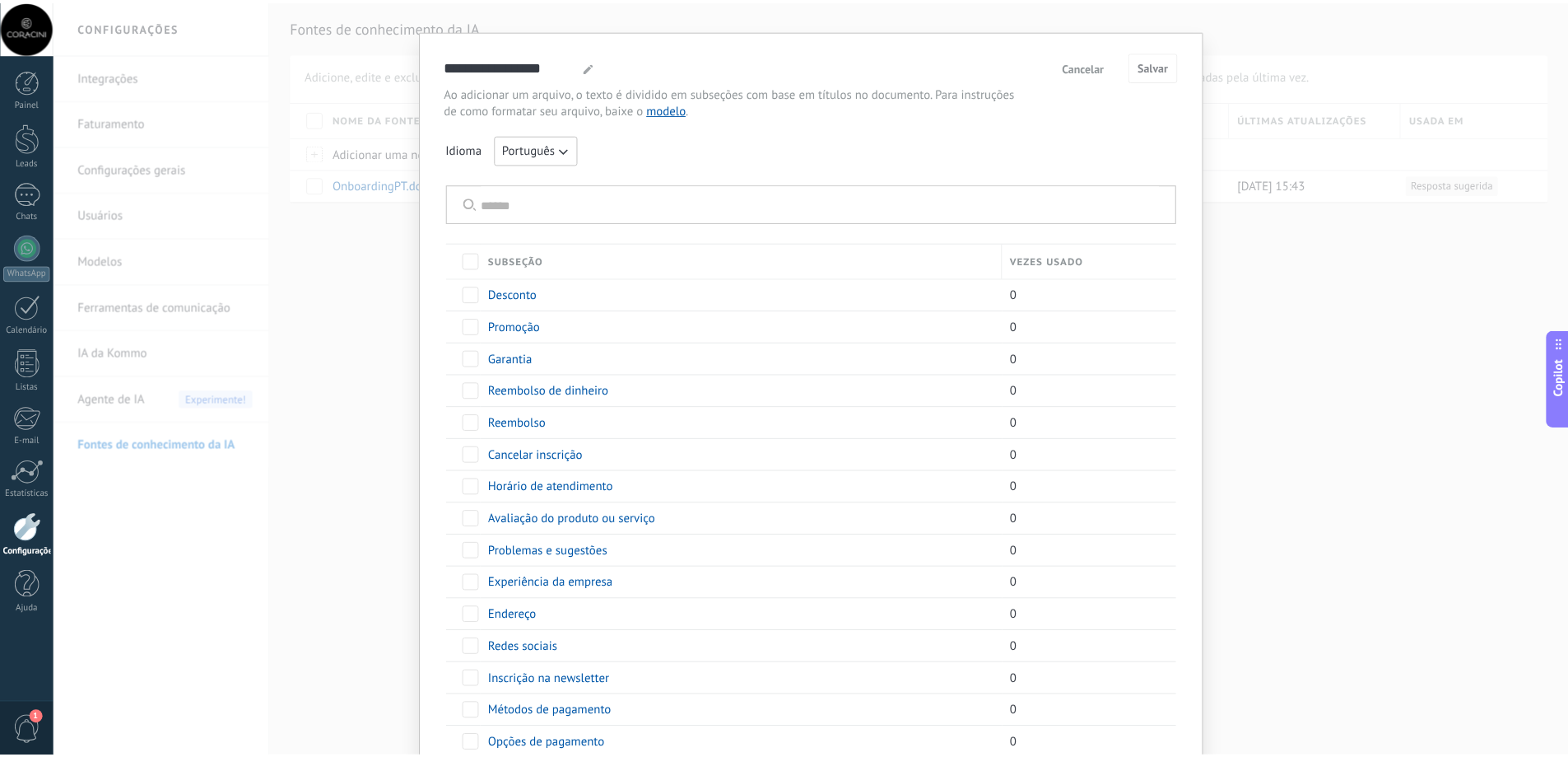
scroll to position [0, 0]
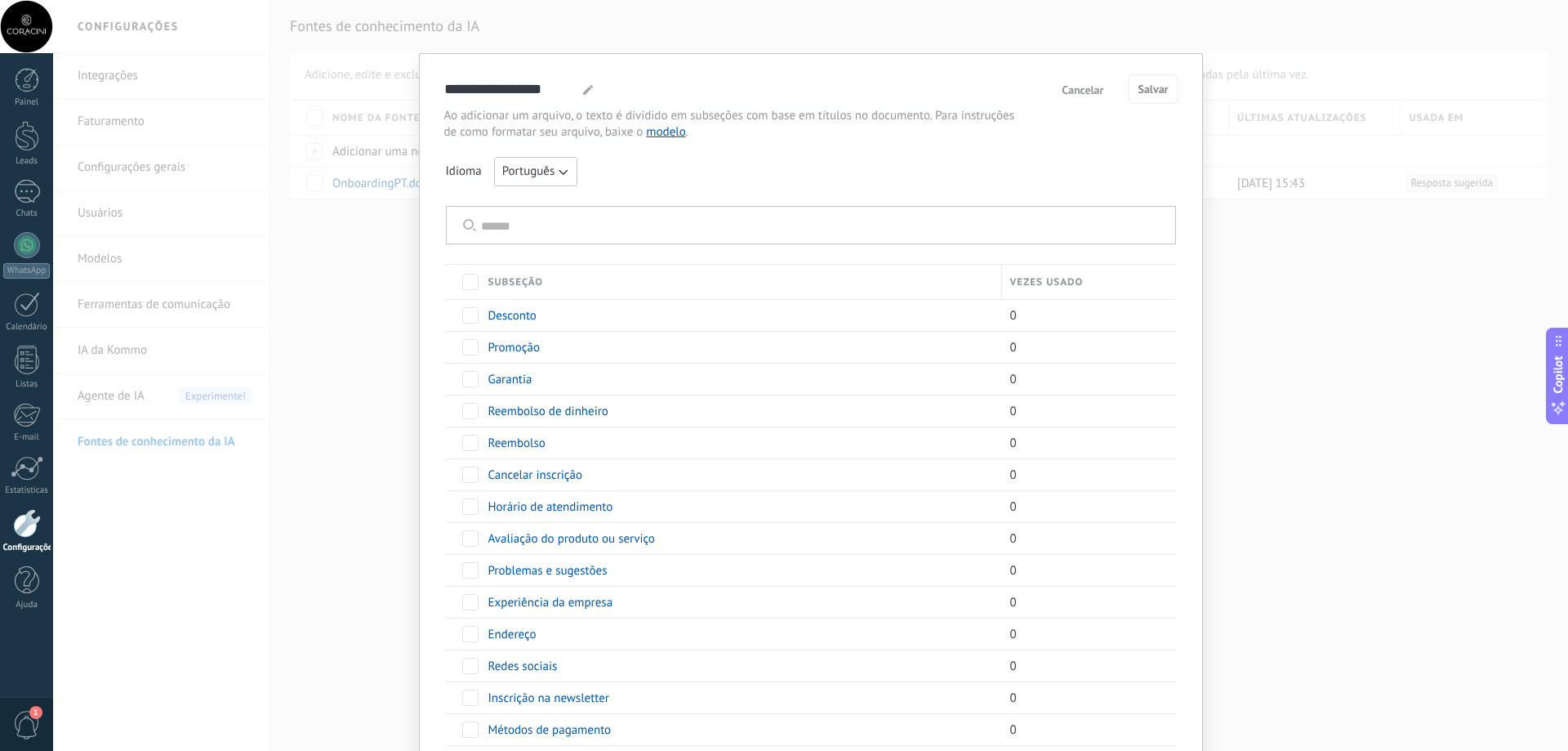
click at [1091, 90] on span "Cancelar" at bounding box center [1082, 90] width 41 height 12
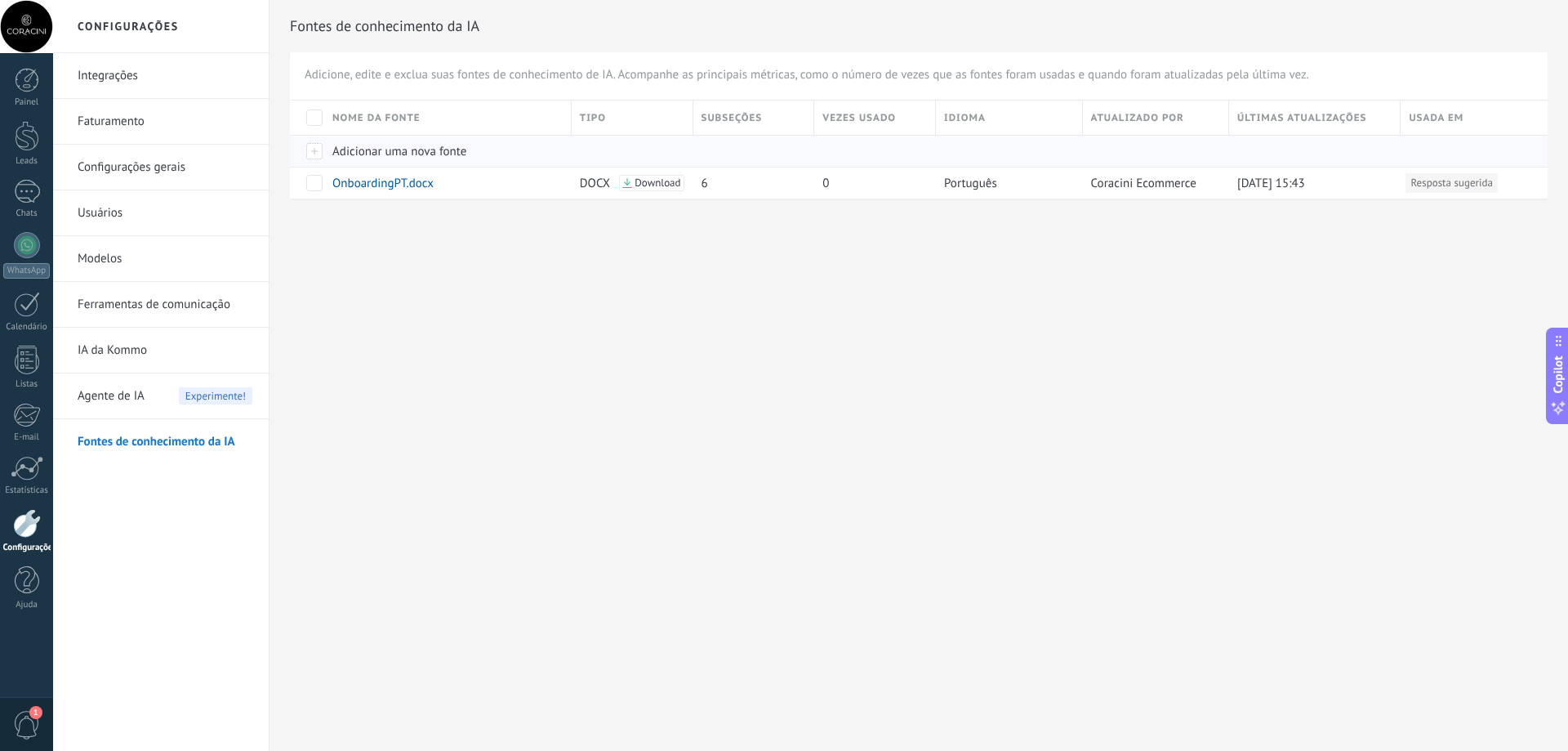
click at [393, 148] on span "Adicionar uma nova fonte" at bounding box center [399, 151] width 134 height 15
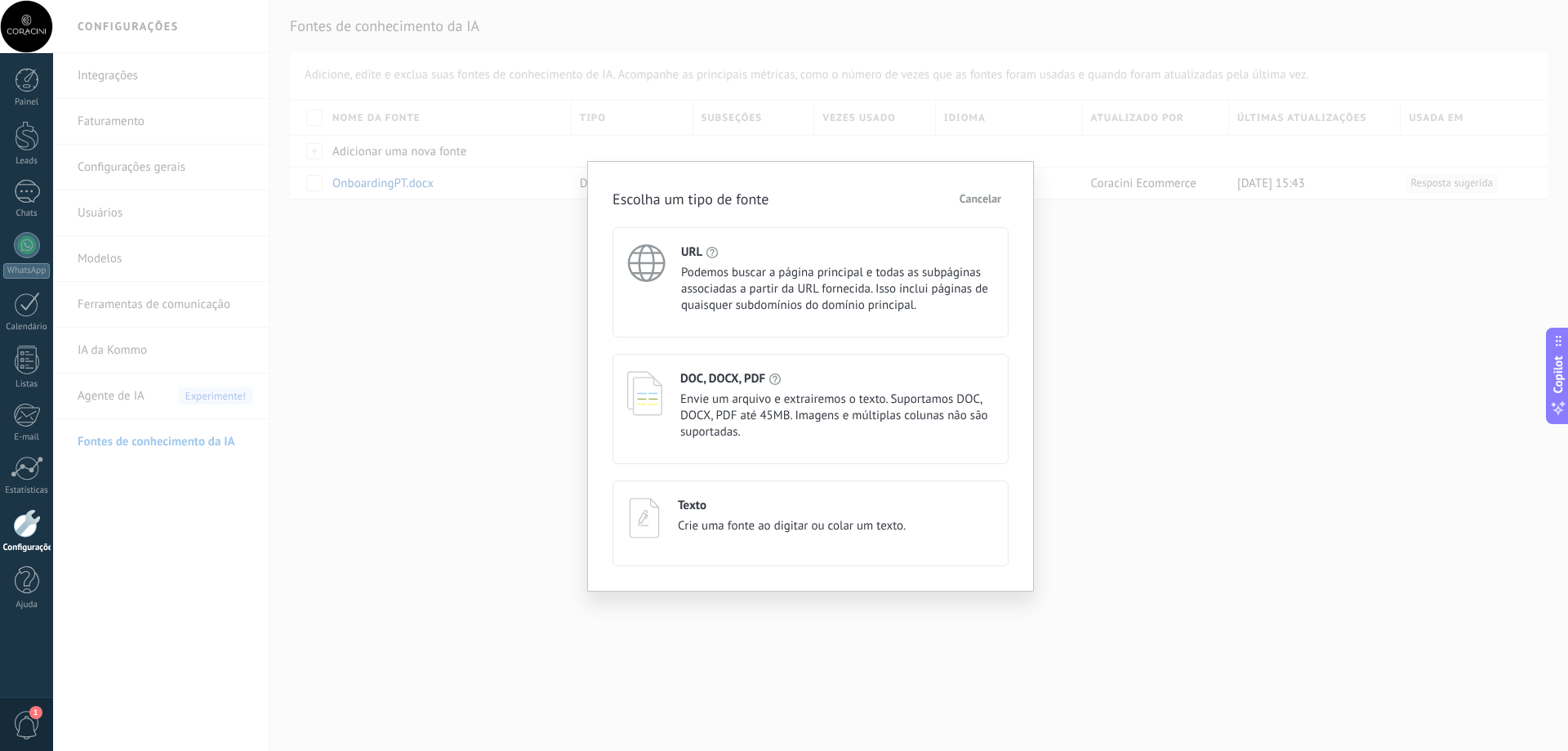
click at [886, 304] on span "Podemos buscar a página principal e todas as subpáginas associadas a partir da …" at bounding box center [837, 289] width 313 height 49
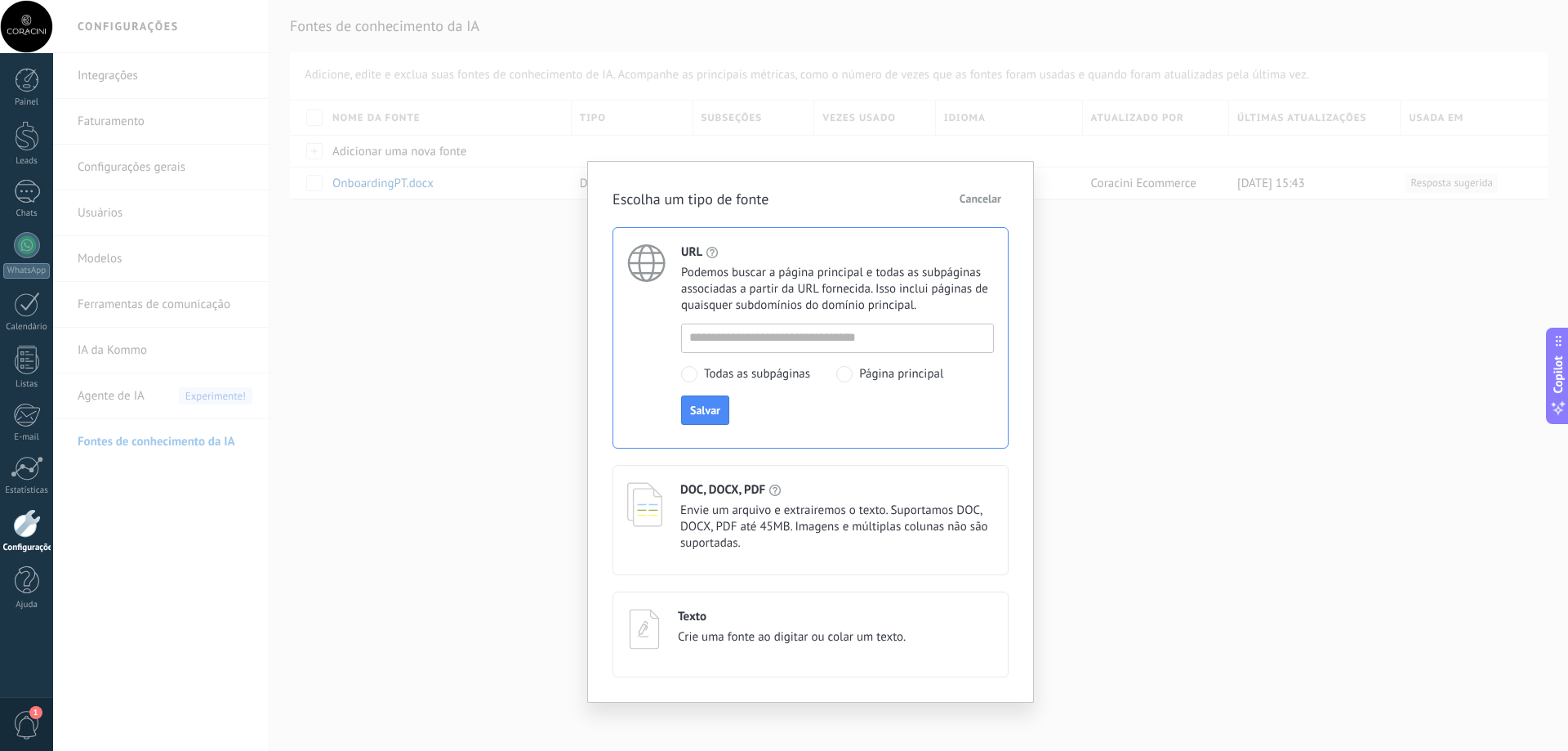
click at [881, 369] on span "Página principal" at bounding box center [900, 374] width 84 height 16
click at [712, 374] on span "Todas as subpáginas" at bounding box center [757, 374] width 106 height 16
click at [875, 351] on div at bounding box center [837, 338] width 313 height 30
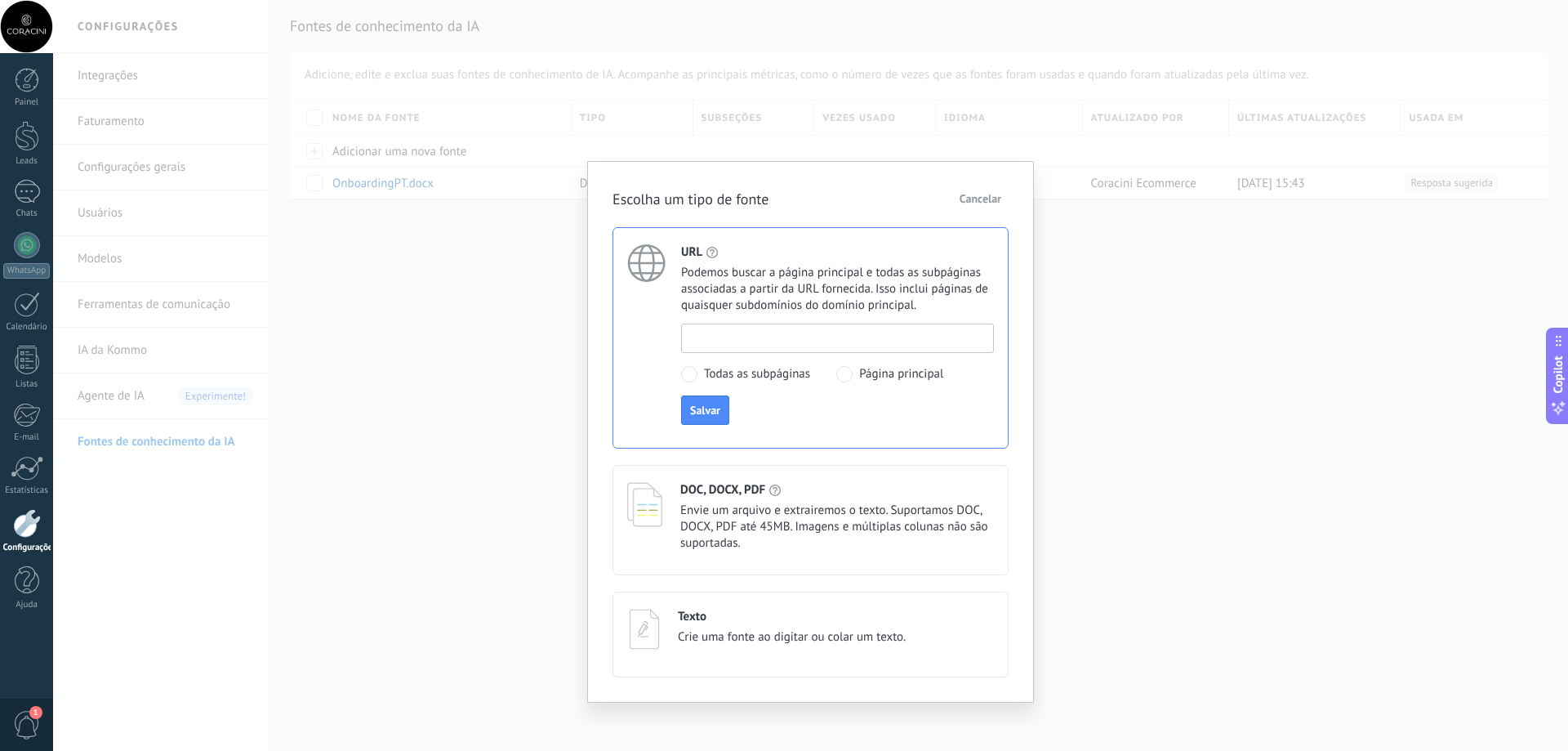
click at [880, 334] on input at bounding box center [837, 336] width 311 height 26
paste input "**********"
type input "**********"
click at [714, 415] on span "Salvar" at bounding box center [704, 410] width 30 height 12
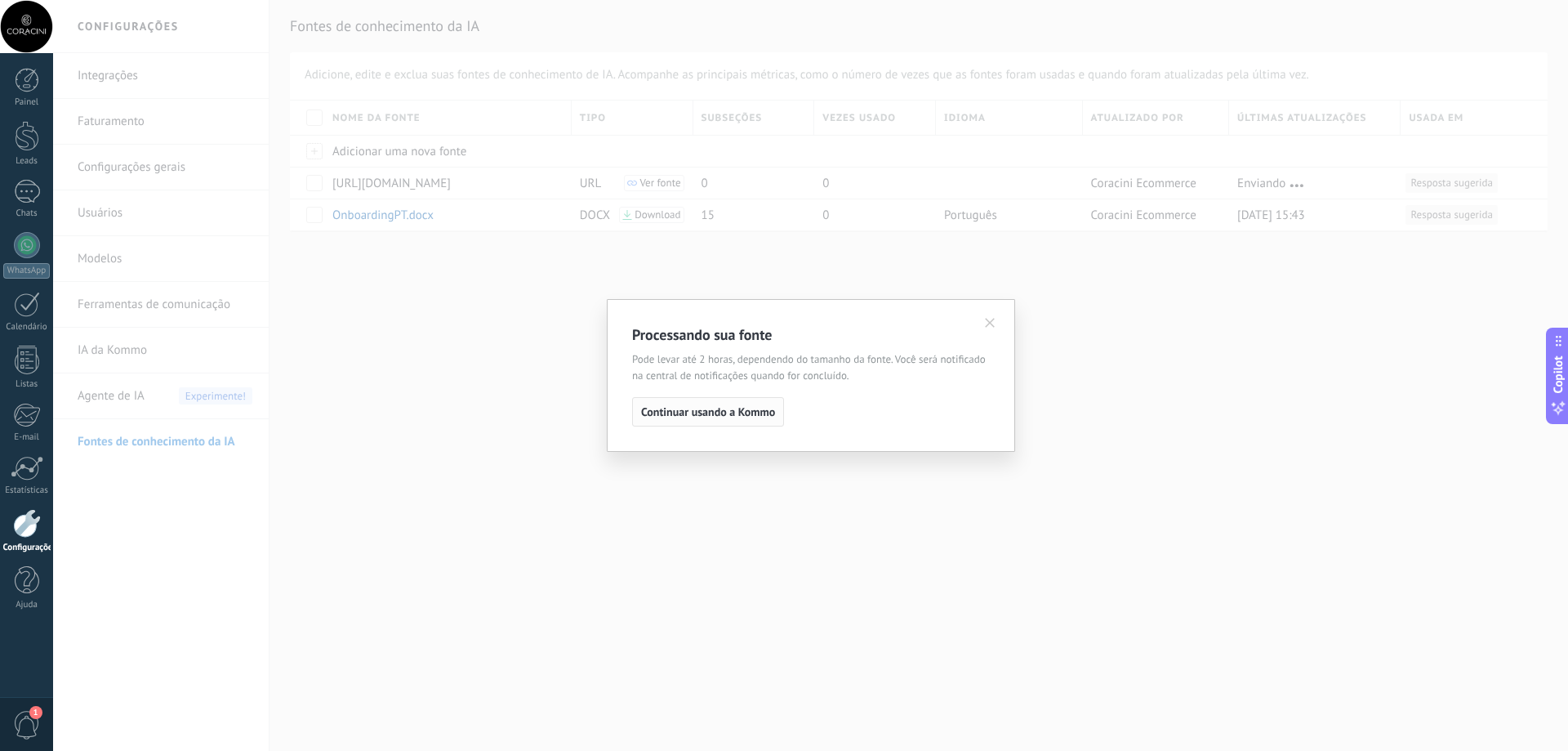
click at [759, 404] on button "Continuar usando a Kommo" at bounding box center [708, 412] width 152 height 30
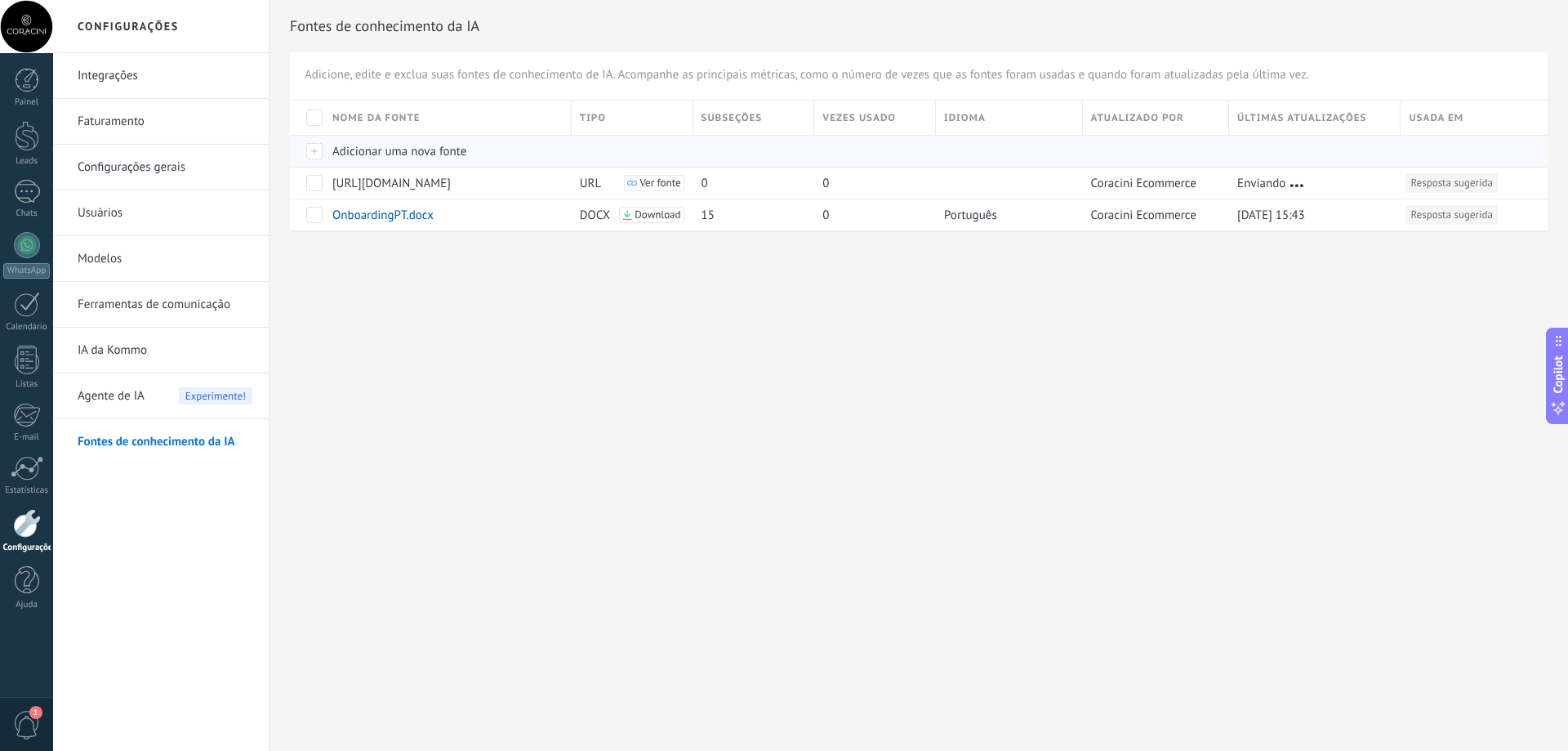
click at [423, 148] on span "Adicionar uma nova fonte" at bounding box center [399, 151] width 134 height 15
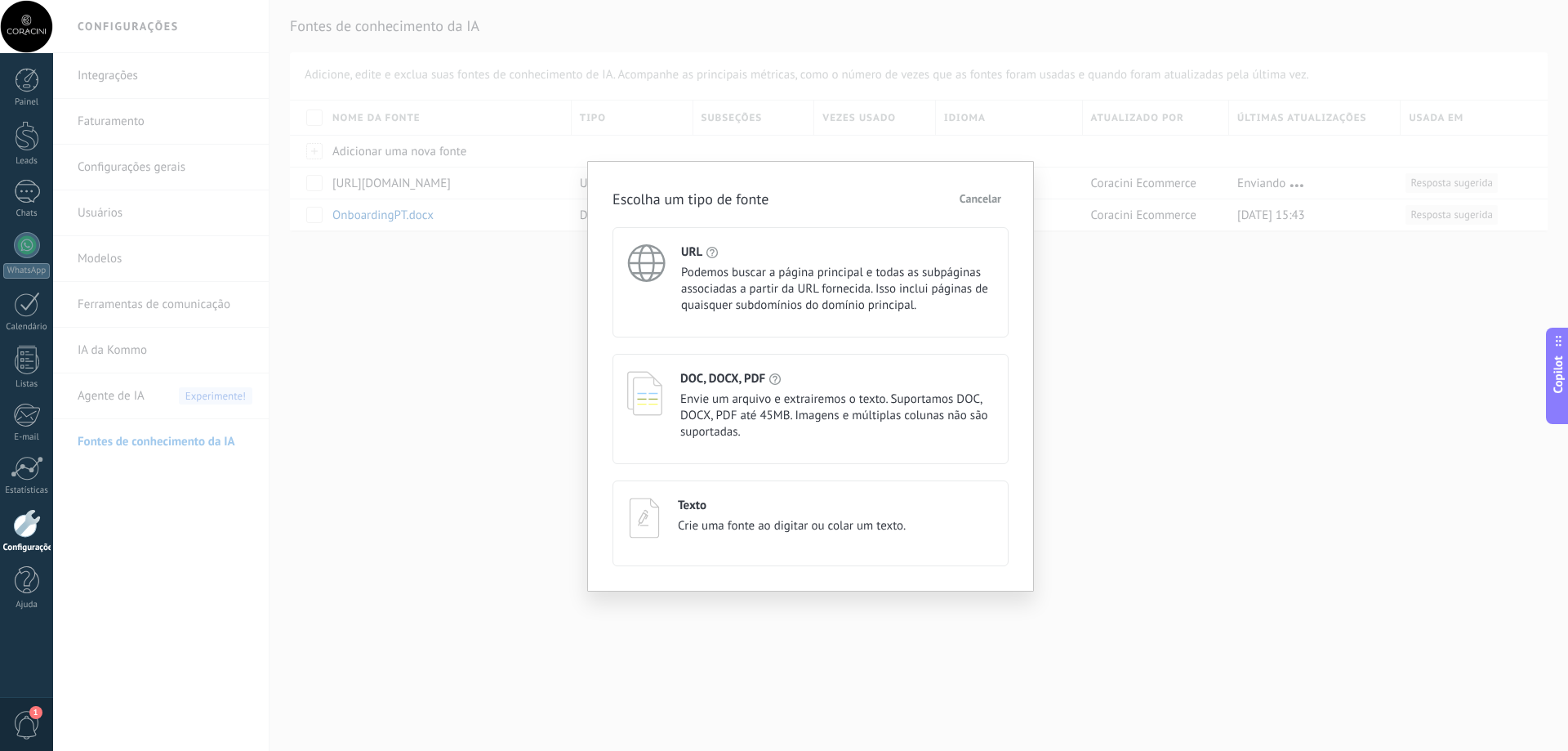
click at [982, 196] on span "Cancelar" at bounding box center [980, 199] width 41 height 12
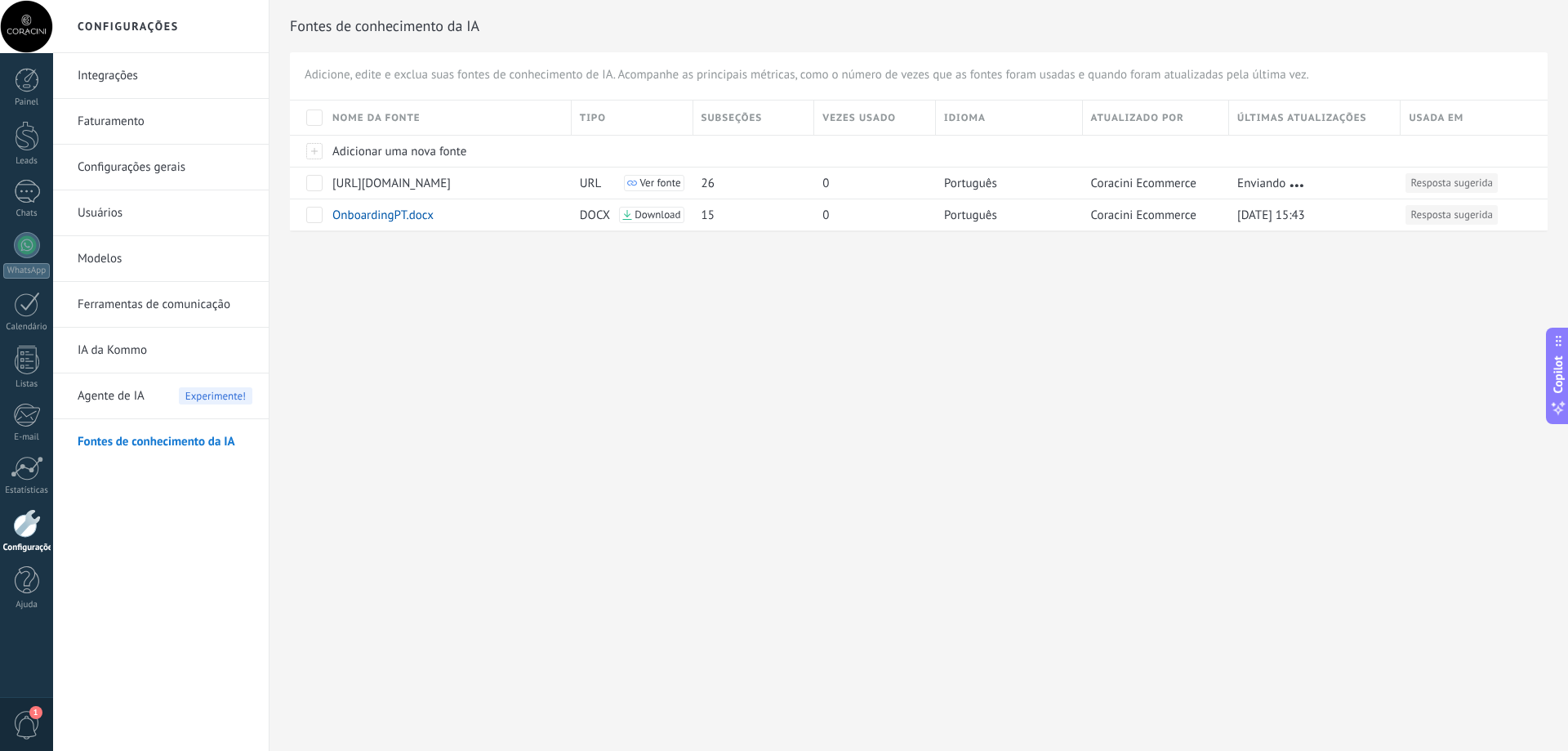
click at [112, 399] on span "Agente de IA" at bounding box center [111, 395] width 66 height 45
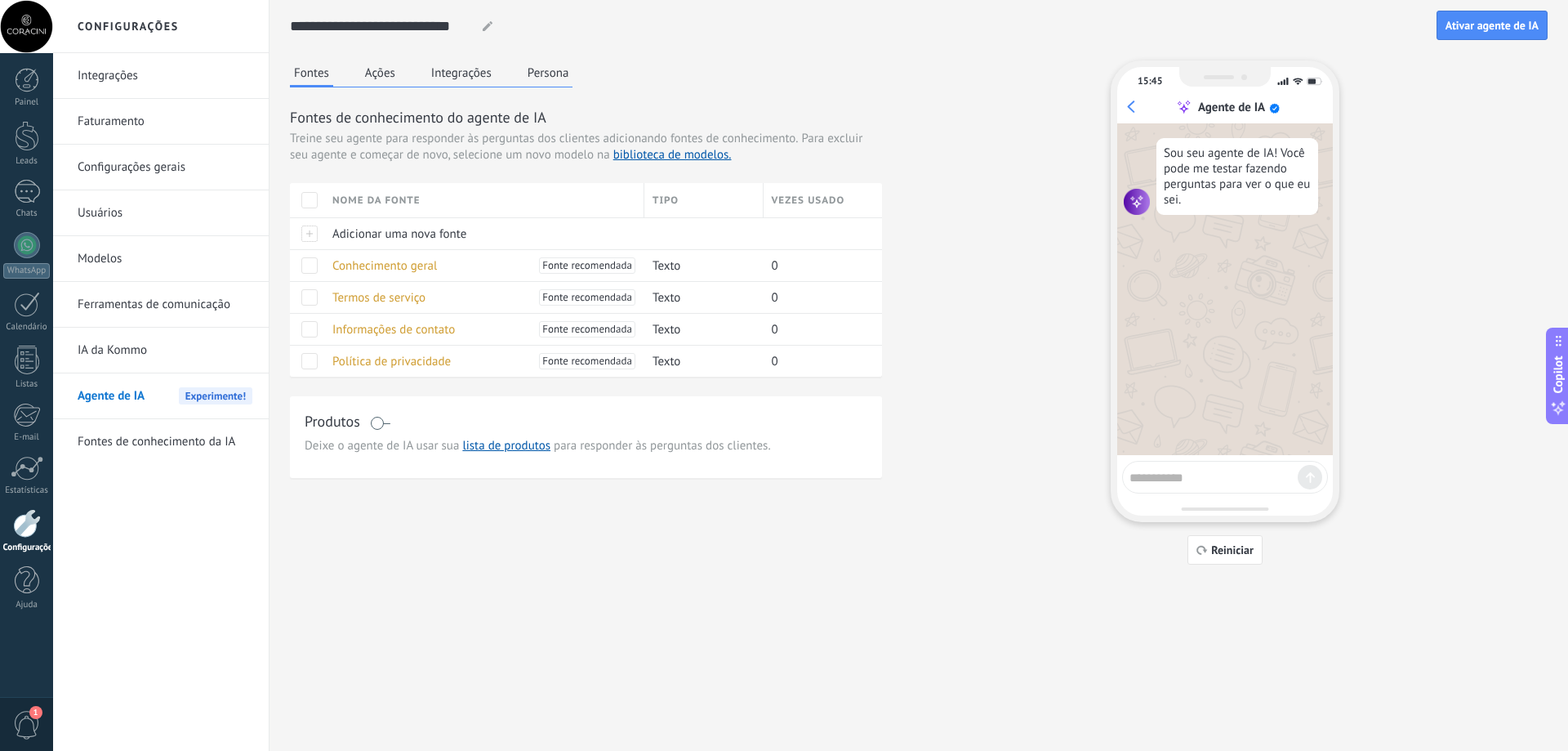
click at [380, 416] on span at bounding box center [380, 423] width 20 height 13
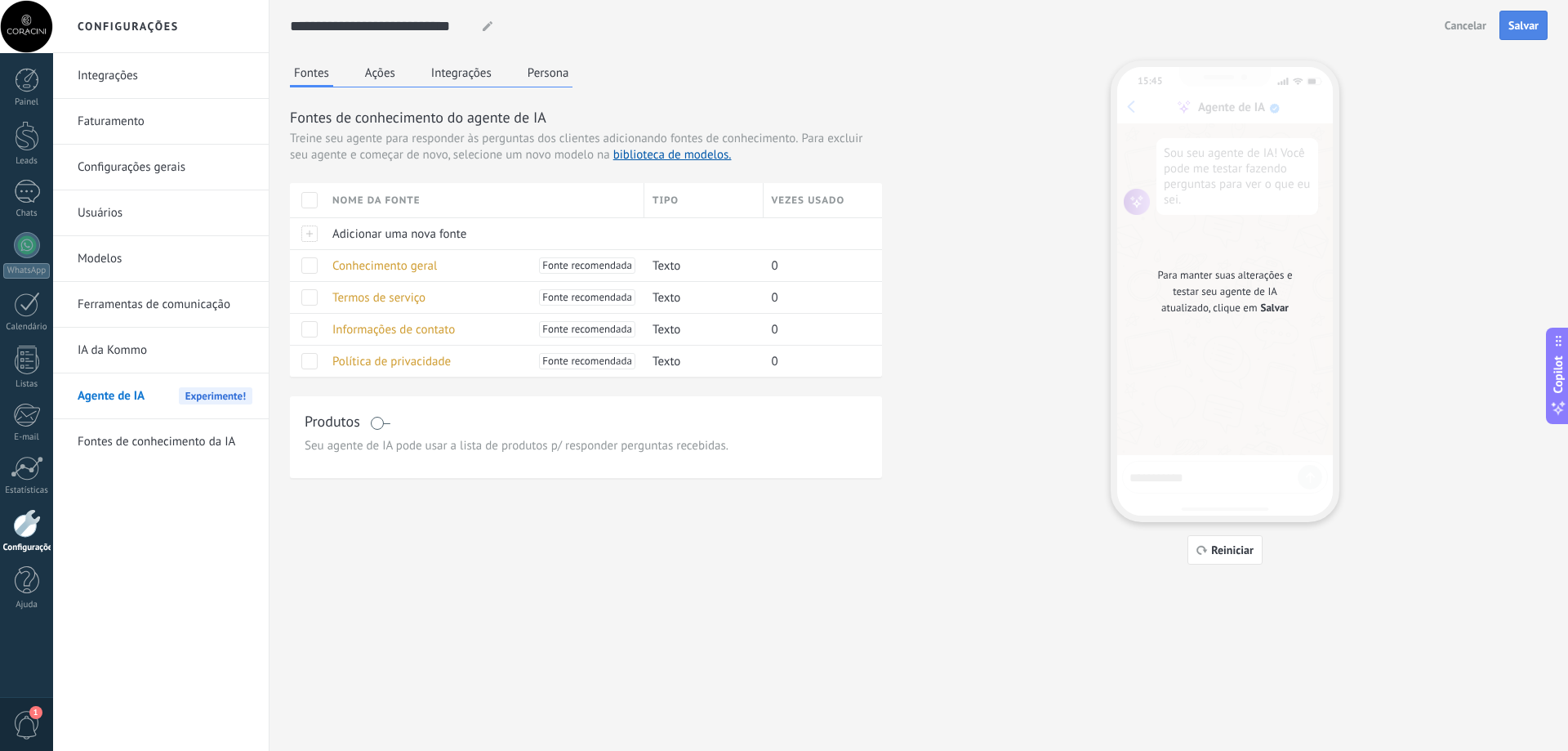
click at [1528, 24] on span "Salvar" at bounding box center [1523, 25] width 30 height 12
click at [377, 76] on button "Ações" at bounding box center [381, 72] width 39 height 24
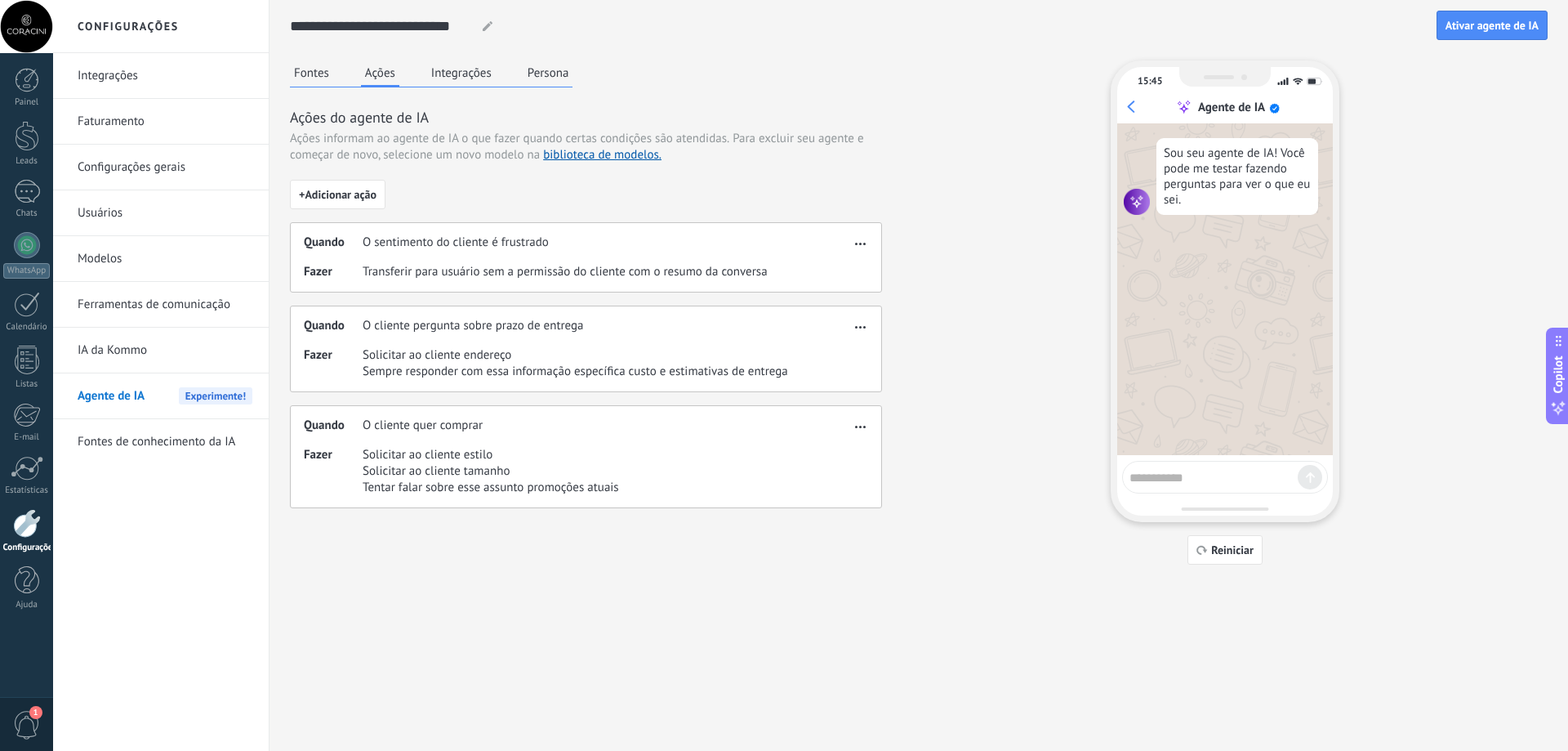
click at [458, 74] on button "Integrações" at bounding box center [461, 72] width 68 height 24
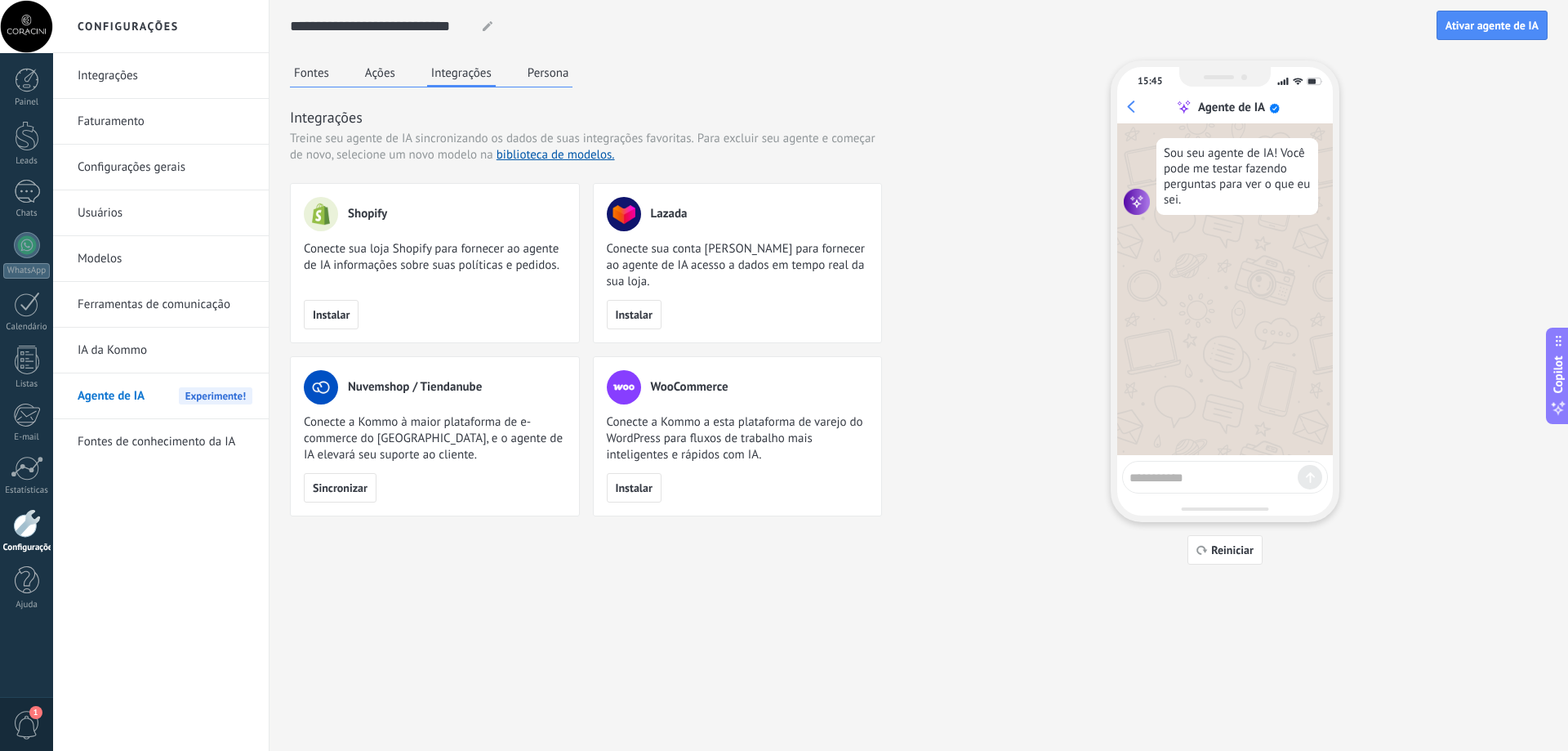
click at [530, 68] on button "Persona" at bounding box center [548, 72] width 50 height 24
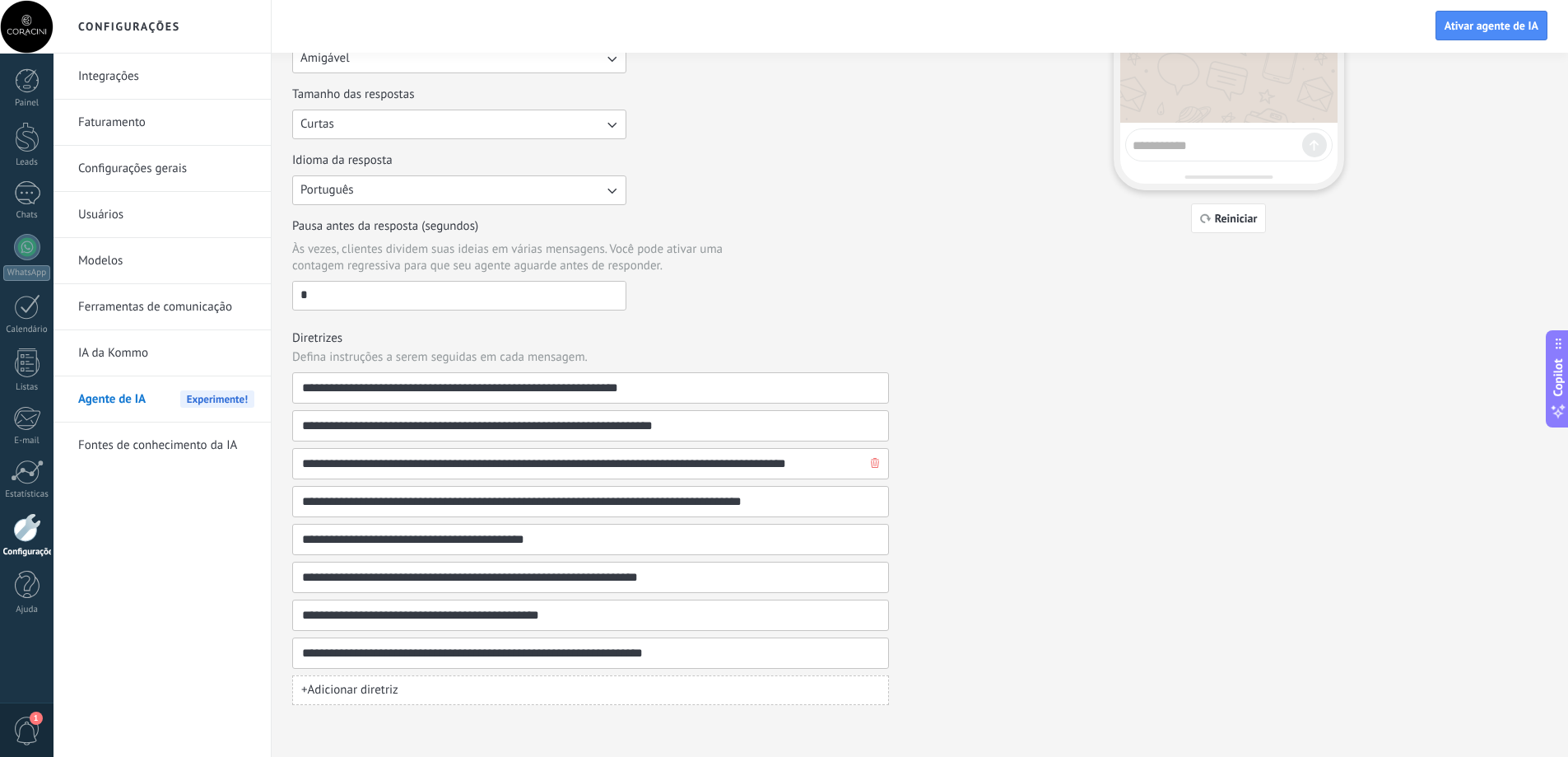
scroll to position [337, 0]
click at [666, 392] on input "**********" at bounding box center [584, 386] width 565 height 30
click at [787, 342] on h3 "Diretrizes" at bounding box center [591, 336] width 597 height 16
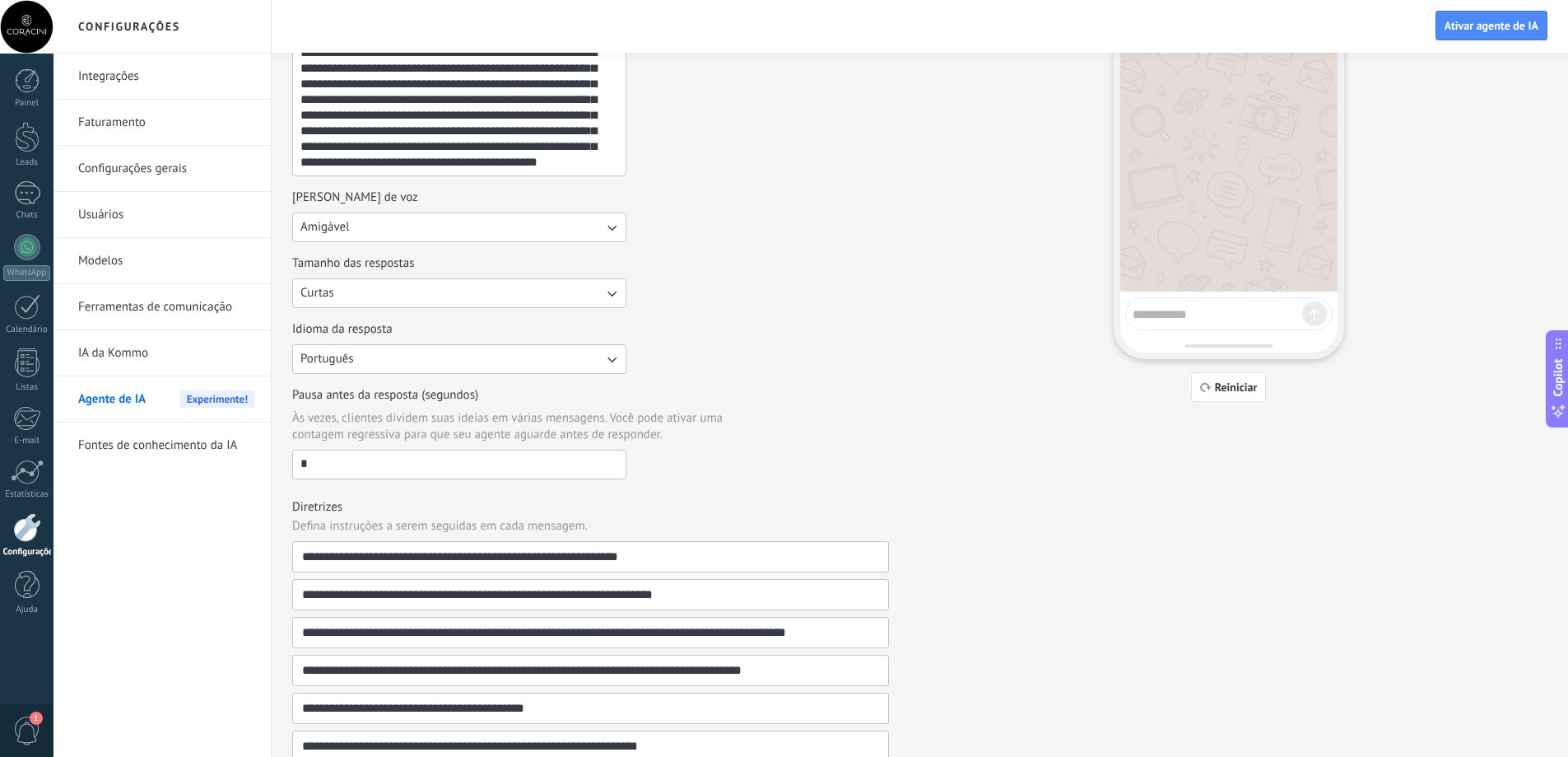
scroll to position [329, 0]
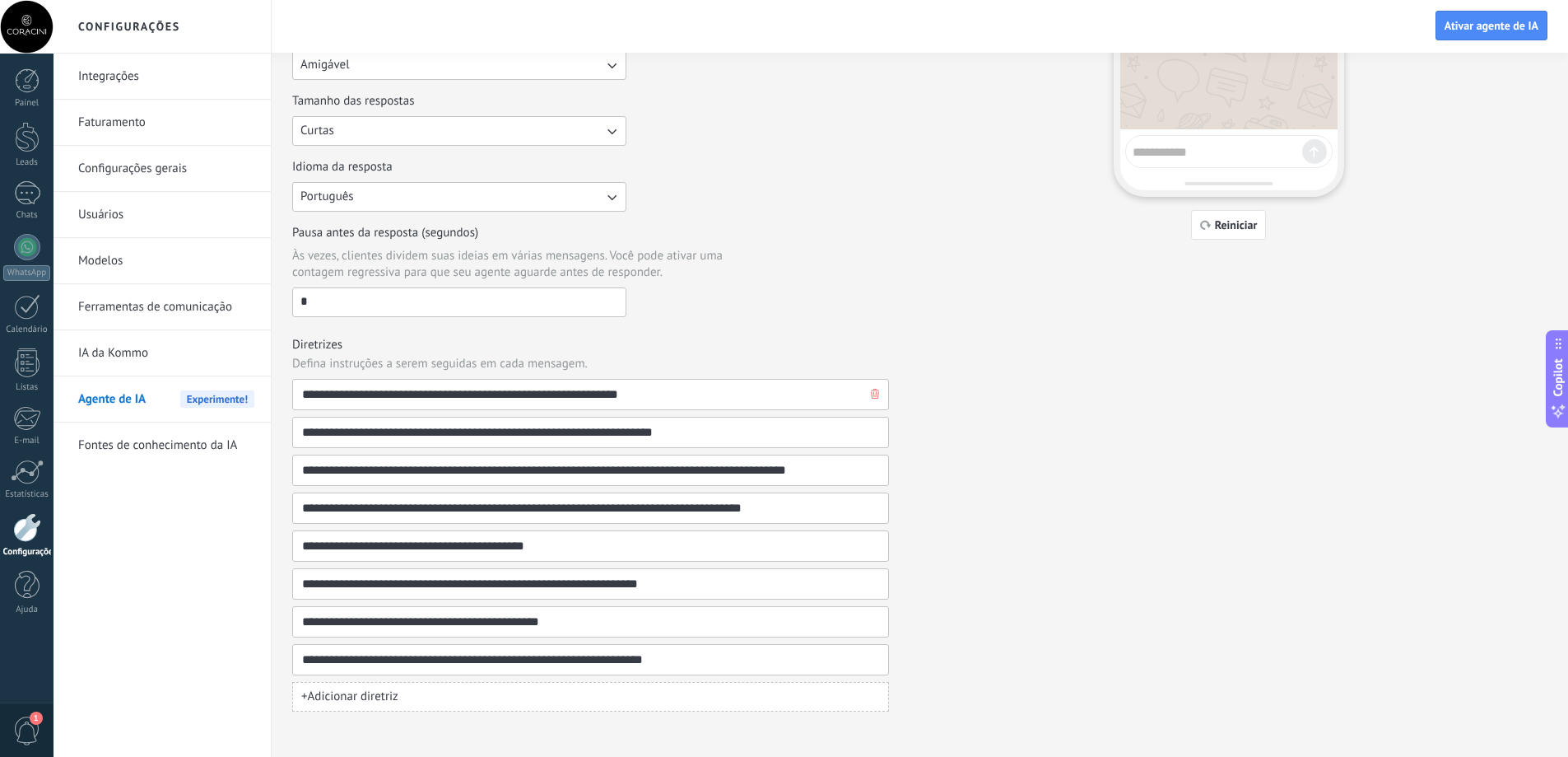
click at [494, 401] on input "**********" at bounding box center [584, 395] width 565 height 30
click at [768, 295] on div "Pausa antes da resposta (segundos) Às vezes, clientes dividem suas ideias em vá…" at bounding box center [591, 270] width 597 height 92
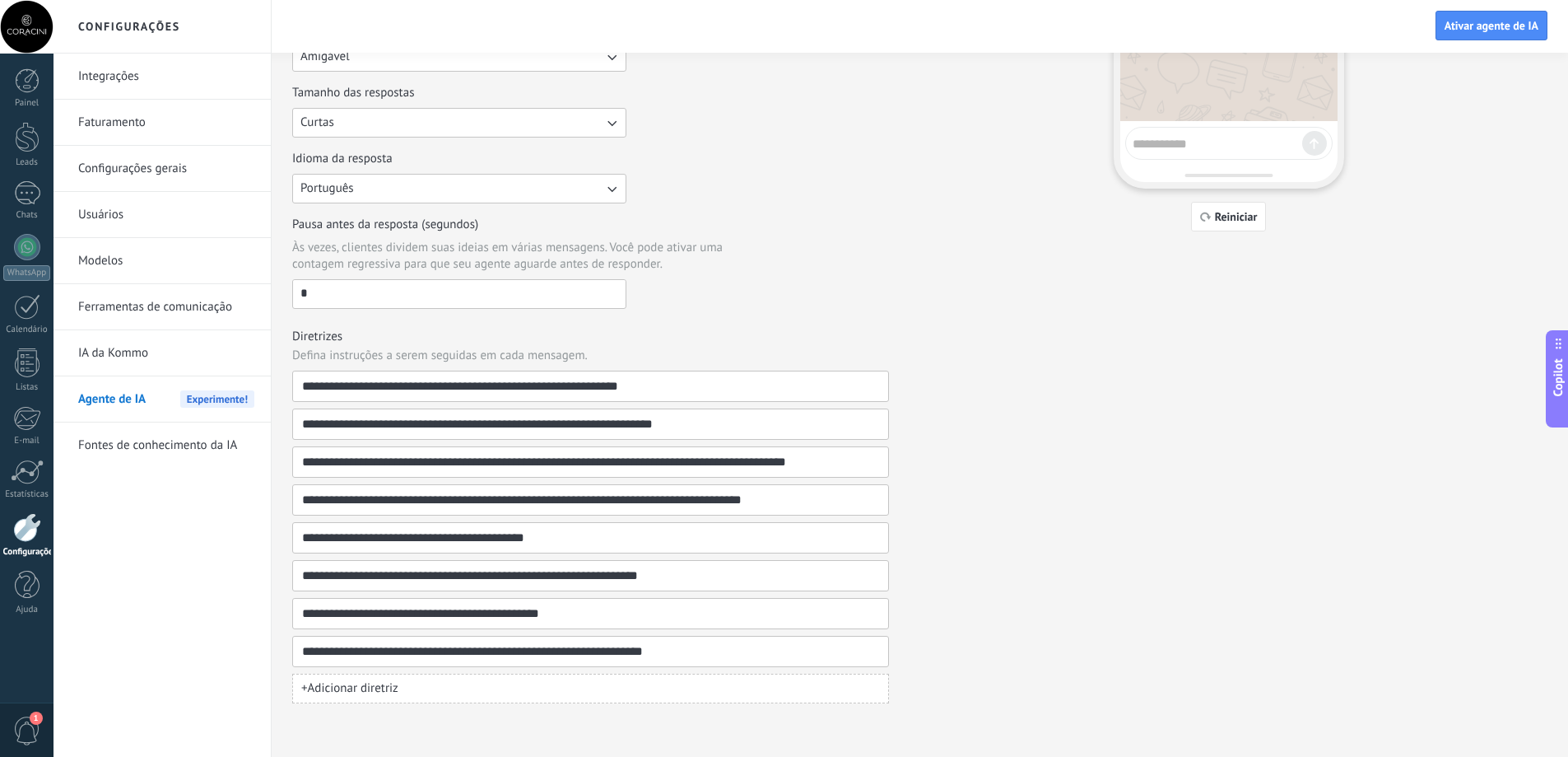
scroll to position [0, 0]
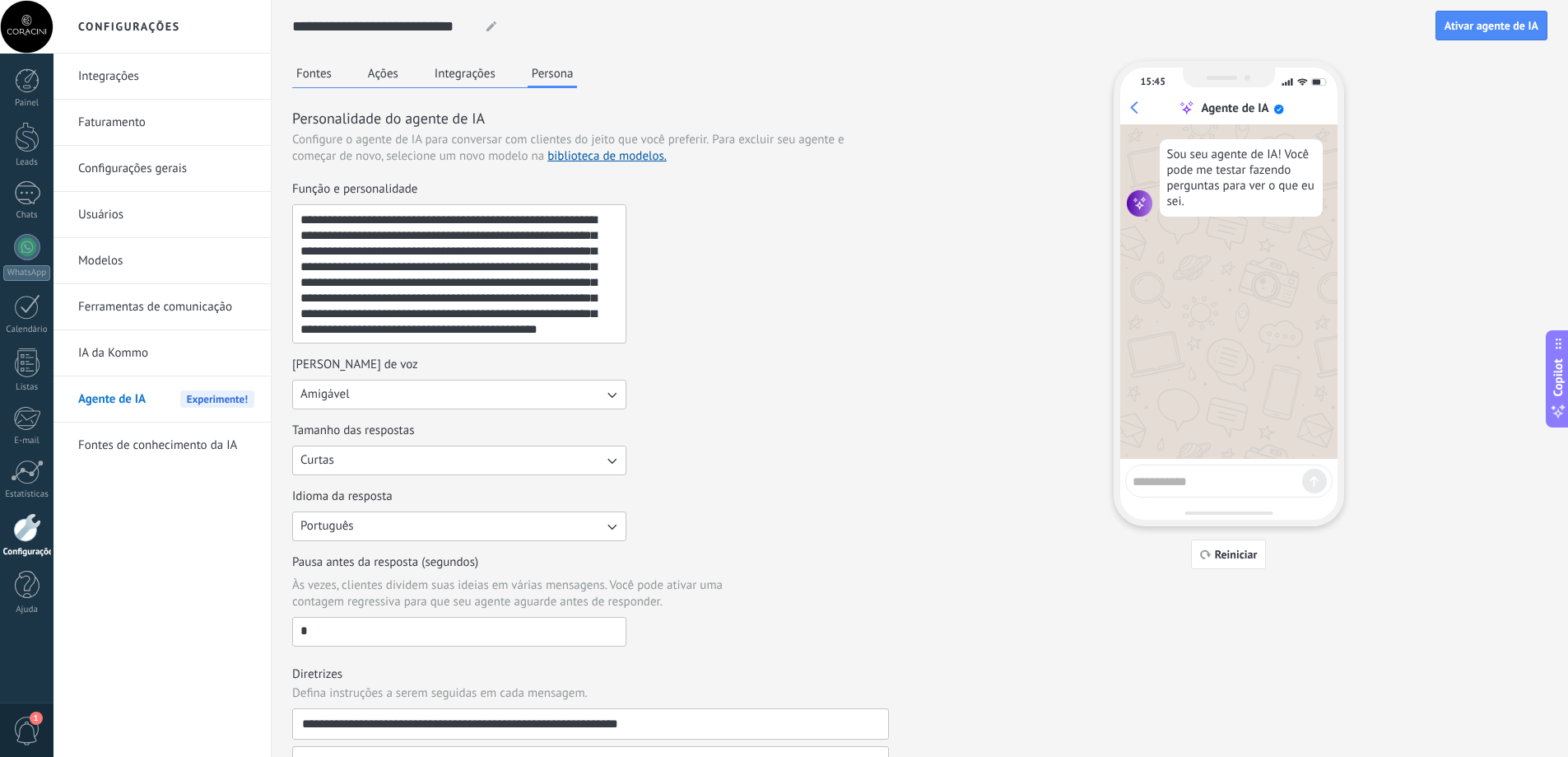
click at [459, 84] on button "Integrações" at bounding box center [464, 73] width 69 height 24
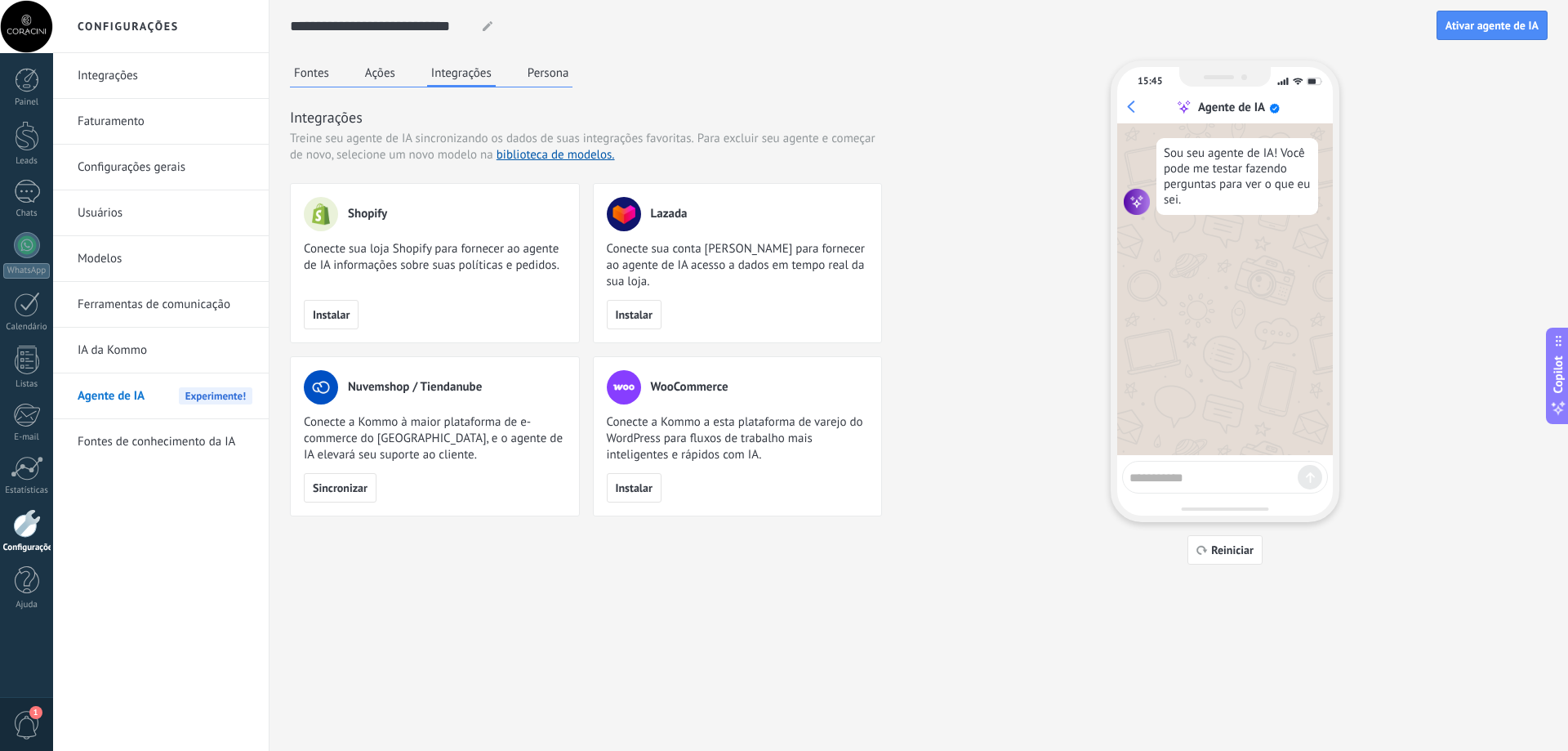
click at [321, 74] on button "Fontes" at bounding box center [311, 72] width 43 height 24
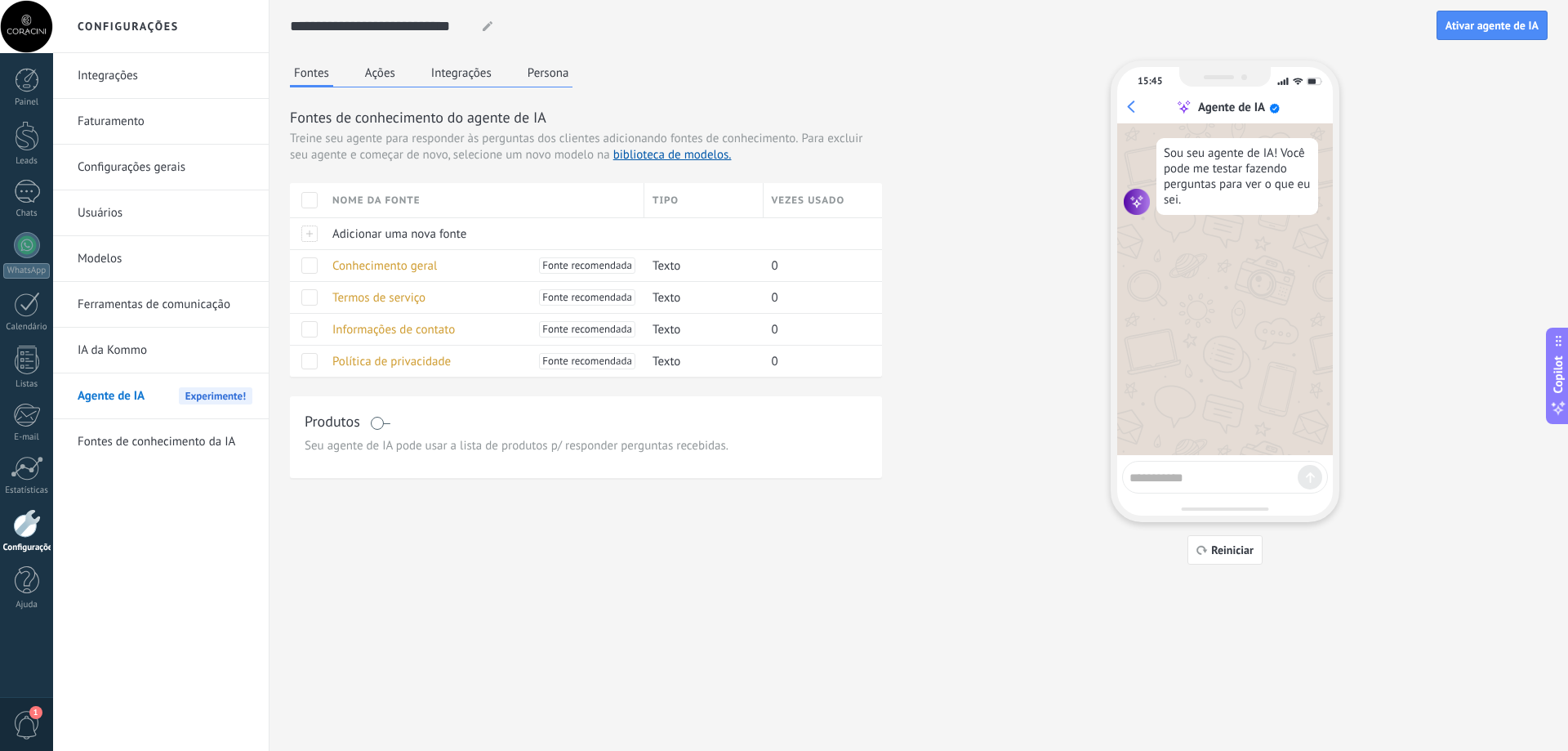
click at [393, 72] on button "Ações" at bounding box center [381, 72] width 39 height 24
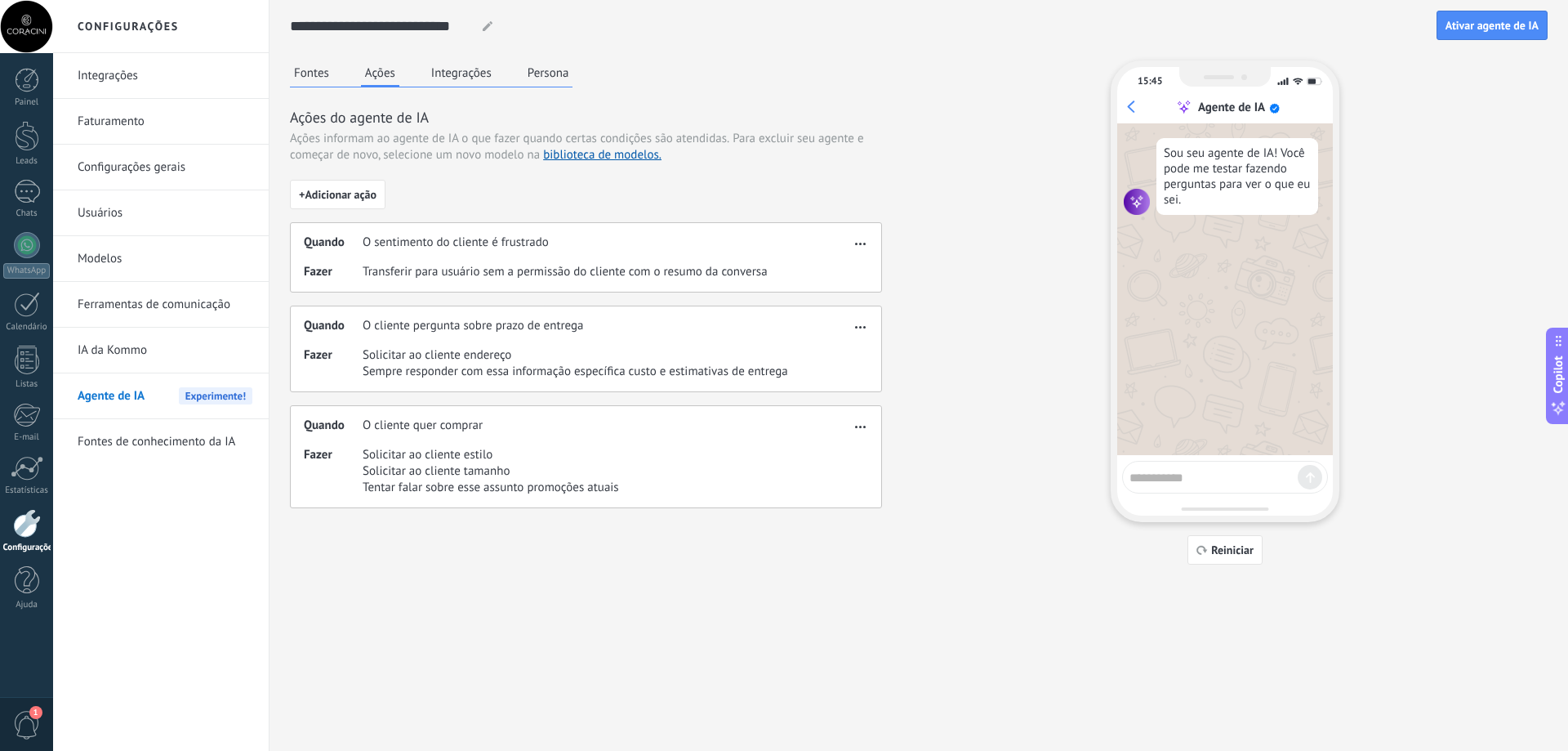
click at [105, 345] on link "IA da Kommo" at bounding box center [165, 350] width 174 height 45
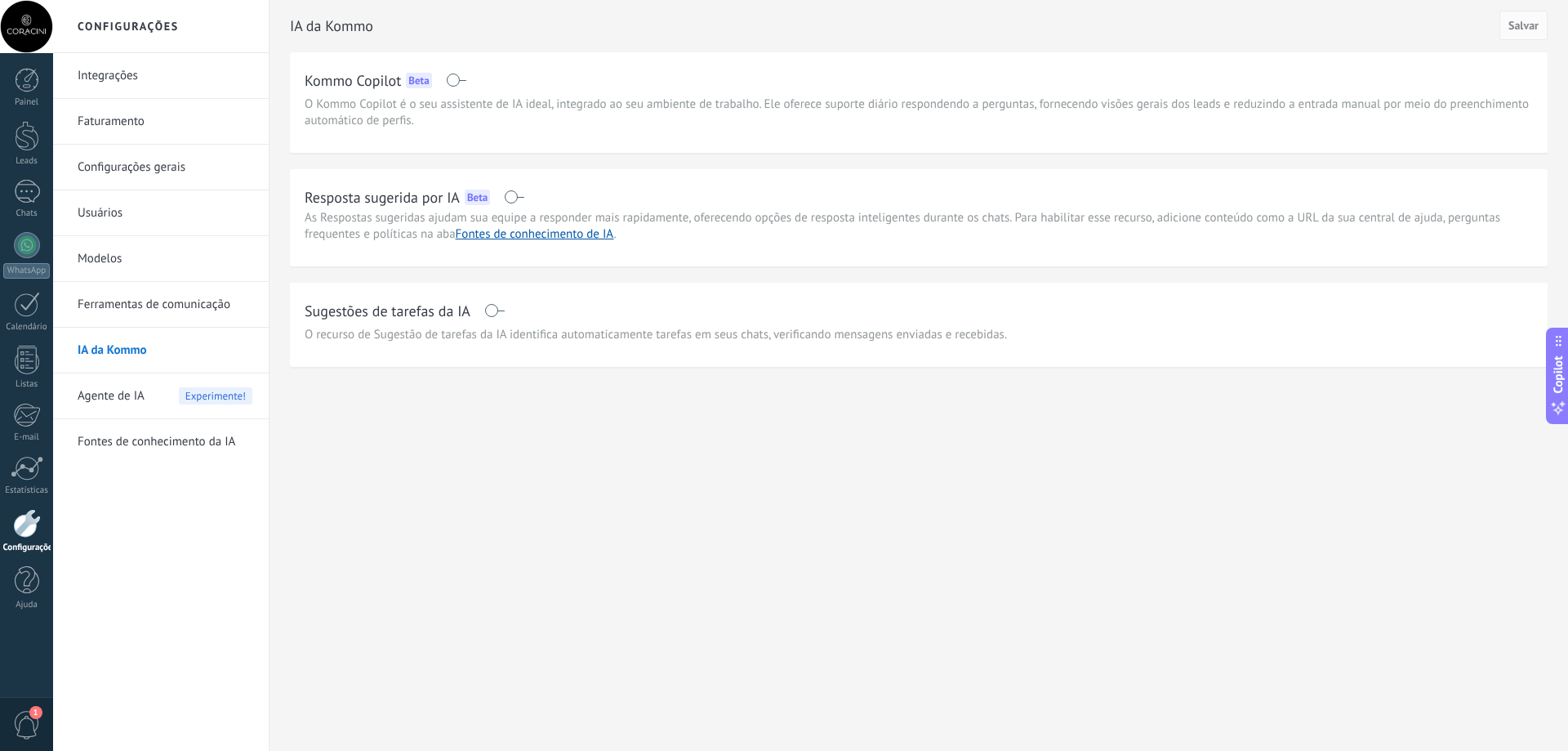
click at [157, 391] on div "Agente de IA Experimente!" at bounding box center [165, 395] width 174 height 45
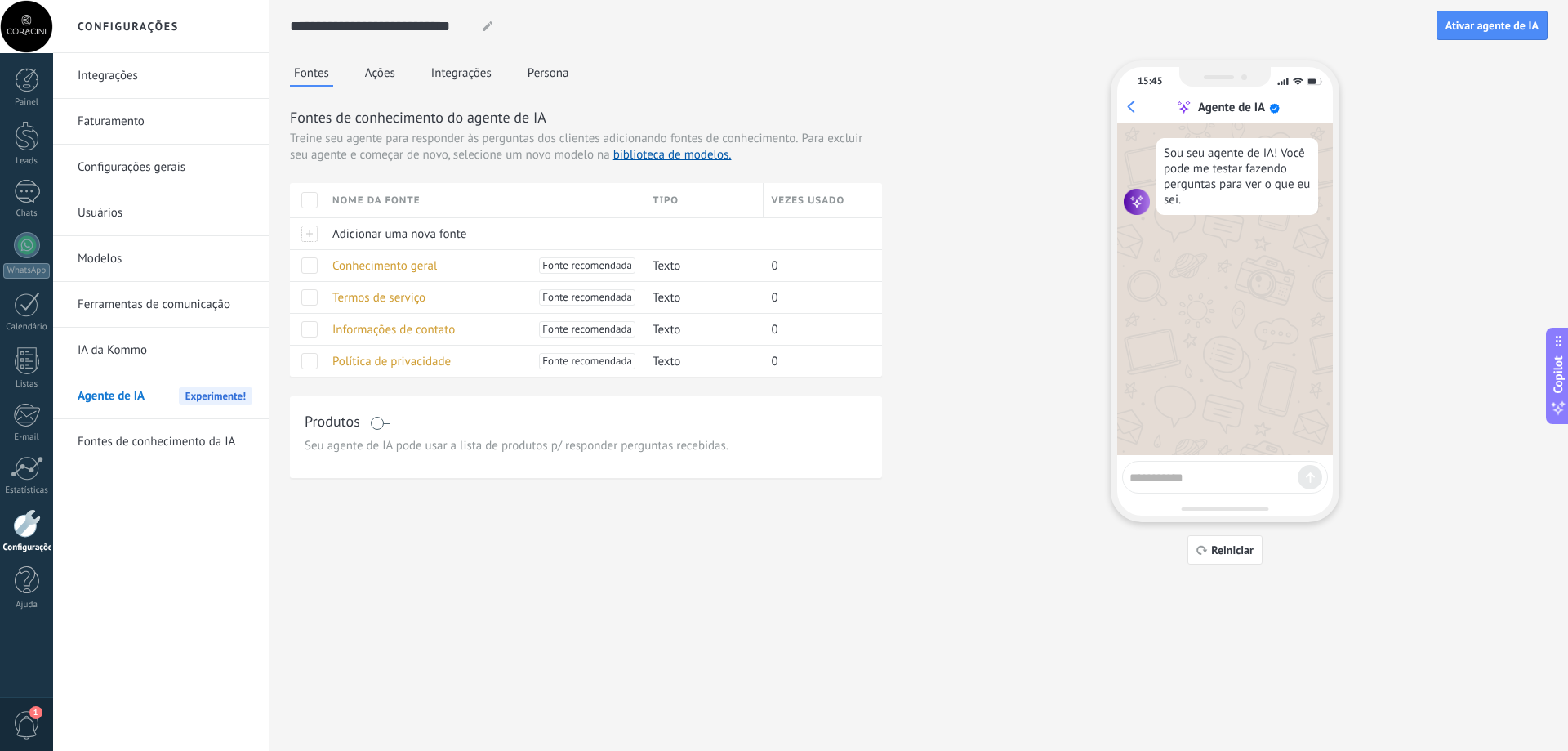
click at [142, 440] on link "Fontes de conhecimento da IA" at bounding box center [165, 442] width 174 height 45
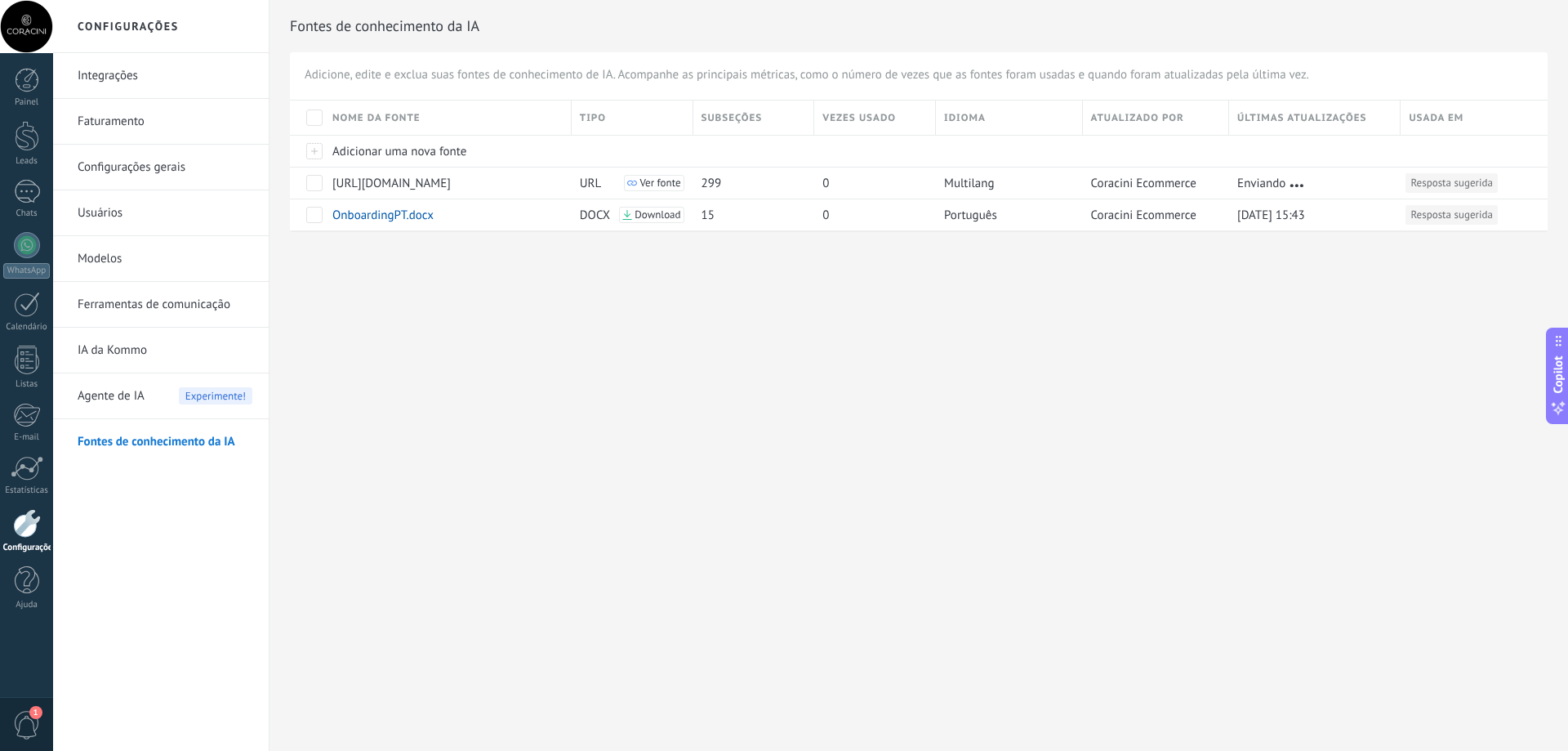
click at [116, 301] on link "Ferramentas de comunicação" at bounding box center [165, 304] width 174 height 45
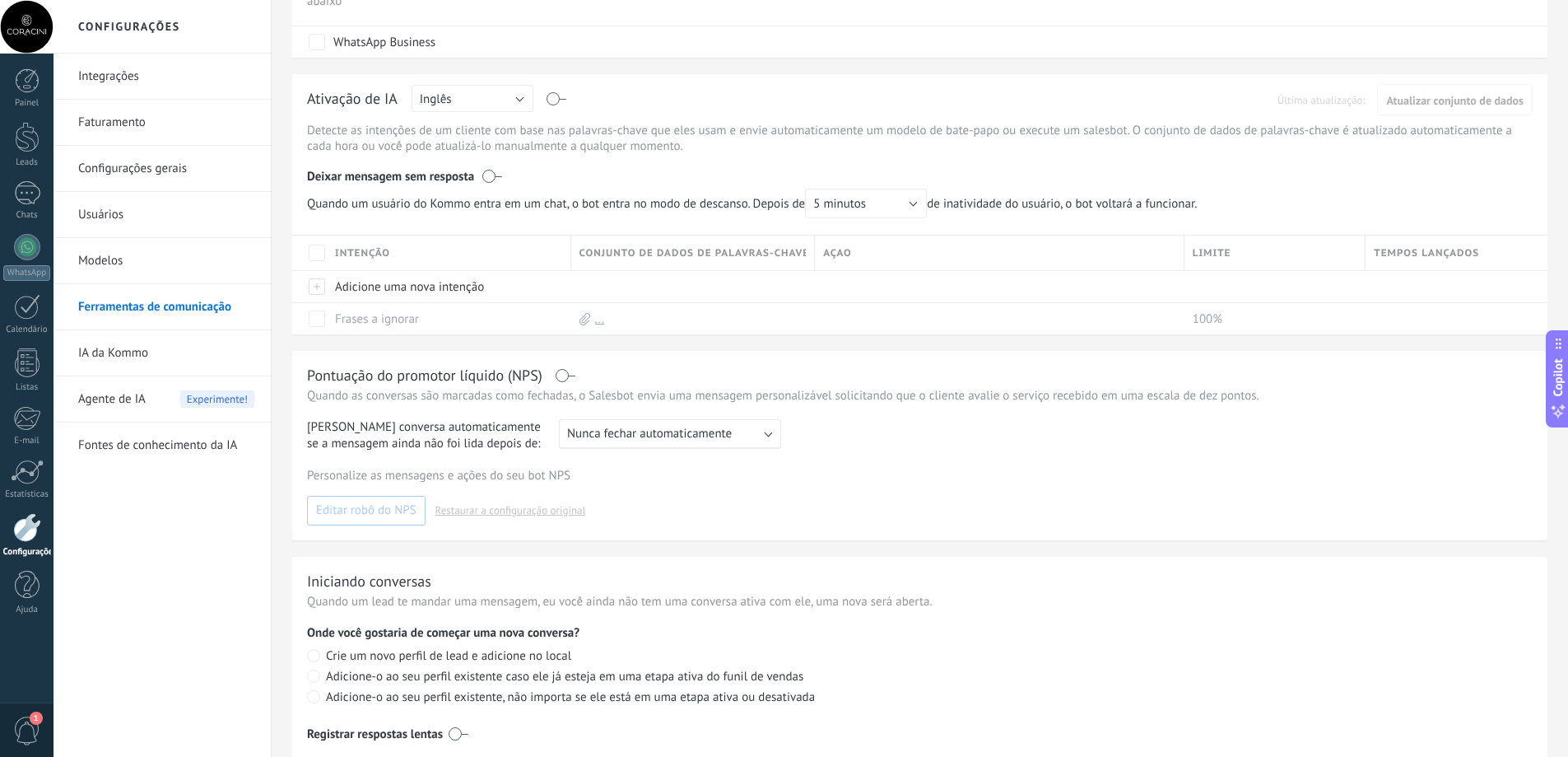
scroll to position [412, 0]
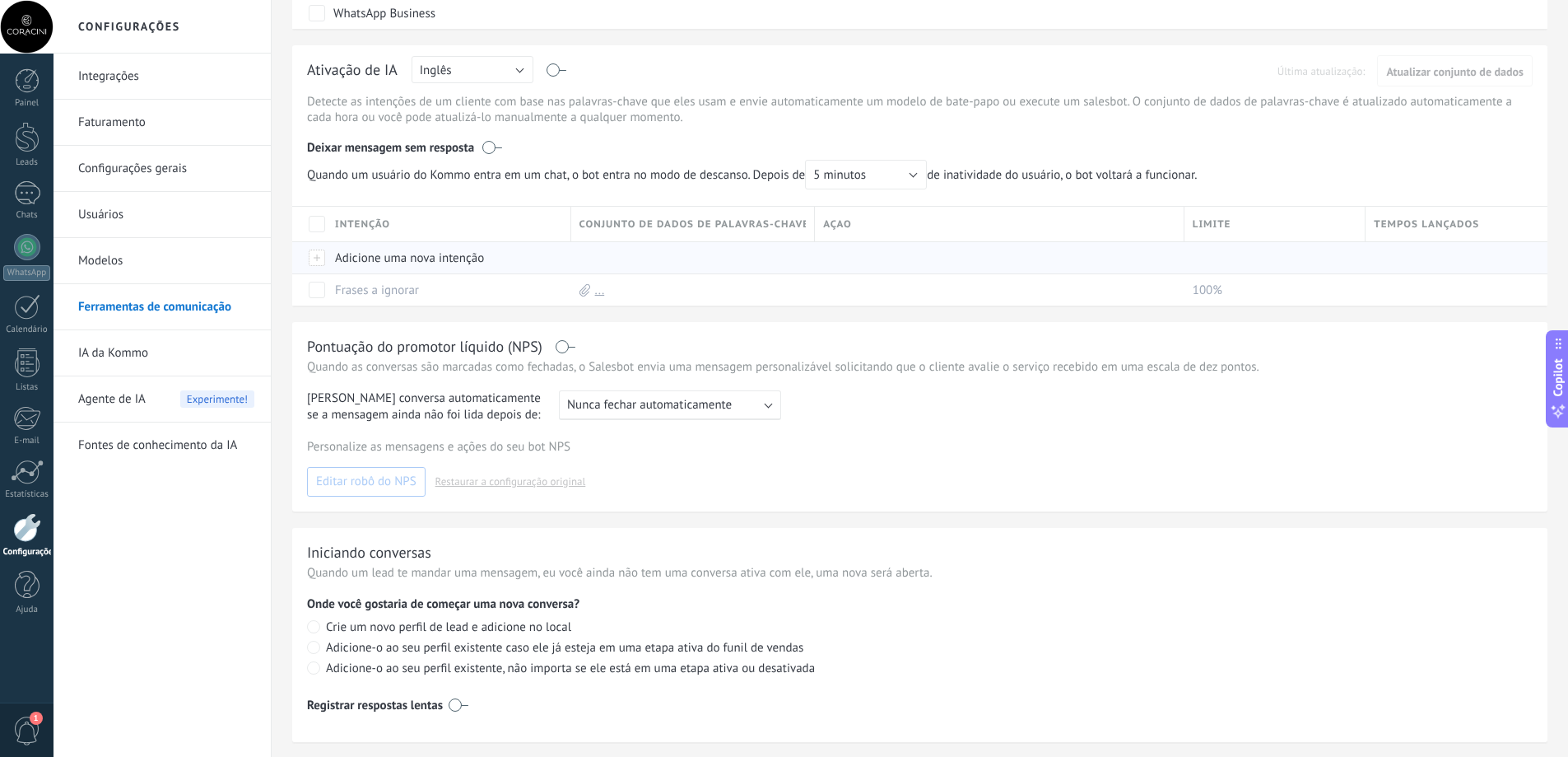
click at [408, 266] on div "Adicione uma nova intenção" at bounding box center [444, 258] width 236 height 31
click at [727, 325] on div "Pontuação do promotor líquido (NPS) Quando as conversas são marcadas como fecha…" at bounding box center [920, 416] width 1255 height 189
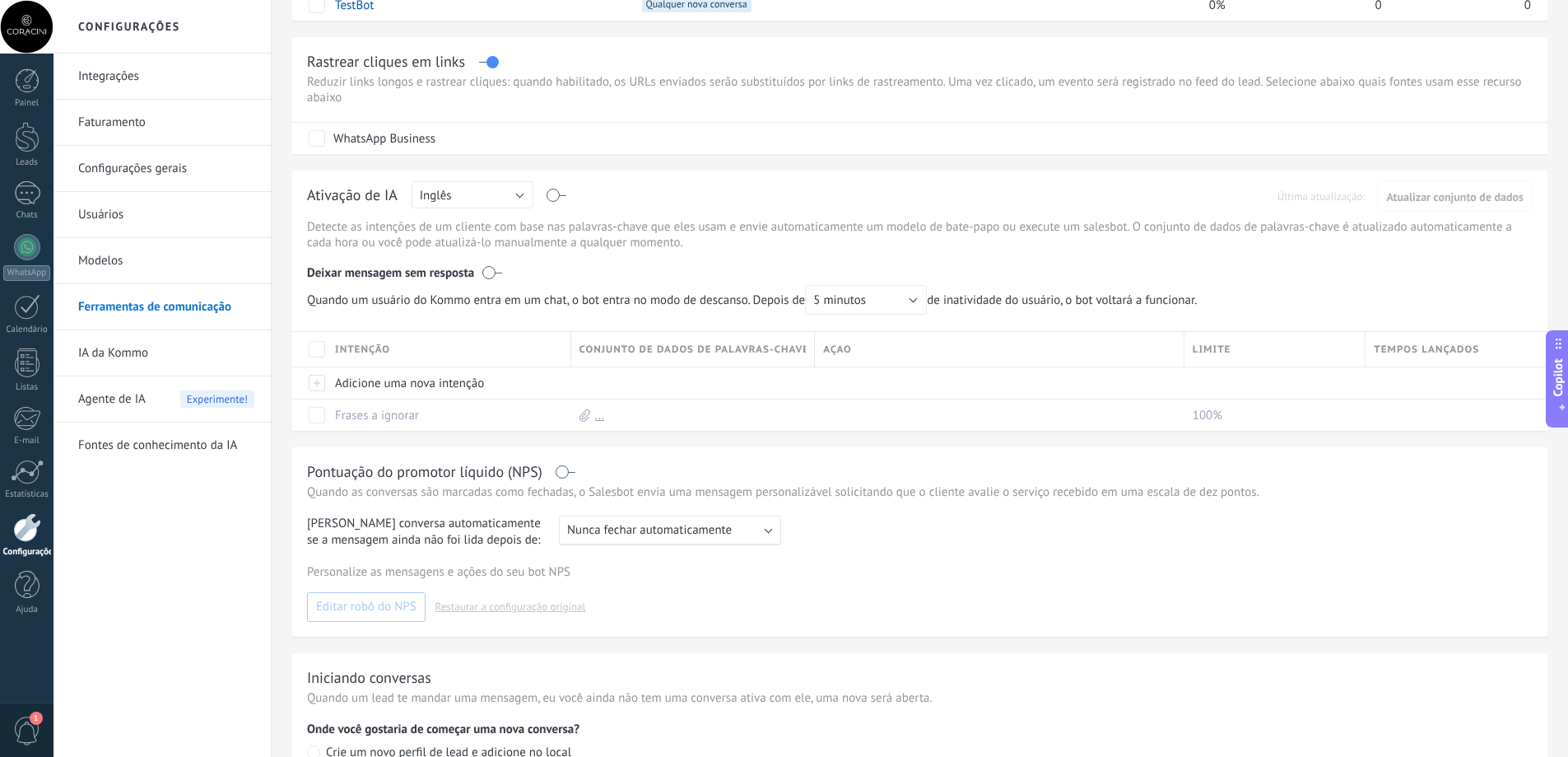
click at [187, 257] on link "Modelos" at bounding box center [166, 260] width 176 height 46
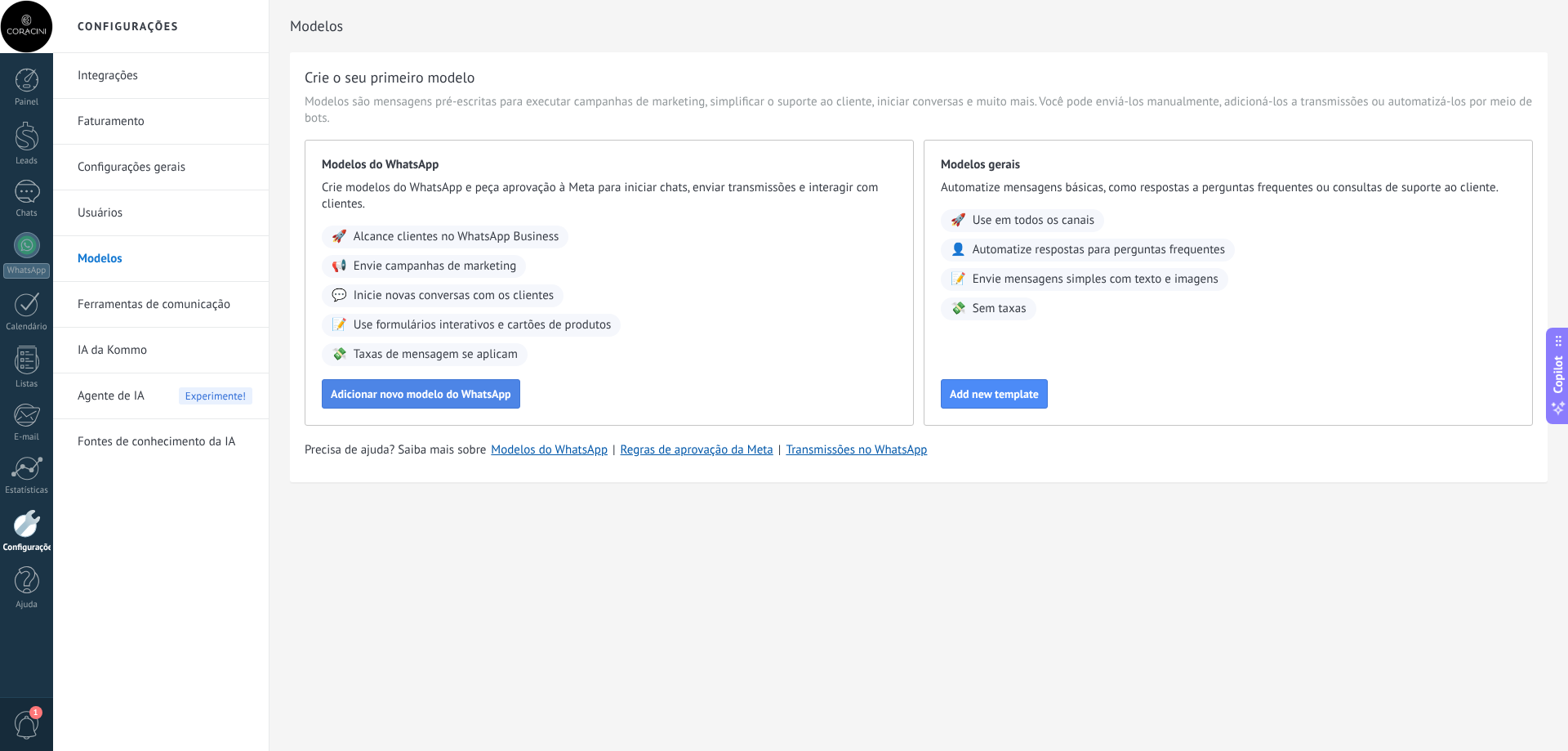
click at [377, 393] on span "Adicionar novo modelo do WhatsApp" at bounding box center [420, 394] width 180 height 12
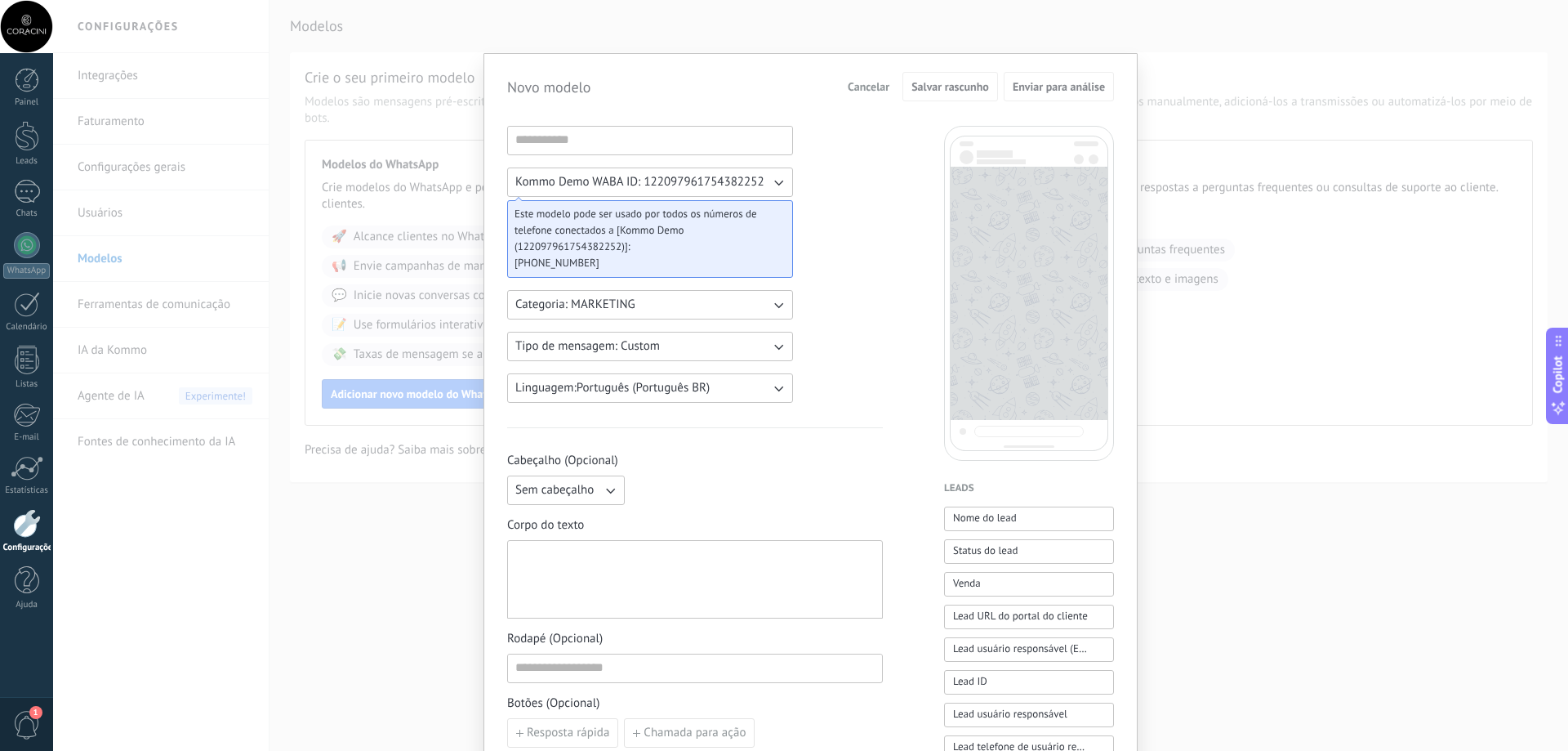
click at [337, 504] on div "Novo modelo Cancelar Salvar rascunho Enviar para análise Kommo Demo WABA ID: 12…" at bounding box center [811, 375] width 1515 height 751
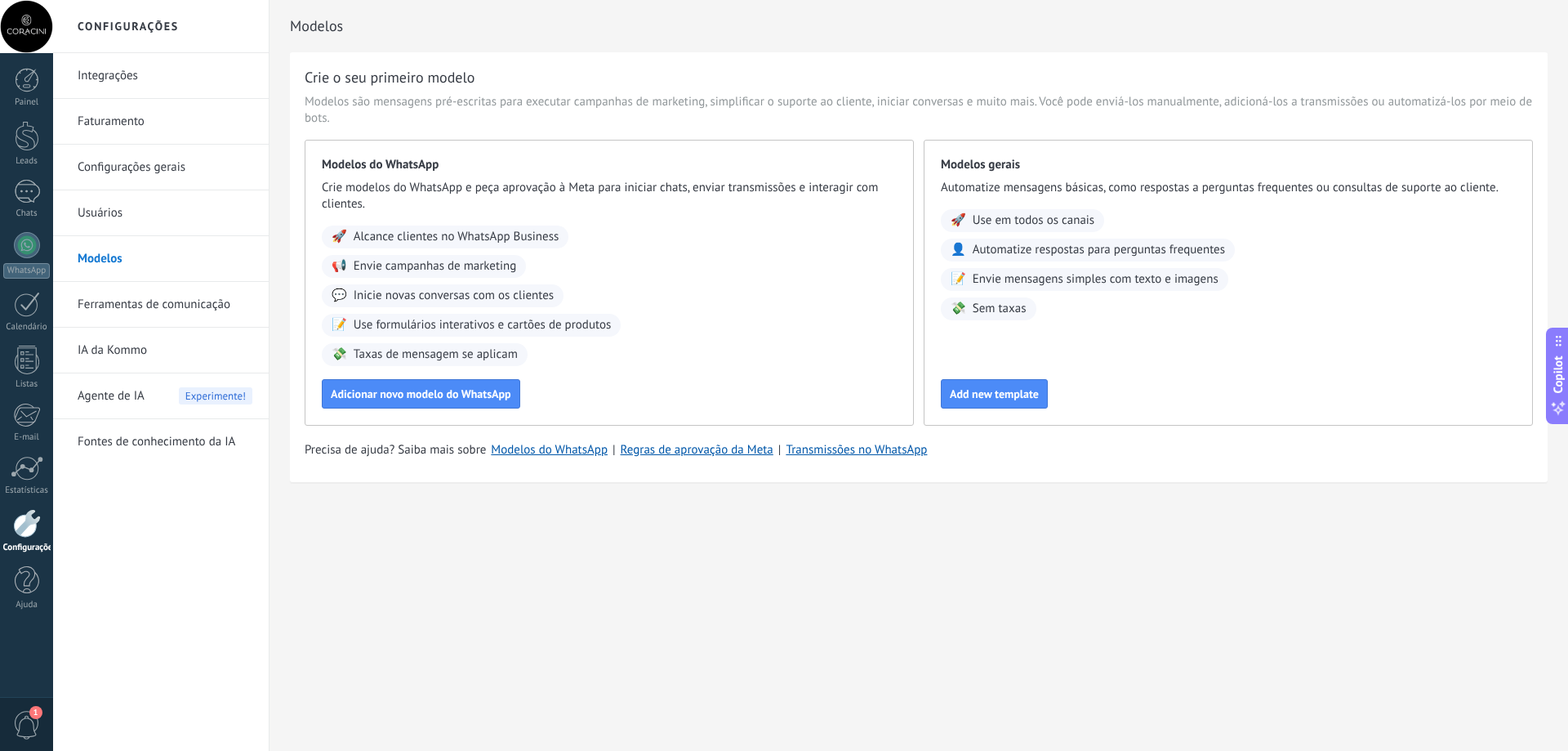
click at [165, 212] on link "Usuários" at bounding box center [165, 212] width 174 height 45
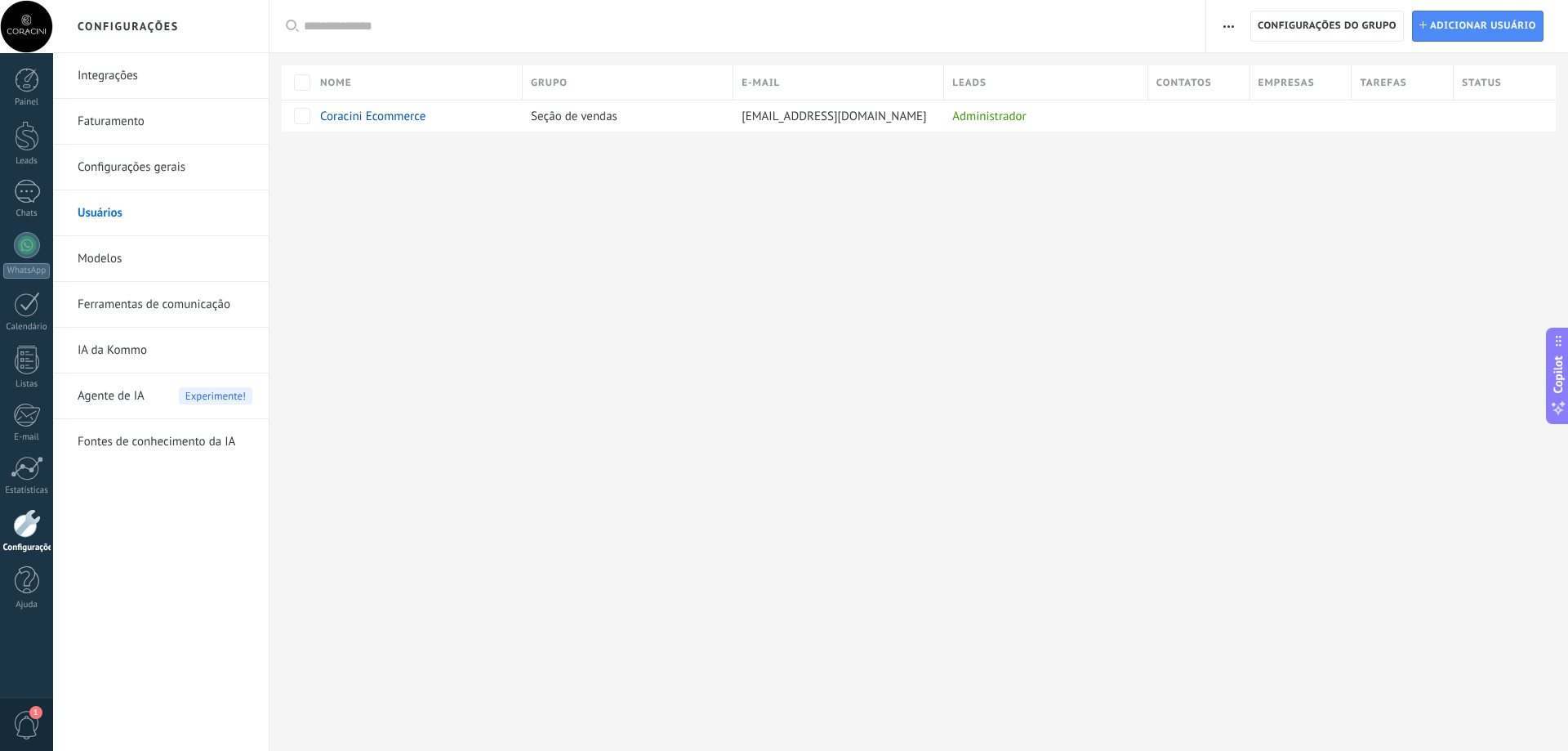
click at [168, 174] on link "Configurações gerais" at bounding box center [165, 167] width 174 height 45
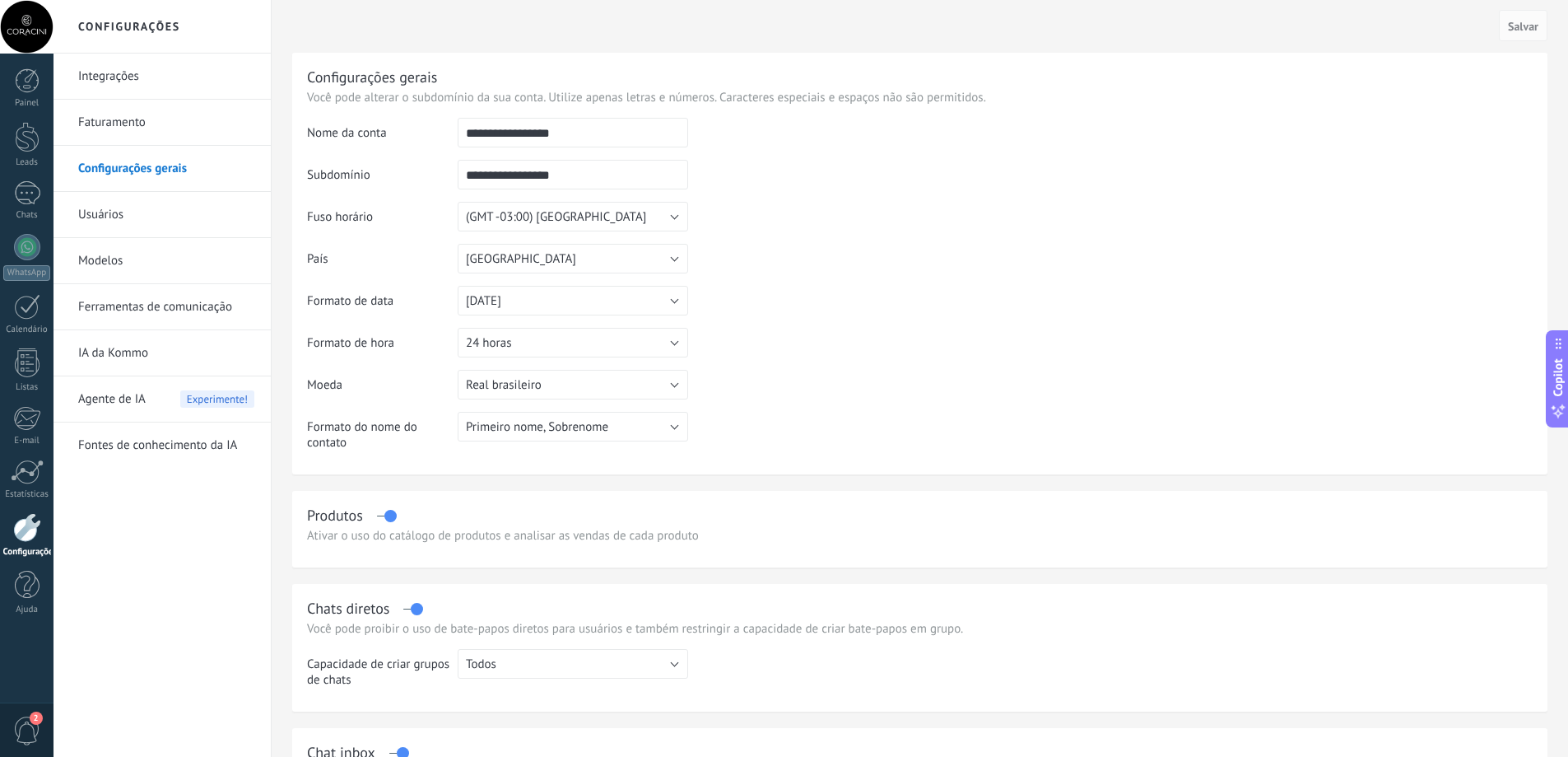
click at [153, 132] on link "Faturamento" at bounding box center [166, 122] width 176 height 46
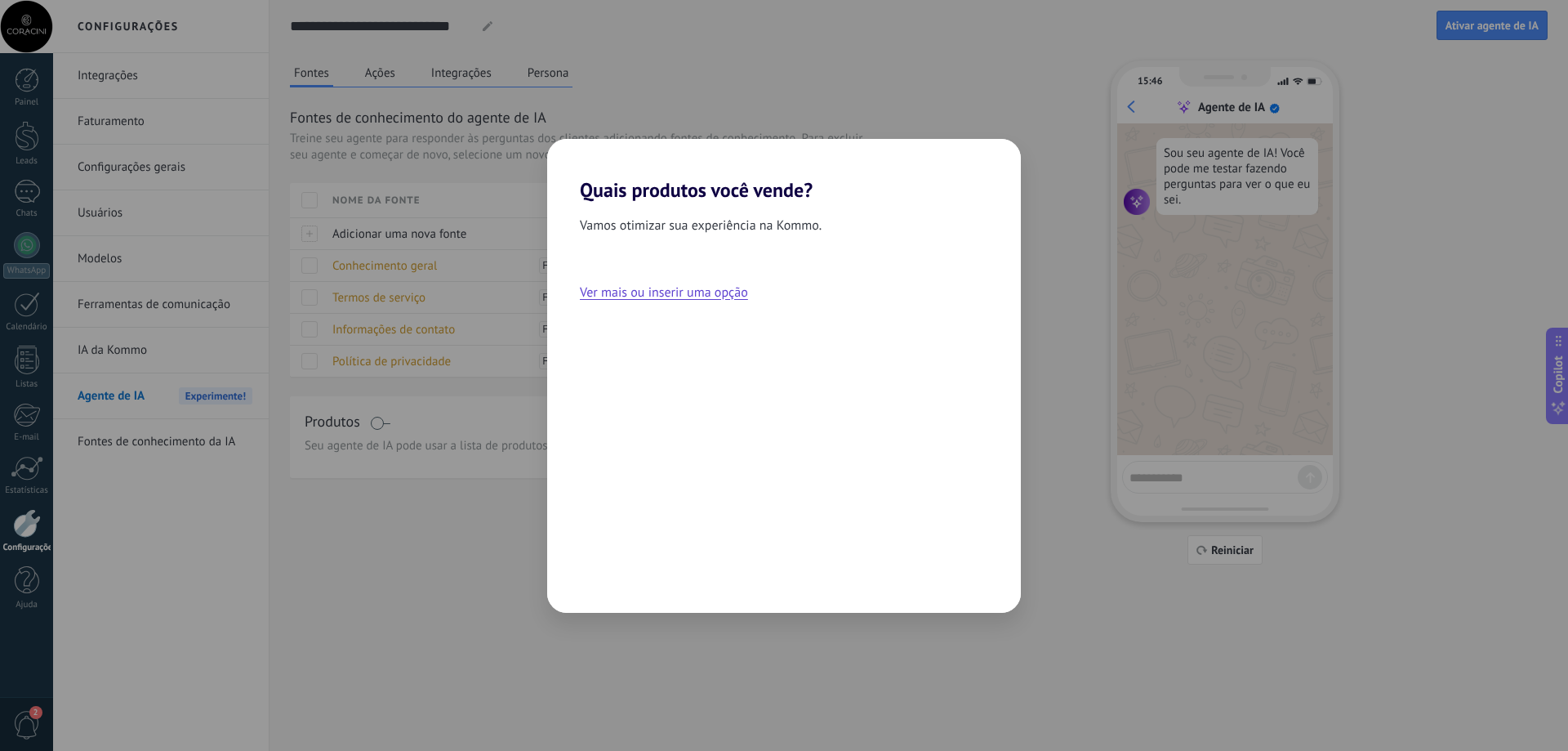
click at [403, 538] on div "Quais produtos você vende? Vamos otimizar sua experiência na Kommo. Ver mais ou…" at bounding box center [784, 375] width 1568 height 751
click at [663, 291] on button "Ver mais ou inserir uma opção" at bounding box center [664, 292] width 169 height 21
click at [599, 587] on span "Voltar" at bounding box center [612, 587] width 34 height 12
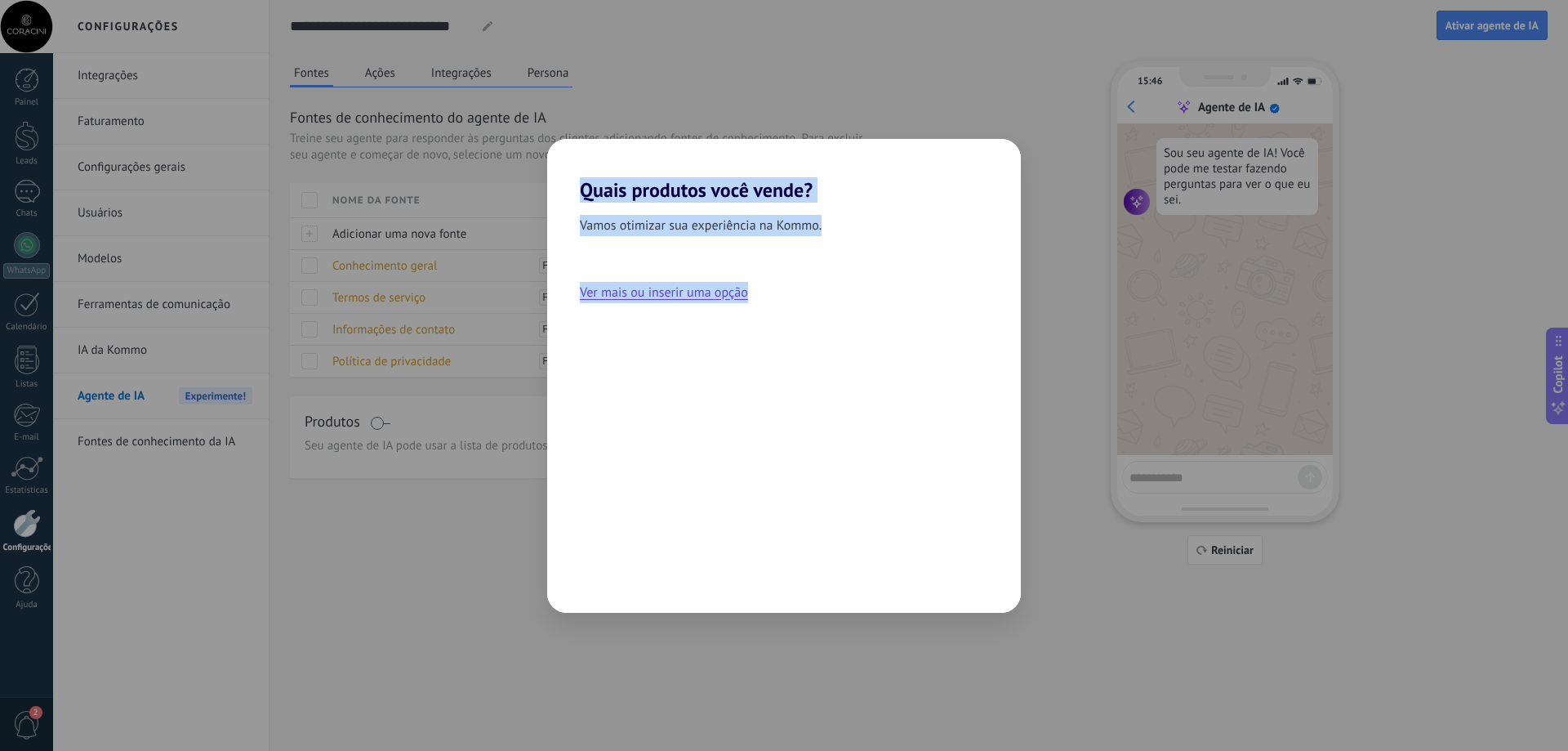
click at [441, 592] on div "Quais produtos você vende? Vamos otimizar sua experiência na Kommo. Ver mais ou…" at bounding box center [784, 375] width 1568 height 751
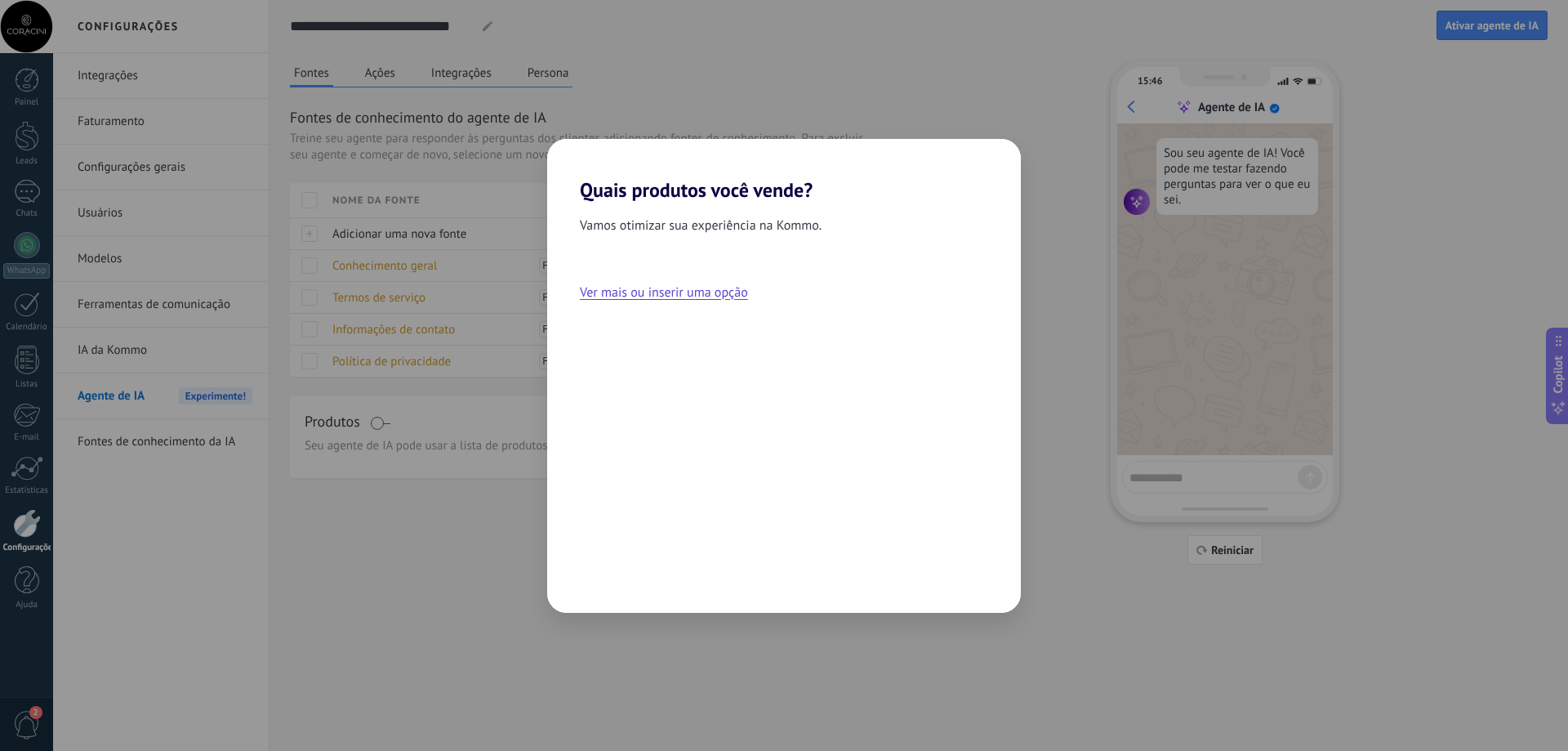
drag, startPoint x: 1183, startPoint y: 81, endPoint x: 1131, endPoint y: 82, distance: 52.0
click at [1182, 81] on div "Quais produtos você vende? Vamos otimizar sua experiência na Kommo. Ver mais ou…" at bounding box center [784, 375] width 1568 height 751
click at [900, 65] on div "Quais produtos você vende? Vamos otimizar sua experiência na Kommo. Ver mais ou…" at bounding box center [784, 375] width 1568 height 751
click at [286, 35] on div "Quais produtos você vende? Vamos otimizar sua experiência na Kommo. Ver mais ou…" at bounding box center [784, 375] width 1568 height 751
click at [660, 296] on button "Ver mais ou inserir uma opção" at bounding box center [664, 292] width 169 height 21
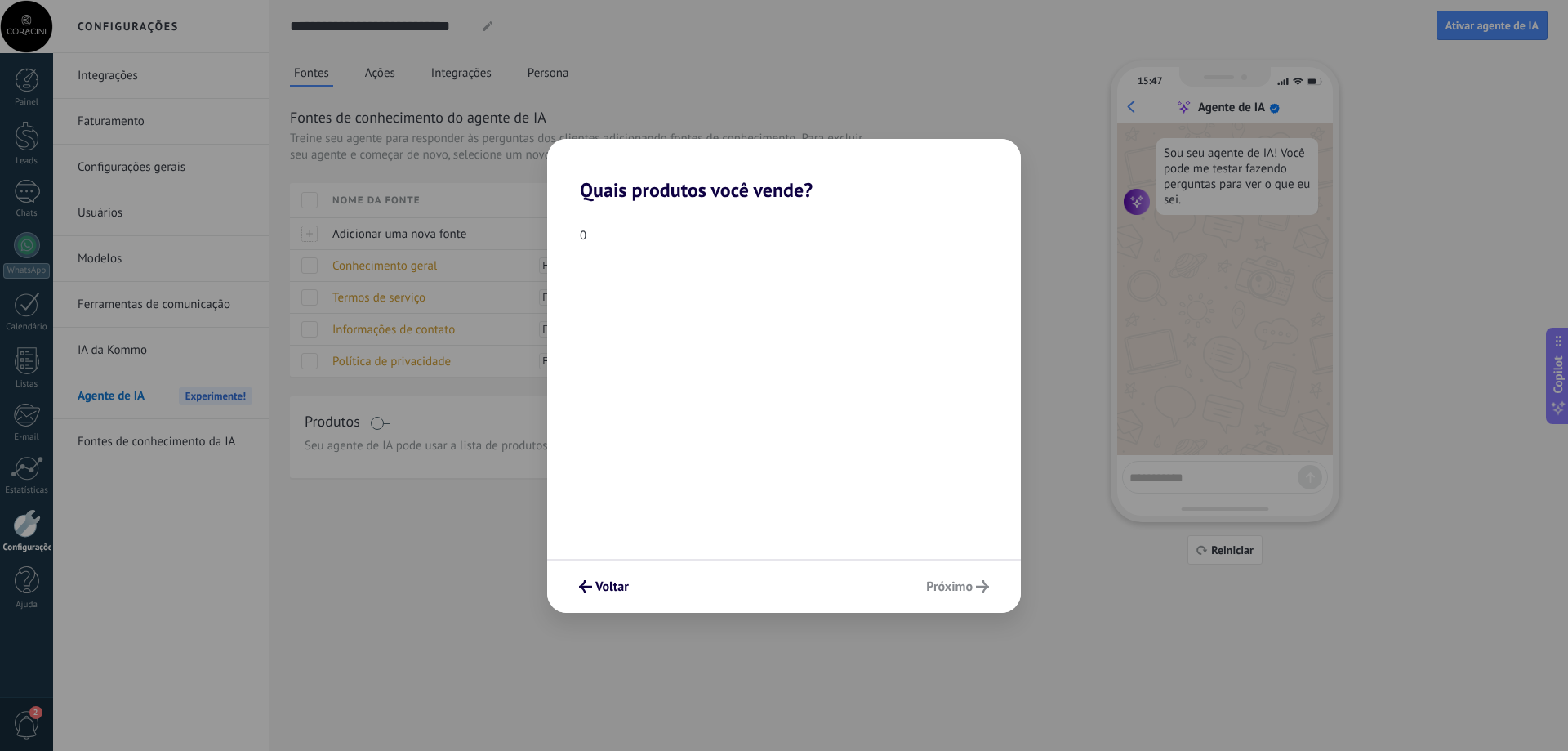
click at [954, 581] on div "Voltar Próximo" at bounding box center [784, 586] width 473 height 54
click at [591, 231] on div "0" at bounding box center [784, 235] width 473 height 15
click at [580, 234] on div "0" at bounding box center [784, 235] width 473 height 15
click at [576, 248] on div "0" at bounding box center [784, 380] width 473 height 357
drag, startPoint x: 581, startPoint y: 251, endPoint x: 596, endPoint y: 248, distance: 15.3
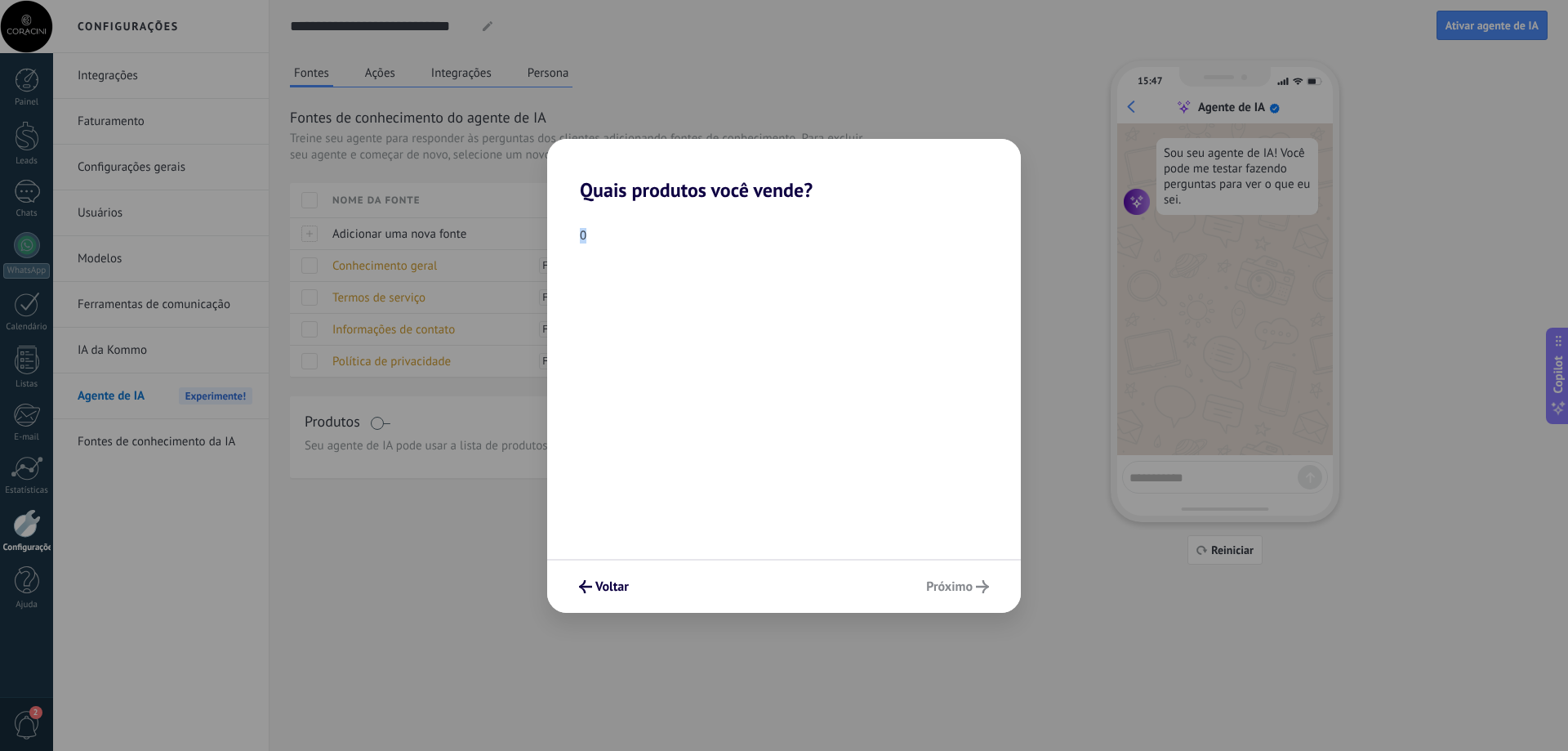
click at [594, 249] on div "0" at bounding box center [784, 380] width 473 height 357
click at [586, 237] on div "0" at bounding box center [784, 235] width 473 height 15
click at [638, 233] on div "0" at bounding box center [784, 235] width 473 height 15
click at [955, 595] on div "Voltar Próximo" at bounding box center [784, 586] width 473 height 54
drag, startPoint x: 781, startPoint y: 156, endPoint x: 813, endPoint y: 225, distance: 76.1
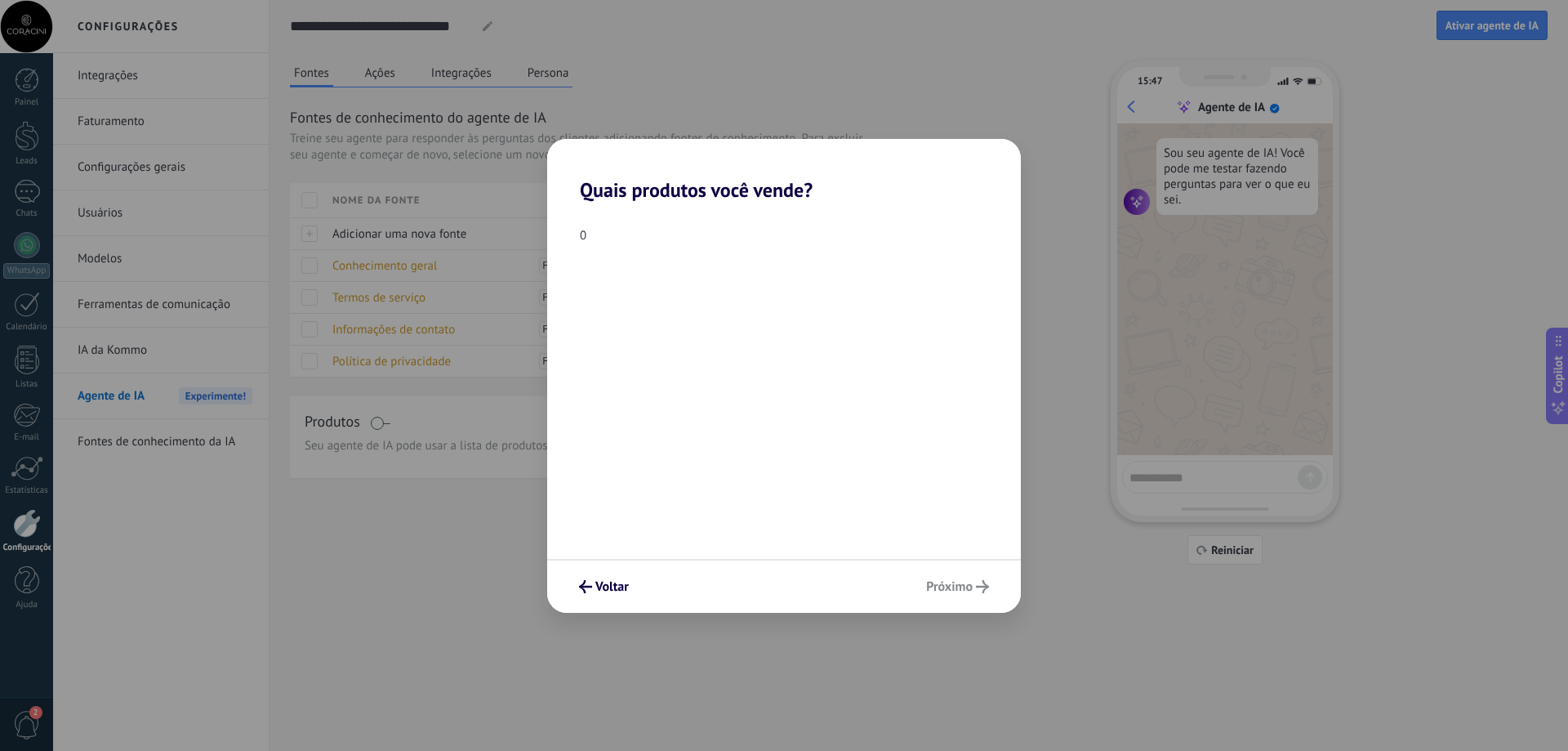
click at [792, 177] on h2 "Quais produtos você vende?" at bounding box center [784, 170] width 473 height 63
click at [816, 228] on div "0" at bounding box center [784, 235] width 473 height 15
click at [738, 220] on div "0" at bounding box center [784, 380] width 473 height 357
drag, startPoint x: 570, startPoint y: 592, endPoint x: 587, endPoint y: 594, distance: 17.1
click at [570, 592] on div "Voltar Próximo" at bounding box center [784, 586] width 473 height 54
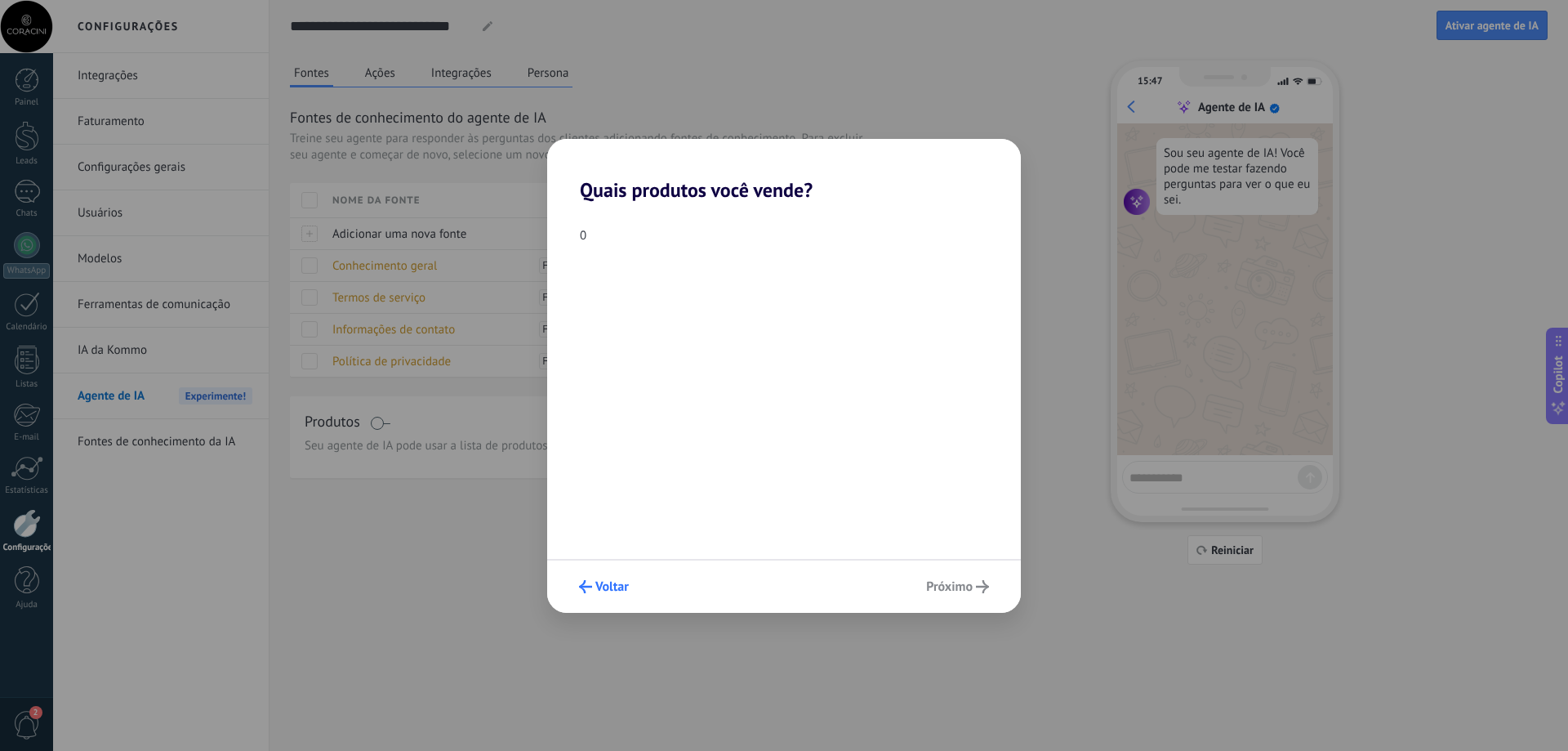
click at [592, 593] on button "Voltar" at bounding box center [603, 586] width 65 height 28
click at [592, 593] on div "Vamos otimizar sua experiência na Kommo. Ver mais ou inserir uma opção" at bounding box center [784, 407] width 473 height 411
click at [654, 307] on div "Vamos otimizar sua experiência na Kommo. Ver mais ou inserir uma opção" at bounding box center [784, 407] width 473 height 411
click at [655, 298] on button "Ver mais ou inserir uma opção" at bounding box center [664, 292] width 169 height 21
drag, startPoint x: 583, startPoint y: 228, endPoint x: 576, endPoint y: 238, distance: 12.2
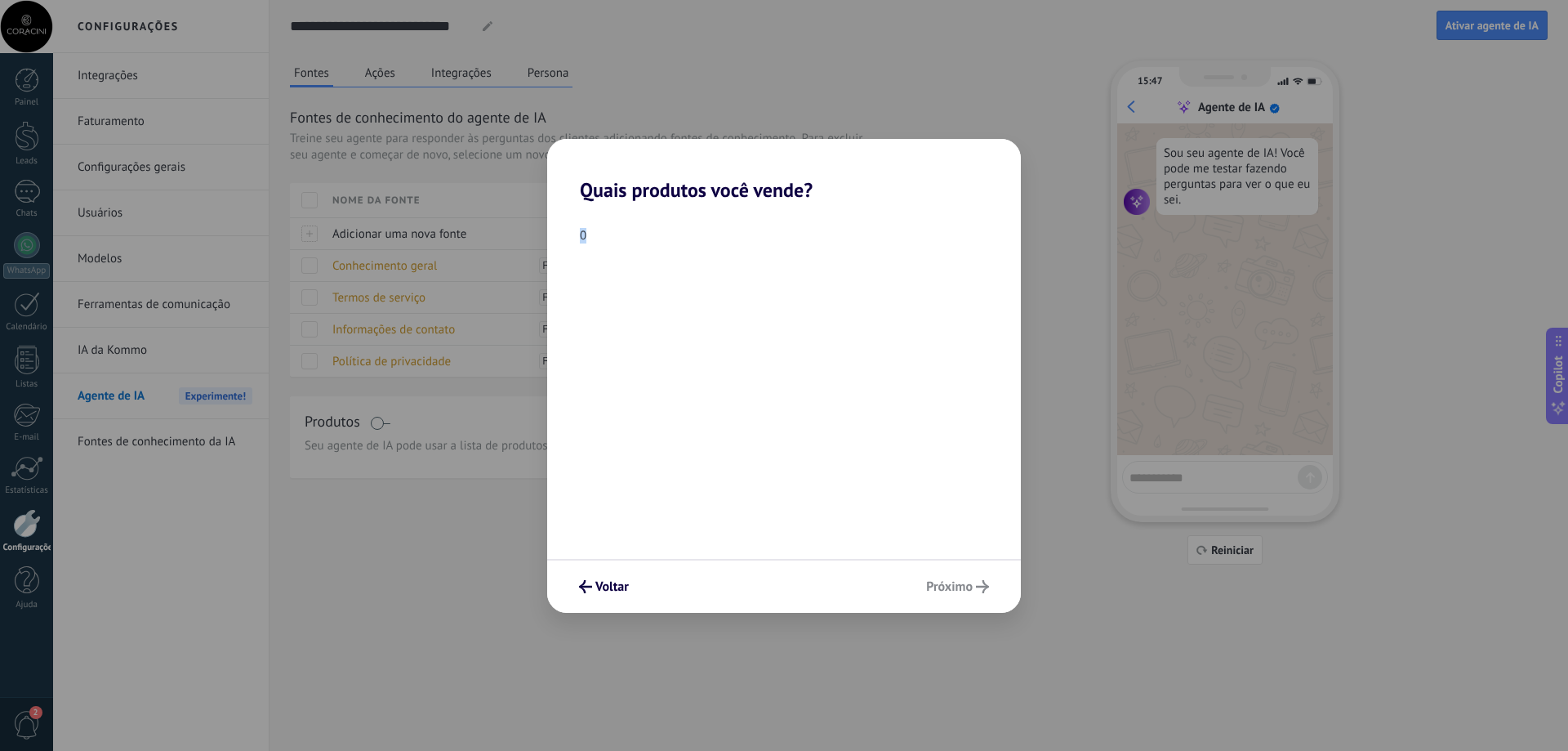
click at [577, 234] on div "0" at bounding box center [784, 380] width 473 height 357
drag, startPoint x: 973, startPoint y: 571, endPoint x: 985, endPoint y: 590, distance: 22.5
click at [985, 590] on div "Voltar Próximo" at bounding box center [784, 586] width 473 height 54
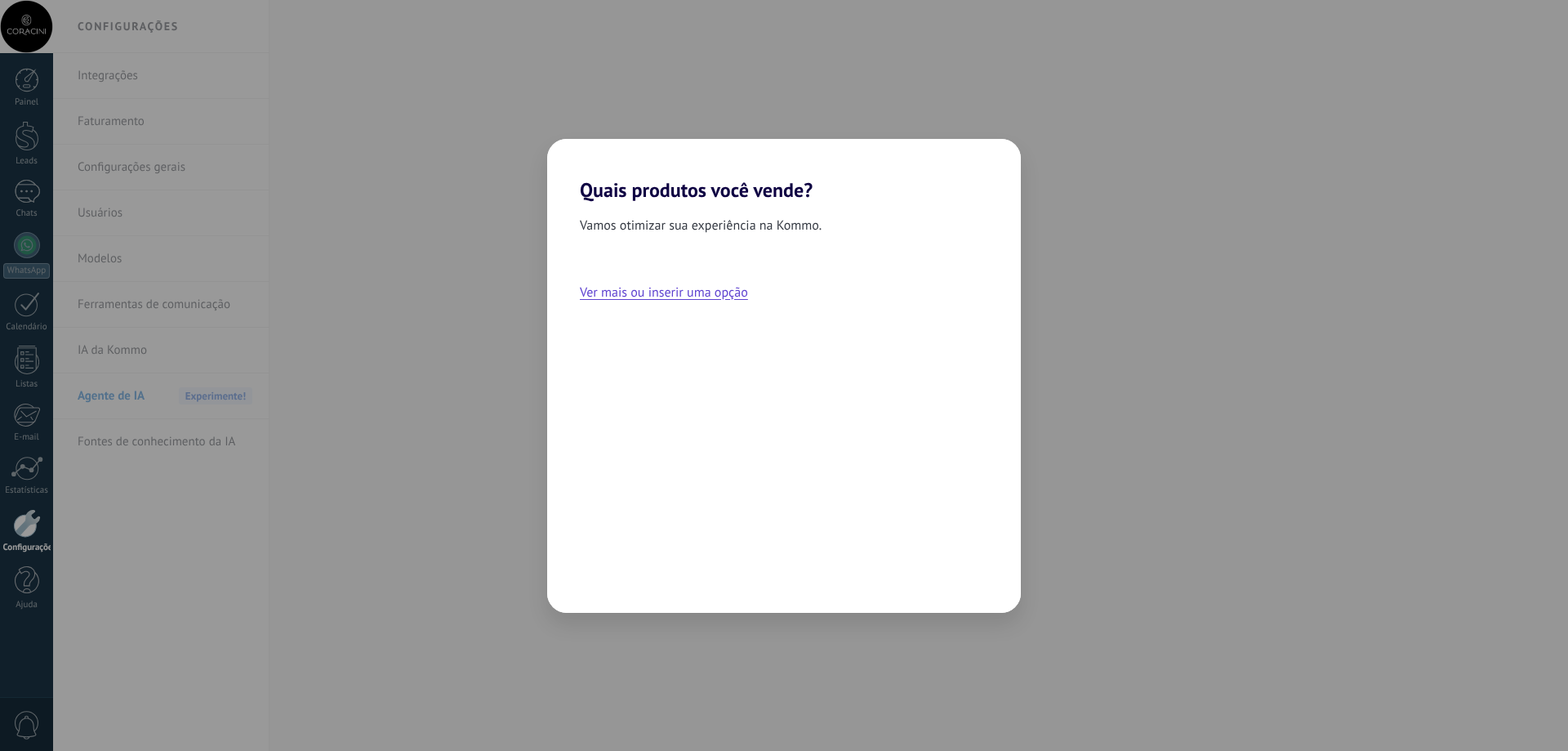
click at [107, 122] on div "Quais produtos você vende? Vamos otimizar sua experiência na Kommo. Ver mais ou…" at bounding box center [784, 375] width 1568 height 751
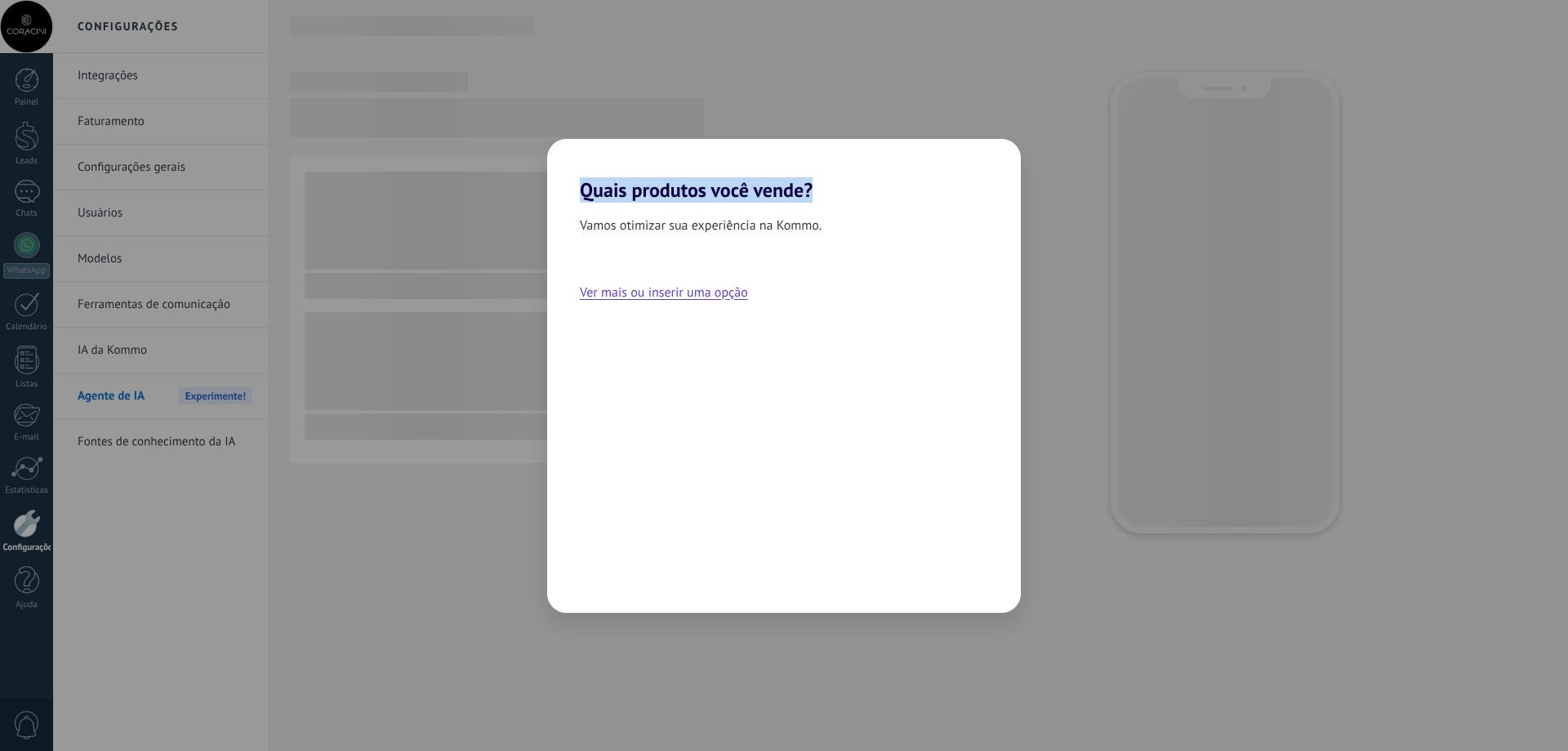
click at [120, 124] on div "Quais produtos você vende? Vamos otimizar sua experiência na Kommo. Ver mais ou…" at bounding box center [784, 375] width 1568 height 751
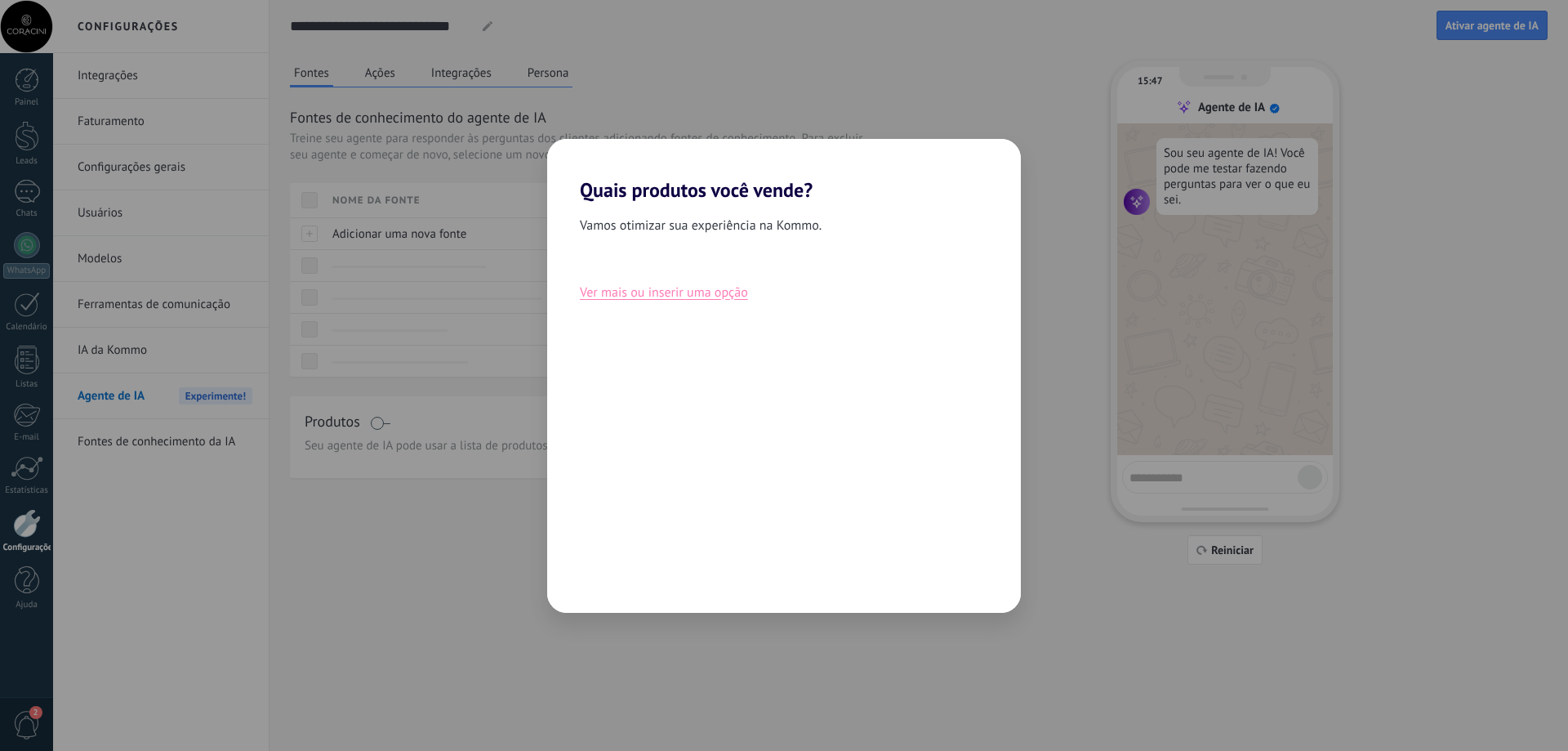
click at [690, 291] on button "Ver mais ou inserir uma opção" at bounding box center [664, 292] width 169 height 21
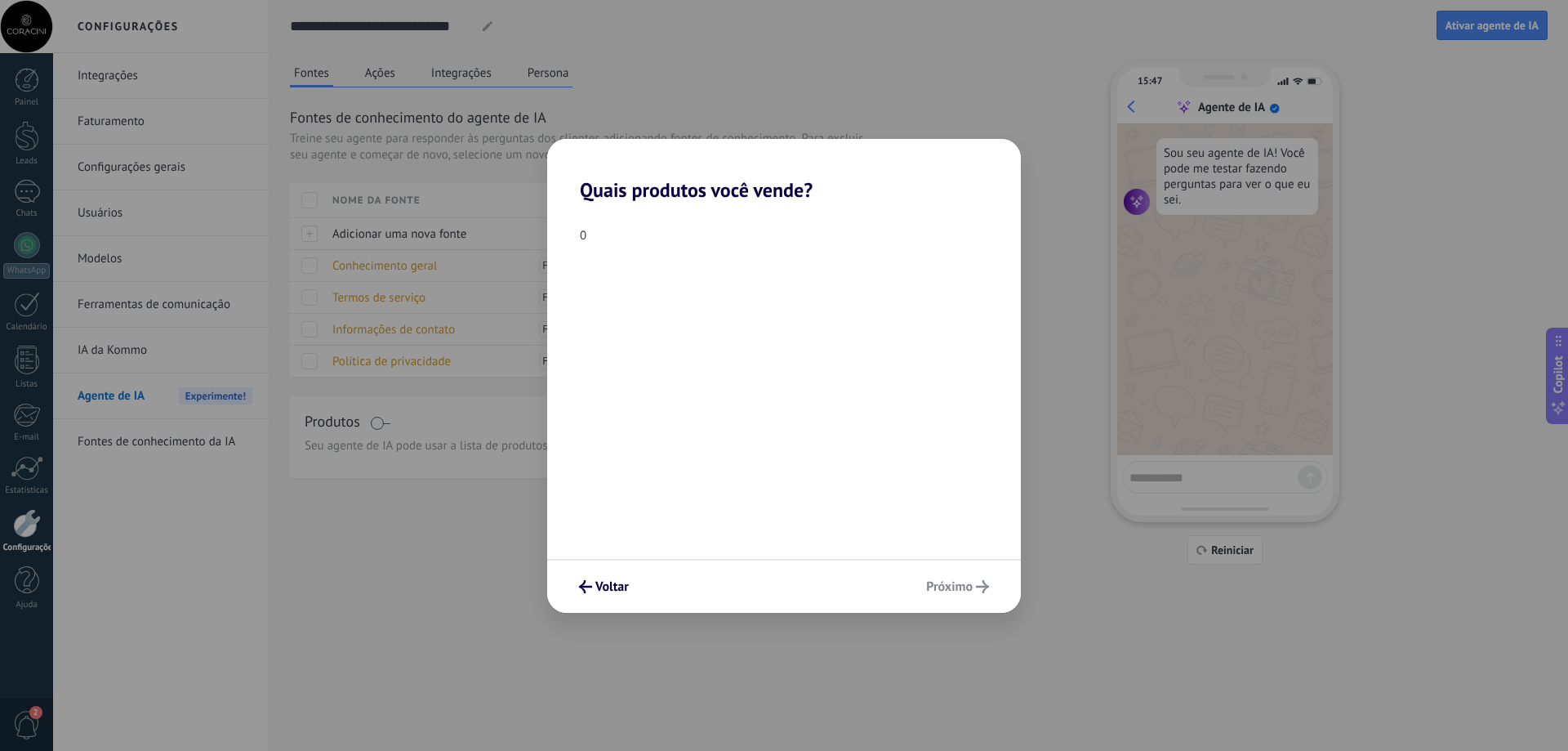
click at [592, 241] on div "0" at bounding box center [784, 235] width 473 height 15
click at [577, 236] on div "0" at bounding box center [784, 235] width 473 height 15
click at [578, 235] on div "0" at bounding box center [784, 235] width 473 height 15
click at [585, 234] on div "0" at bounding box center [784, 235] width 473 height 15
click at [605, 582] on span "Voltar" at bounding box center [612, 587] width 34 height 12
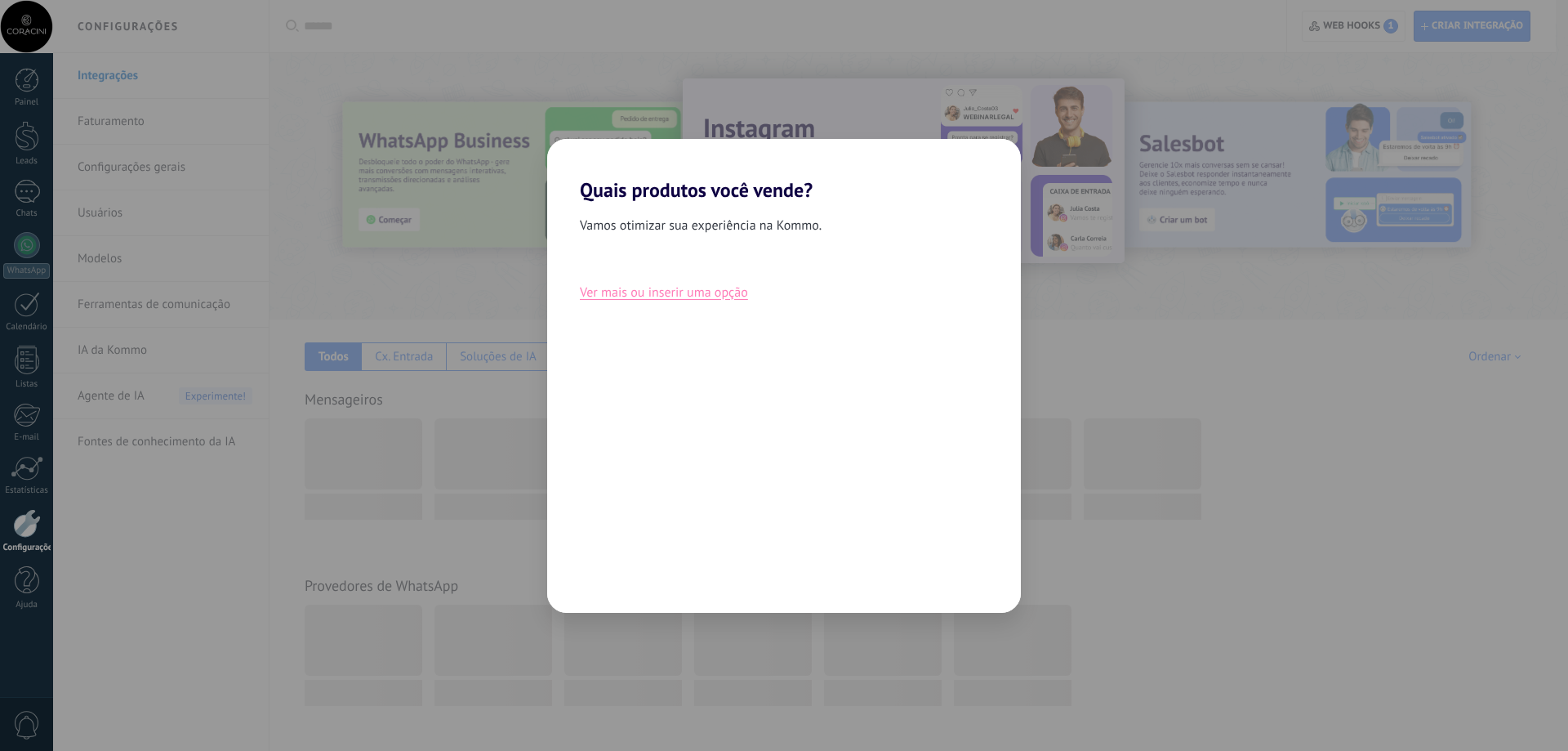
click at [720, 296] on button "Ver mais ou inserir uma opção" at bounding box center [664, 292] width 169 height 21
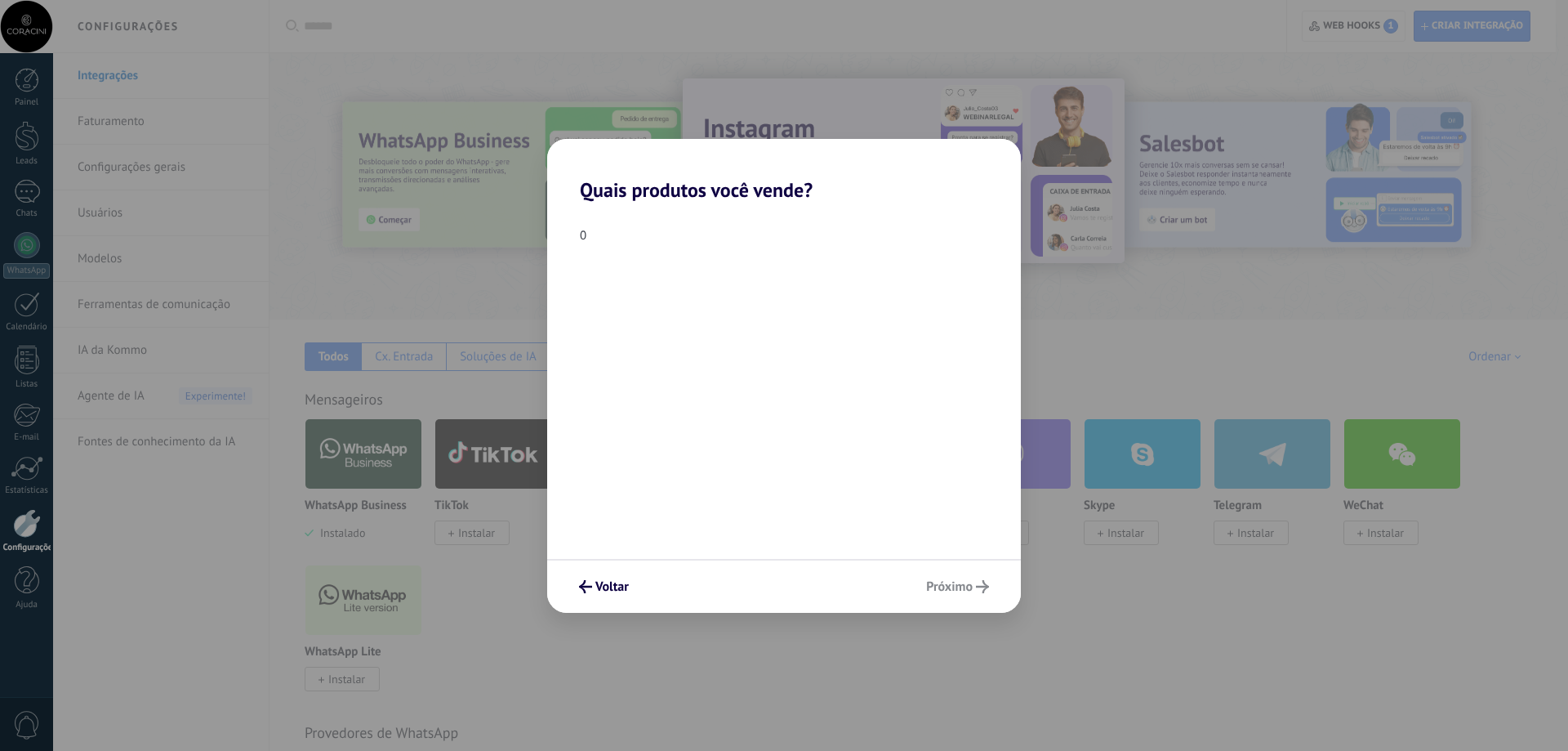
click at [588, 236] on div "0" at bounding box center [784, 235] width 473 height 15
click at [581, 235] on div "0" at bounding box center [784, 235] width 473 height 15
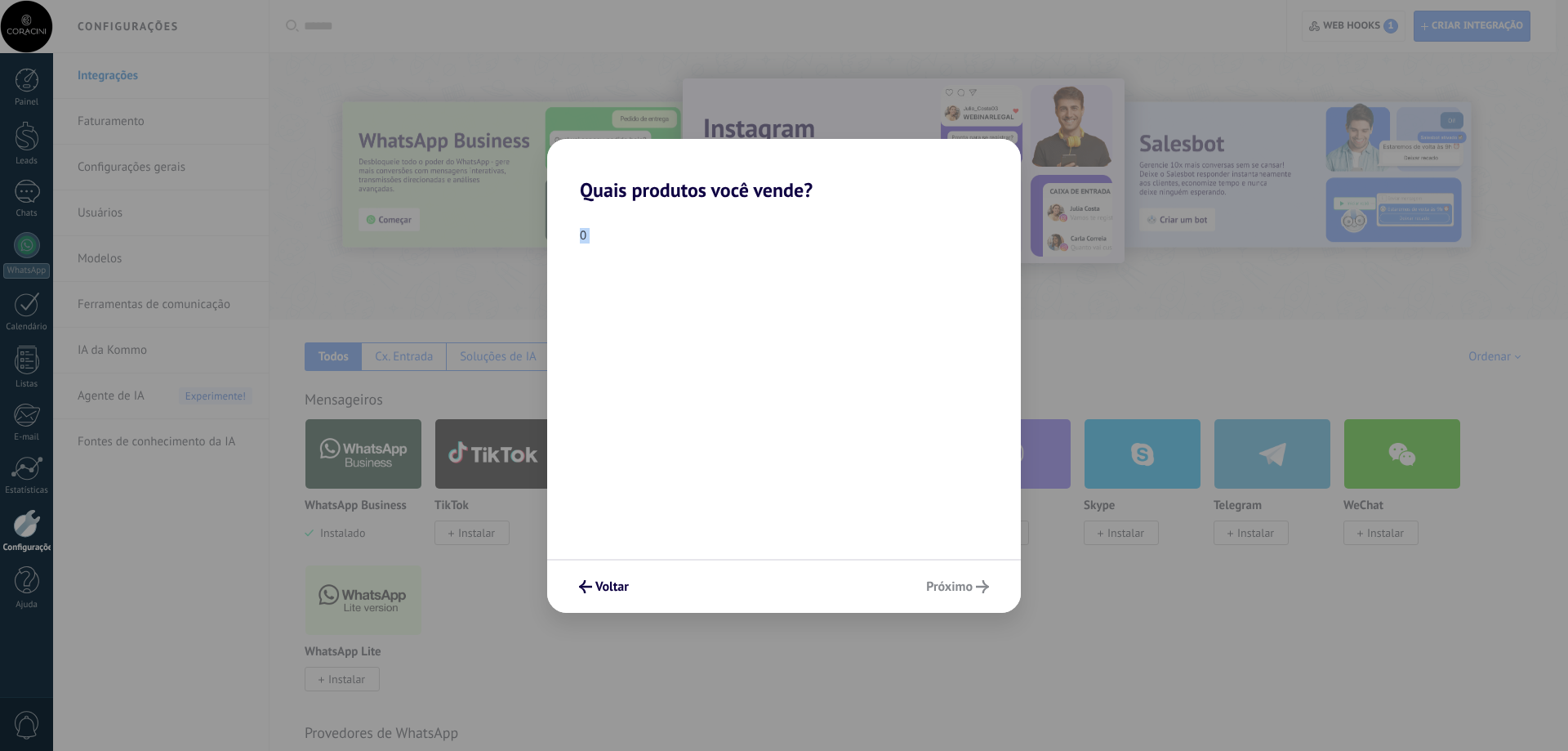
click at [613, 237] on div "0" at bounding box center [784, 235] width 473 height 15
click at [651, 239] on div "0" at bounding box center [784, 235] width 473 height 15
click at [652, 239] on div "0" at bounding box center [784, 235] width 473 height 15
drag, startPoint x: 652, startPoint y: 239, endPoint x: 671, endPoint y: 243, distance: 19.4
click at [659, 242] on div "0" at bounding box center [784, 235] width 473 height 15
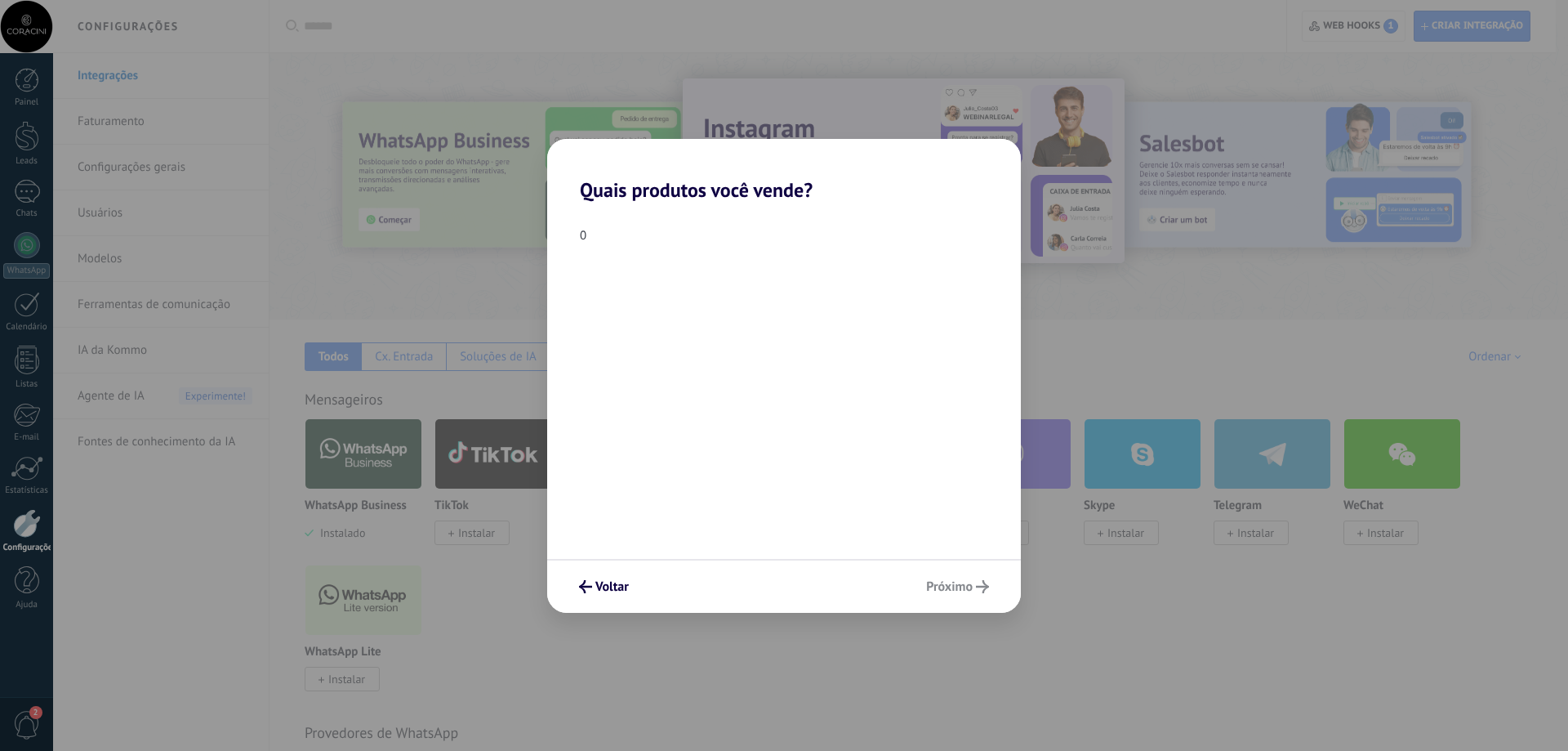
drag, startPoint x: 781, startPoint y: 200, endPoint x: 816, endPoint y: 184, distance: 38.5
click at [784, 197] on h2 "Quais produtos você vende?" at bounding box center [784, 170] width 473 height 63
drag, startPoint x: 824, startPoint y: 183, endPoint x: 837, endPoint y: 185, distance: 13.2
click at [832, 185] on h2 "Quais produtos você vende?" at bounding box center [784, 170] width 473 height 63
click at [837, 186] on h2 "Quais produtos você vende?" at bounding box center [784, 170] width 473 height 63
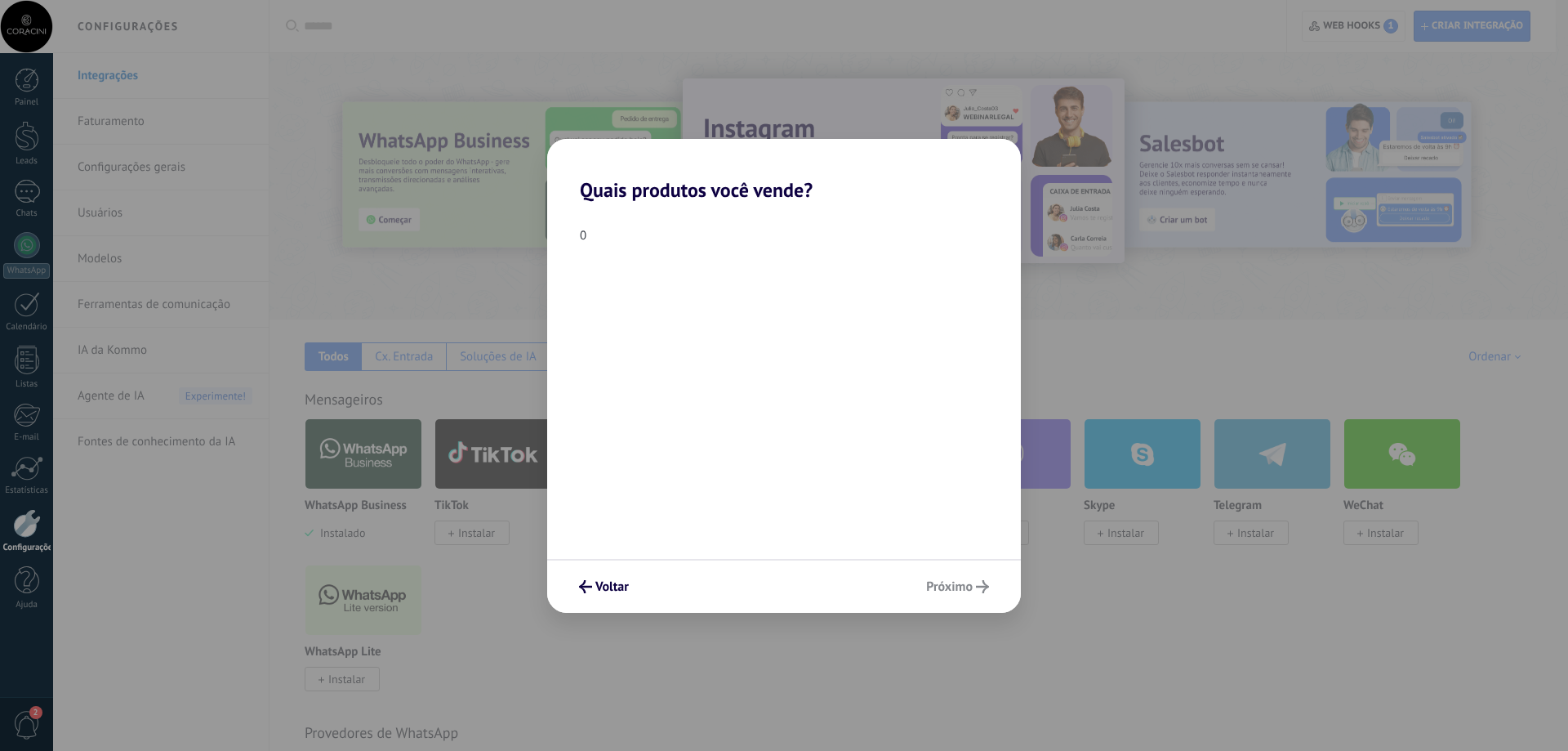
click at [840, 188] on h2 "Quais produtos você vende?" at bounding box center [784, 170] width 473 height 63
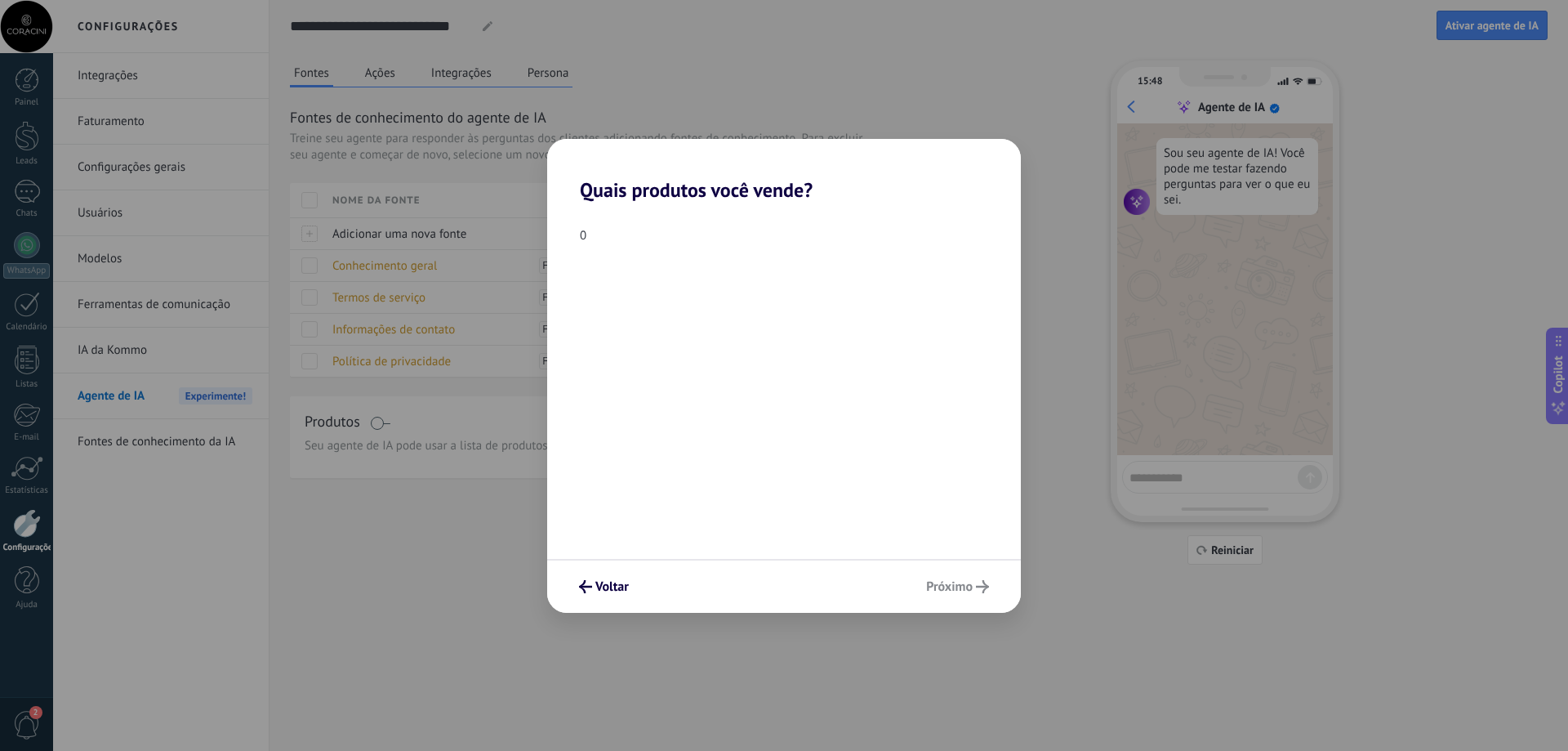
click at [379, 567] on div "Quais produtos você vende? 0 Voltar Próximo" at bounding box center [784, 375] width 1568 height 751
click at [165, 83] on div "Quais produtos você vende? 0 Voltar Próximo" at bounding box center [784, 375] width 1568 height 751
click at [131, 72] on div "Quais produtos você vende? 0 Voltar Próximo" at bounding box center [784, 375] width 1568 height 751
click at [129, 72] on div "Quais produtos você vende? 0 Voltar Próximo" at bounding box center [784, 375] width 1568 height 751
drag, startPoint x: 38, startPoint y: 176, endPoint x: 34, endPoint y: 201, distance: 25.3
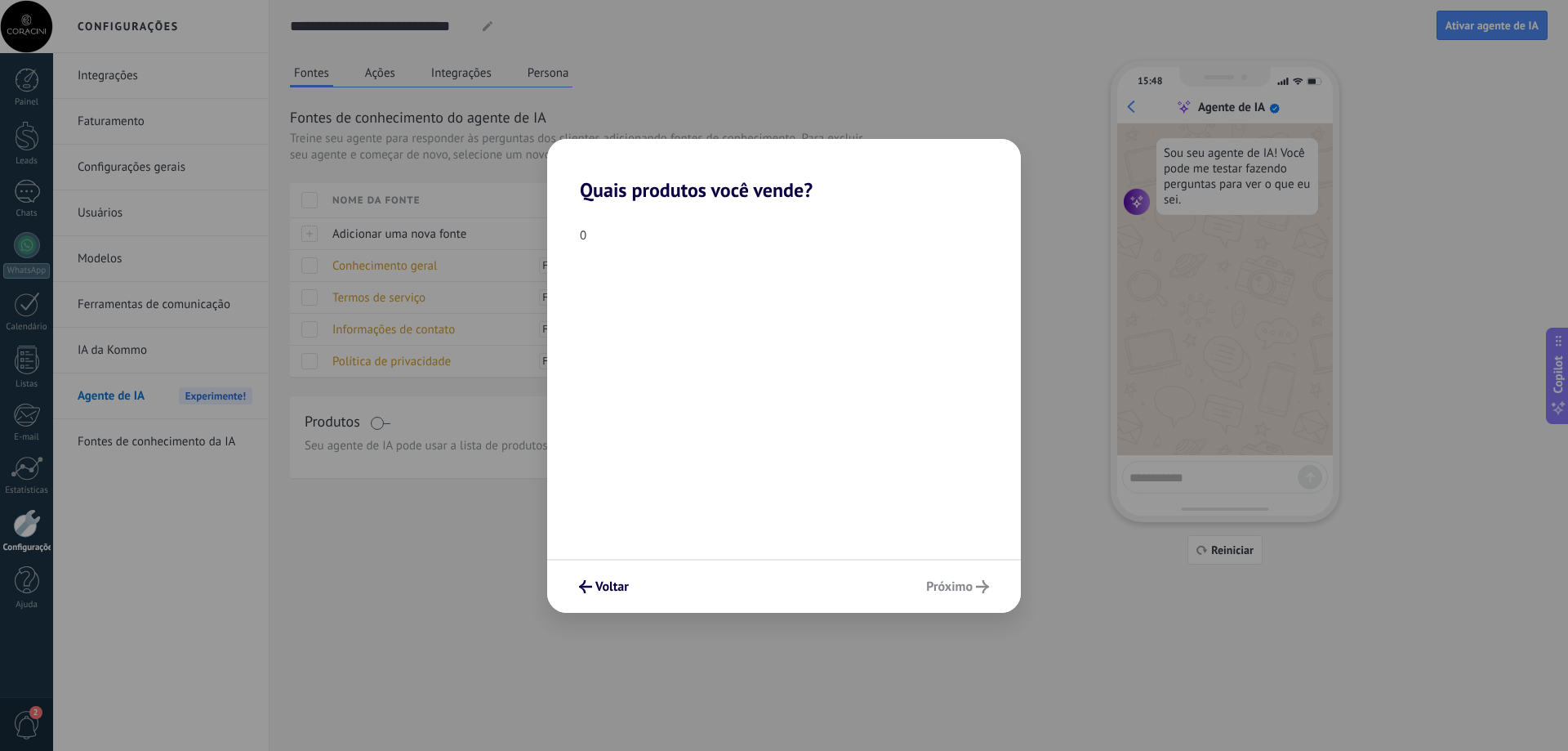
click at [35, 190] on div "Quais produtos você vende? 0 Voltar Próximo" at bounding box center [784, 375] width 1568 height 751
